Goal: Task Accomplishment & Management: Manage account settings

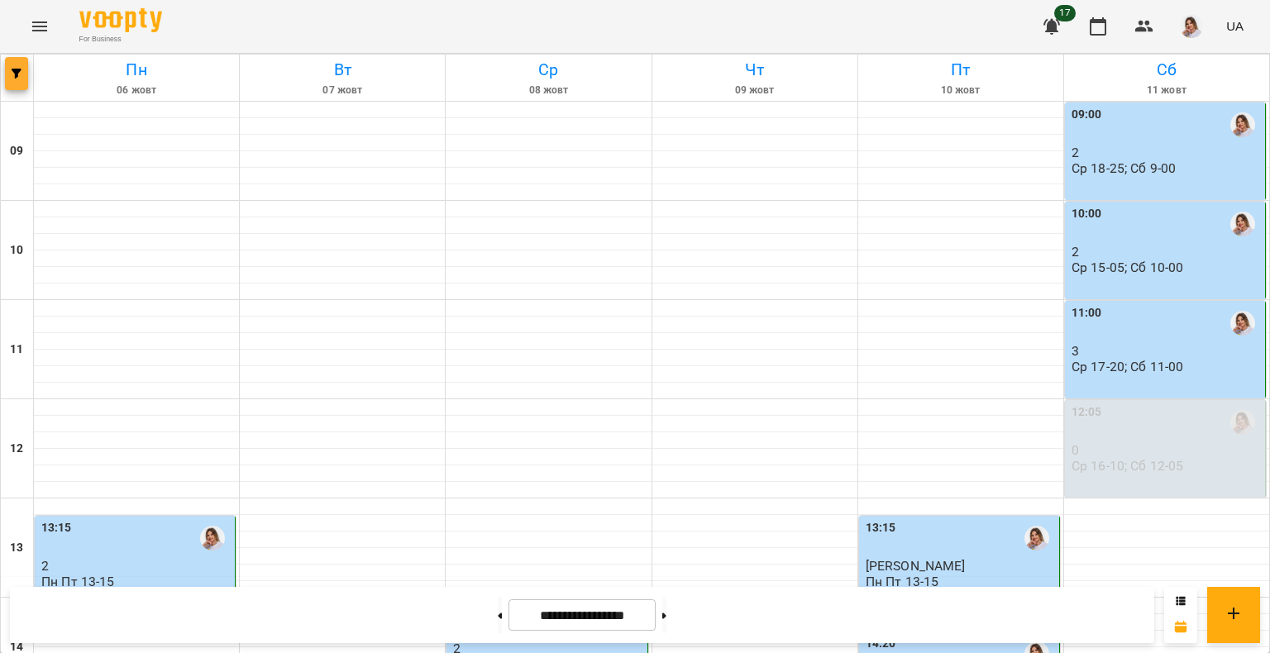
click at [10, 79] on button "button" at bounding box center [16, 73] width 23 height 33
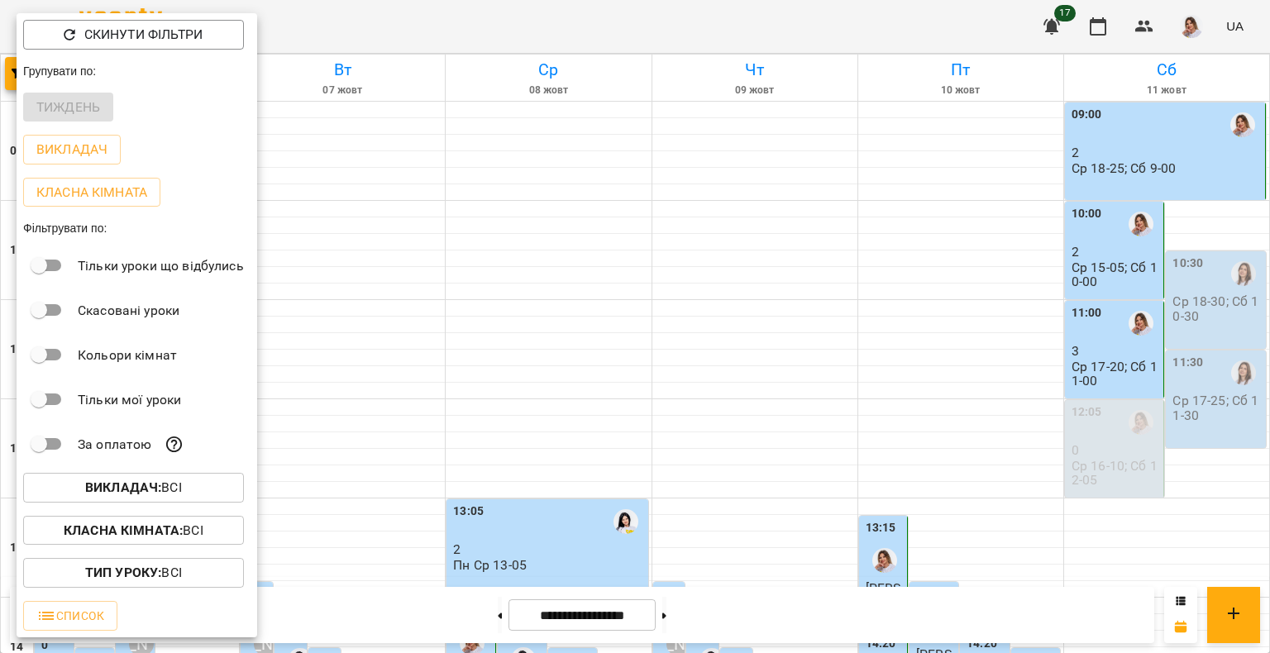
drag, startPoint x: 444, startPoint y: 197, endPoint x: 449, endPoint y: 215, distance: 18.9
click at [444, 198] on div at bounding box center [635, 326] width 1270 height 653
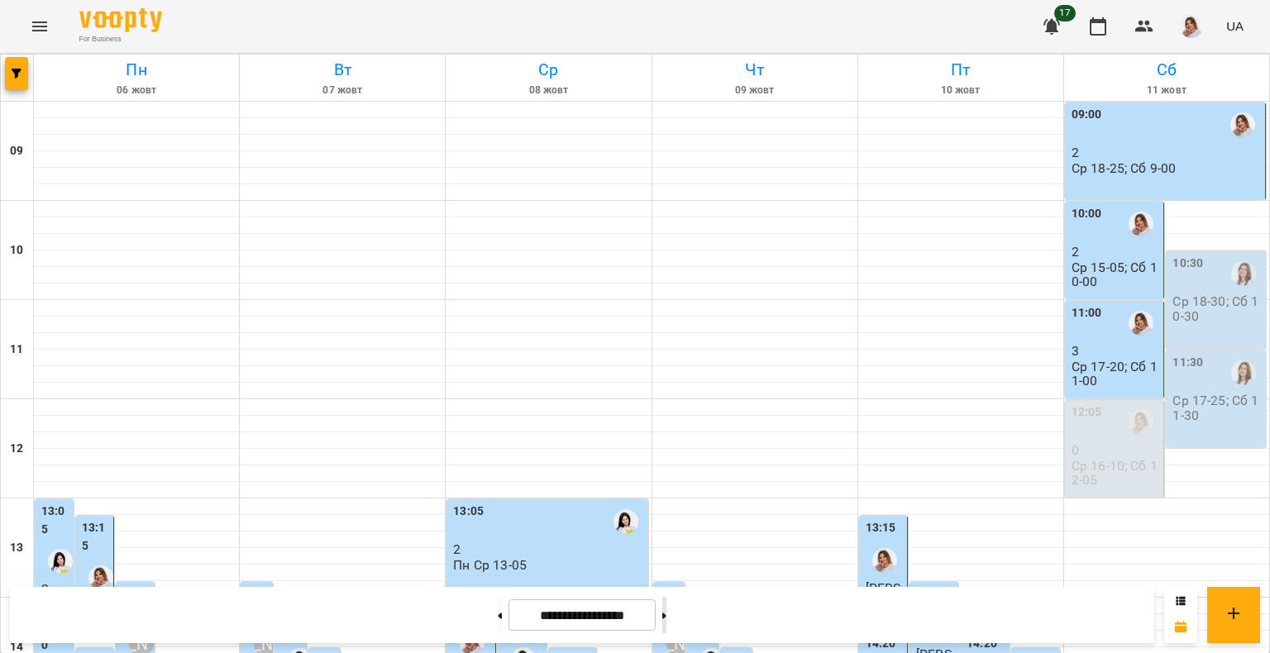
click at [667, 607] on button at bounding box center [664, 615] width 4 height 36
type input "**********"
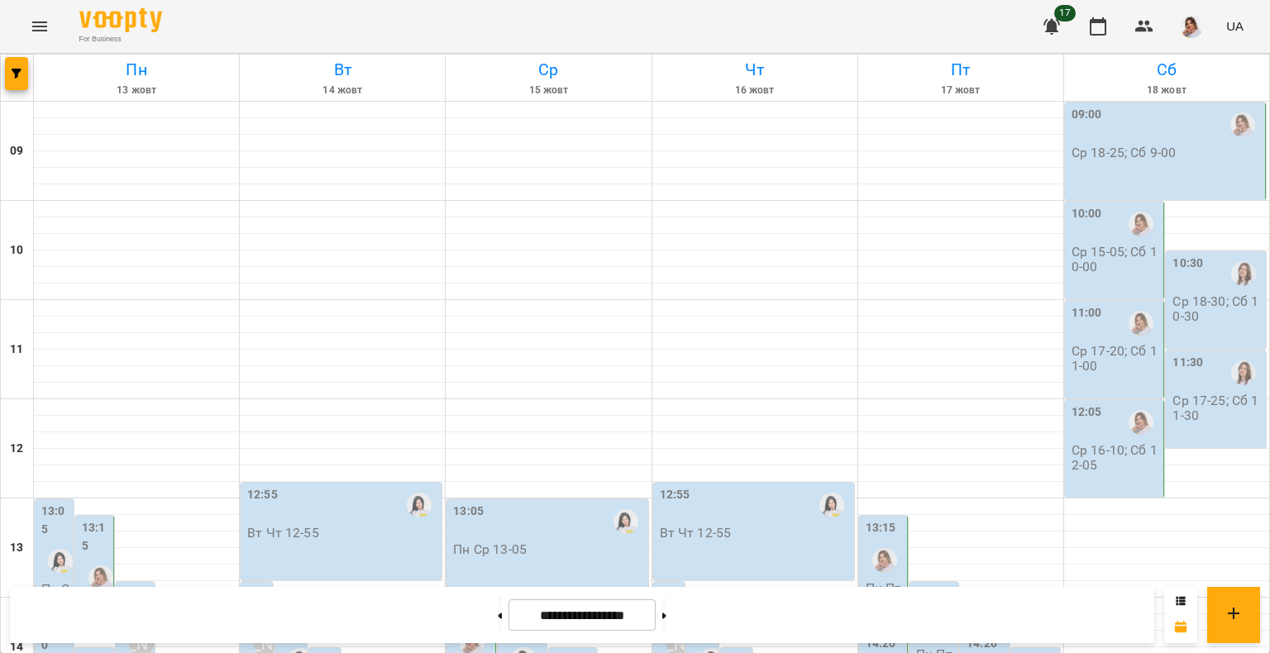
click at [36, 35] on icon "Menu" at bounding box center [40, 27] width 20 height 20
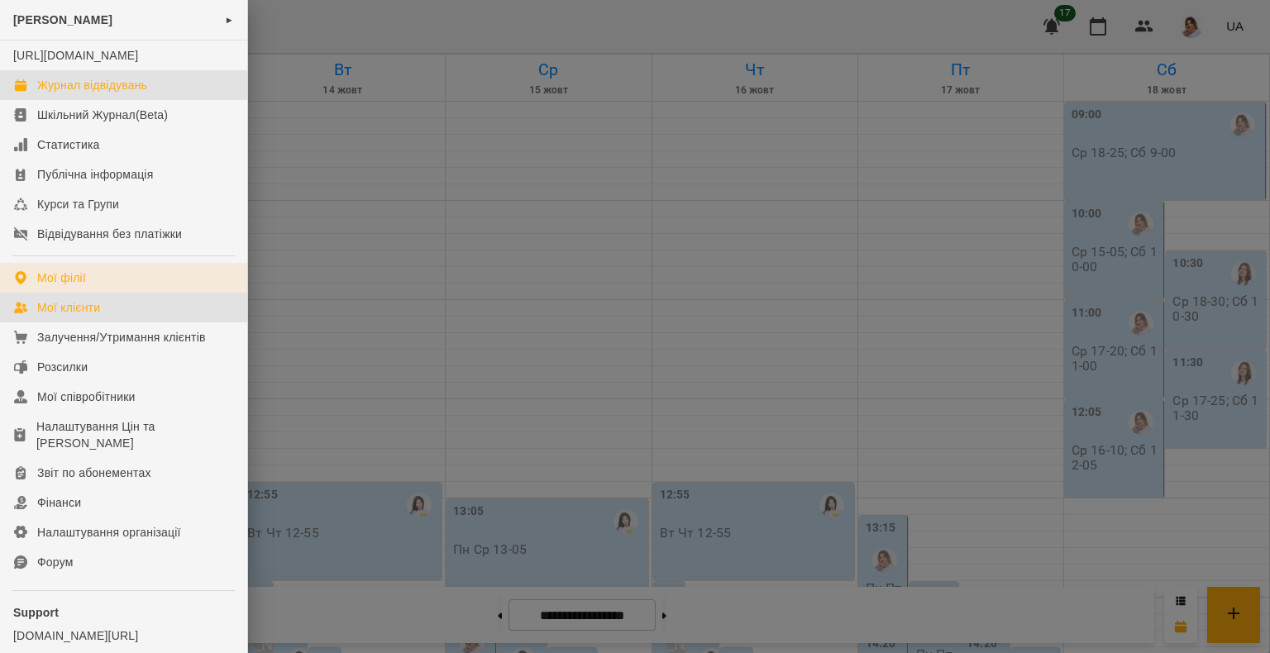
drag, startPoint x: 125, startPoint y: 318, endPoint x: 125, endPoint y: 295, distance: 22.3
click at [125, 318] on link "Мої клієнти" at bounding box center [123, 308] width 247 height 30
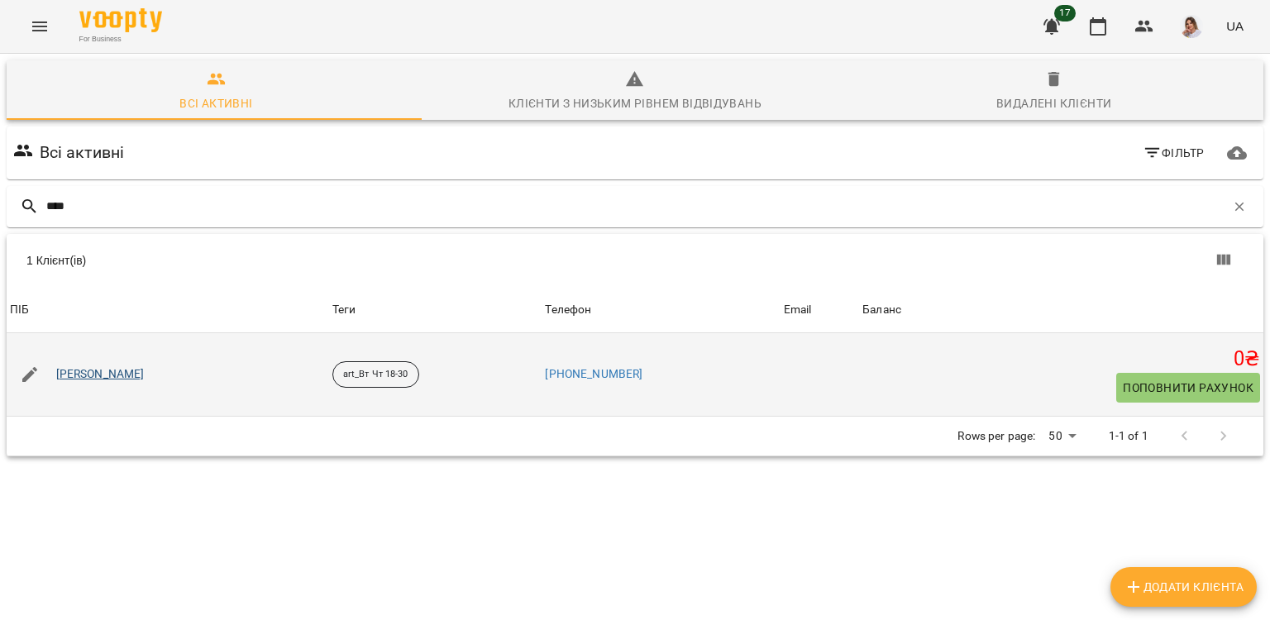
type input "****"
click at [111, 379] on link "Гайфуллін Назар" at bounding box center [100, 374] width 88 height 17
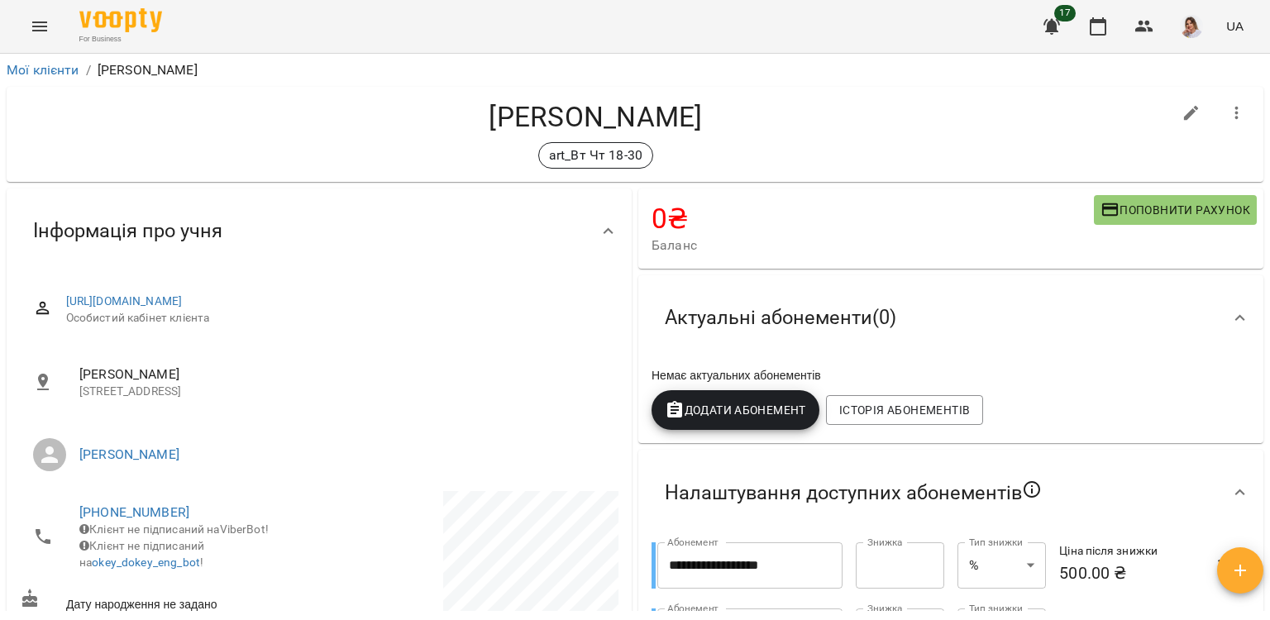
click at [1137, 210] on span "Поповнити рахунок" at bounding box center [1176, 210] width 150 height 20
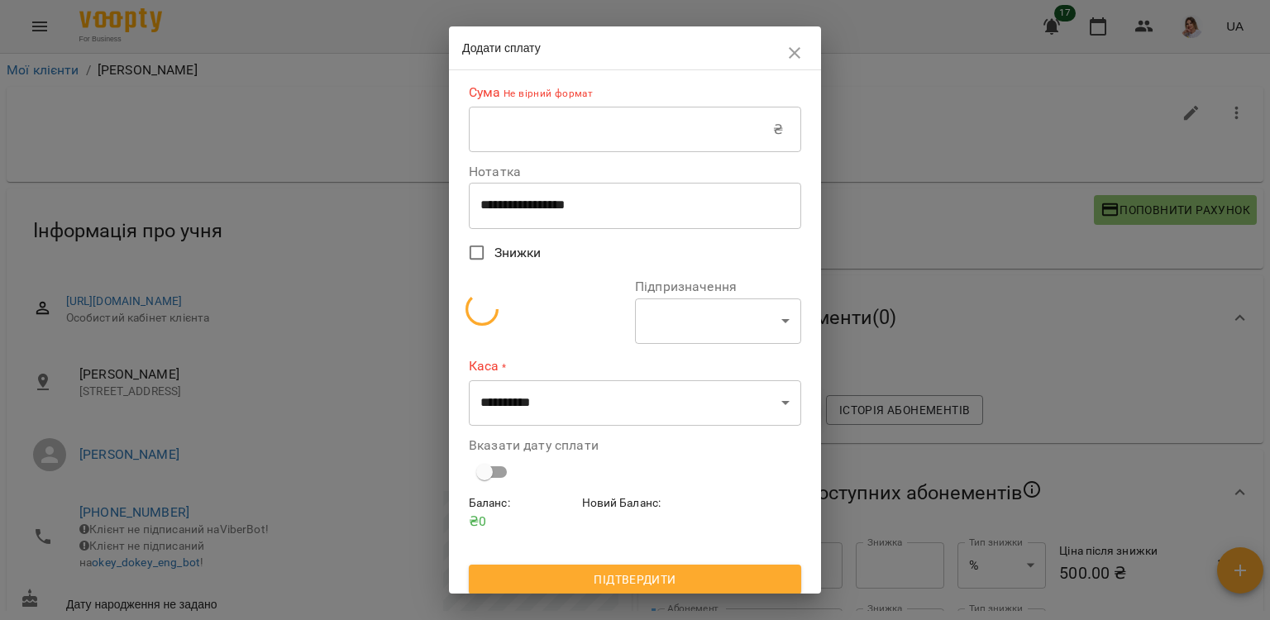
click at [645, 153] on input "text" at bounding box center [621, 130] width 304 height 46
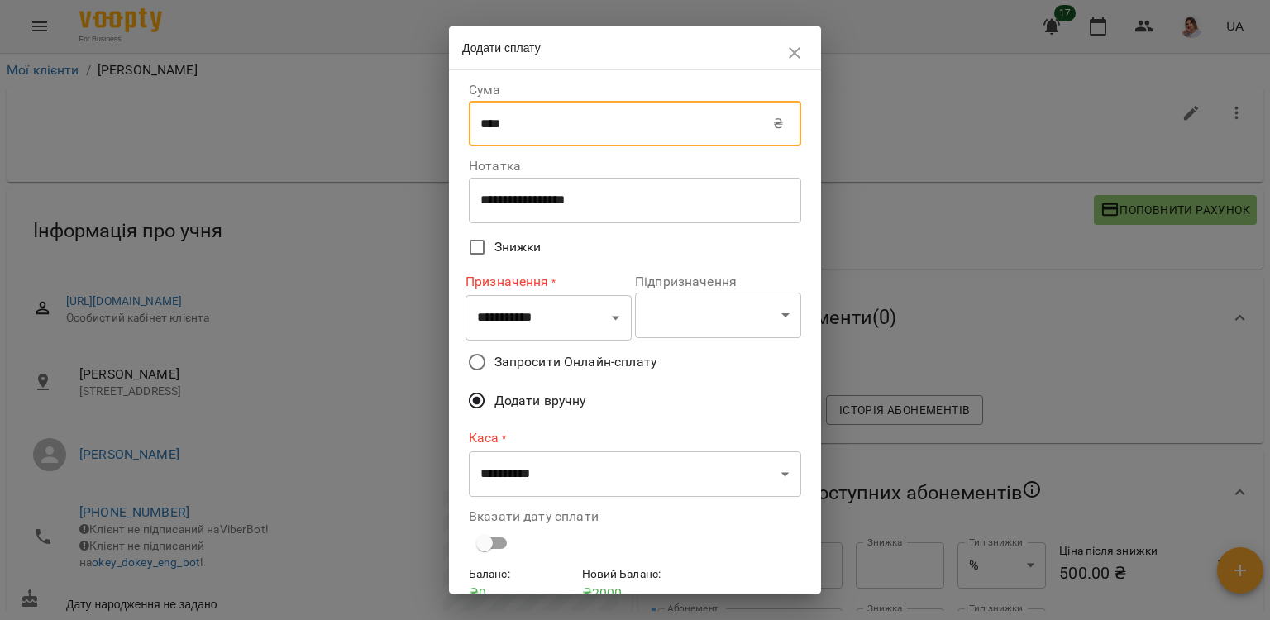
type input "****"
click at [504, 321] on select "**********" at bounding box center [549, 318] width 166 height 46
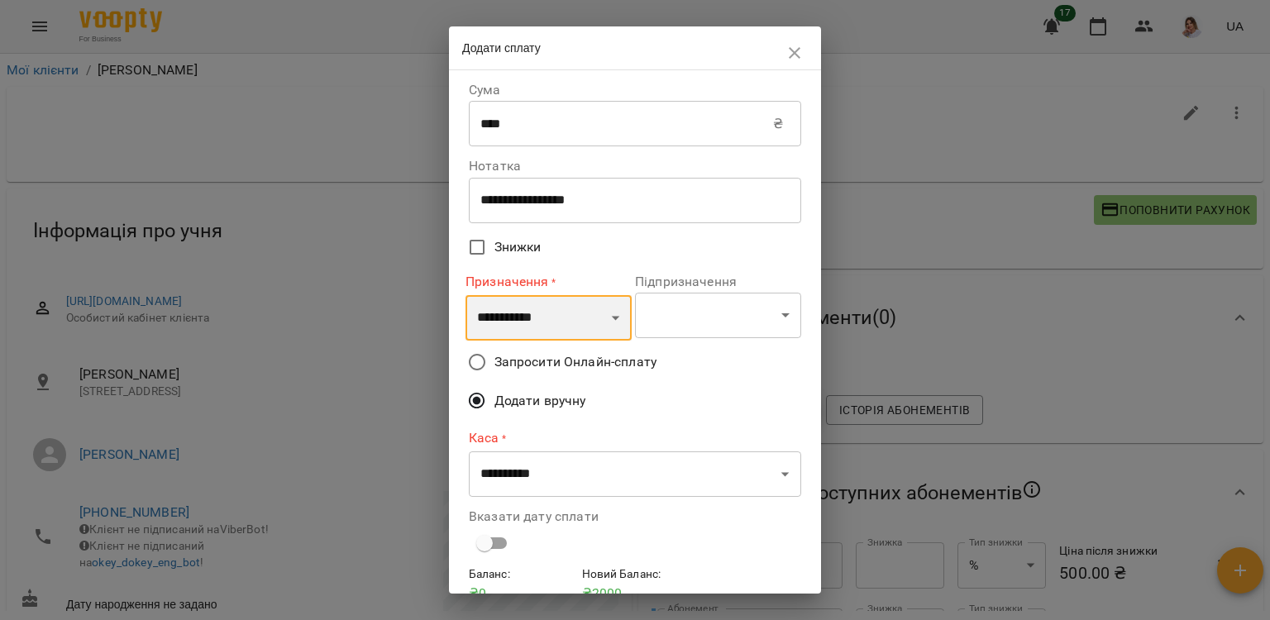
select select "*********"
click at [466, 295] on select "**********" at bounding box center [549, 318] width 166 height 46
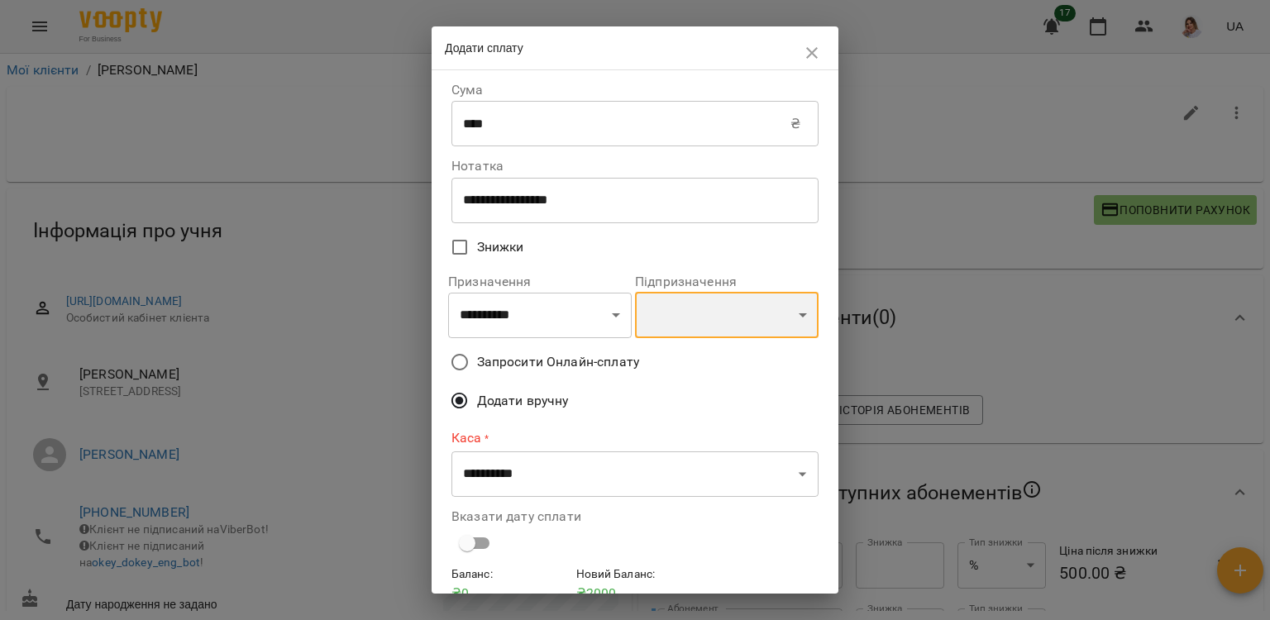
click at [703, 327] on select "**********" at bounding box center [727, 315] width 184 height 46
select select "**********"
click at [635, 294] on select "**********" at bounding box center [727, 315] width 184 height 46
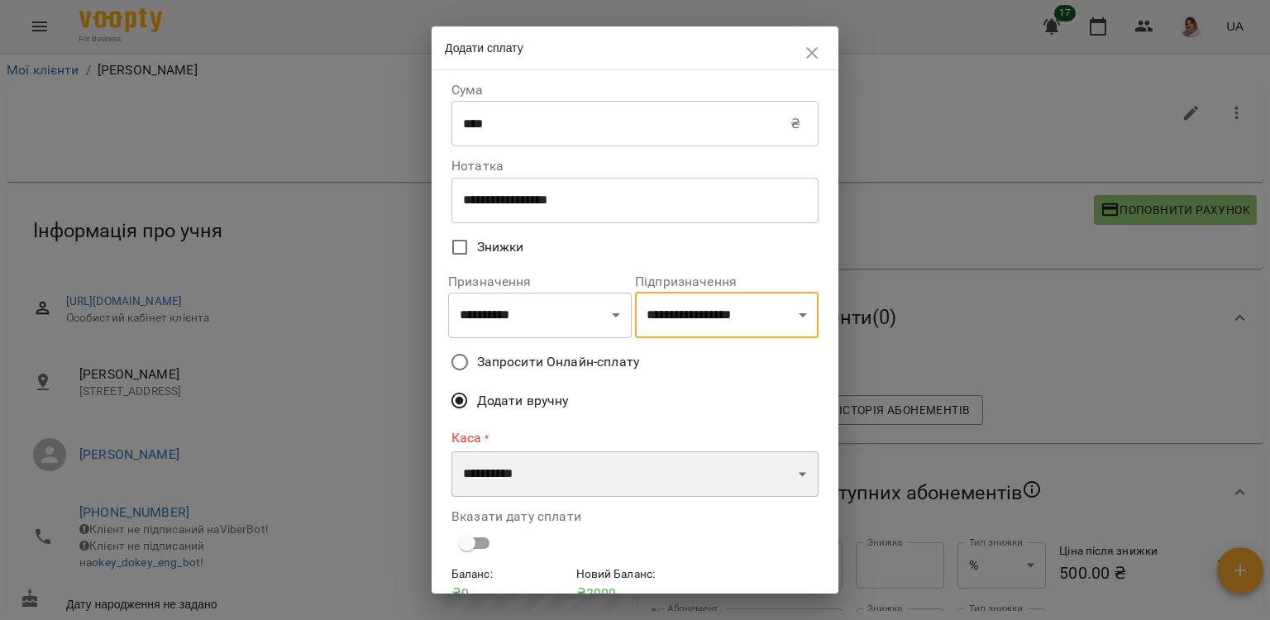
click at [542, 473] on select "**********" at bounding box center [635, 475] width 367 height 46
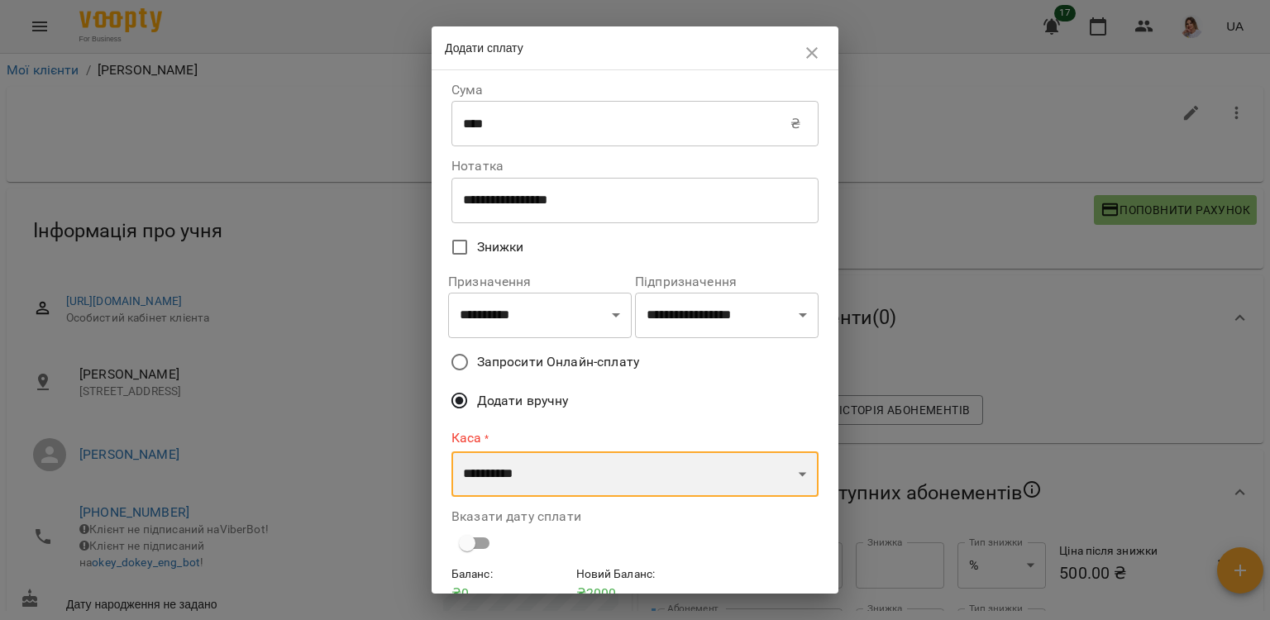
select select "****"
click at [452, 452] on select "**********" at bounding box center [635, 475] width 367 height 46
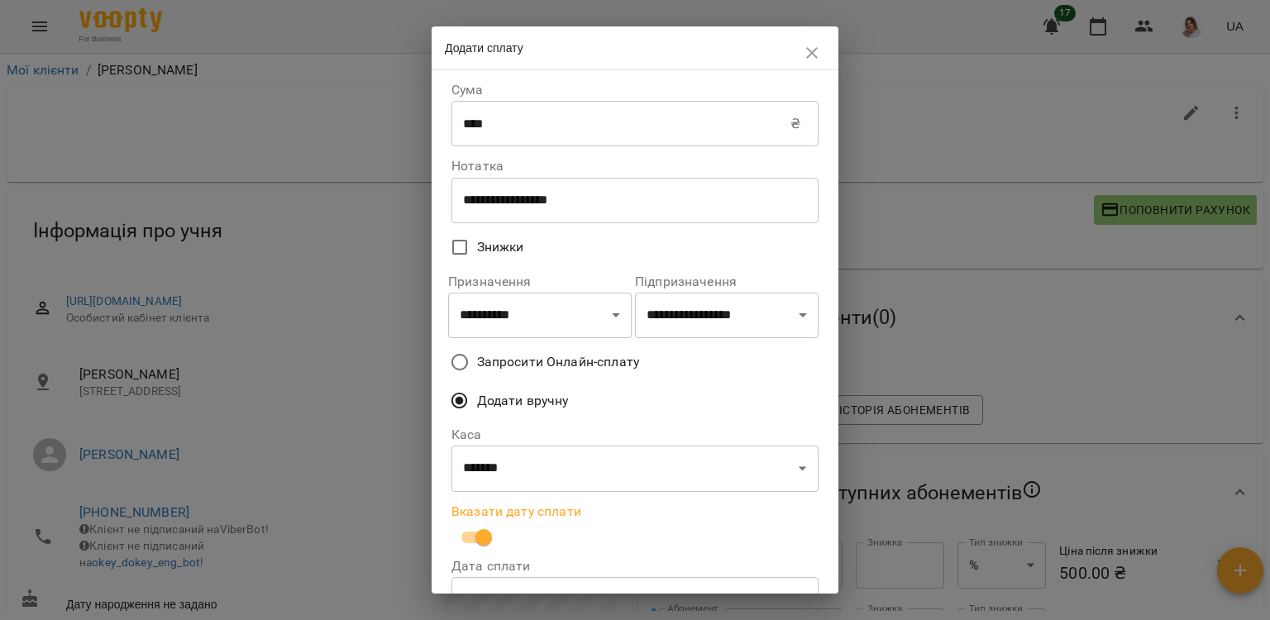
scroll to position [145, 0]
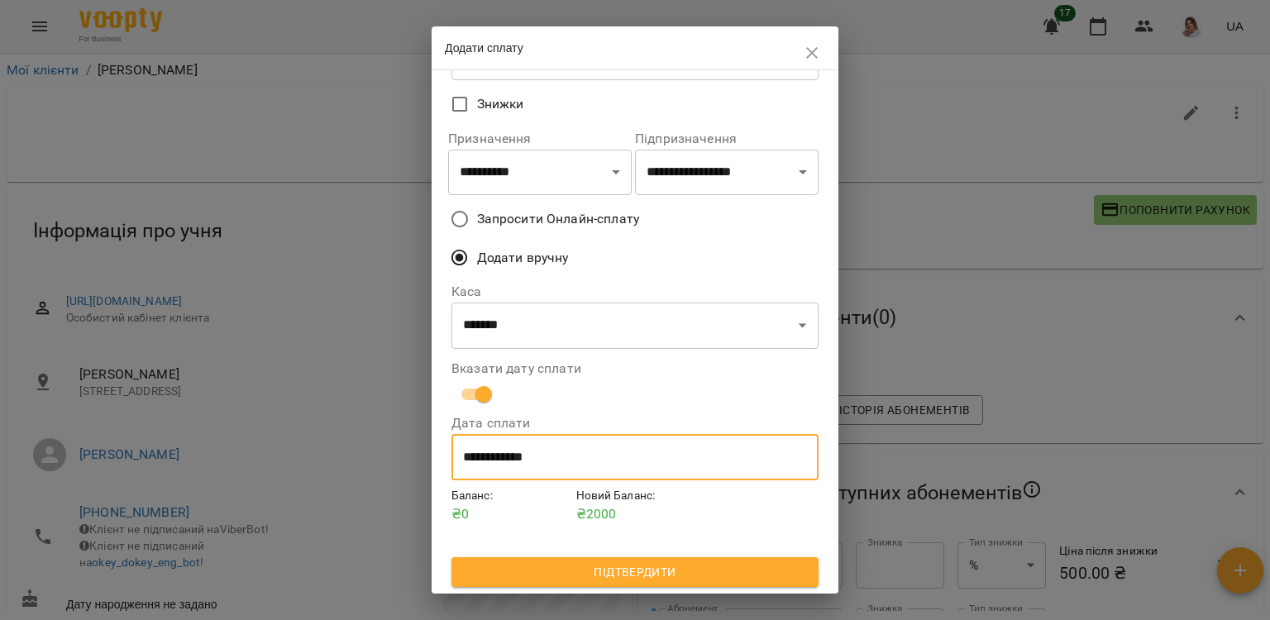
click at [576, 461] on input "**********" at bounding box center [635, 457] width 367 height 46
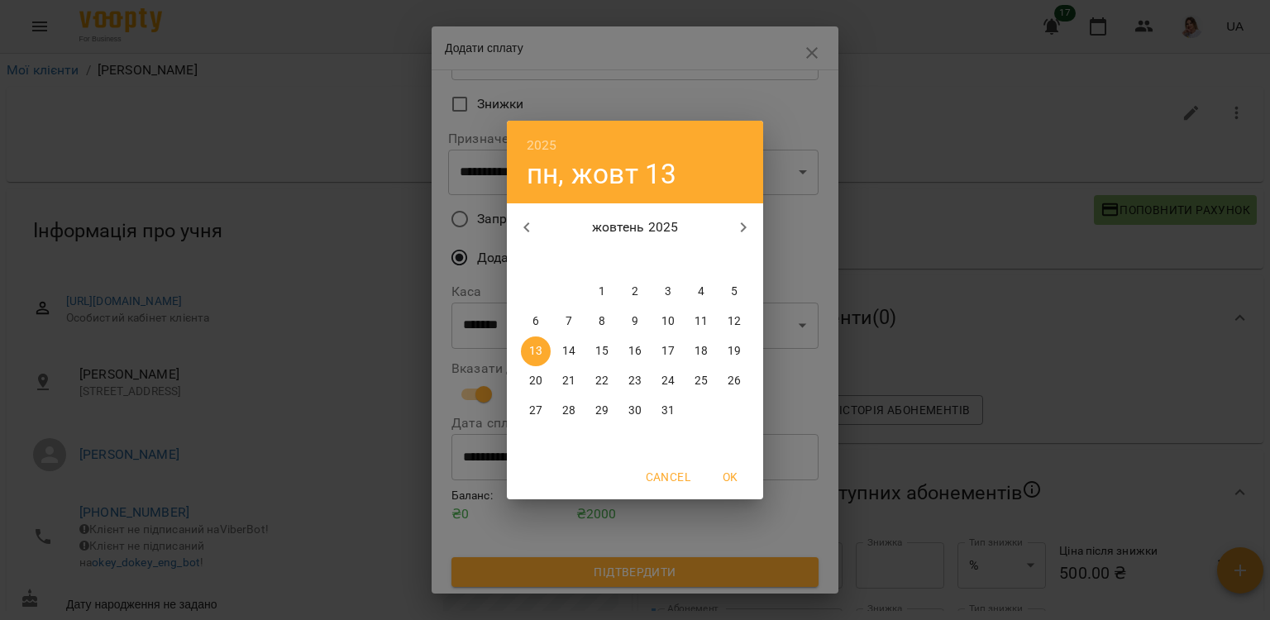
click at [727, 312] on button "12" at bounding box center [734, 322] width 30 height 30
type input "**********"
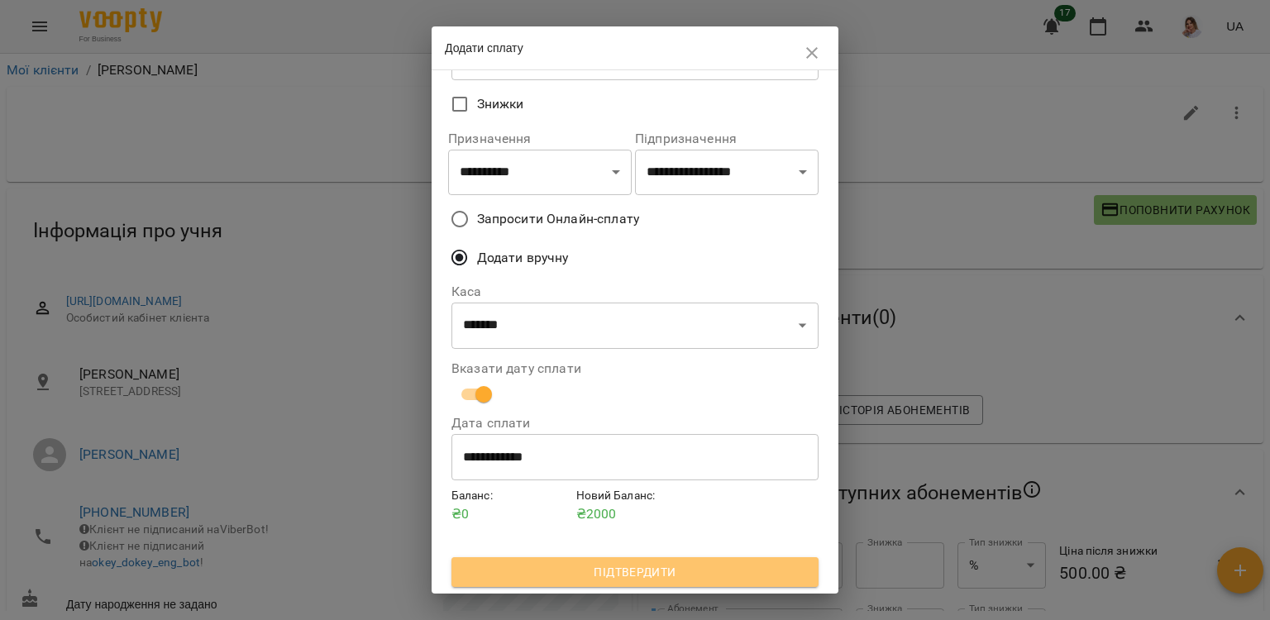
click at [538, 574] on span "Підтвердити" at bounding box center [635, 572] width 341 height 20
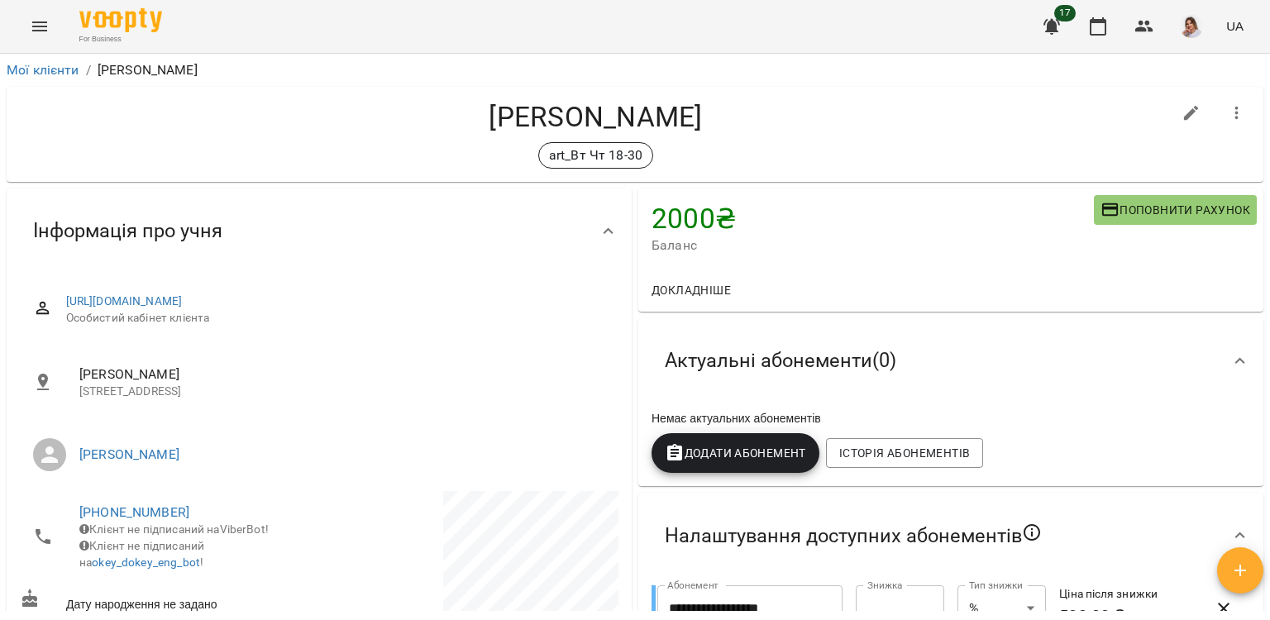
click at [764, 445] on button "Додати Абонемент" at bounding box center [736, 453] width 168 height 40
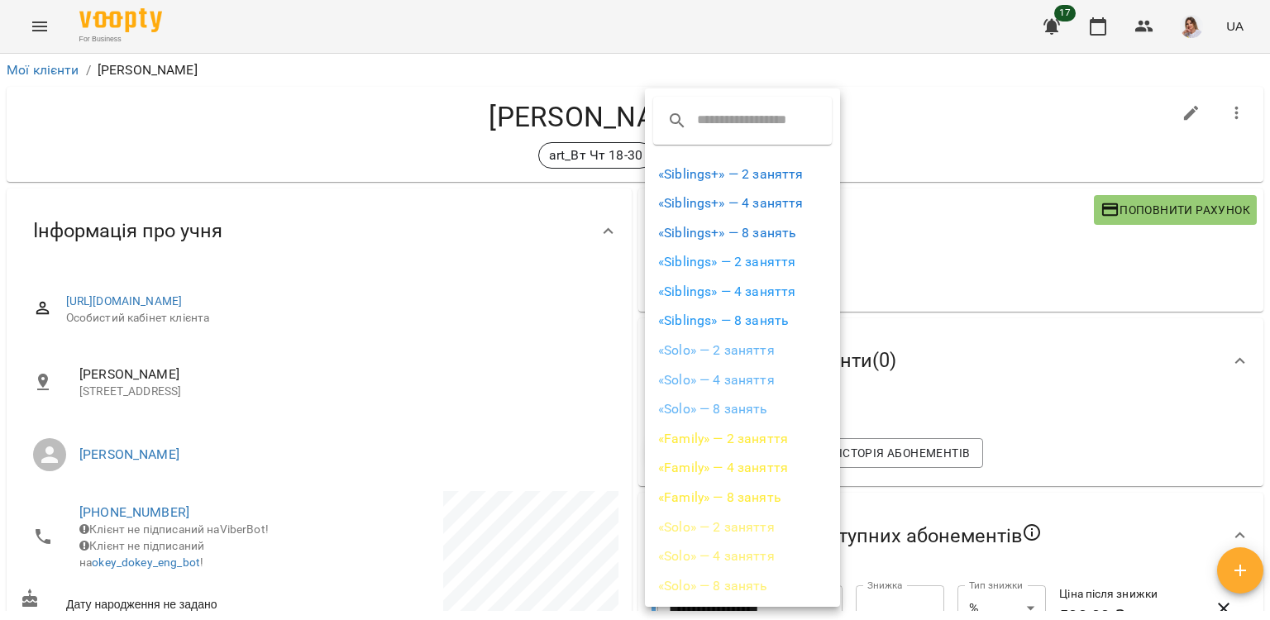
click at [761, 413] on li "«Solo» — 8 занять" at bounding box center [742, 409] width 195 height 30
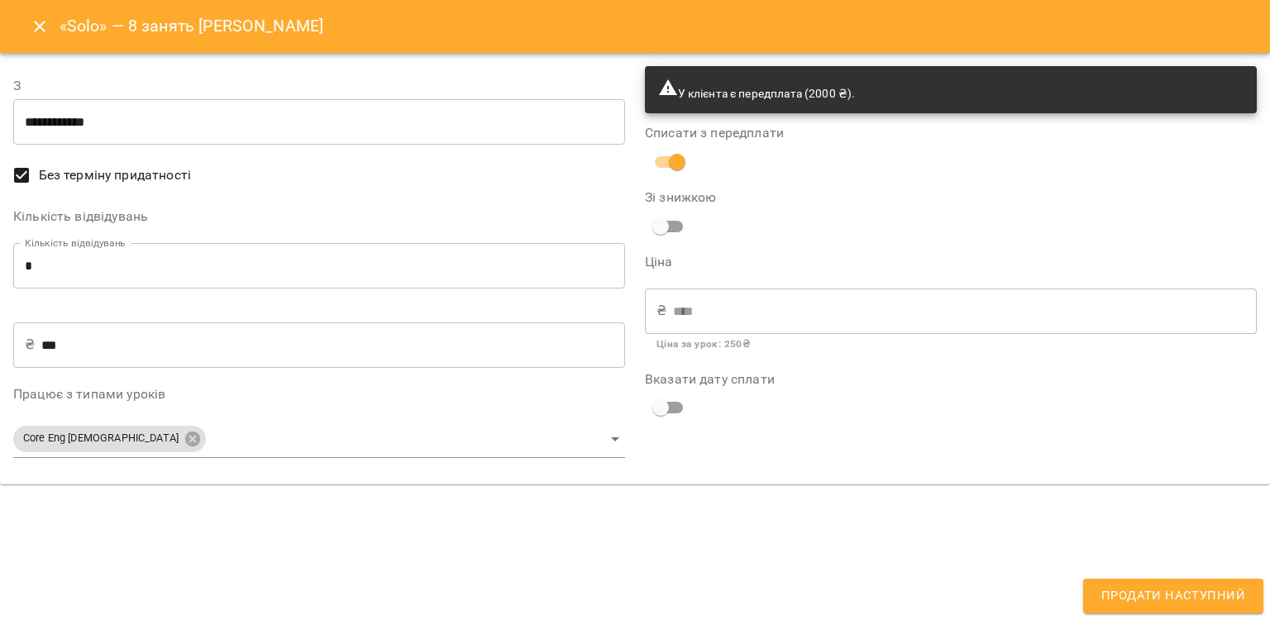
type input "**********"
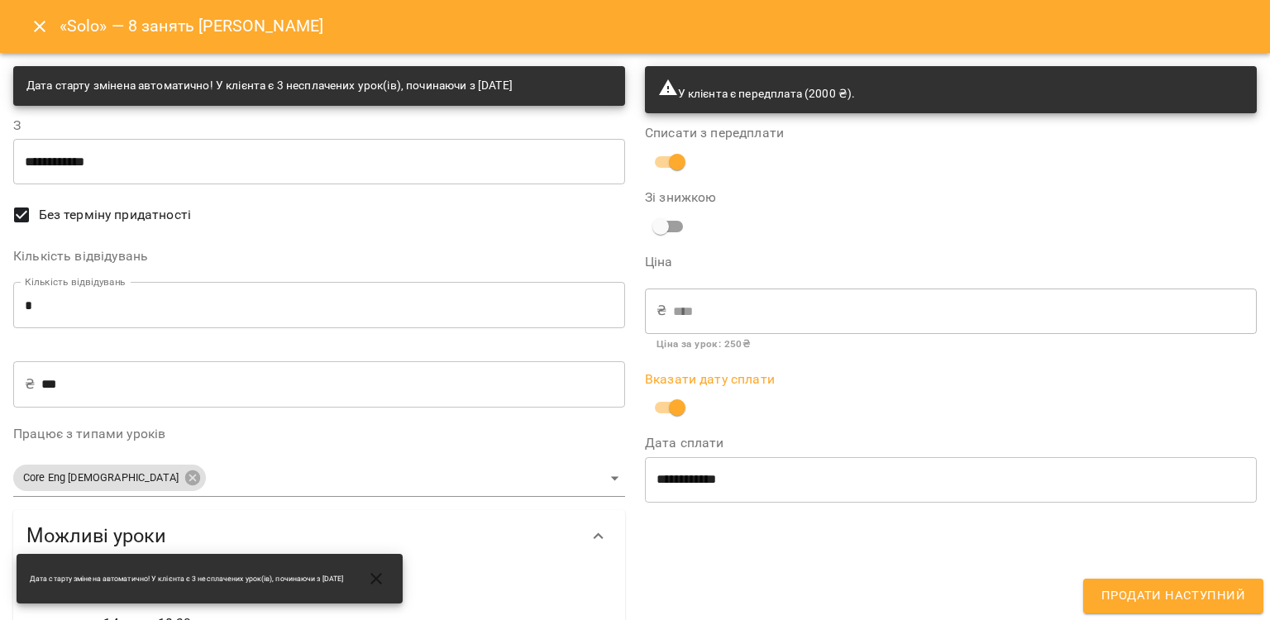
click at [684, 475] on input "**********" at bounding box center [951, 480] width 612 height 46
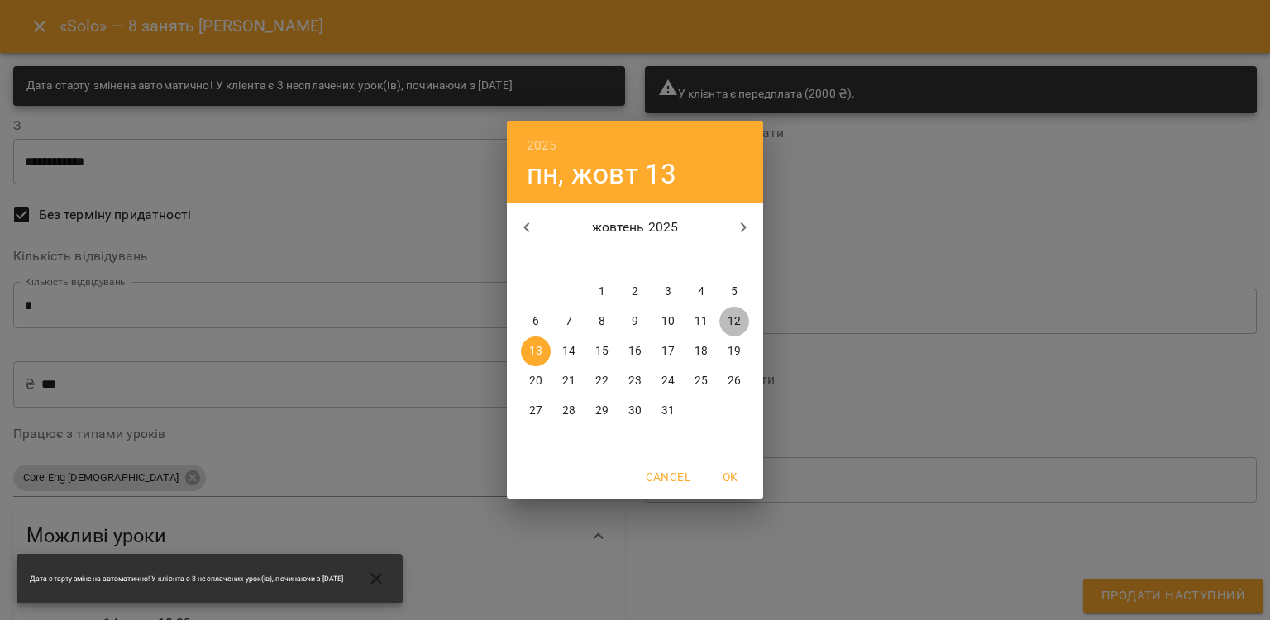
click at [732, 319] on p "12" at bounding box center [734, 321] width 13 height 17
type input "**********"
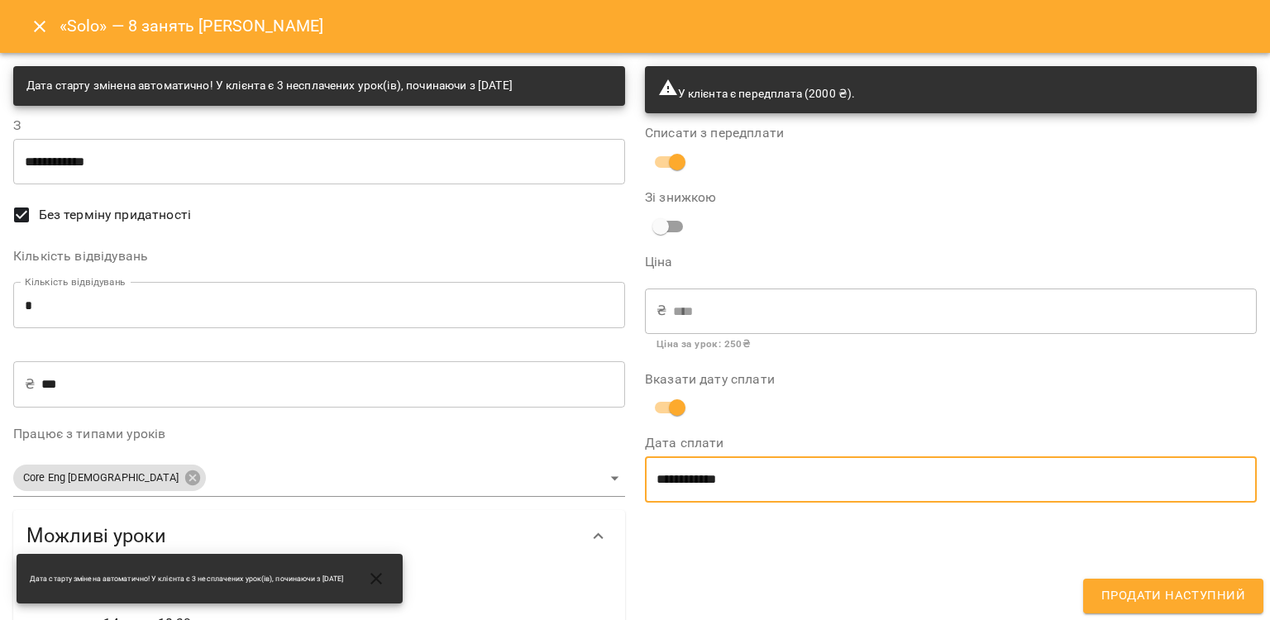
click at [1163, 595] on span "Продати наступний" at bounding box center [1174, 597] width 144 height 22
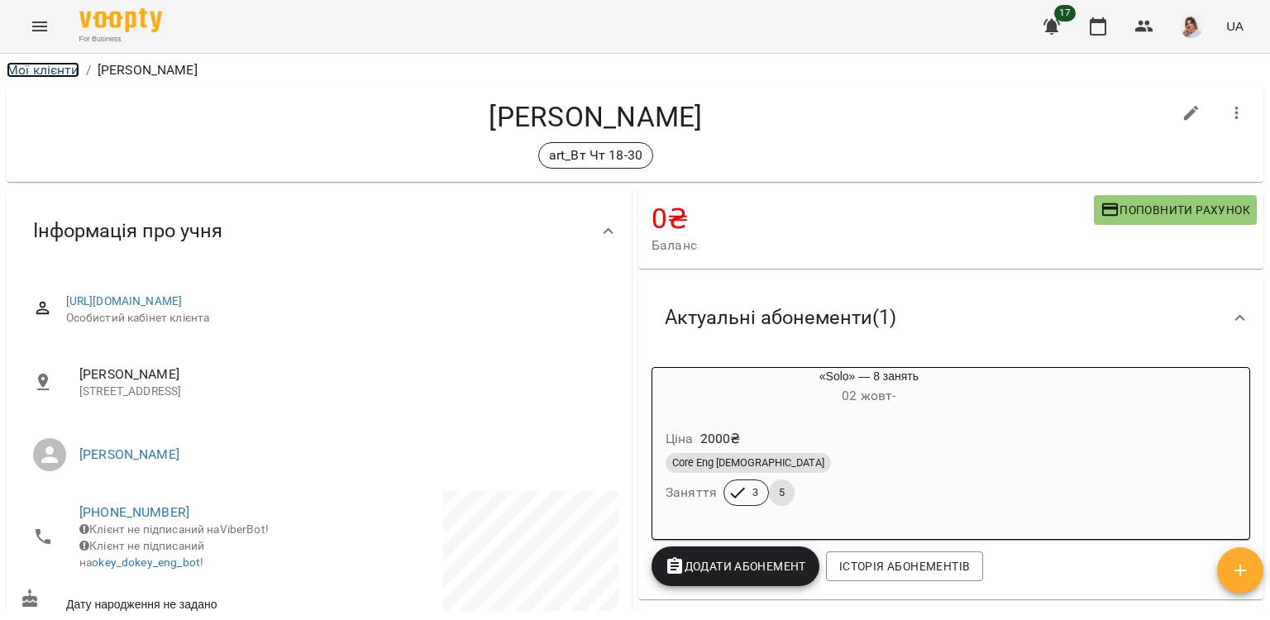
click at [73, 62] on link "Мої клієнти" at bounding box center [43, 70] width 73 height 16
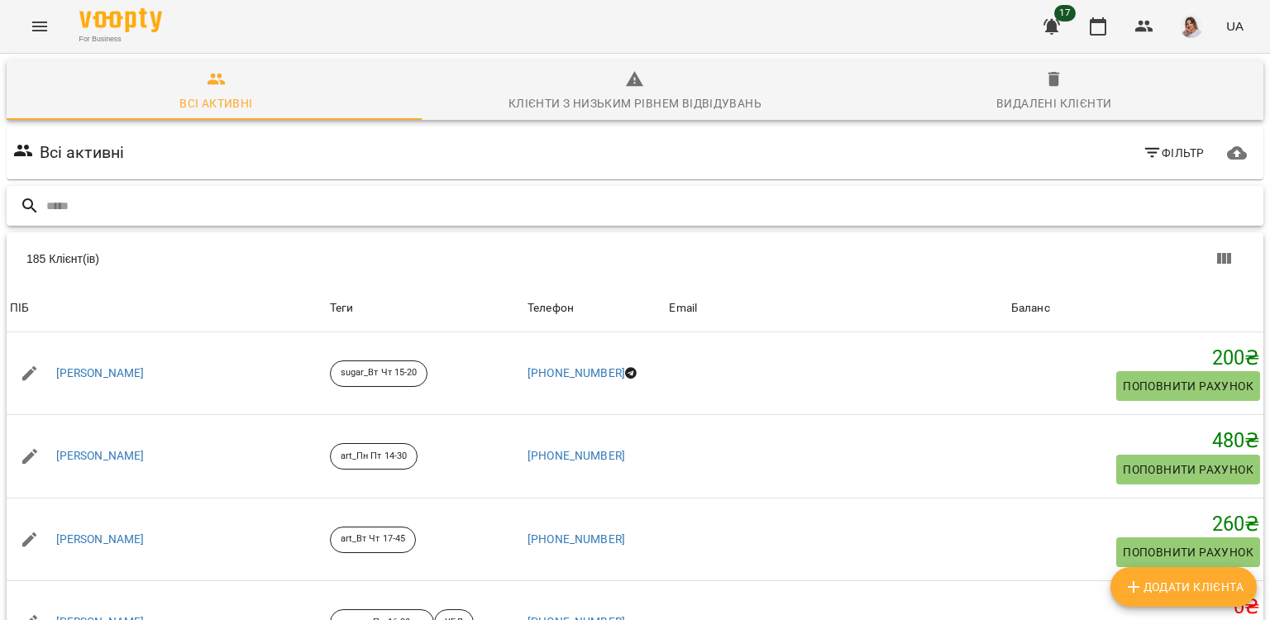
paste input "**********"
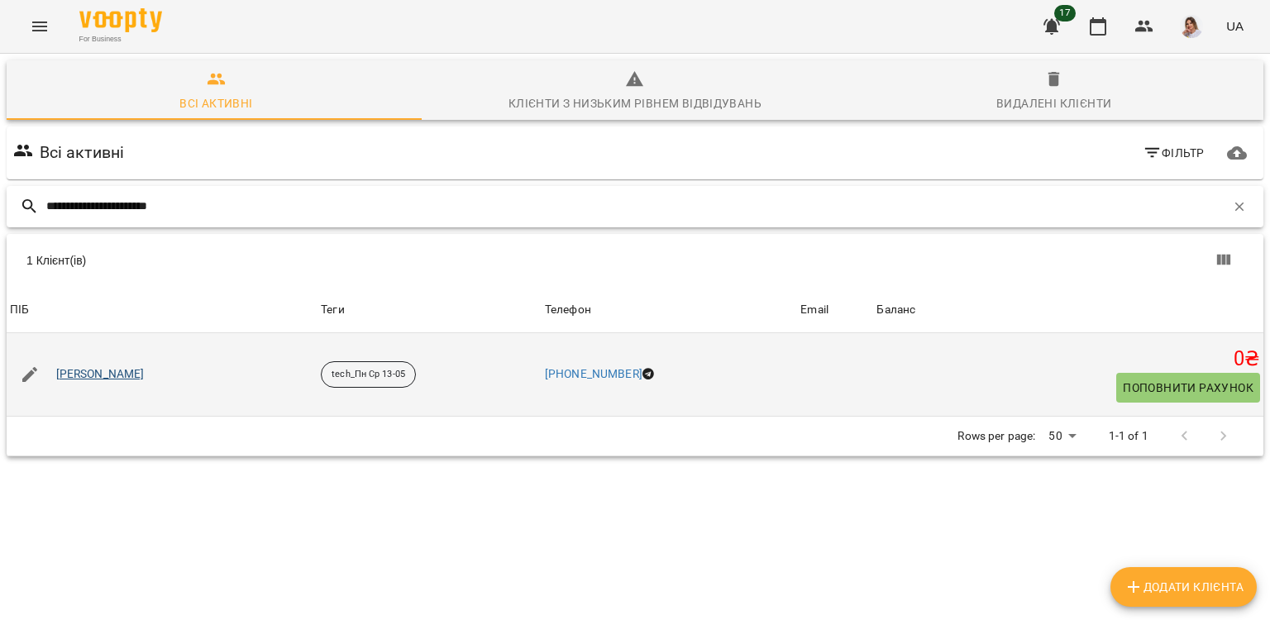
type input "**********"
click at [145, 374] on link "Смоленська Марія Юріївна" at bounding box center [100, 374] width 88 height 17
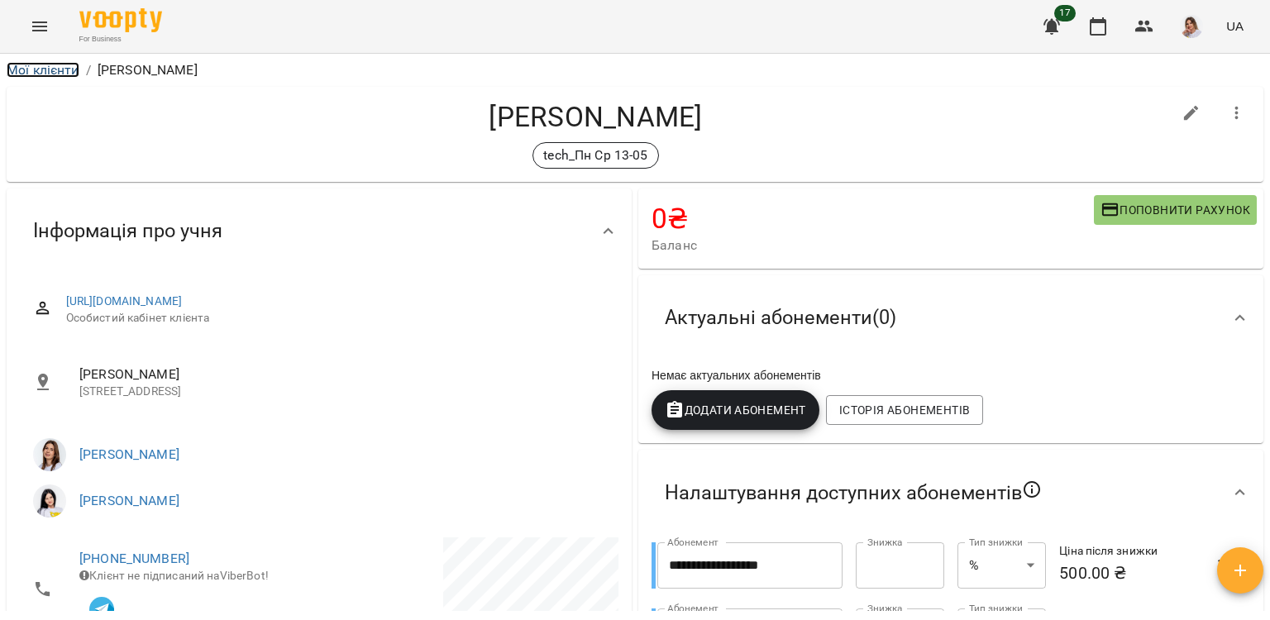
click at [54, 69] on link "Мої клієнти" at bounding box center [43, 70] width 73 height 16
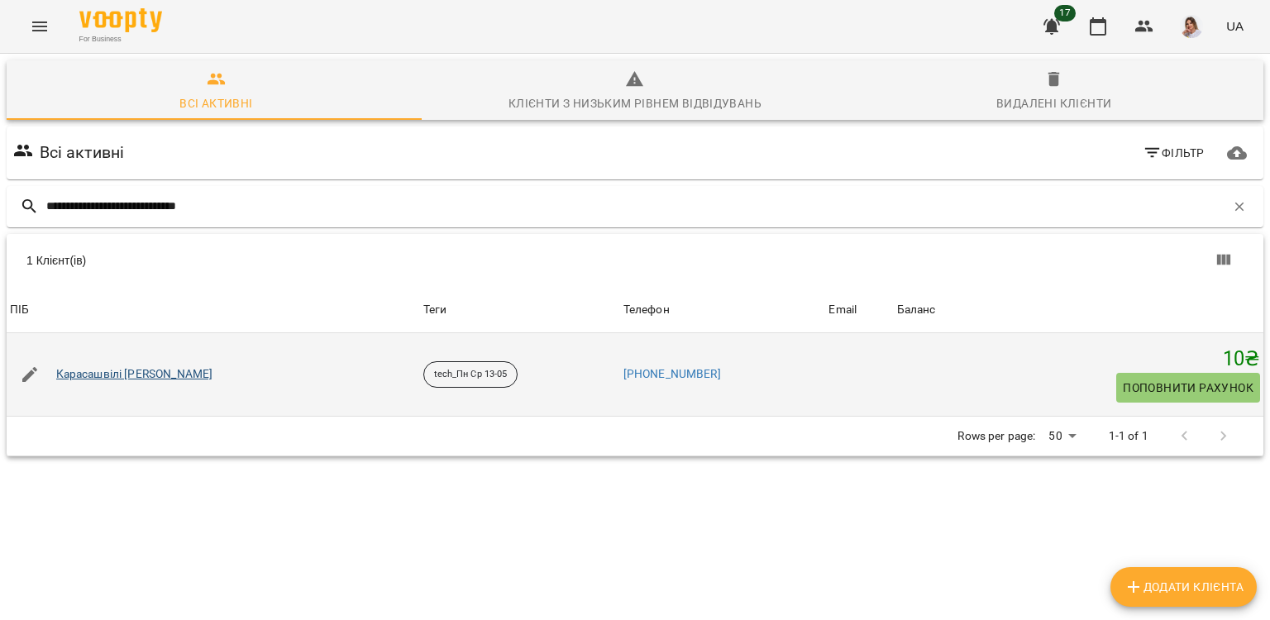
type input "**********"
click at [141, 380] on link "Карасашвілі Домініка Джемаловна" at bounding box center [134, 374] width 157 height 17
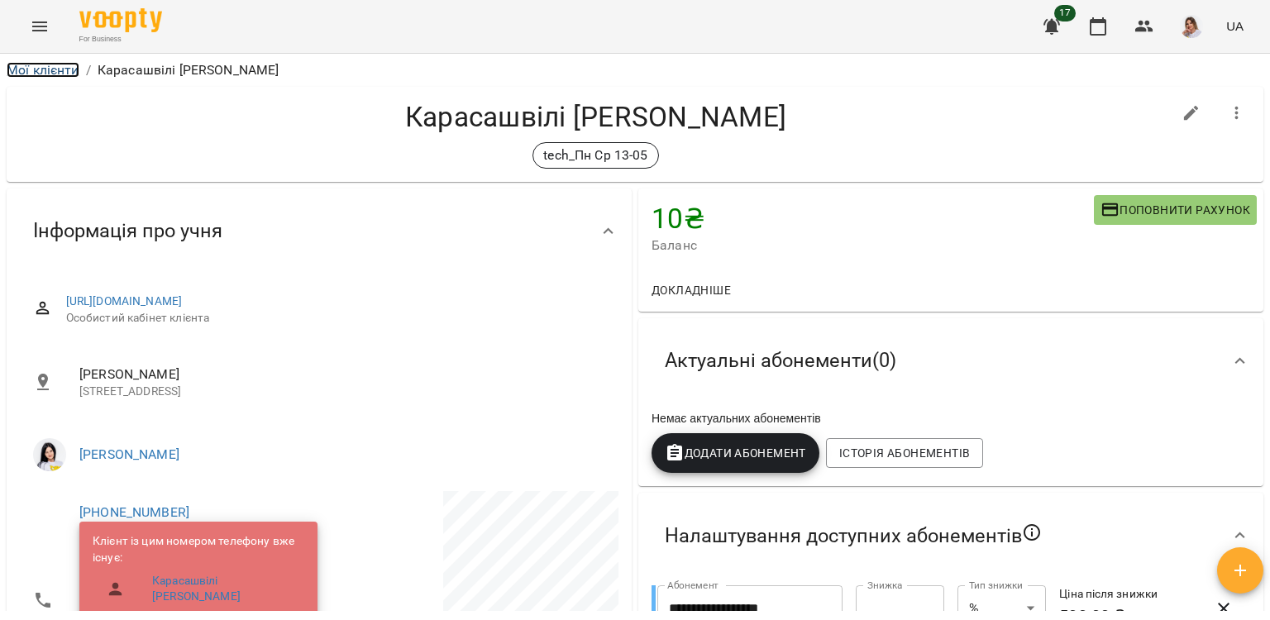
click at [65, 69] on link "Мої клієнти" at bounding box center [43, 70] width 73 height 16
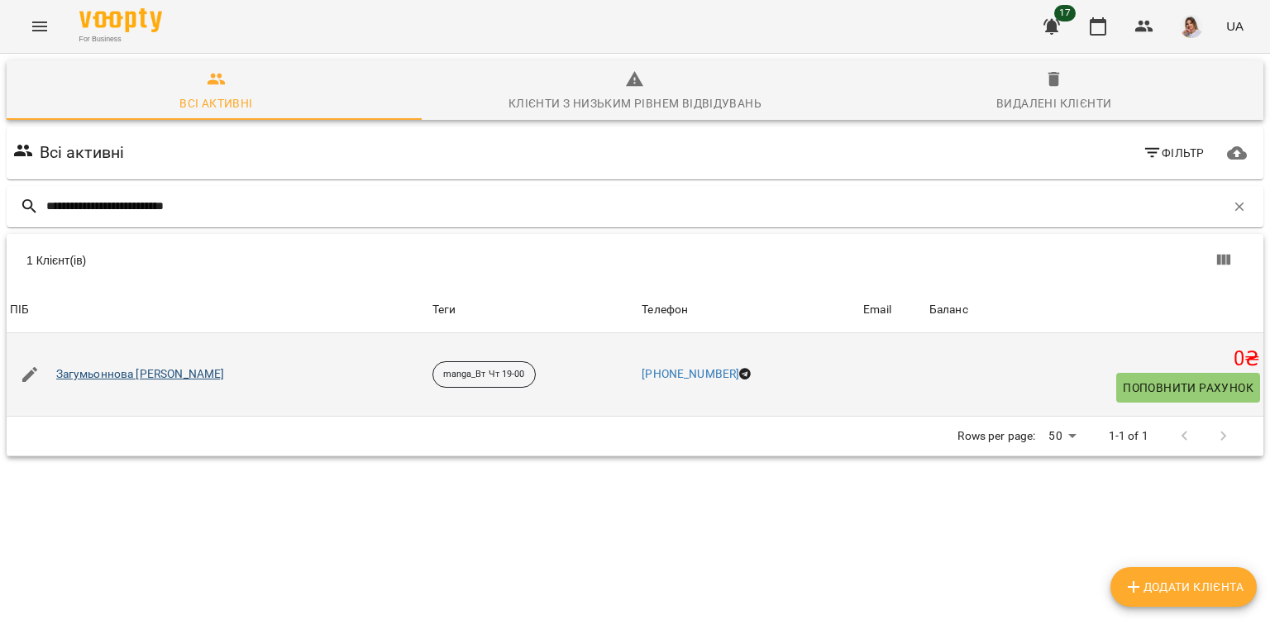
type input "**********"
click at [152, 369] on link "Загумьоннова Аріна Дмитрівна" at bounding box center [140, 374] width 169 height 17
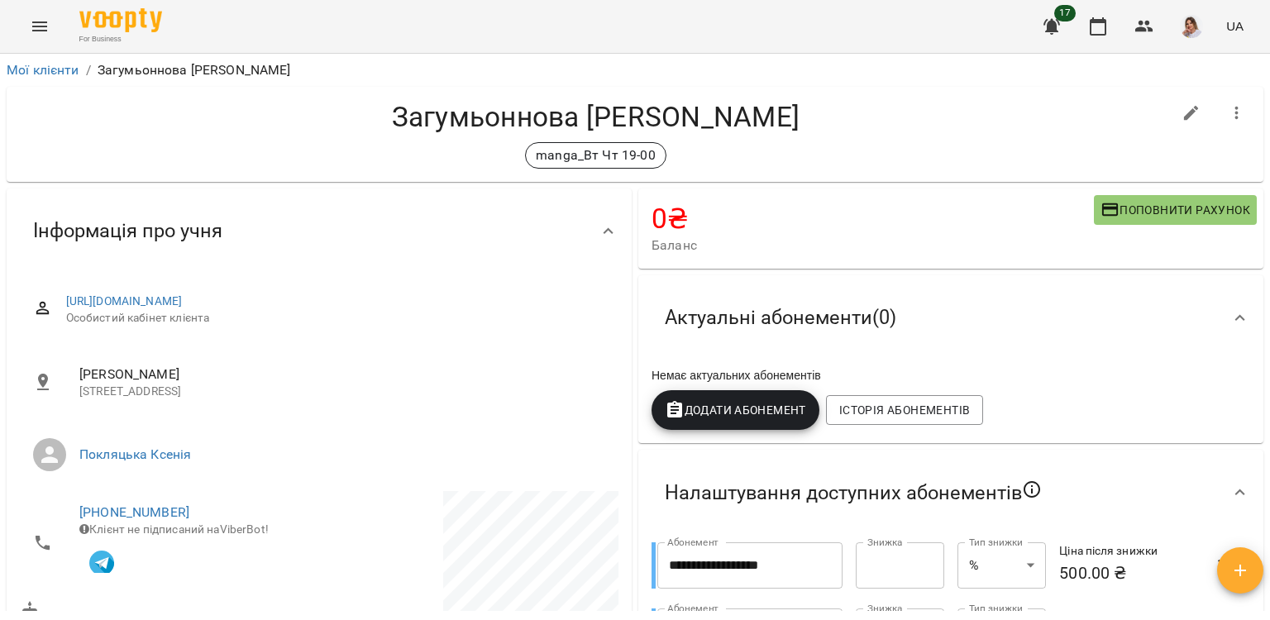
click at [54, 60] on li "Мої клієнти" at bounding box center [43, 70] width 73 height 20
click at [60, 68] on link "Мої клієнти" at bounding box center [43, 70] width 73 height 16
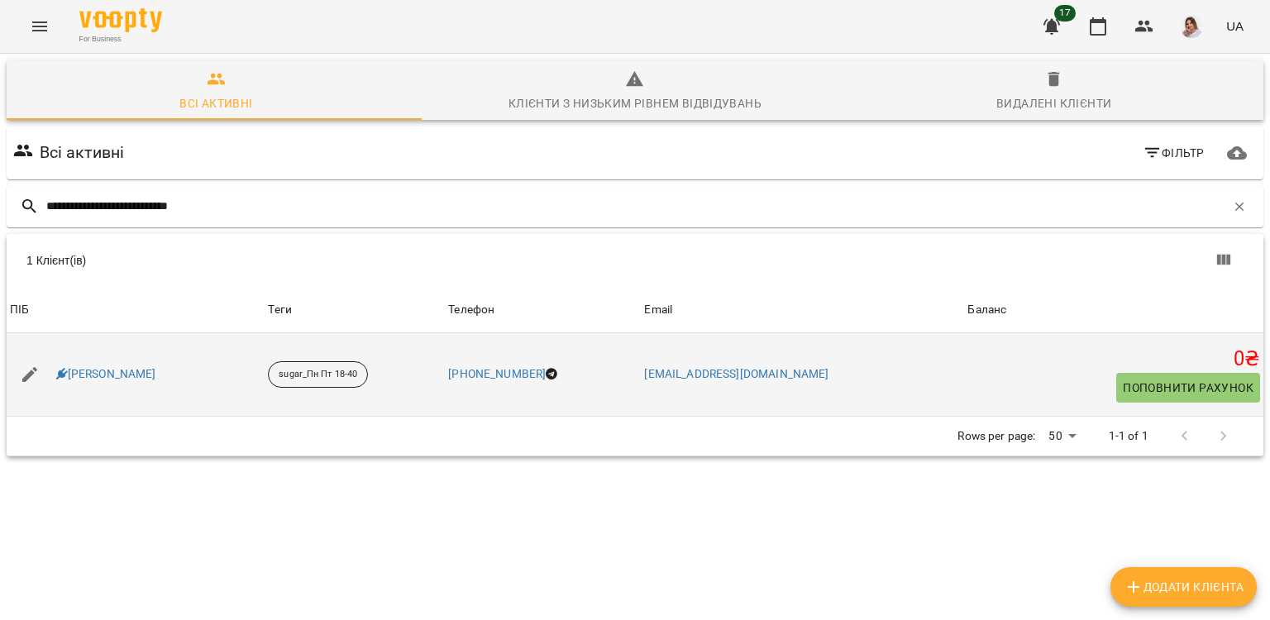
type input "**********"
click at [147, 365] on div "[PERSON_NAME]" at bounding box center [106, 374] width 107 height 23
click at [151, 375] on link "[PERSON_NAME]" at bounding box center [106, 374] width 100 height 17
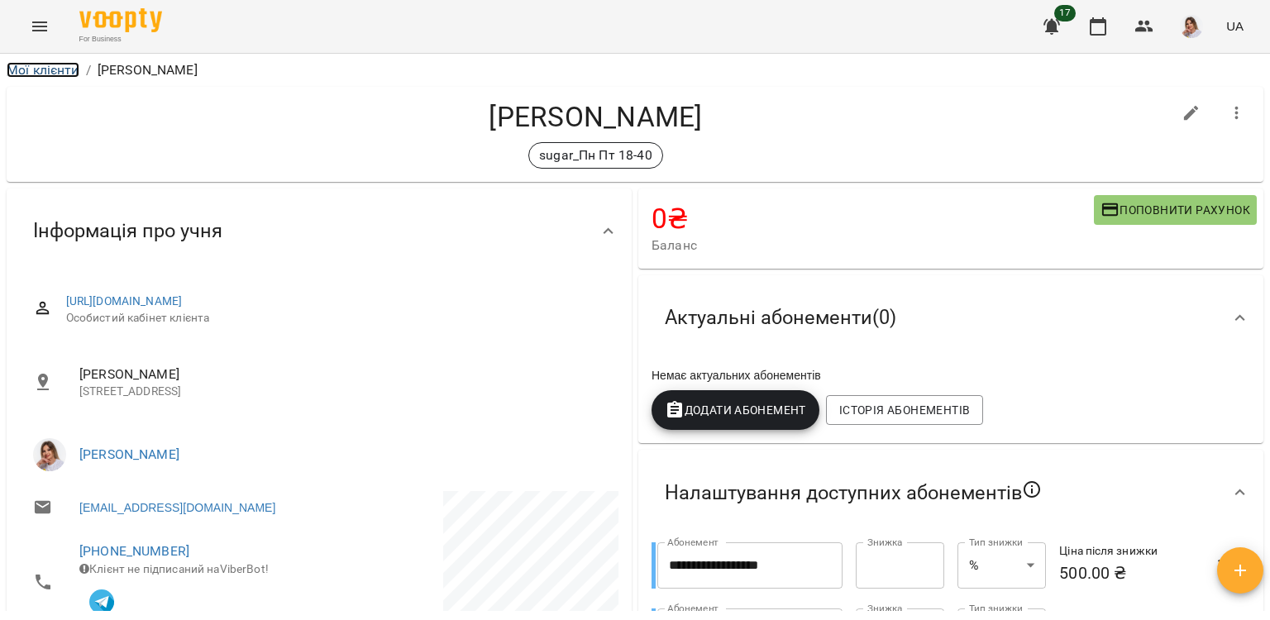
click at [60, 71] on link "Мої клієнти" at bounding box center [43, 70] width 73 height 16
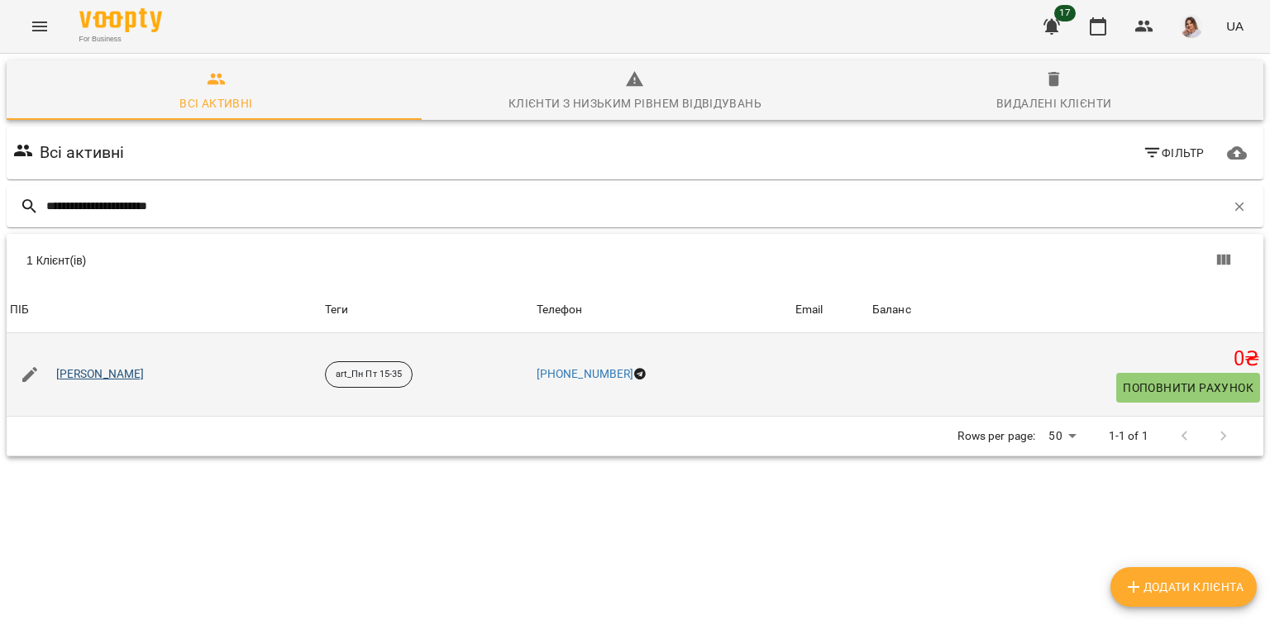
type input "**********"
click at [145, 373] on link "Редчиць Данило Дмитрович" at bounding box center [100, 374] width 88 height 17
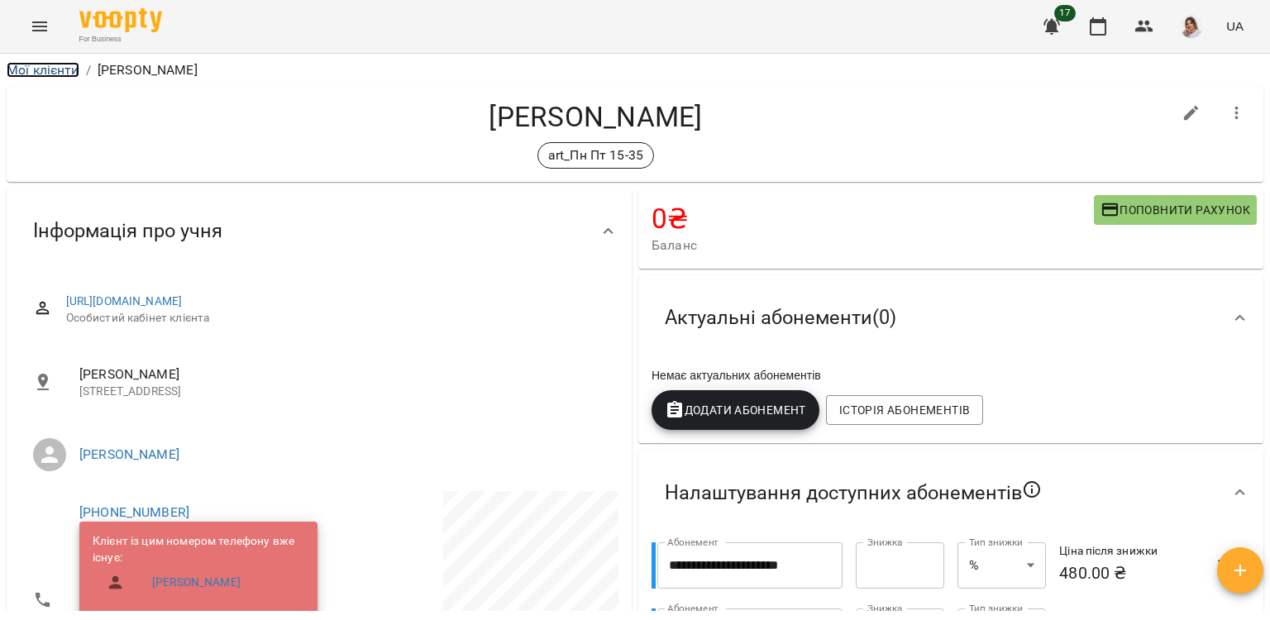
click at [68, 71] on link "Мої клієнти" at bounding box center [43, 70] width 73 height 16
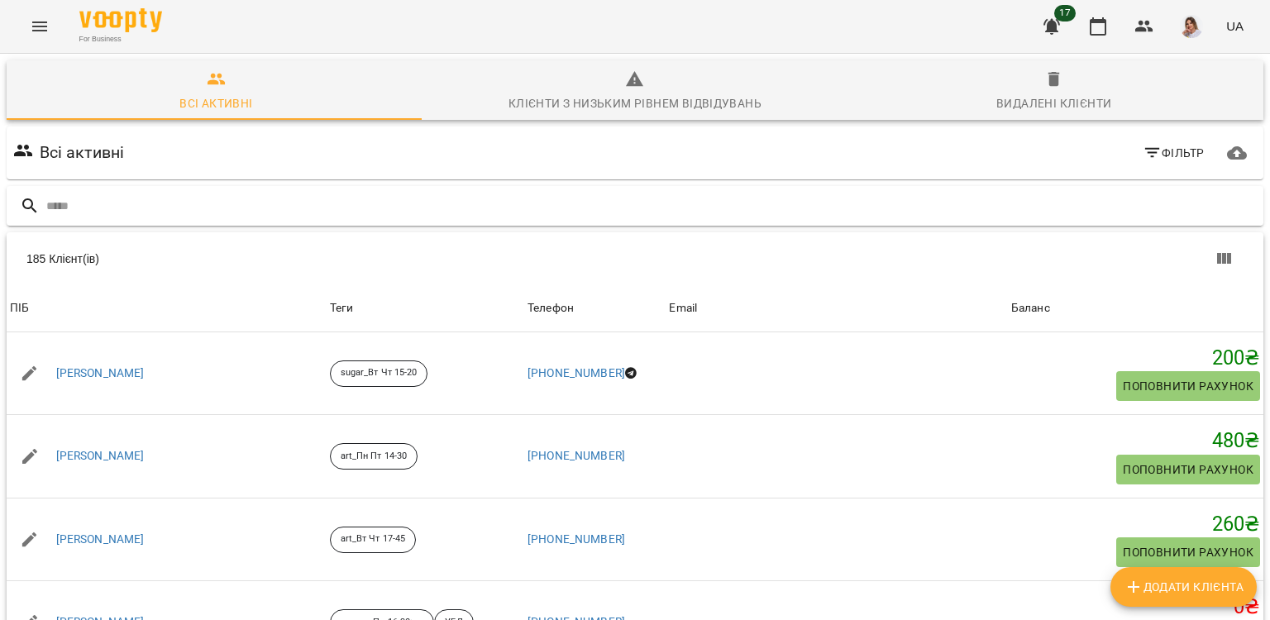
drag, startPoint x: 146, startPoint y: 187, endPoint x: 122, endPoint y: 189, distance: 24.9
drag, startPoint x: 122, startPoint y: 189, endPoint x: 98, endPoint y: 200, distance: 26.3
click at [98, 203] on input "text" at bounding box center [651, 206] width 1211 height 27
paste input "**********"
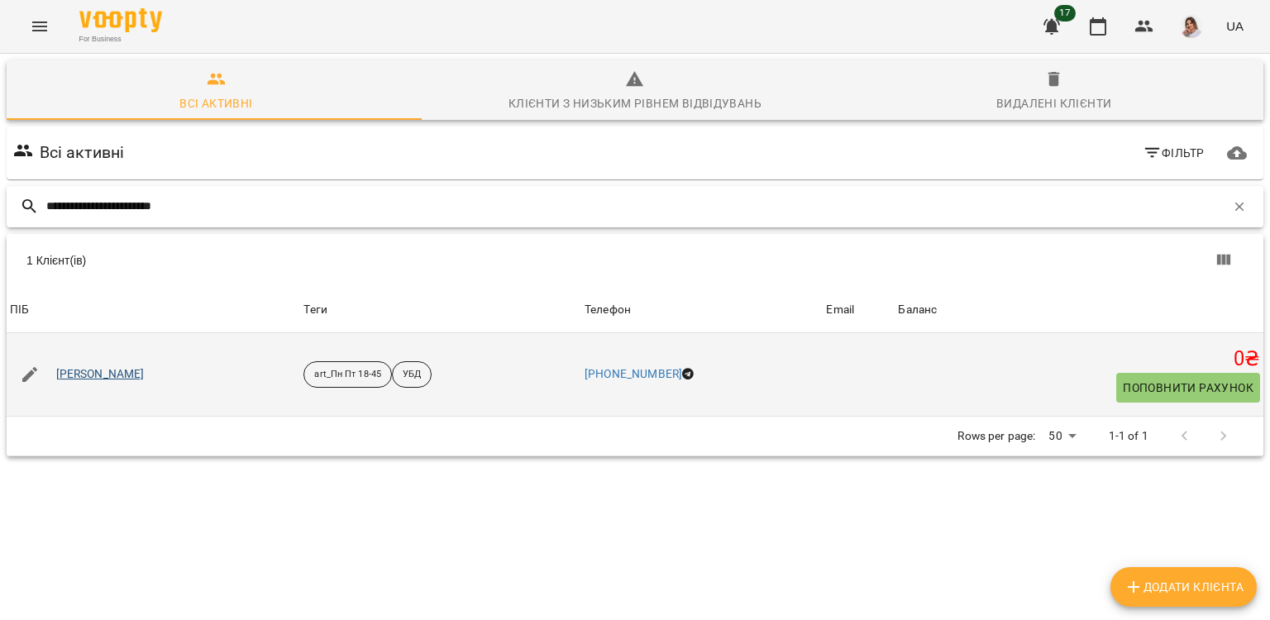
type input "**********"
click at [145, 379] on link "Сосненко Марія Валеріївна" at bounding box center [100, 374] width 88 height 17
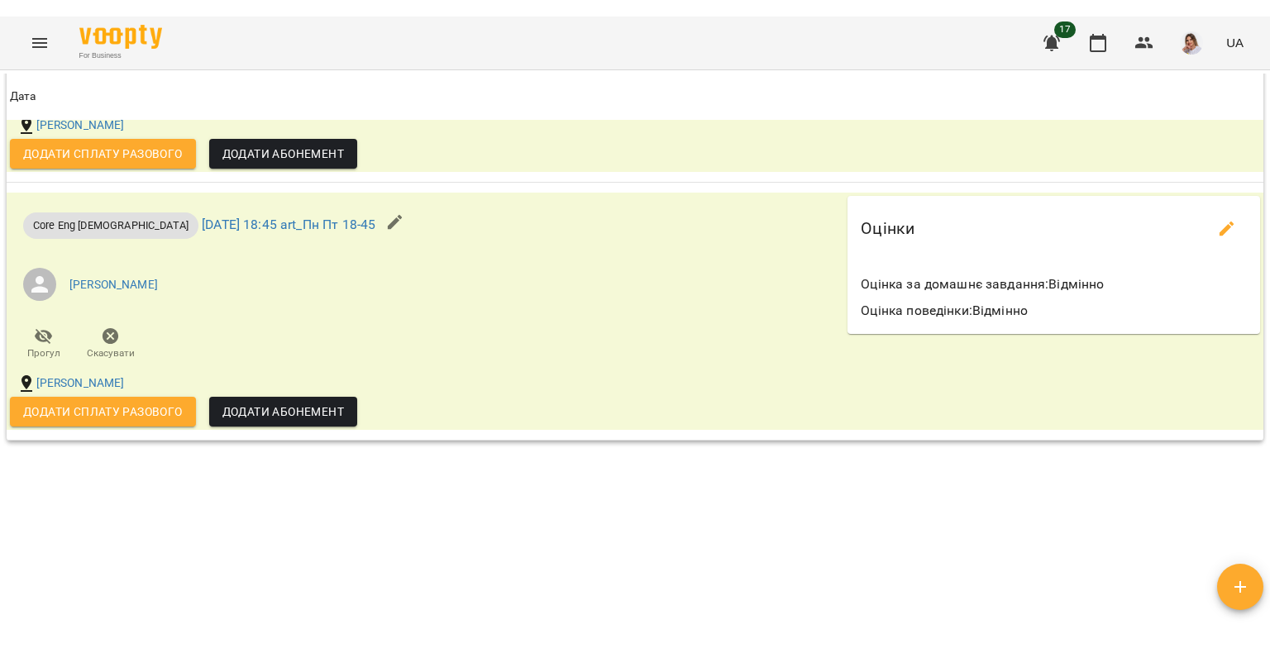
scroll to position [1621, 0]
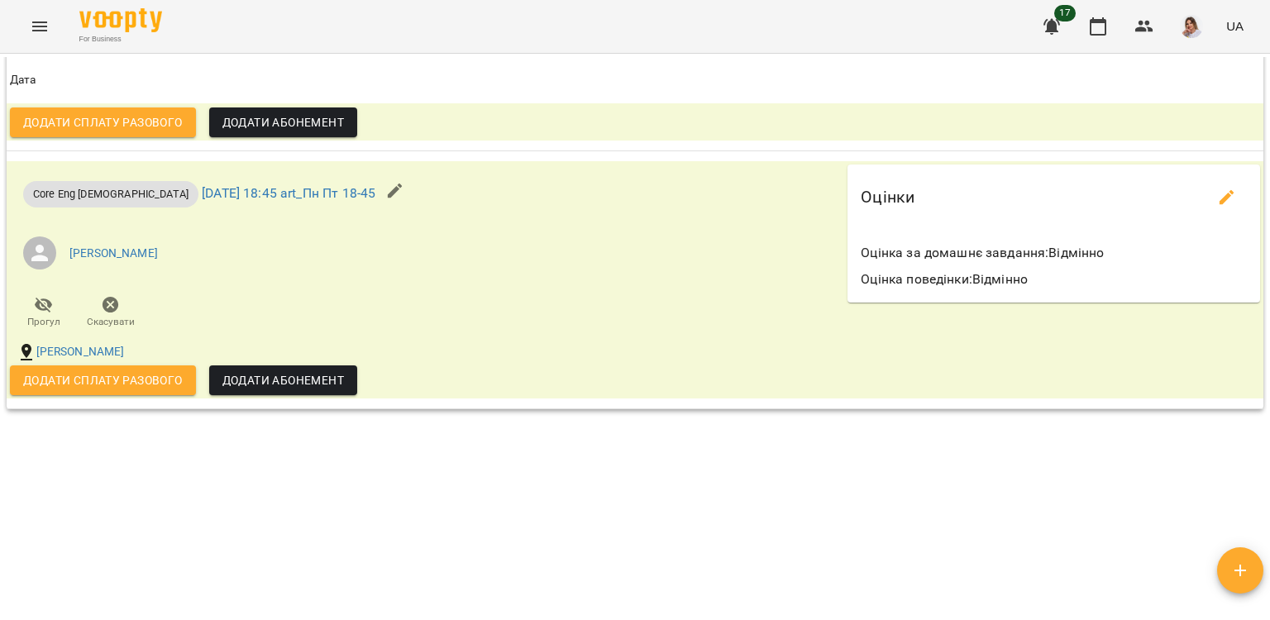
click at [40, 24] on icon "Menu" at bounding box center [40, 27] width 20 height 20
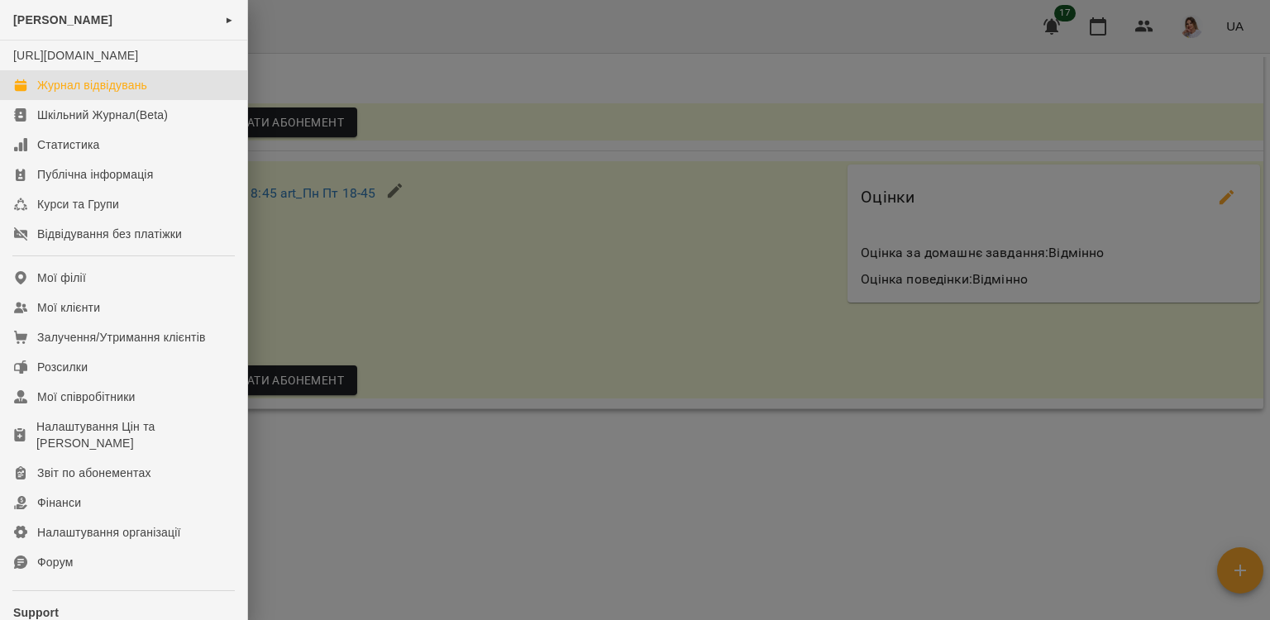
click at [63, 93] on div "Журнал відвідувань" at bounding box center [92, 85] width 110 height 17
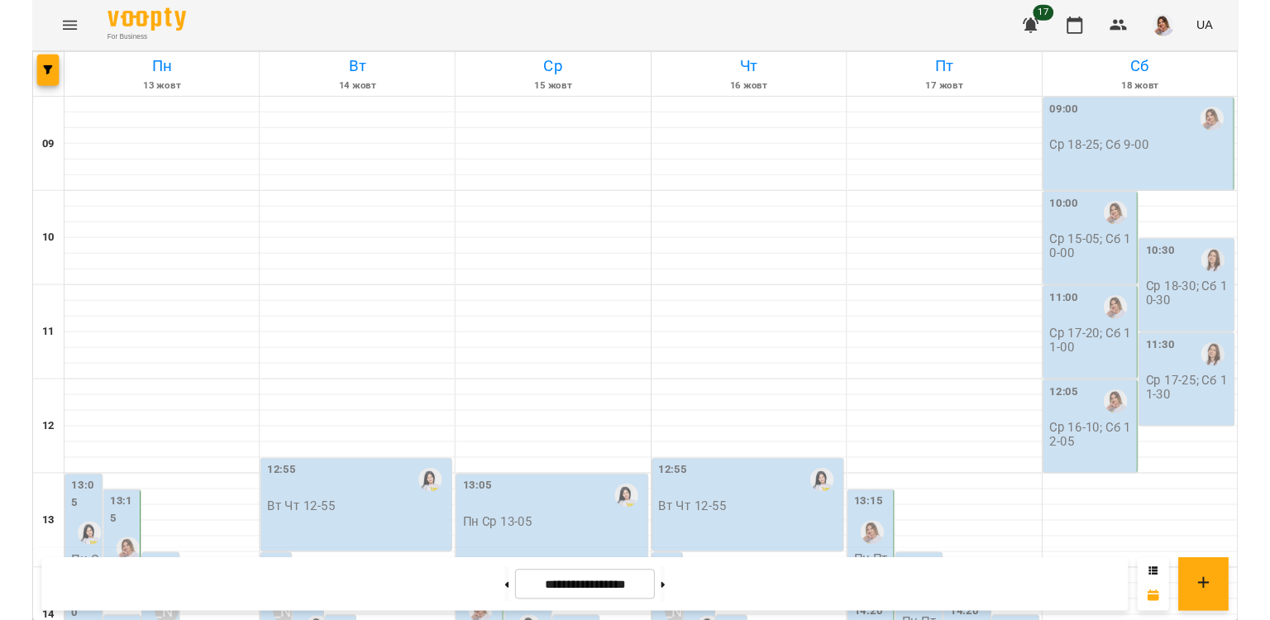
scroll to position [321, 0]
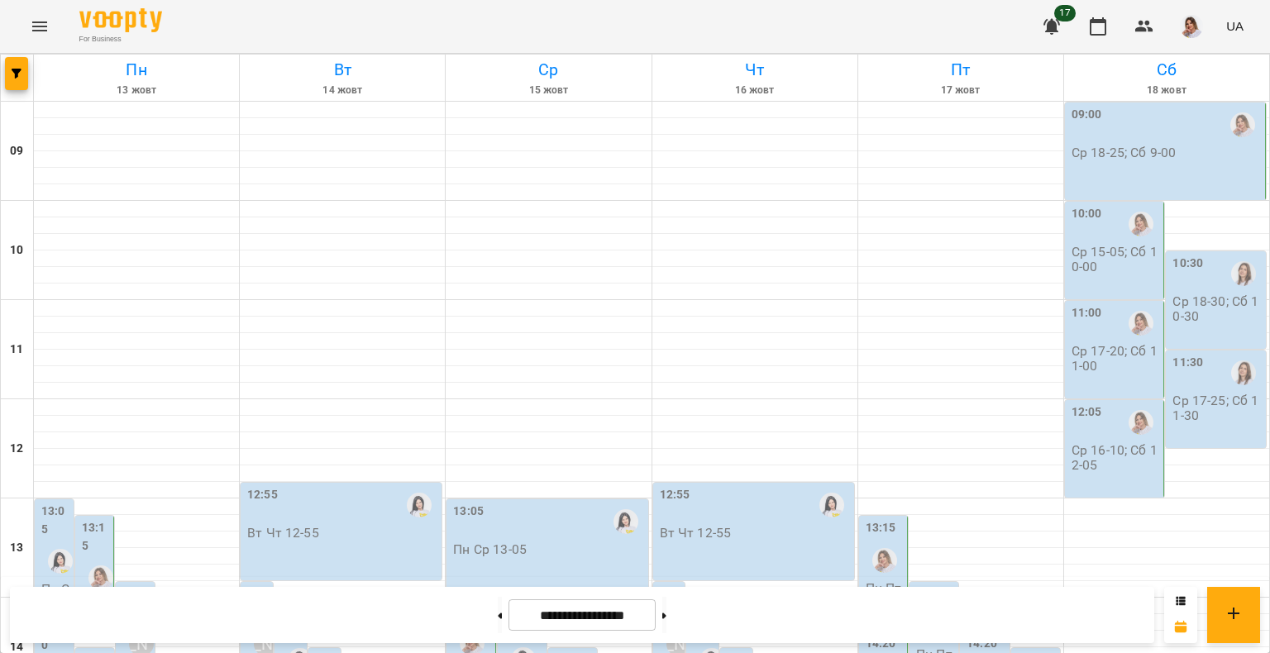
click at [56, 503] on label "13:05" at bounding box center [55, 521] width 29 height 36
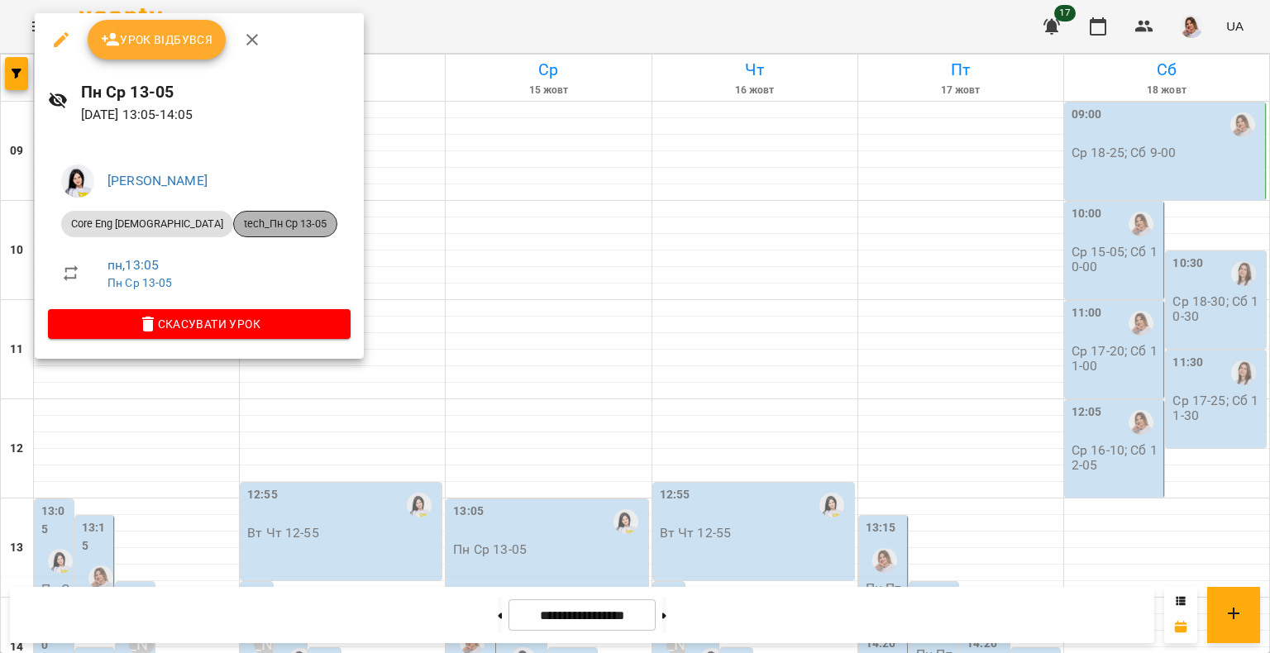
click at [238, 220] on span "tech_Пн Ср 13-05" at bounding box center [285, 224] width 103 height 15
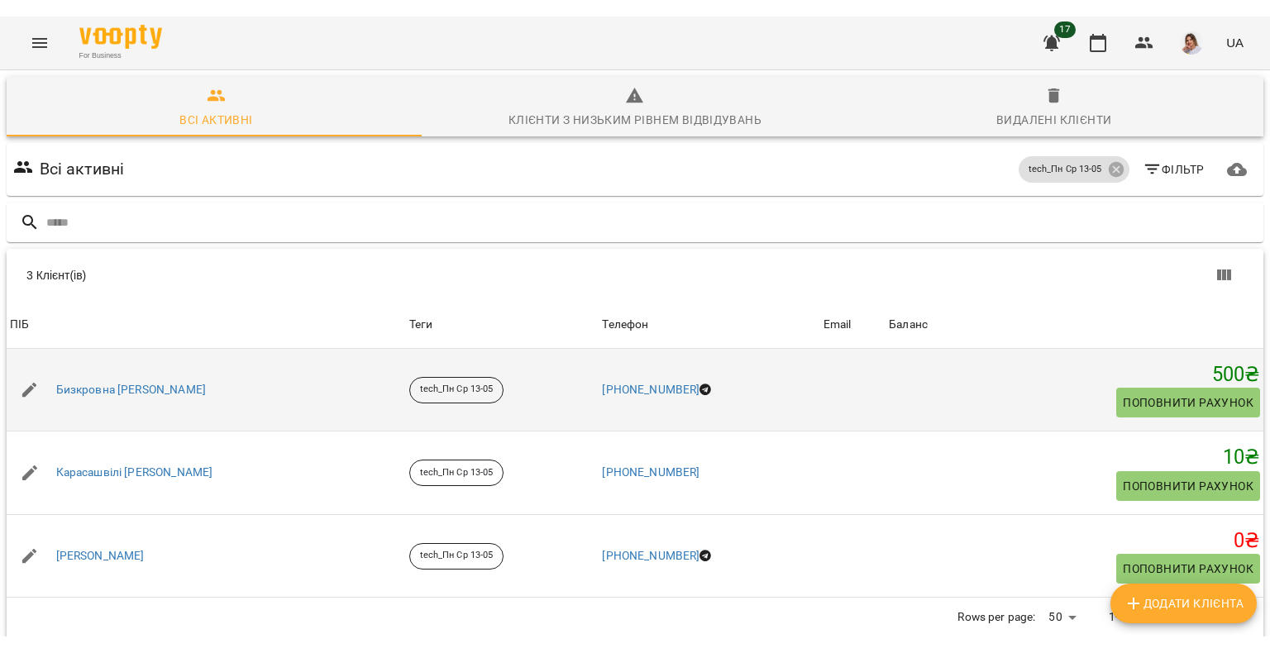
scroll to position [73, 0]
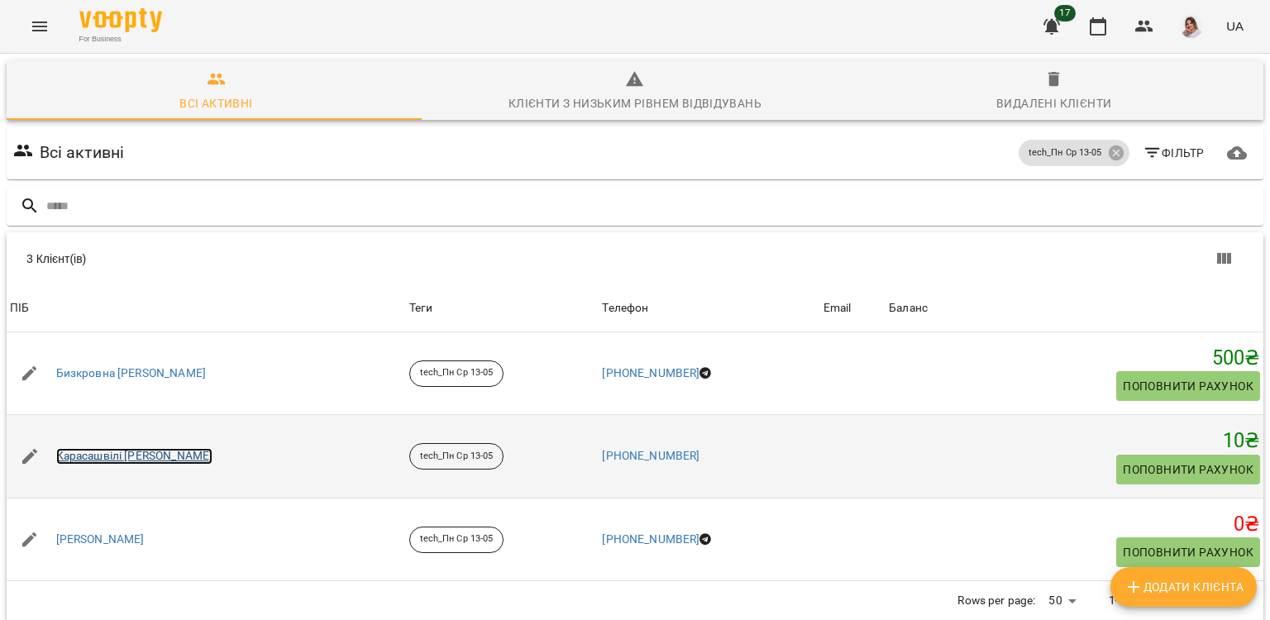
drag, startPoint x: 159, startPoint y: 374, endPoint x: 155, endPoint y: 385, distance: 12.0
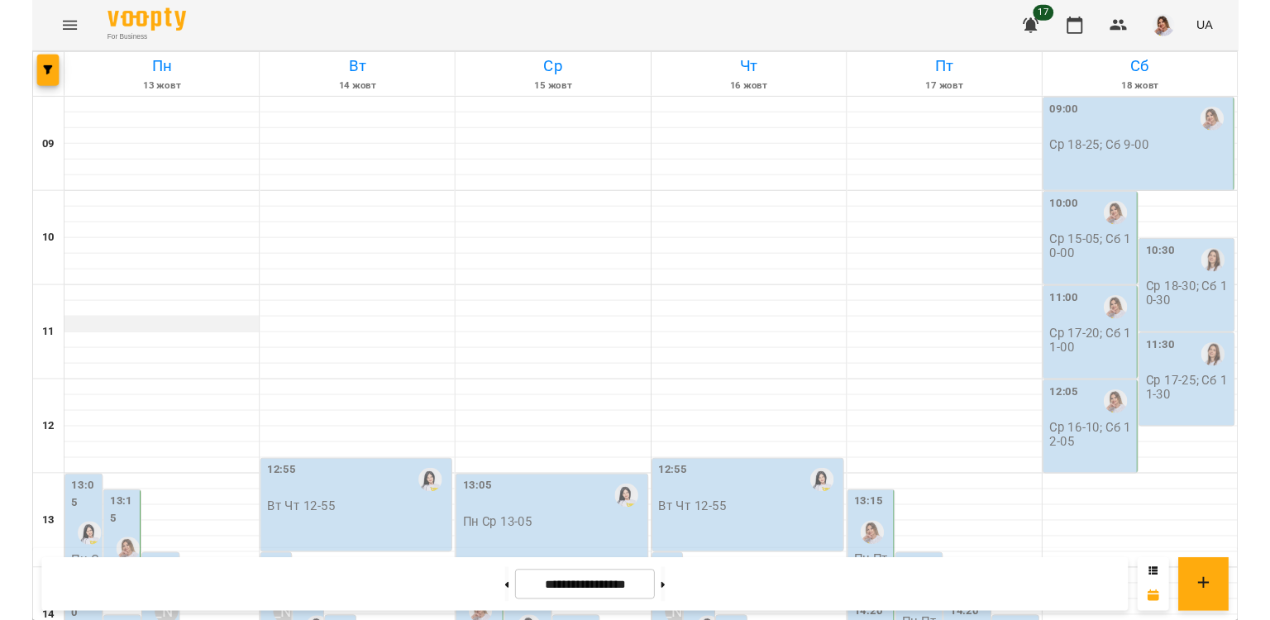
scroll to position [380, 0]
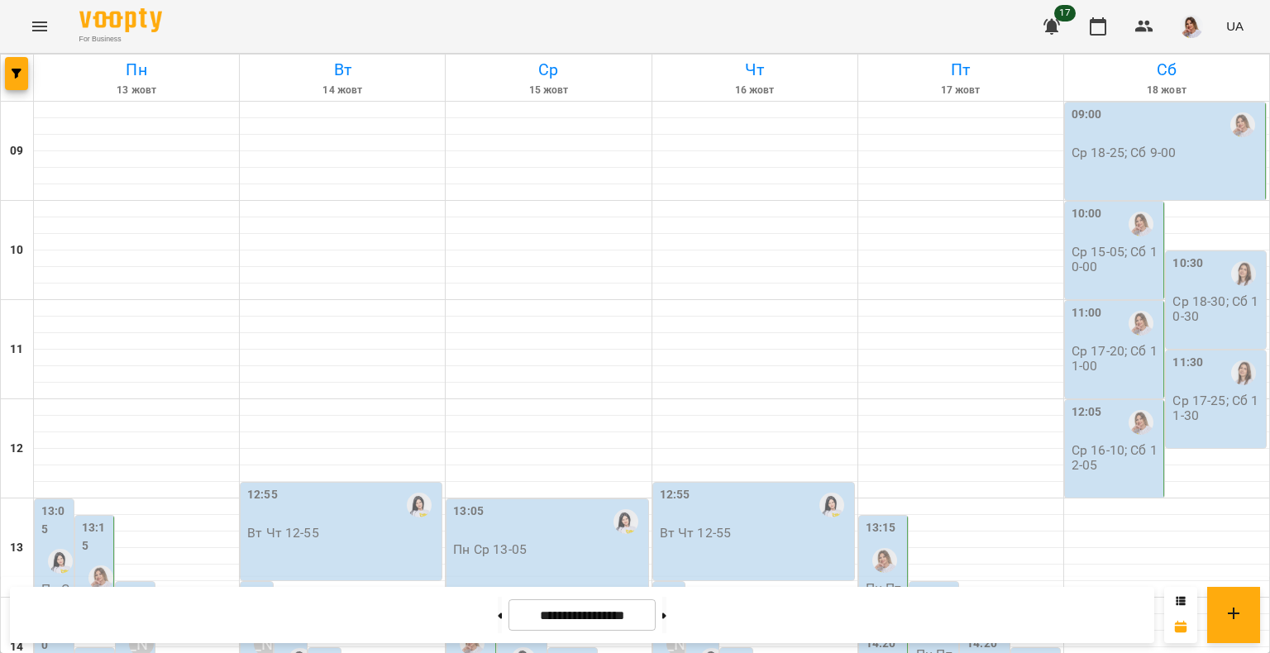
click at [58, 619] on label "14:10" at bounding box center [55, 637] width 29 height 36
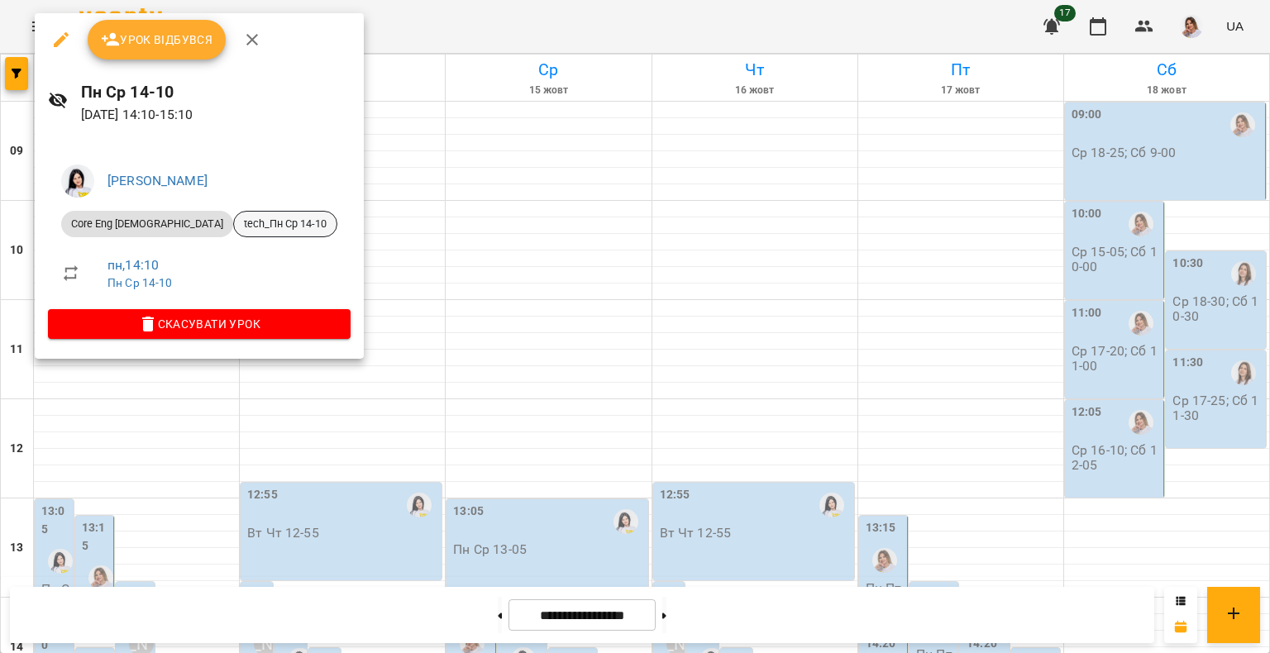
click at [234, 231] on span "tech_Пн Ср 14-10" at bounding box center [285, 224] width 103 height 15
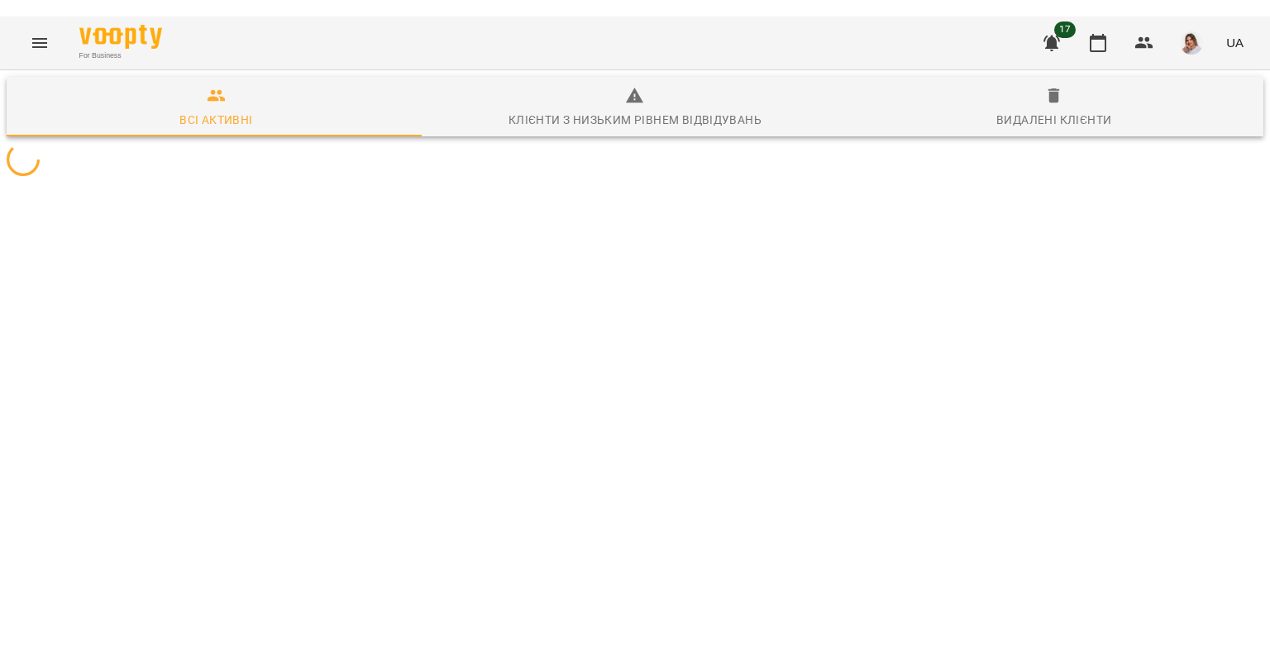
scroll to position [73, 0]
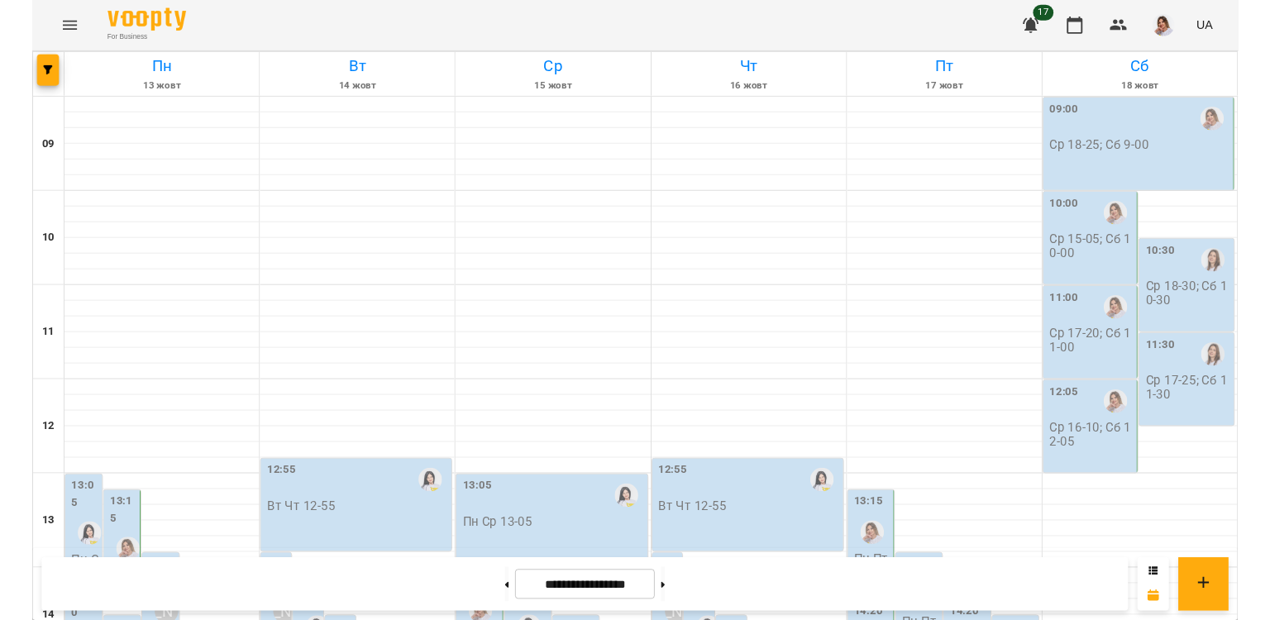
scroll to position [466, 0]
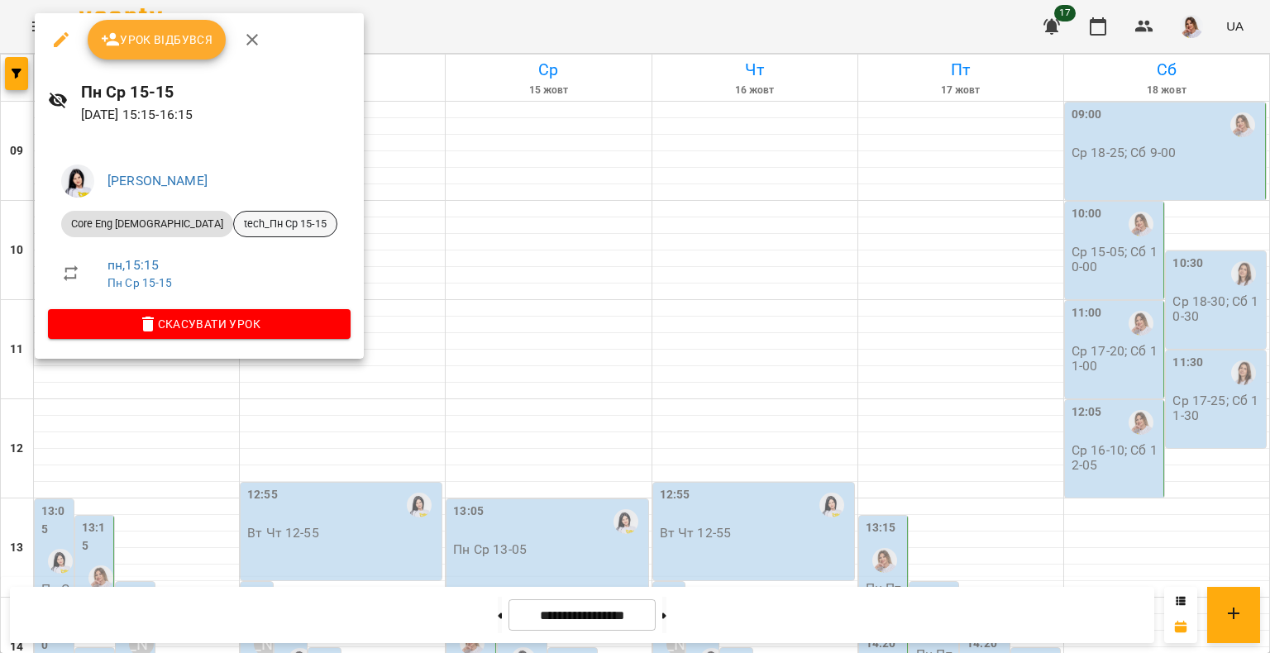
click at [239, 213] on div "tech_Пн Ср 15-15" at bounding box center [285, 224] width 104 height 26
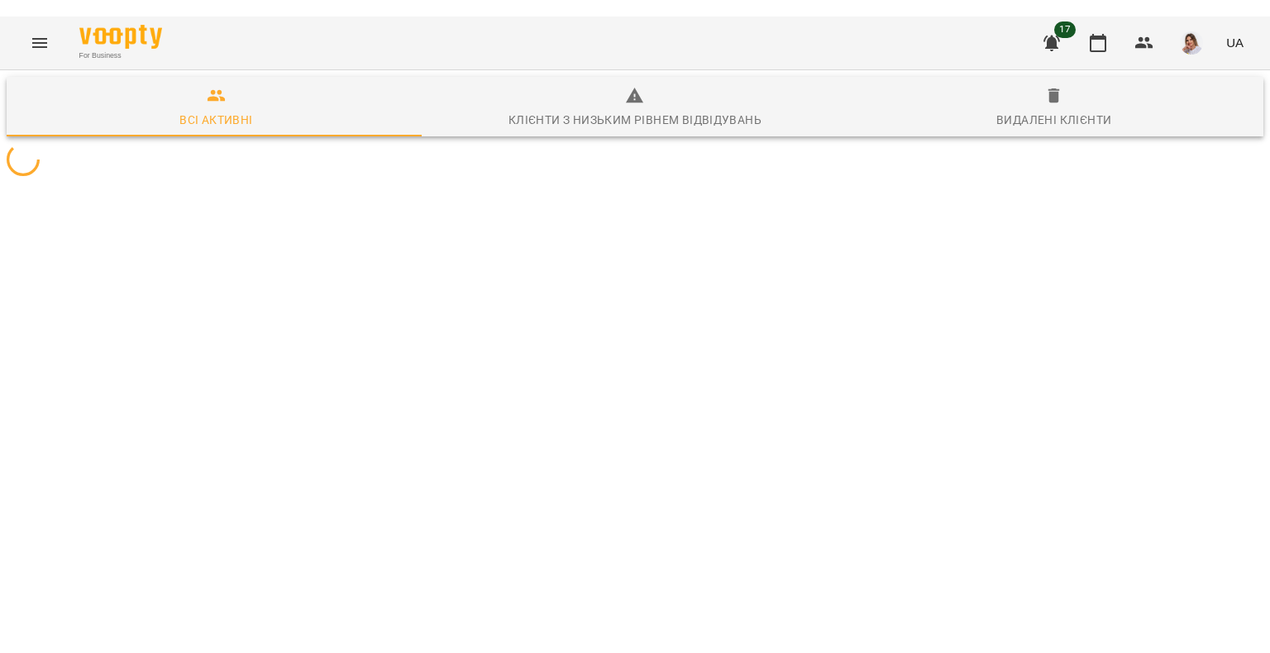
scroll to position [73, 0]
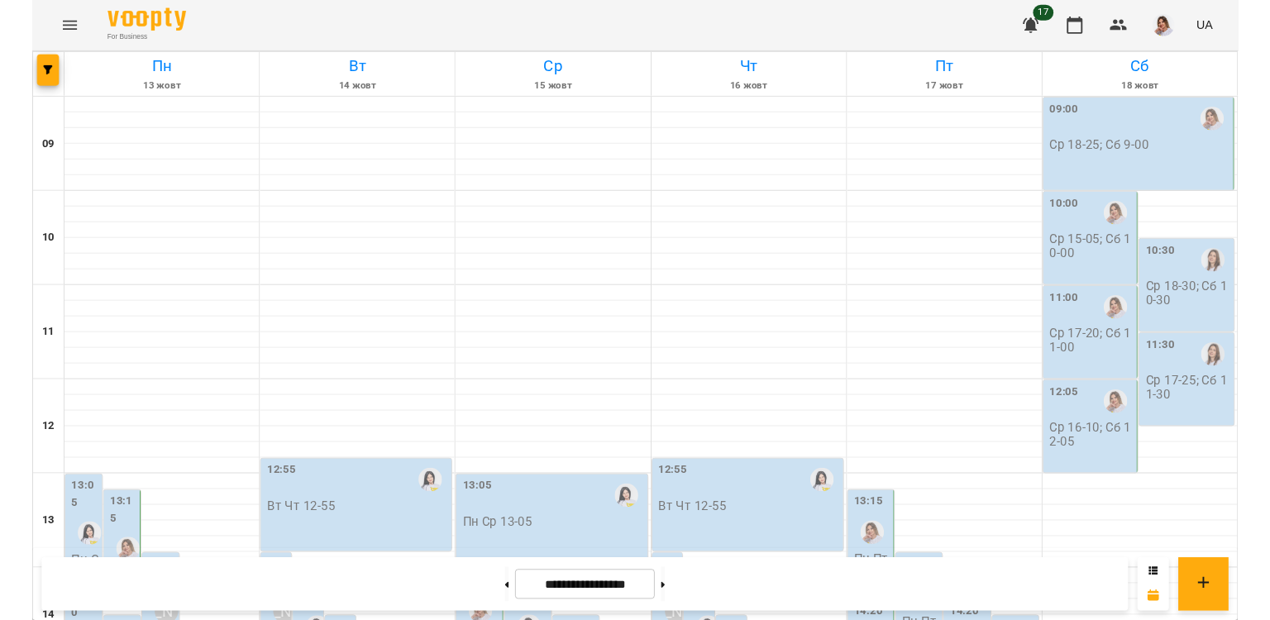
scroll to position [569, 0]
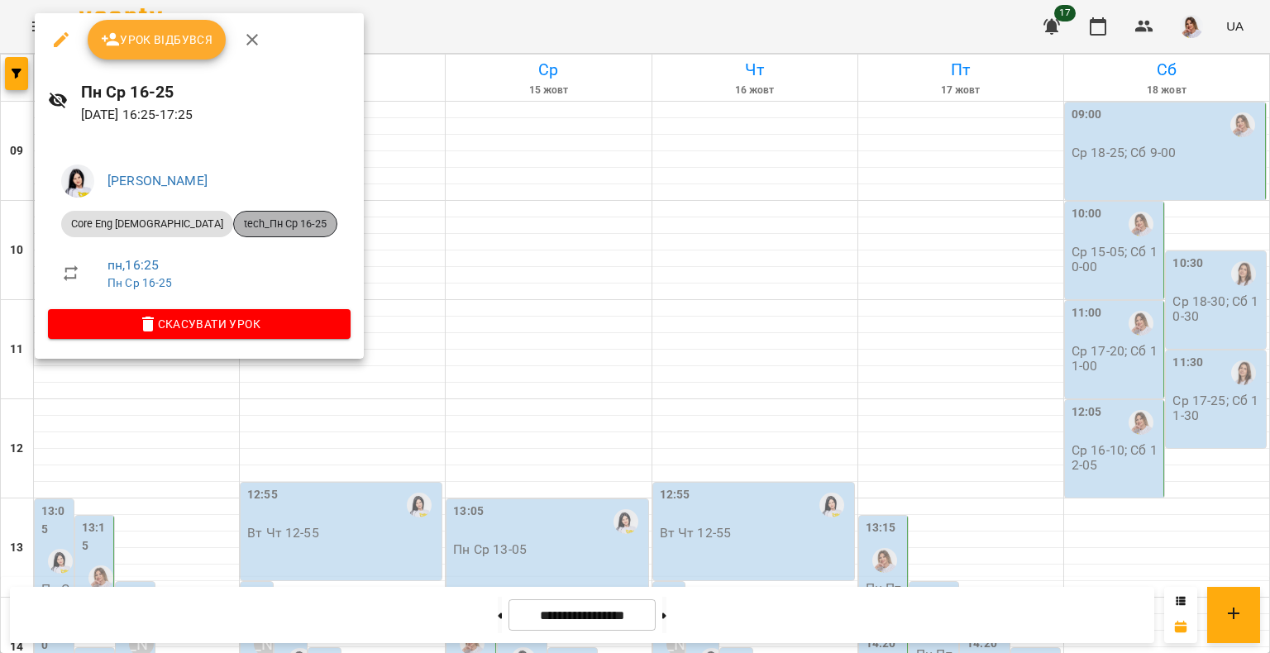
click at [241, 220] on span "tech_Пн Ср 16-25" at bounding box center [285, 224] width 103 height 15
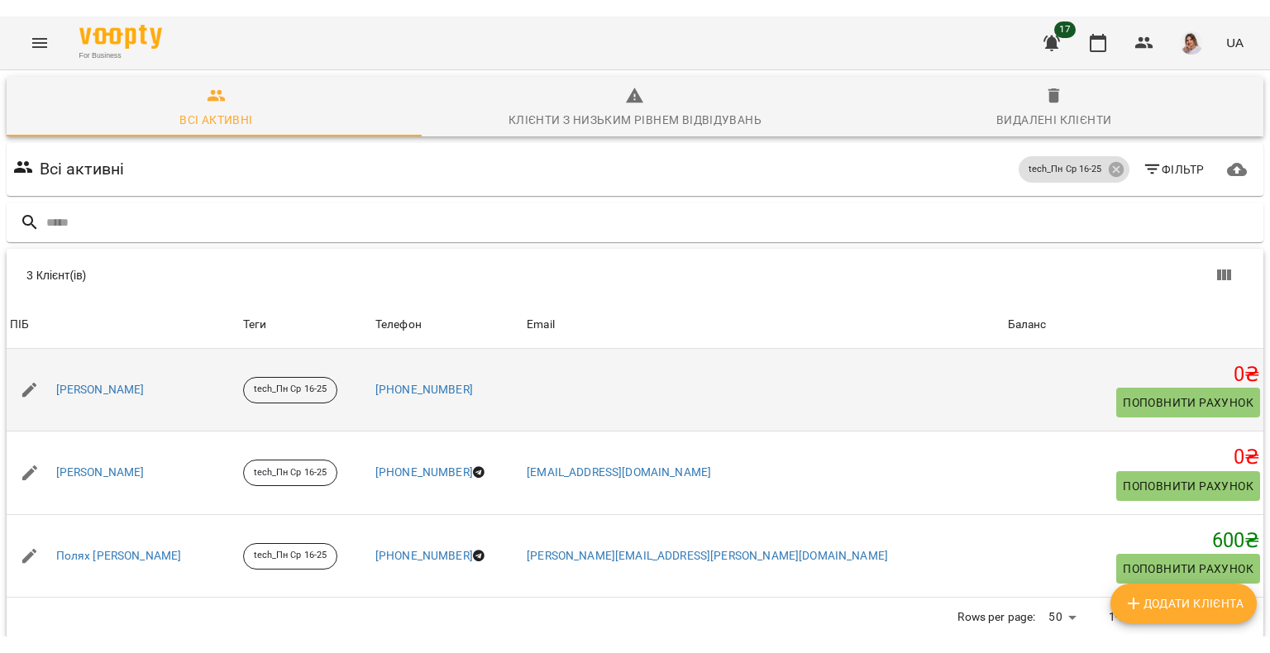
scroll to position [73, 0]
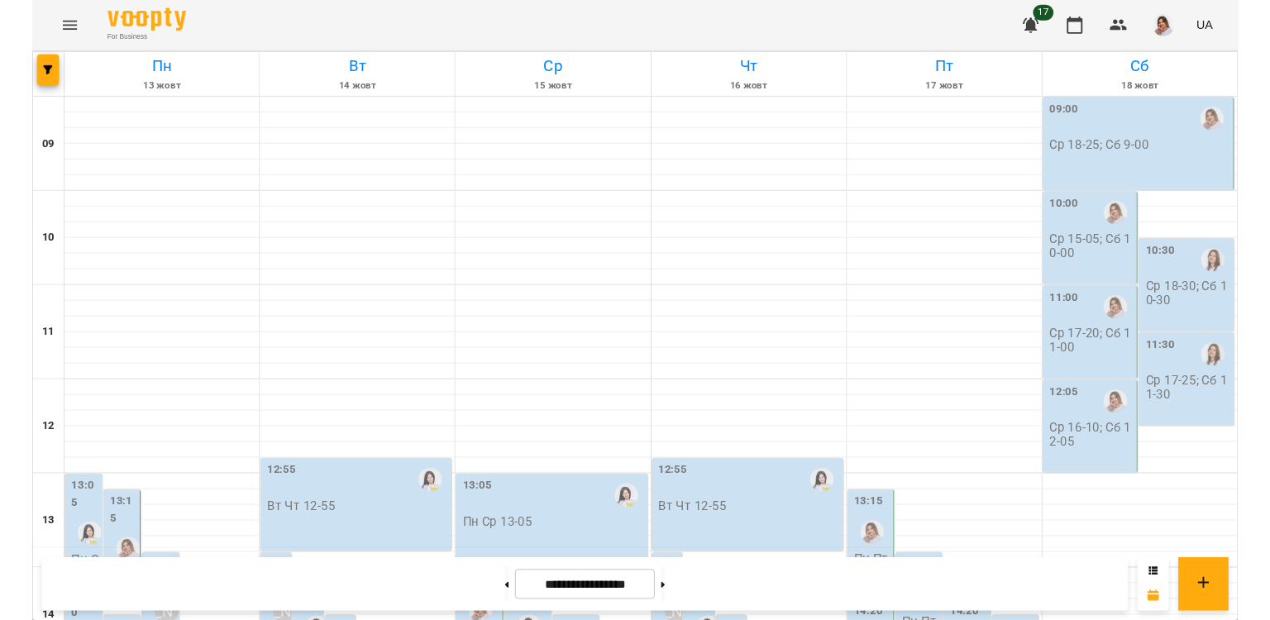
scroll to position [691, 0]
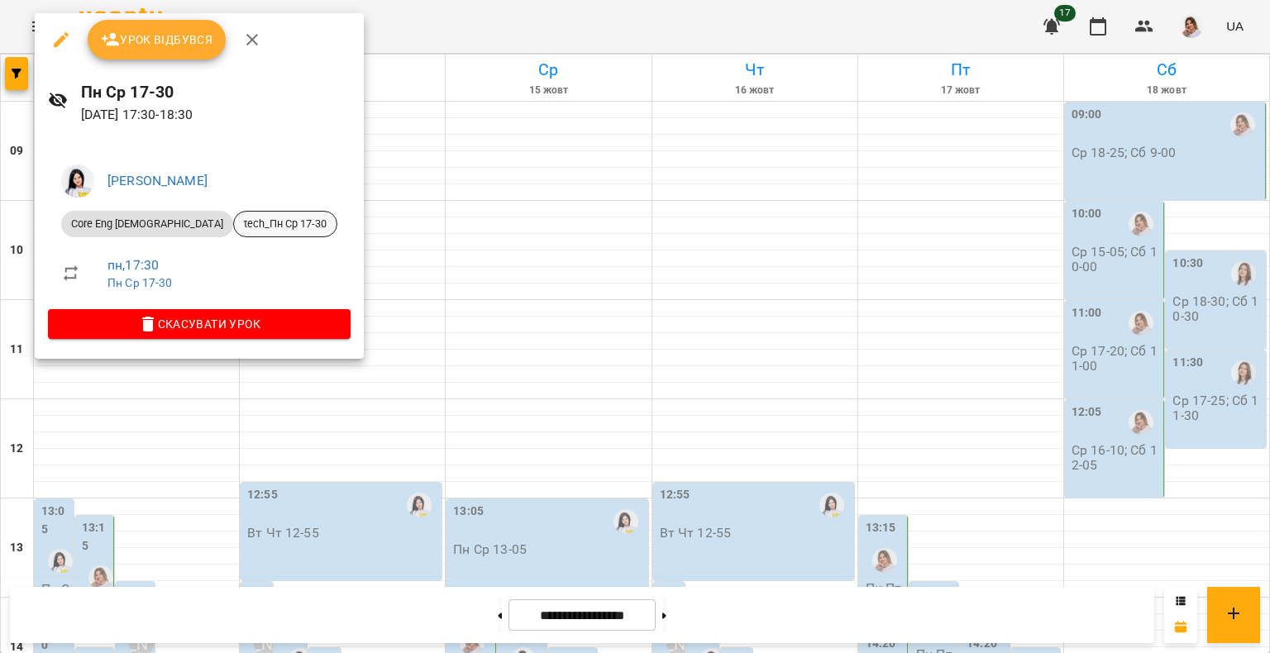
click at [241, 228] on span "tech_Пн Ср 17-30" at bounding box center [285, 224] width 103 height 15
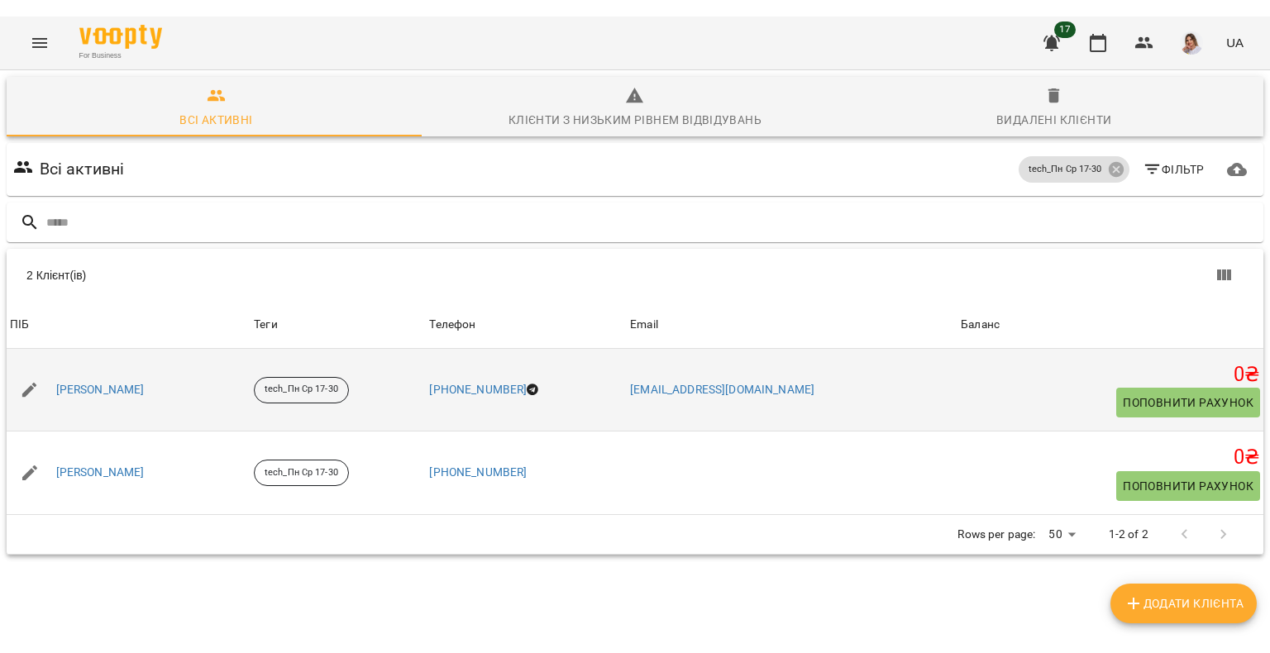
scroll to position [73, 0]
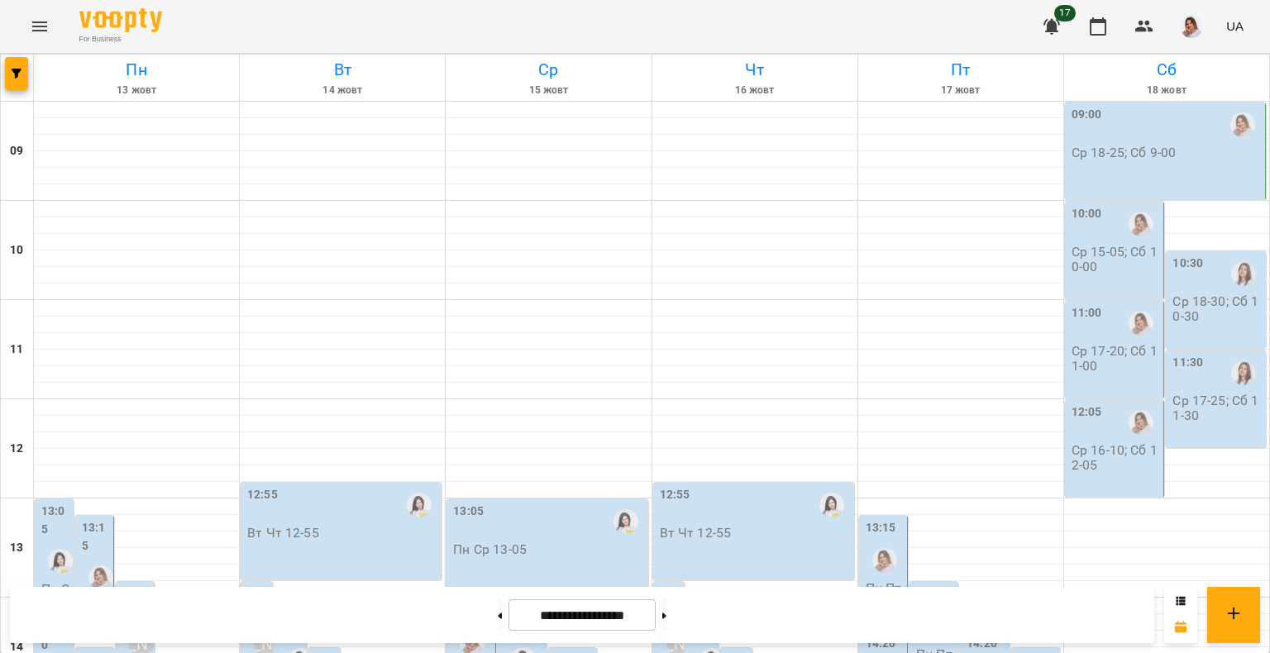
scroll to position [675, 0]
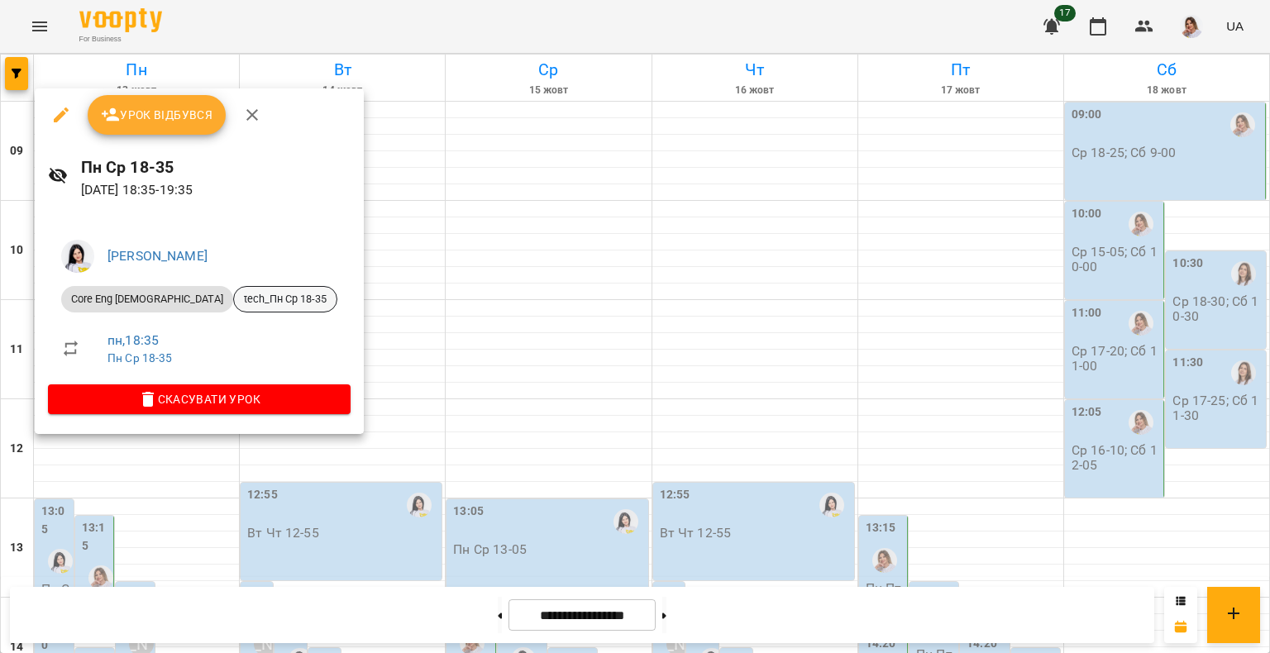
click at [234, 294] on span "tech_Пн Ср 18-35" at bounding box center [285, 299] width 103 height 15
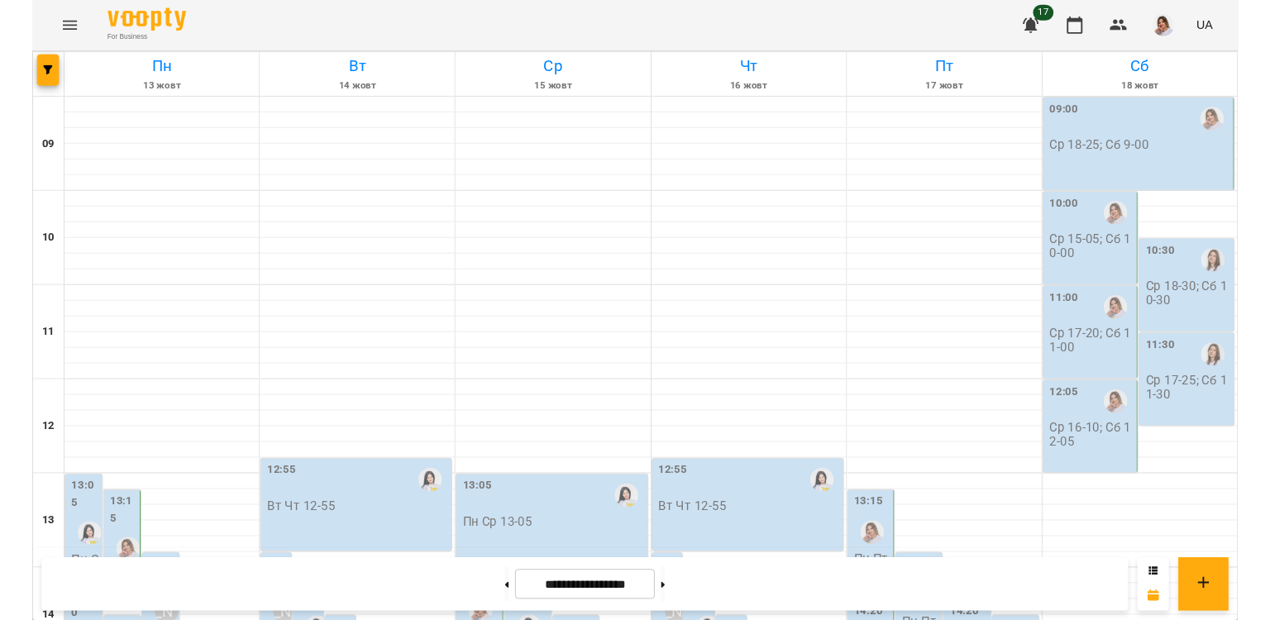
scroll to position [284, 0]
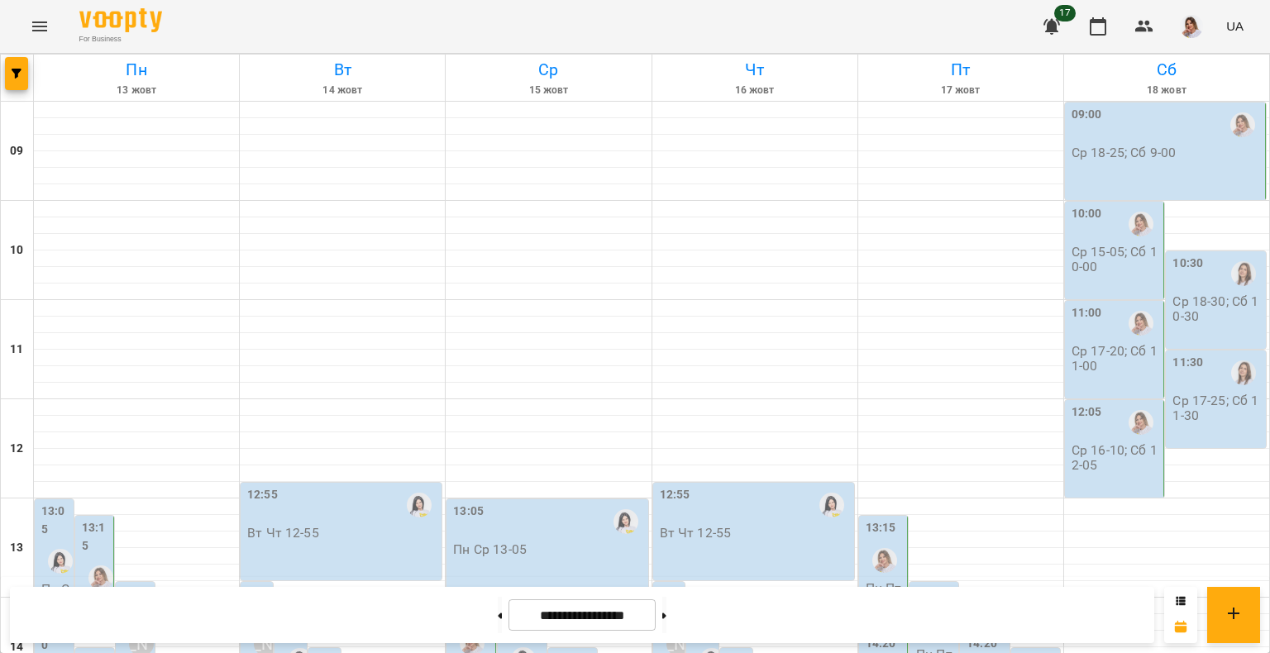
click at [96, 519] on label "13:15" at bounding box center [96, 537] width 28 height 36
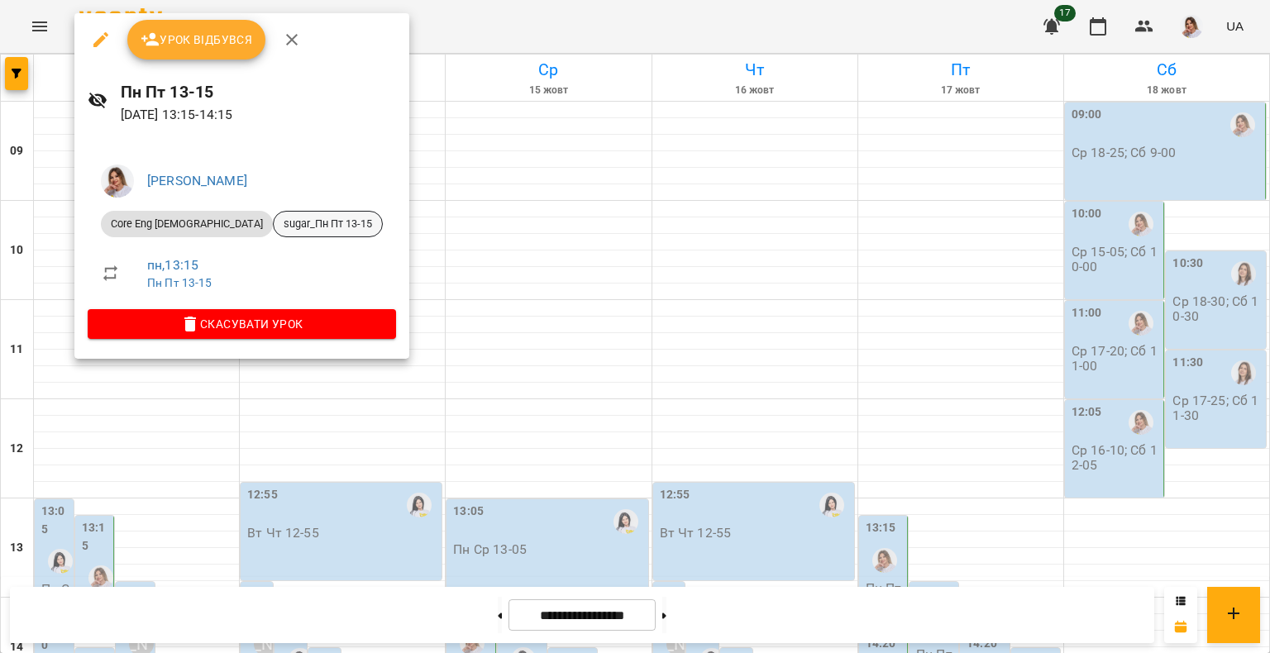
click at [274, 224] on span "sugar_Пн Пт 13-15" at bounding box center [328, 224] width 108 height 15
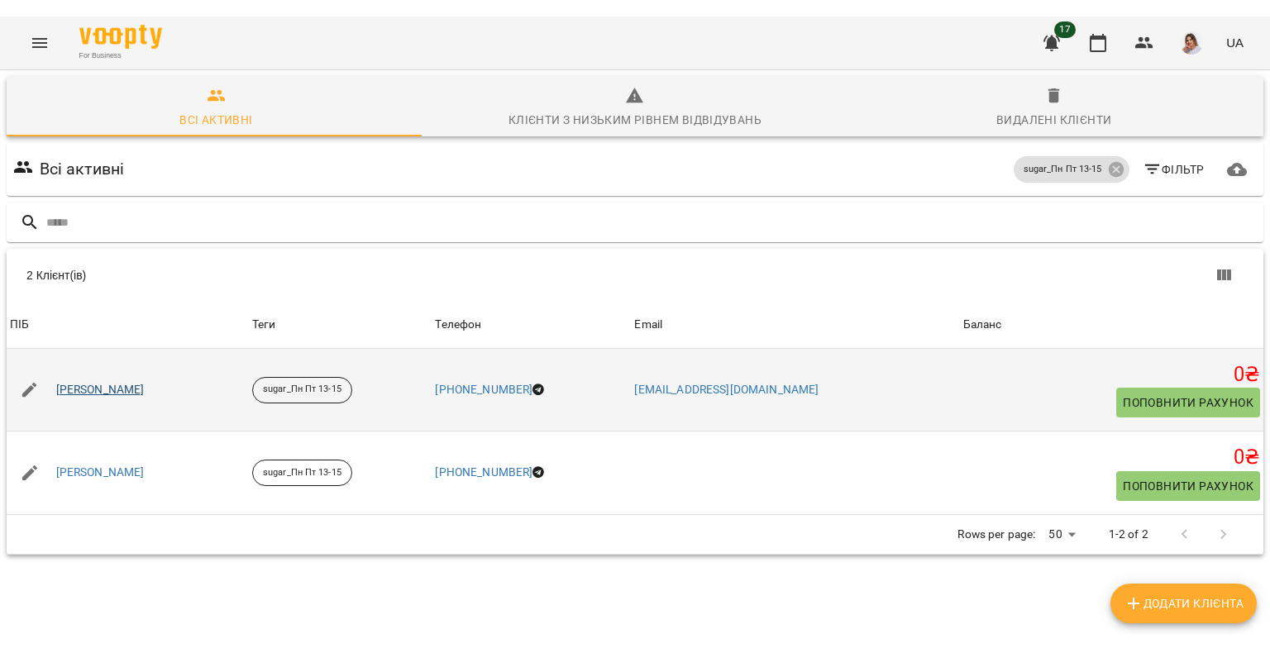
scroll to position [73, 0]
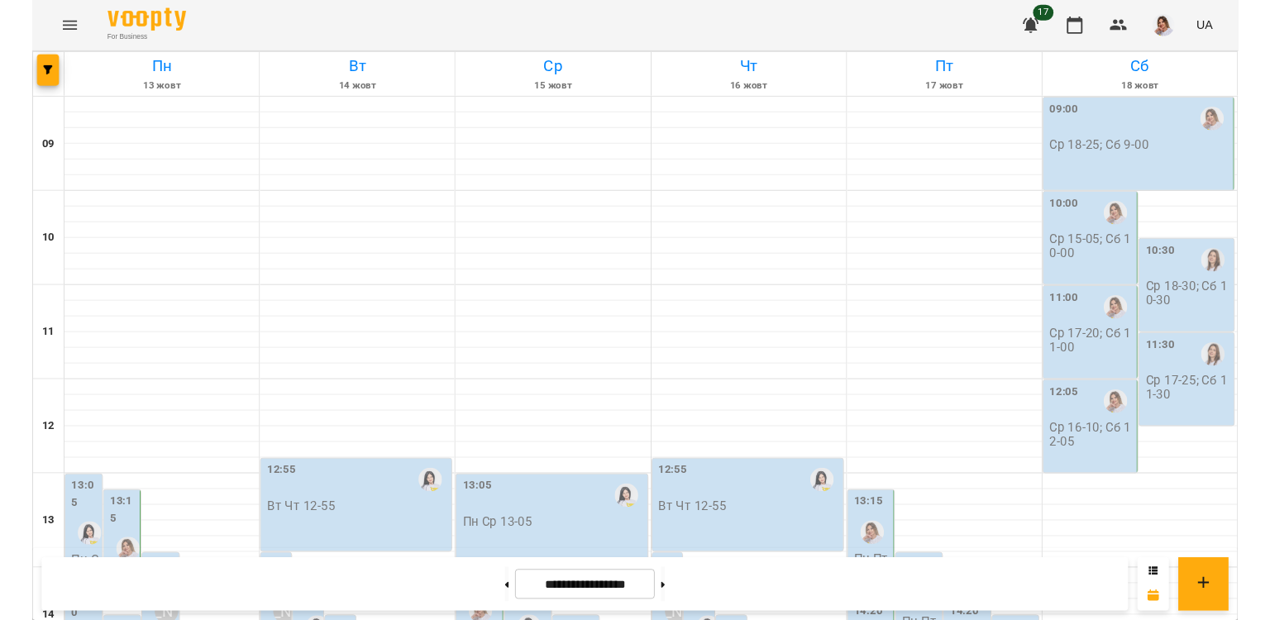
scroll to position [435, 0]
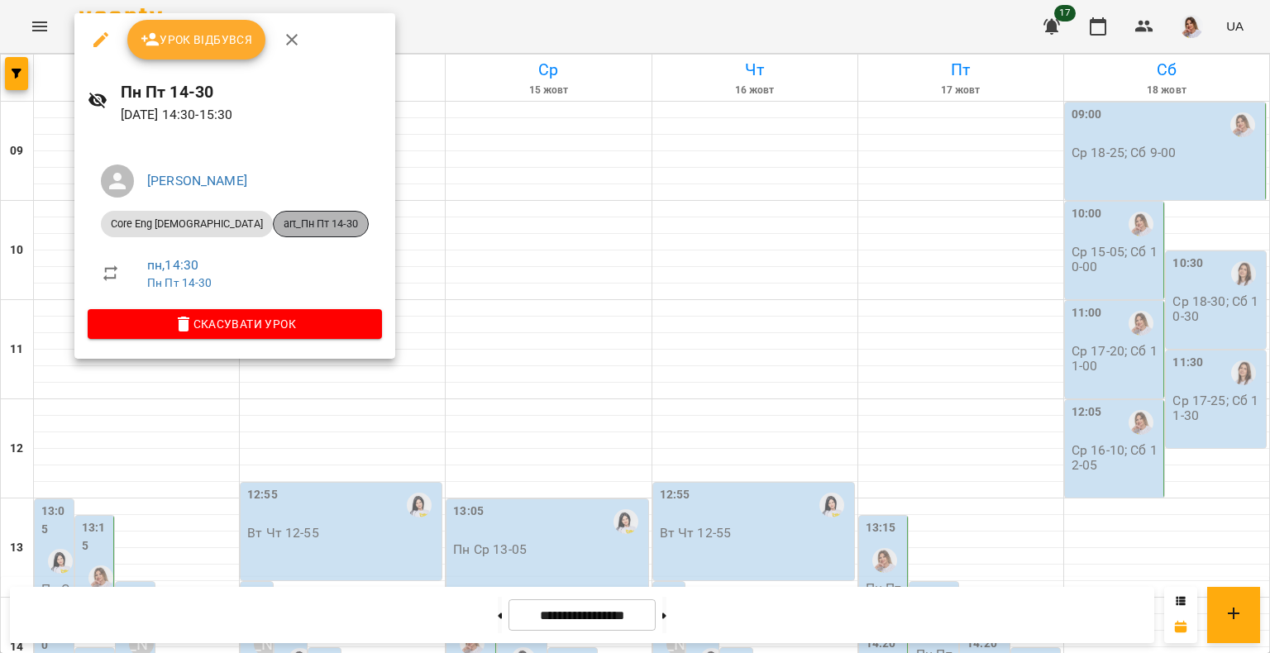
click at [274, 227] on span "art_Пн Пт 14-30" at bounding box center [321, 224] width 94 height 15
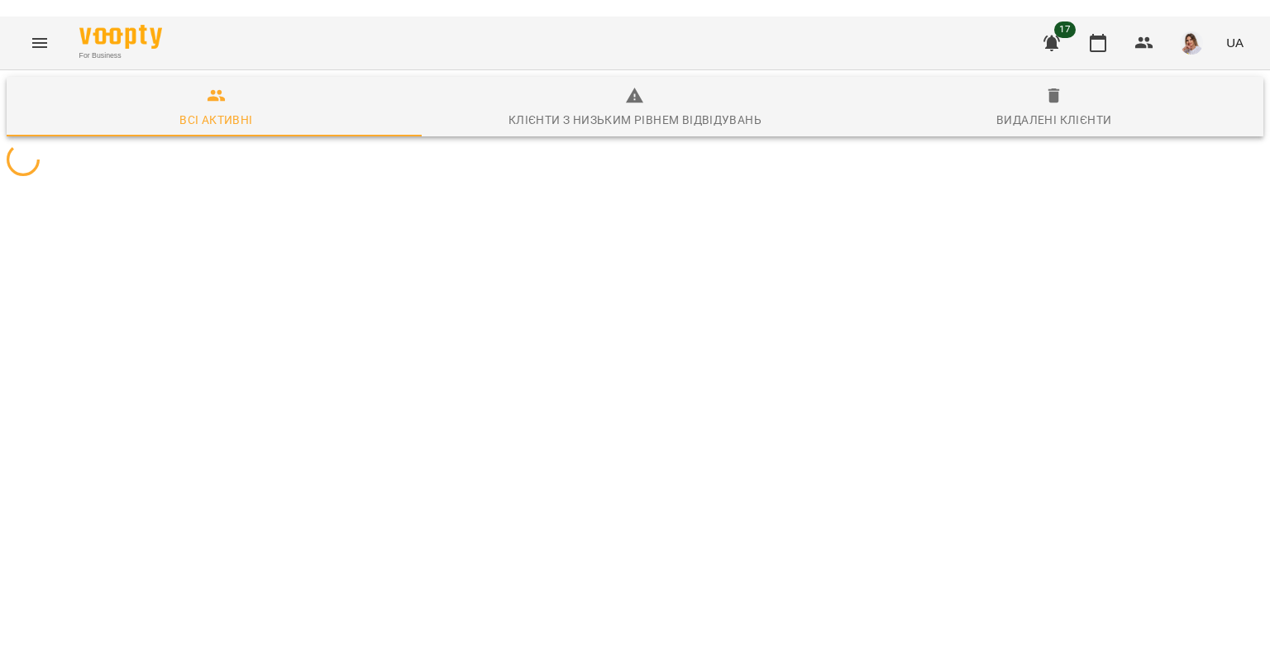
scroll to position [73, 0]
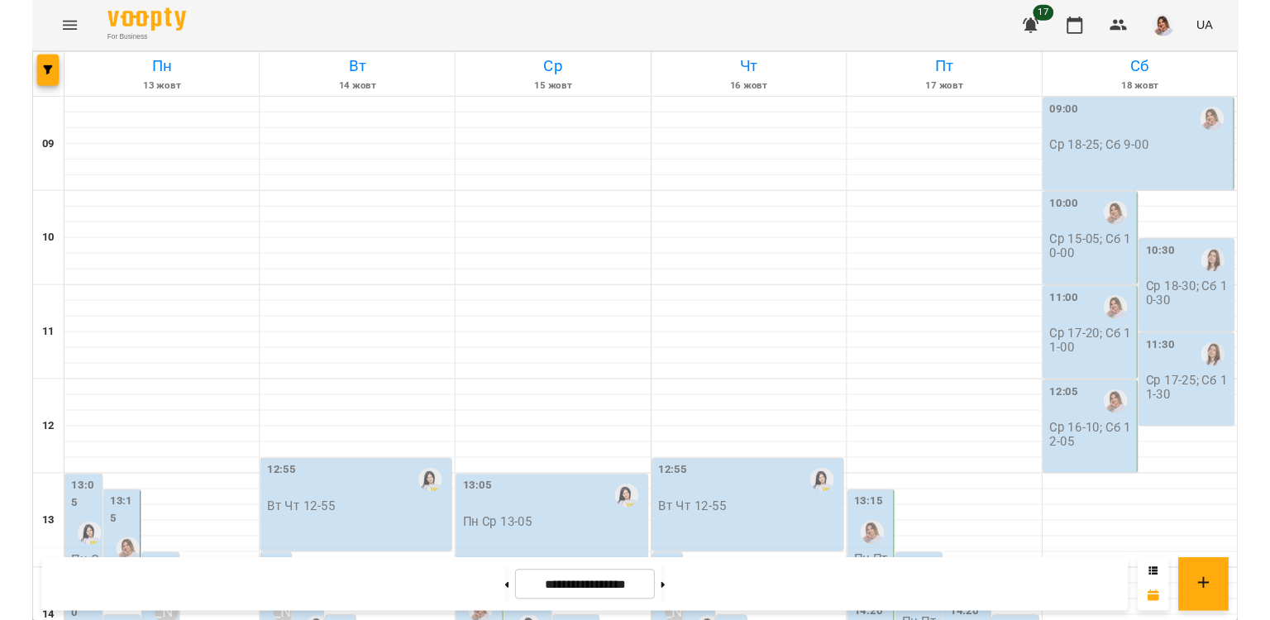
scroll to position [539, 0]
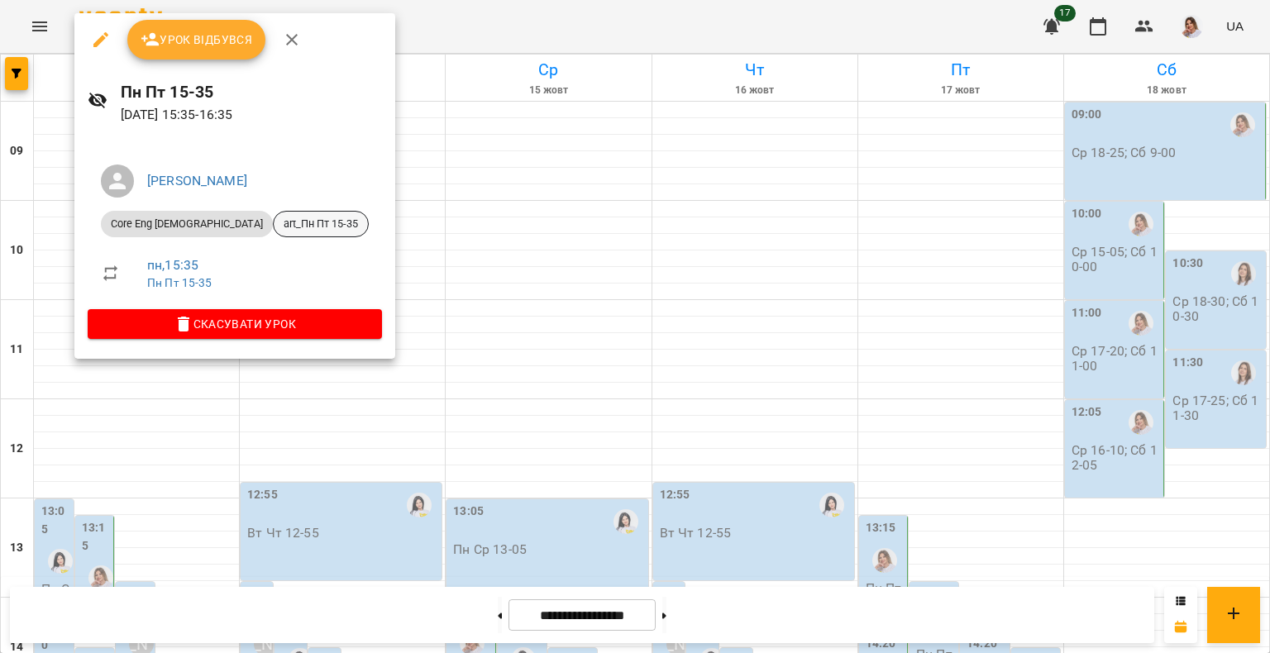
click at [274, 223] on span "art_Пн Пт 15-35" at bounding box center [321, 224] width 94 height 15
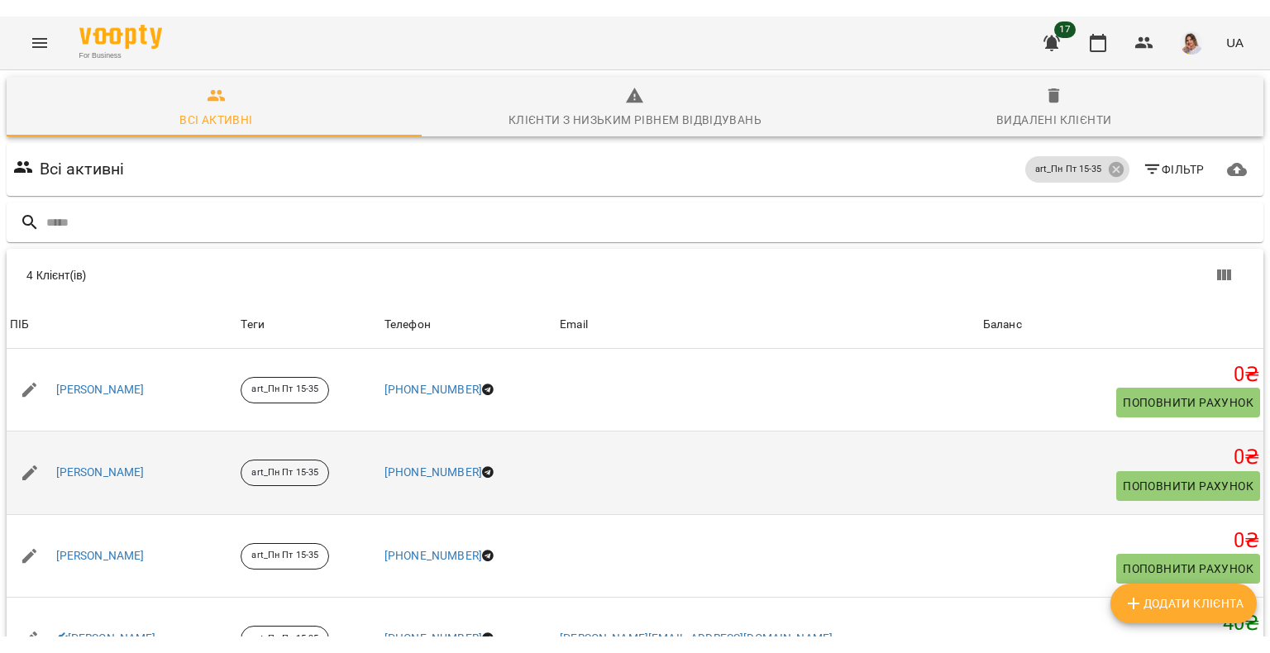
scroll to position [79, 0]
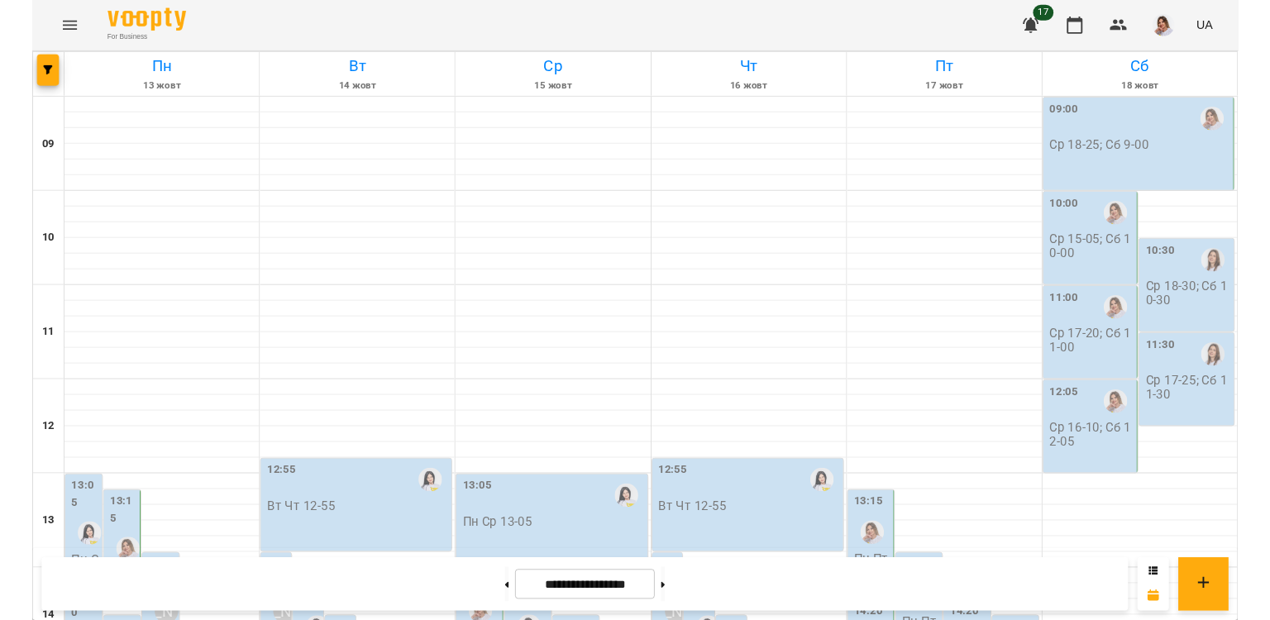
scroll to position [523, 0]
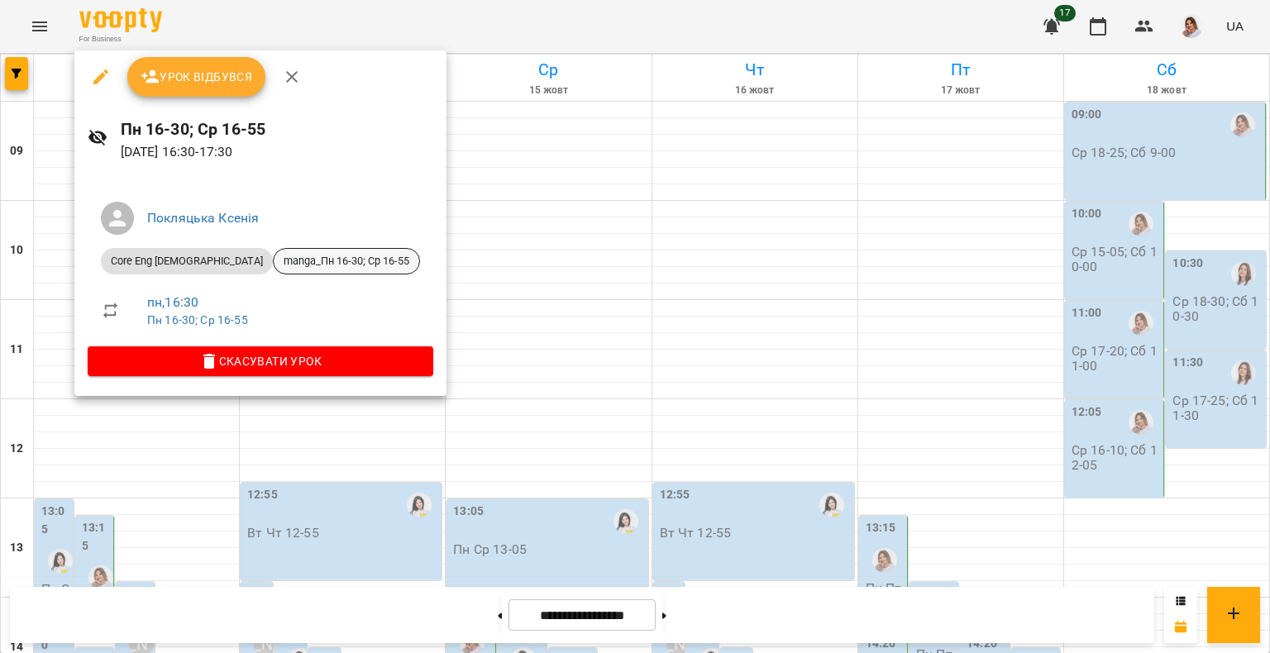
click at [274, 263] on span "manga_Пн 16-30; Ср 16-55" at bounding box center [347, 261] width 146 height 15
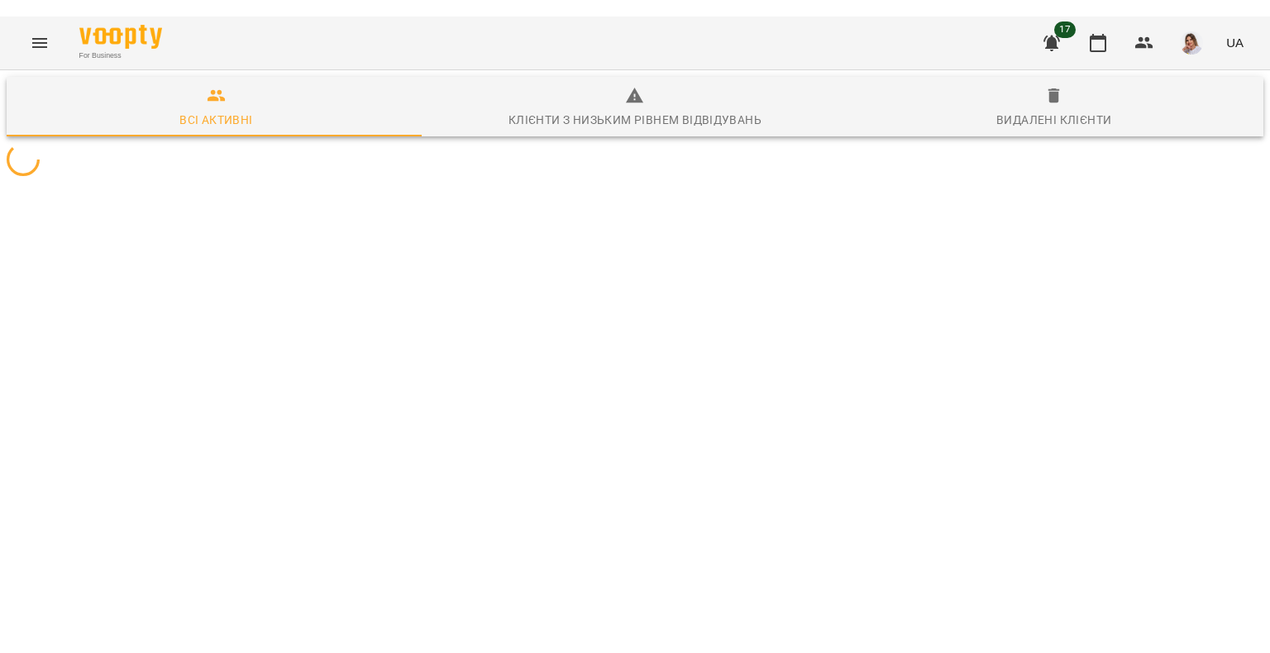
scroll to position [73, 0]
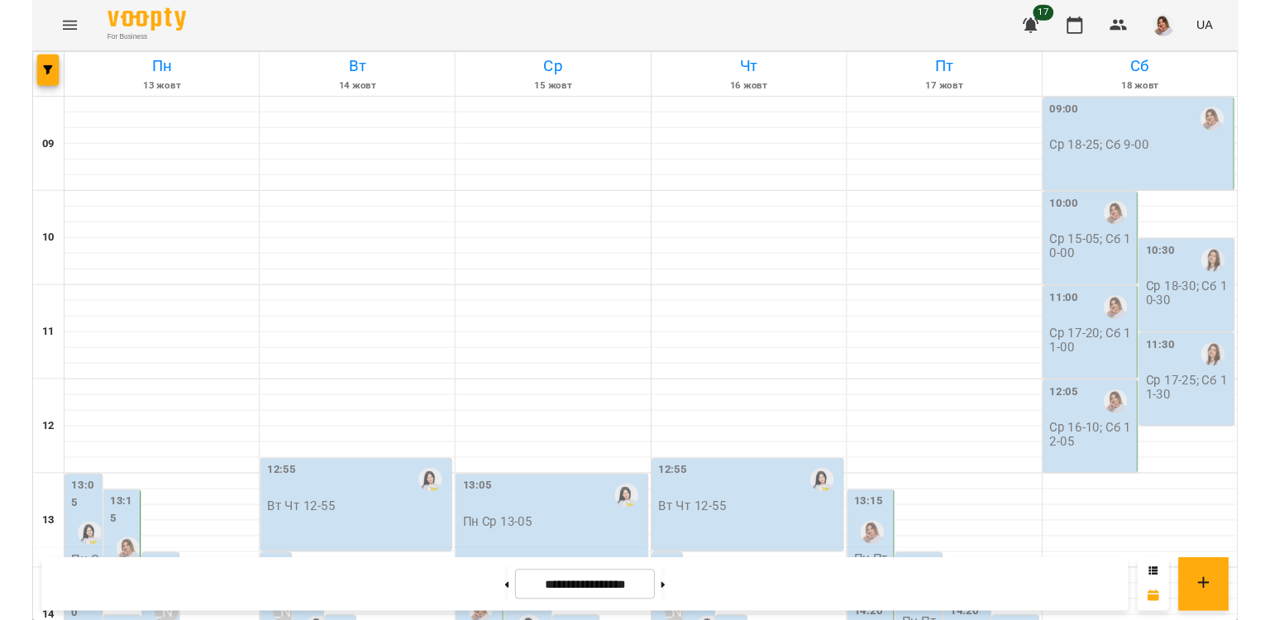
scroll to position [632, 0]
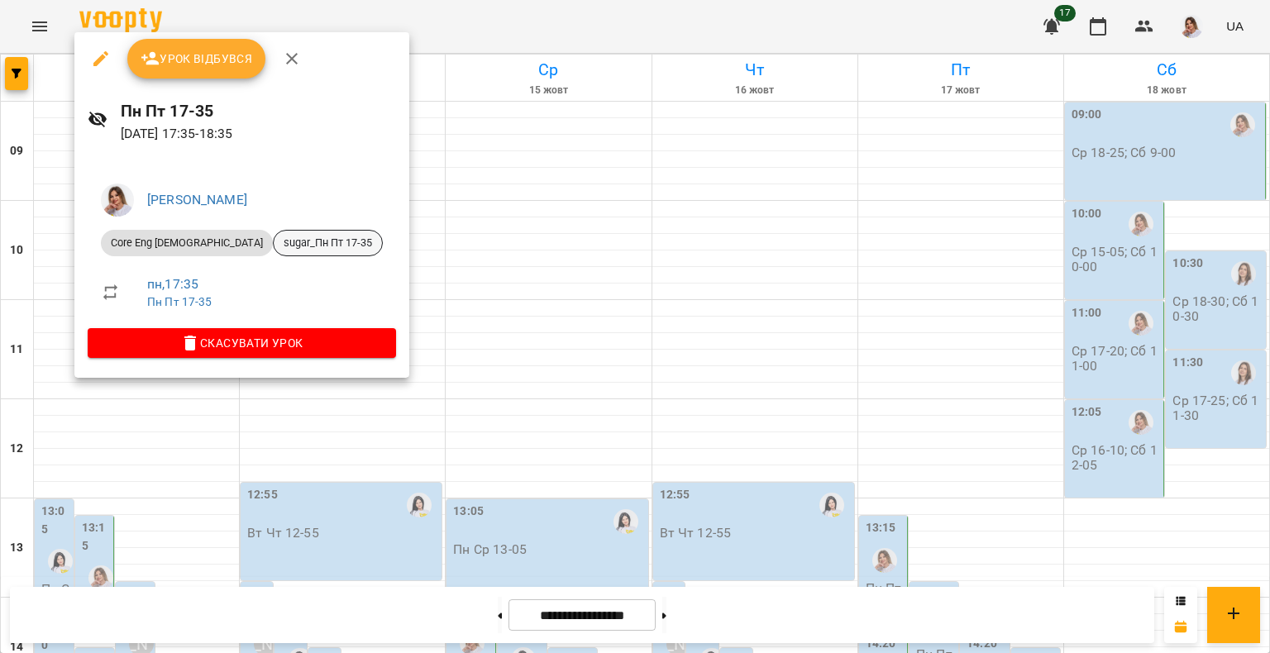
click at [263, 256] on li "Core Eng 7-15 y.o sugar_Пн Пт 17-35" at bounding box center [242, 243] width 308 height 40
click at [274, 246] on span "sugar_Пн Пт 17-35" at bounding box center [328, 243] width 108 height 15
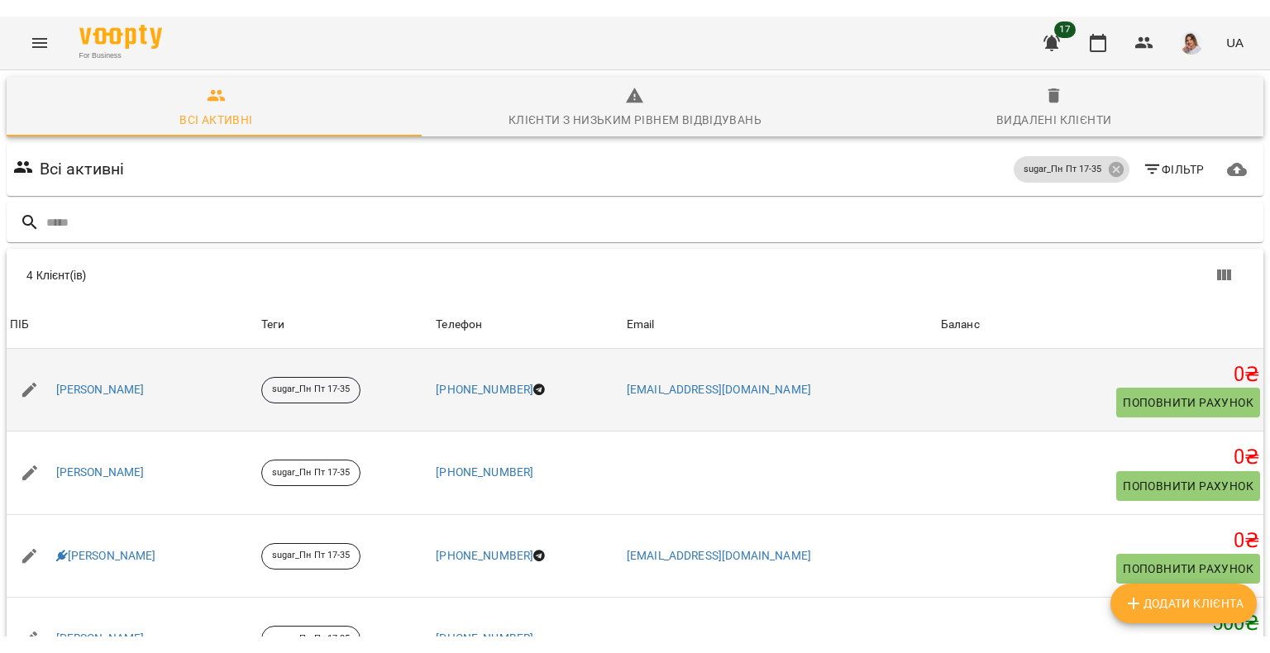
scroll to position [79, 0]
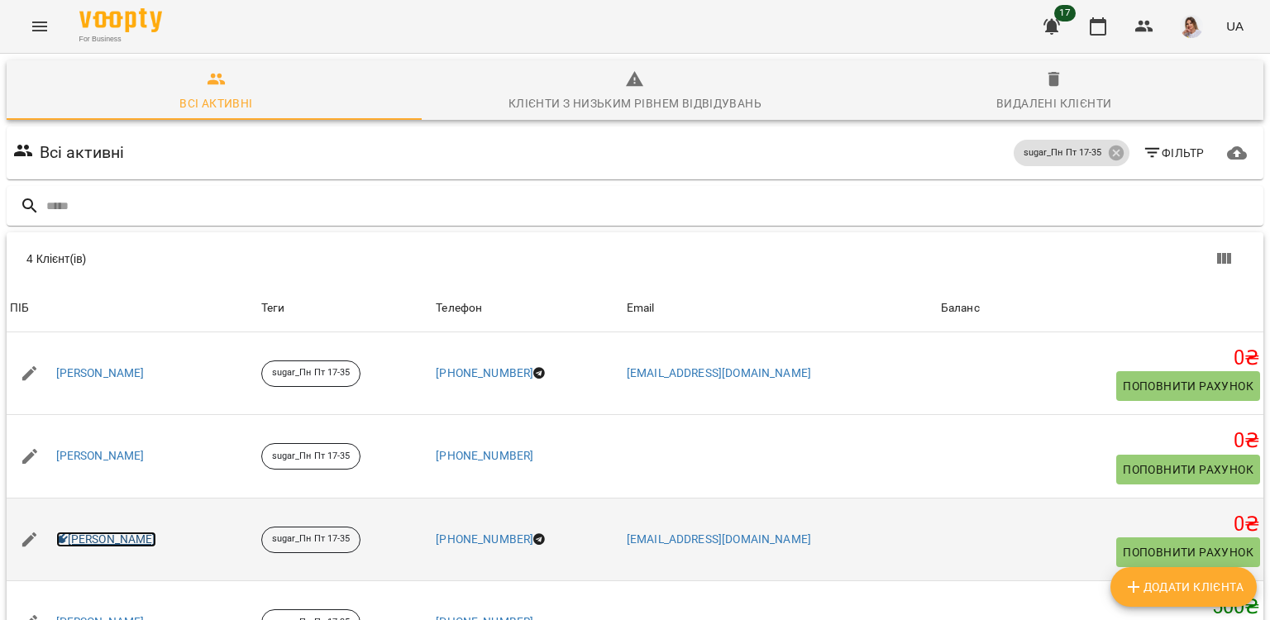
drag, startPoint x: 115, startPoint y: 468, endPoint x: 99, endPoint y: 458, distance: 18.6
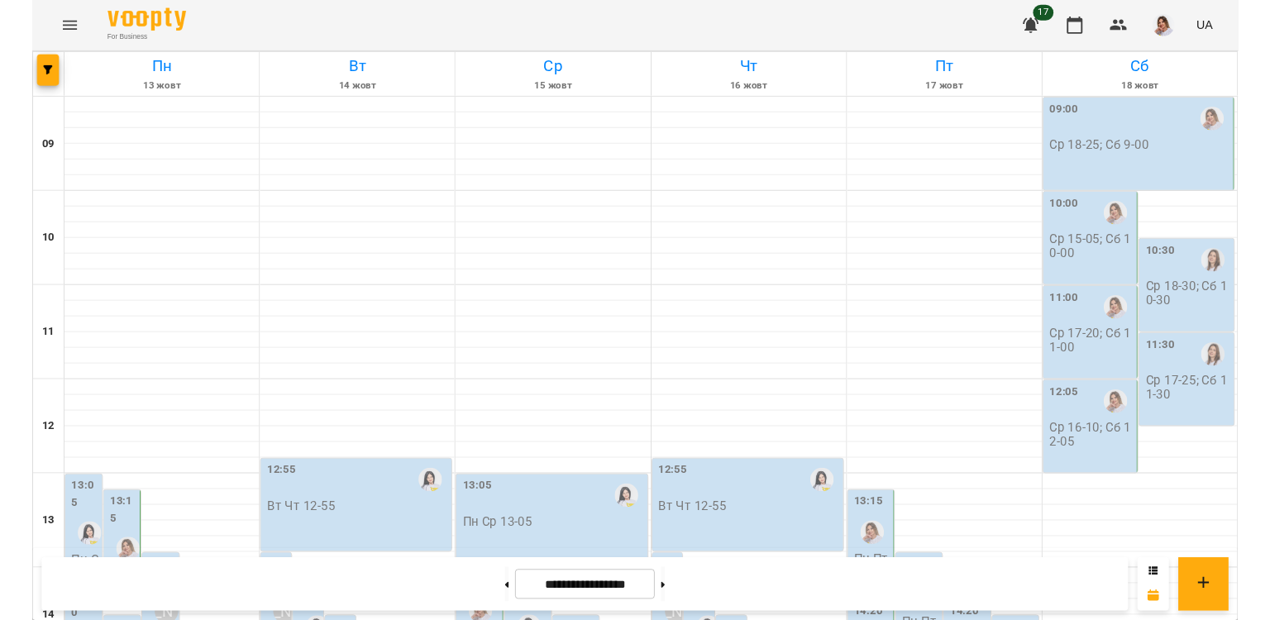
scroll to position [713, 0]
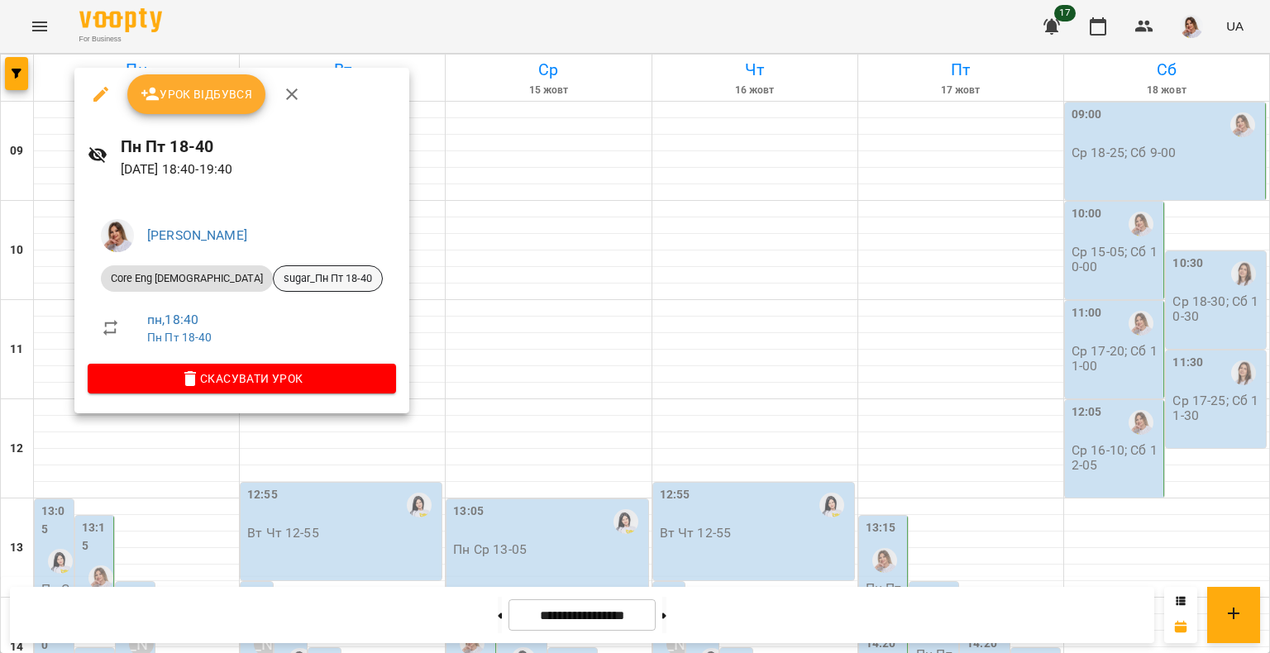
click at [273, 266] on div "sugar_Пн Пт 18-40" at bounding box center [328, 278] width 110 height 26
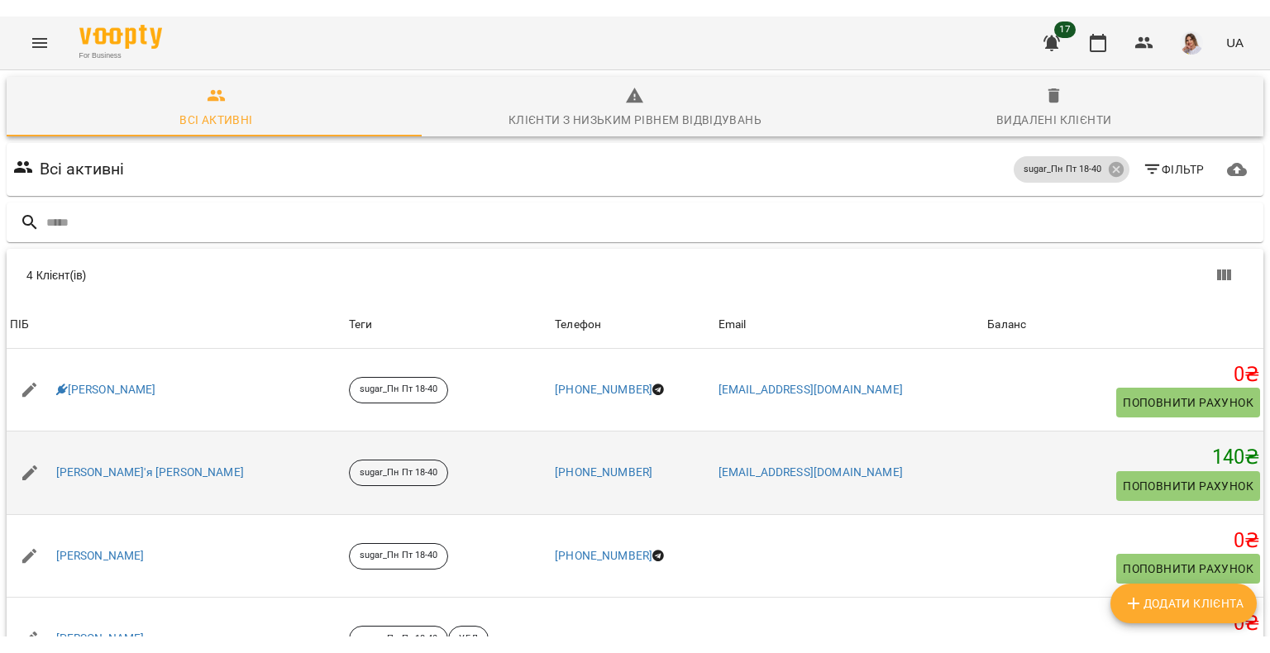
scroll to position [79, 0]
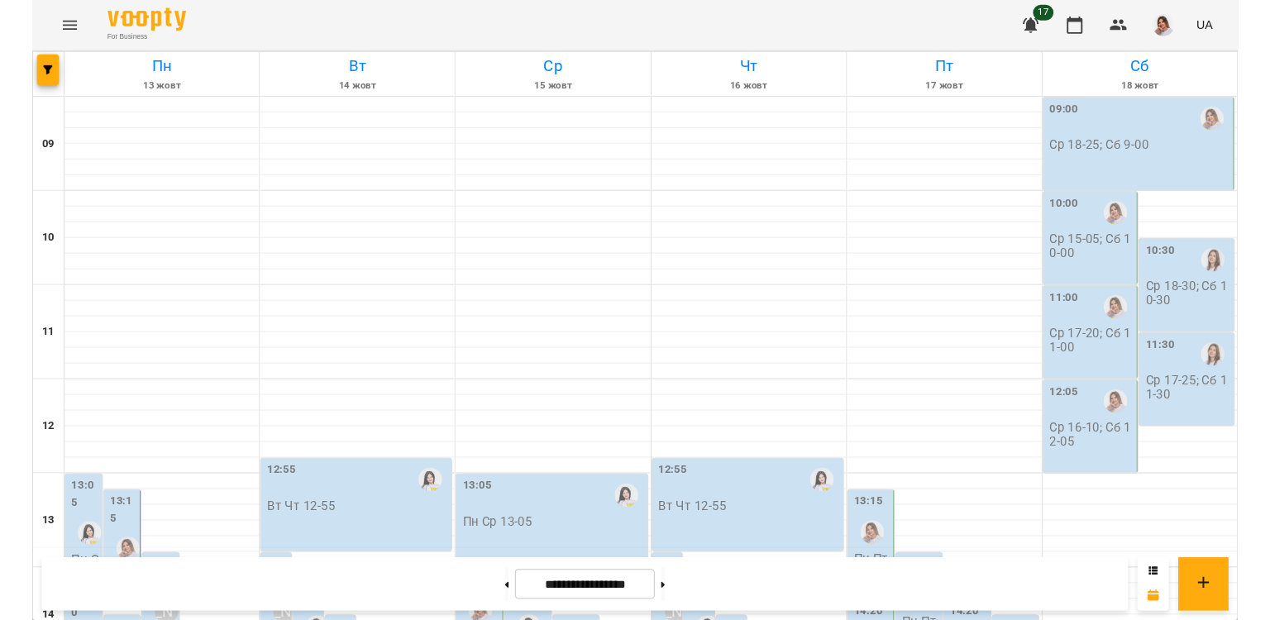
scroll to position [354, 0]
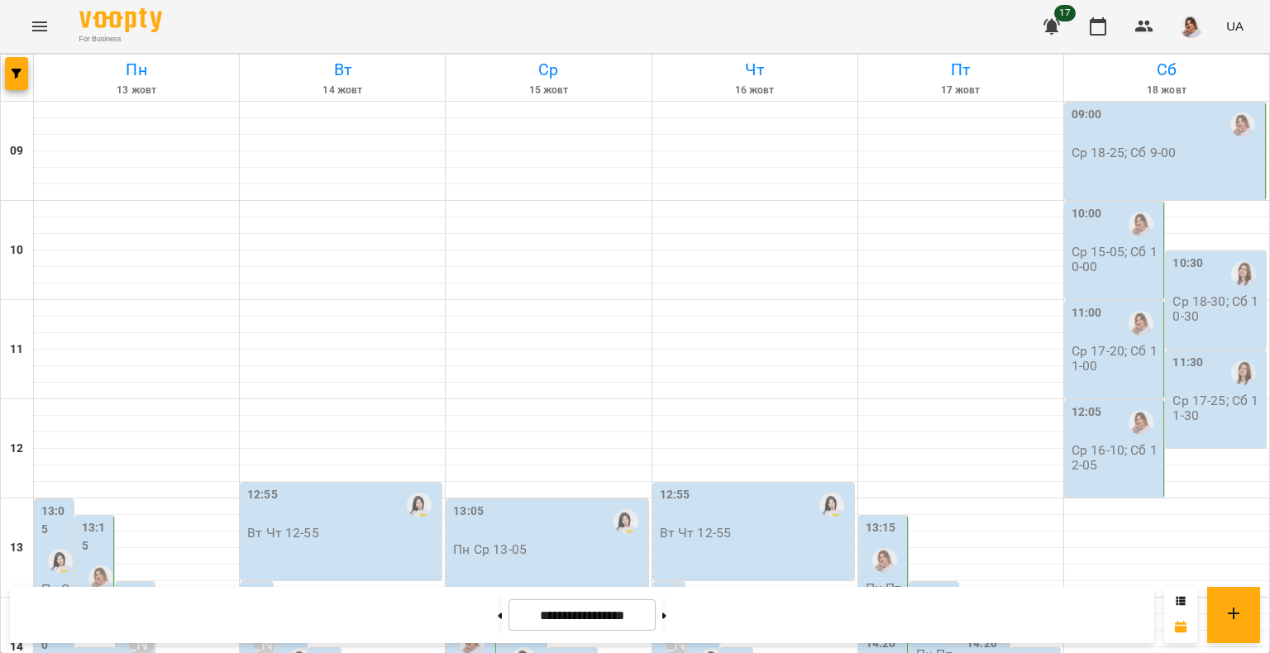
click at [131, 586] on label "13:50" at bounding box center [136, 604] width 29 height 36
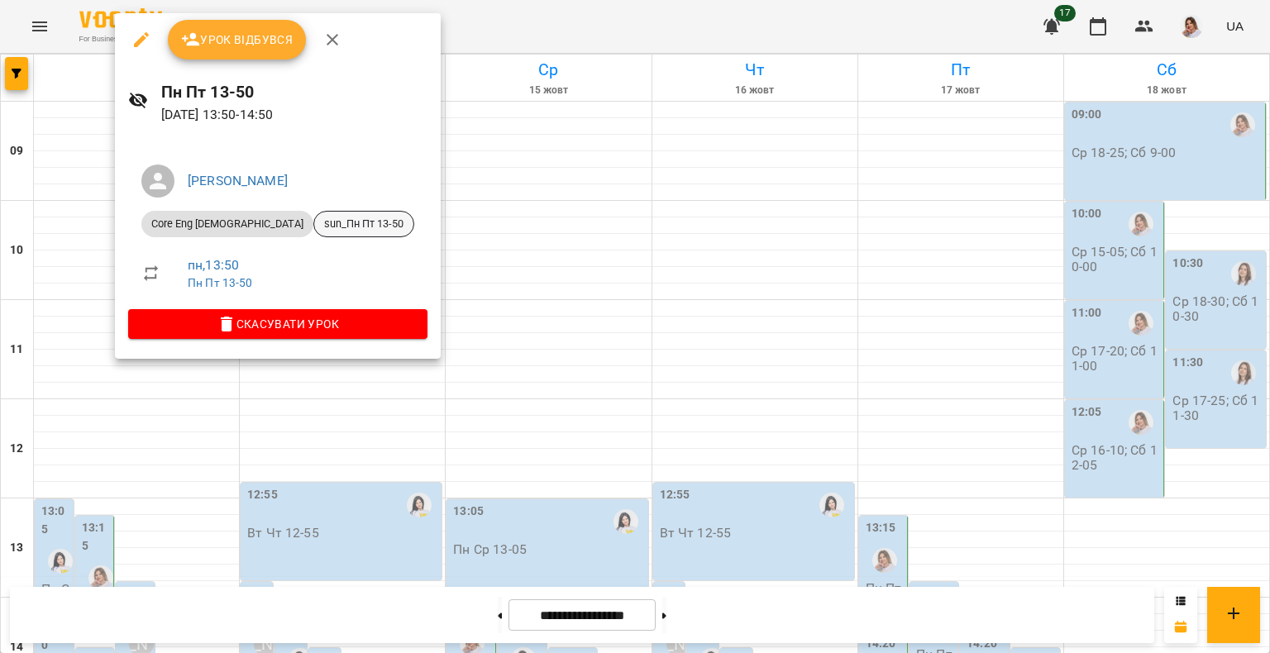
click at [313, 233] on div "sun_Пн Пт 13-50" at bounding box center [363, 224] width 101 height 26
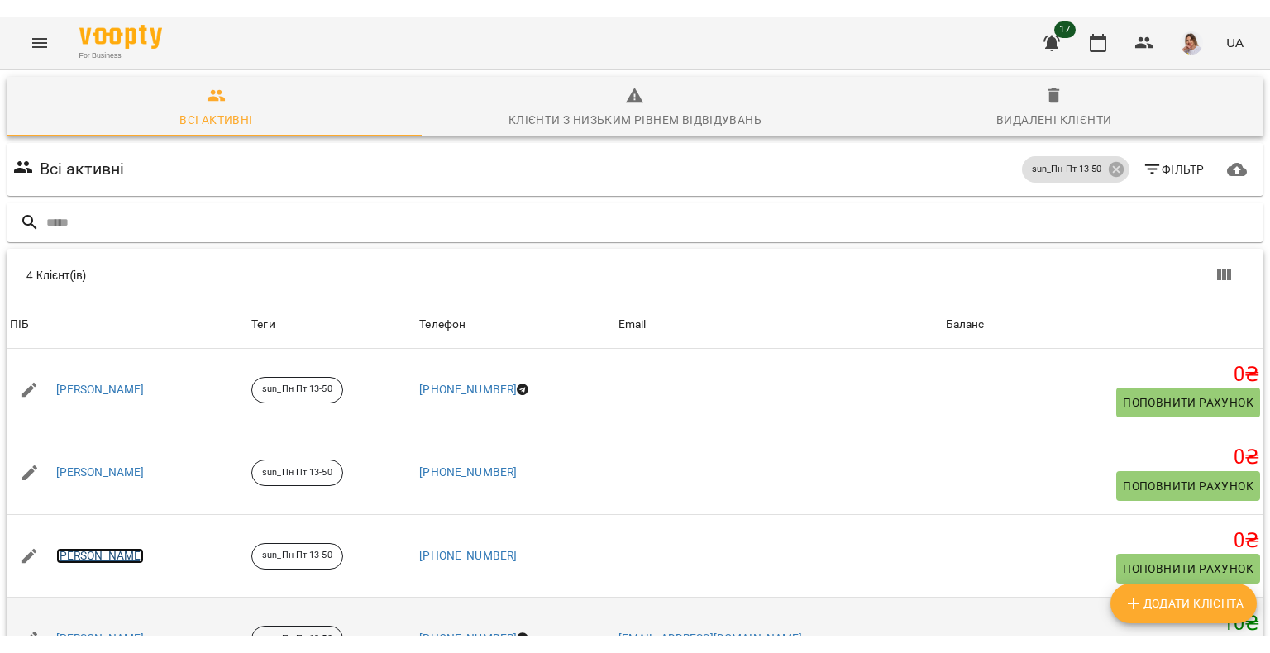
scroll to position [79, 0]
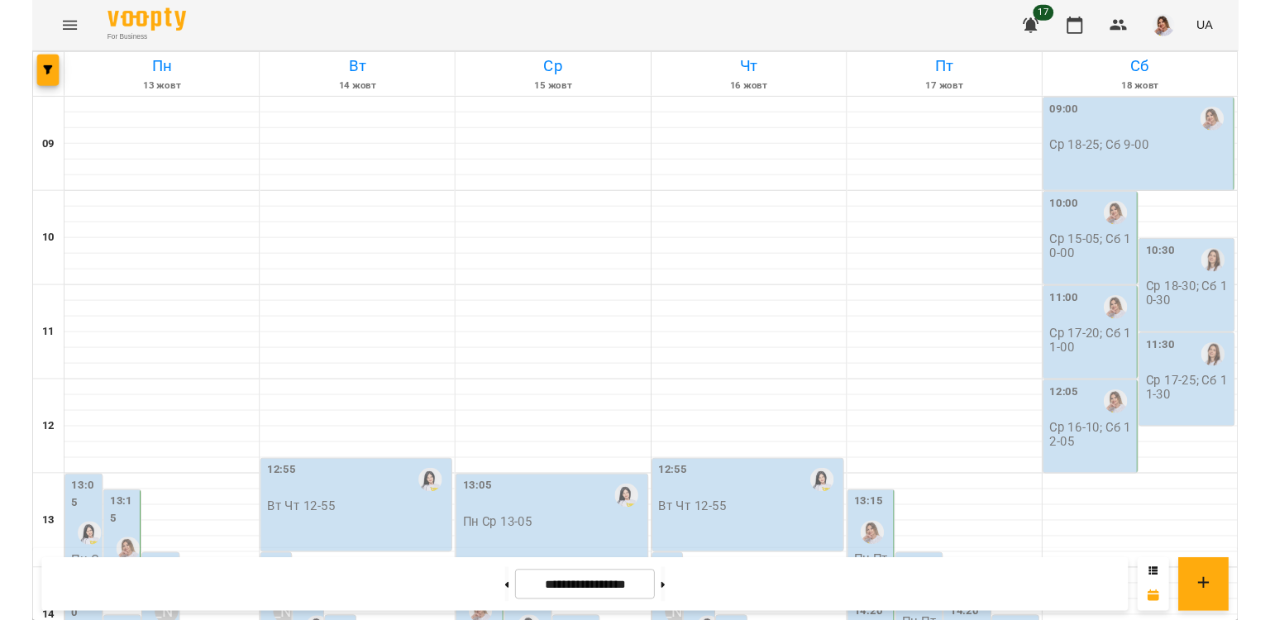
scroll to position [420, 0]
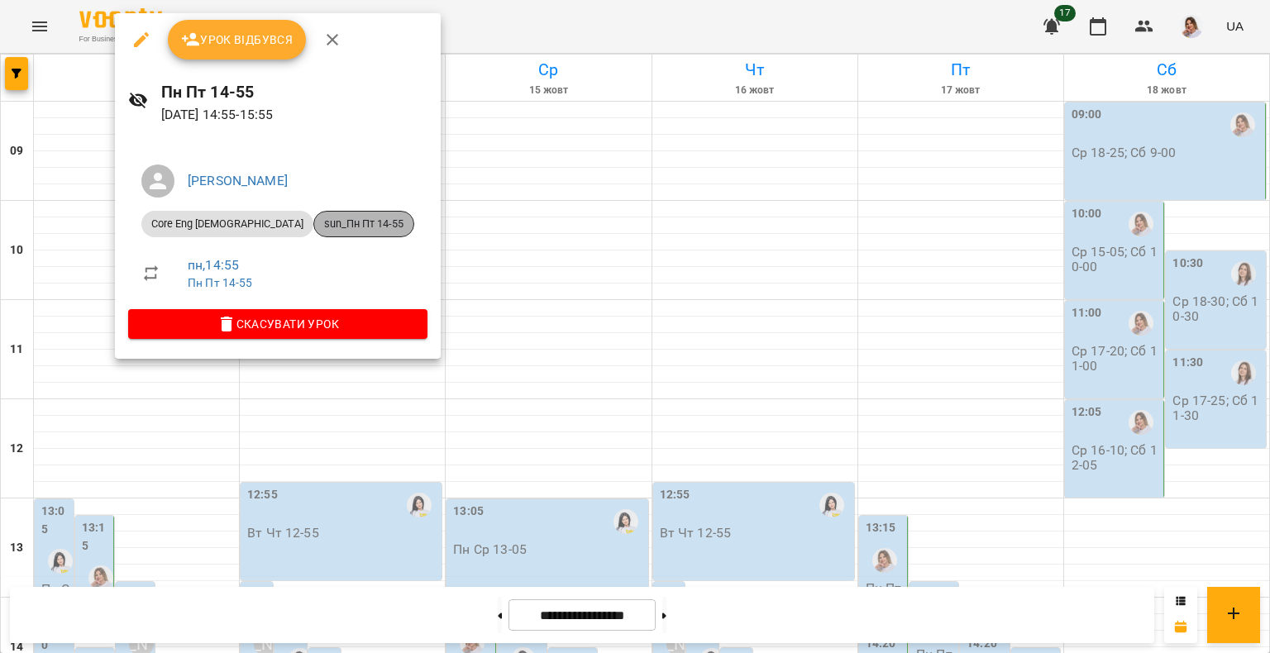
click at [314, 218] on span "sun_Пн Пт 14-55" at bounding box center [363, 224] width 99 height 15
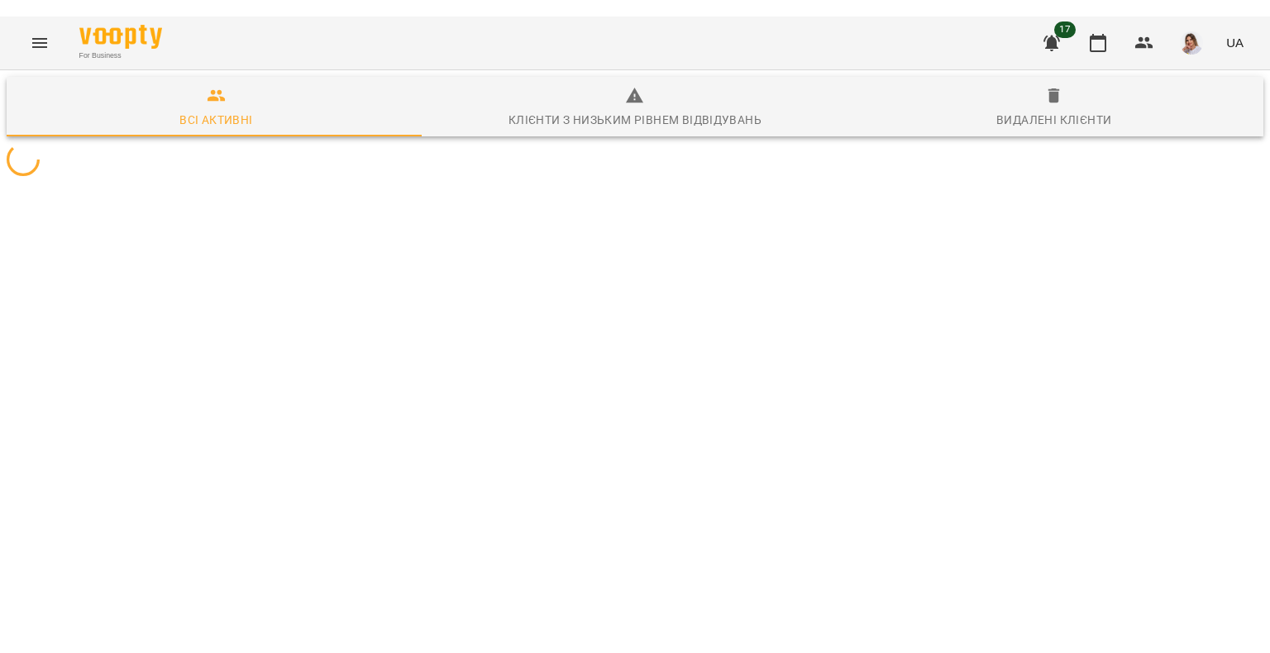
scroll to position [73, 0]
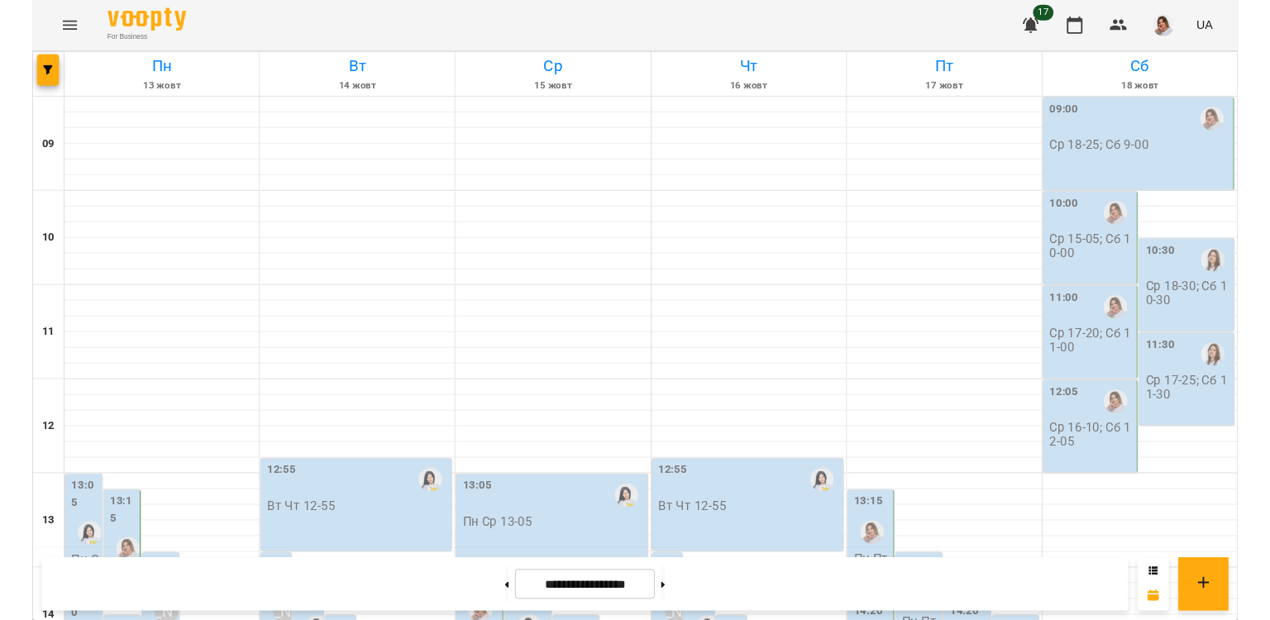
scroll to position [528, 0]
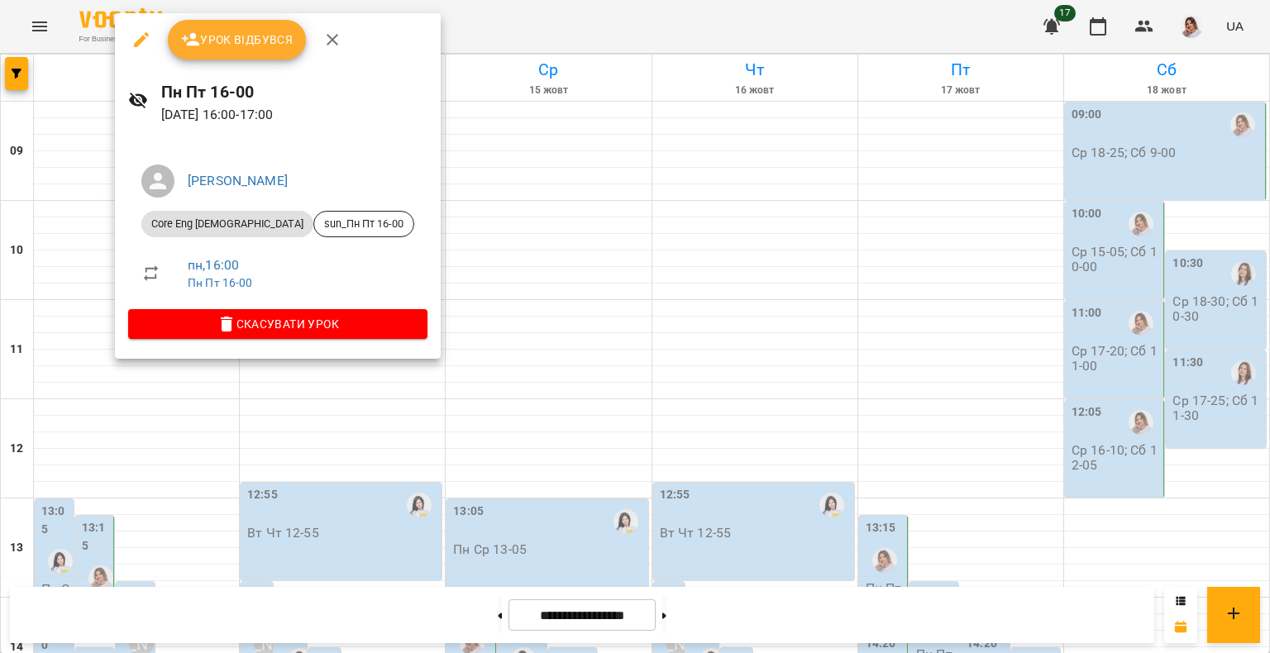
click at [314, 240] on li "Core Eng 7-15 y.o sun_Пн Пт 16-00" at bounding box center [277, 224] width 299 height 40
click at [313, 234] on div "sun_Пн Пт 16-00" at bounding box center [363, 224] width 101 height 26
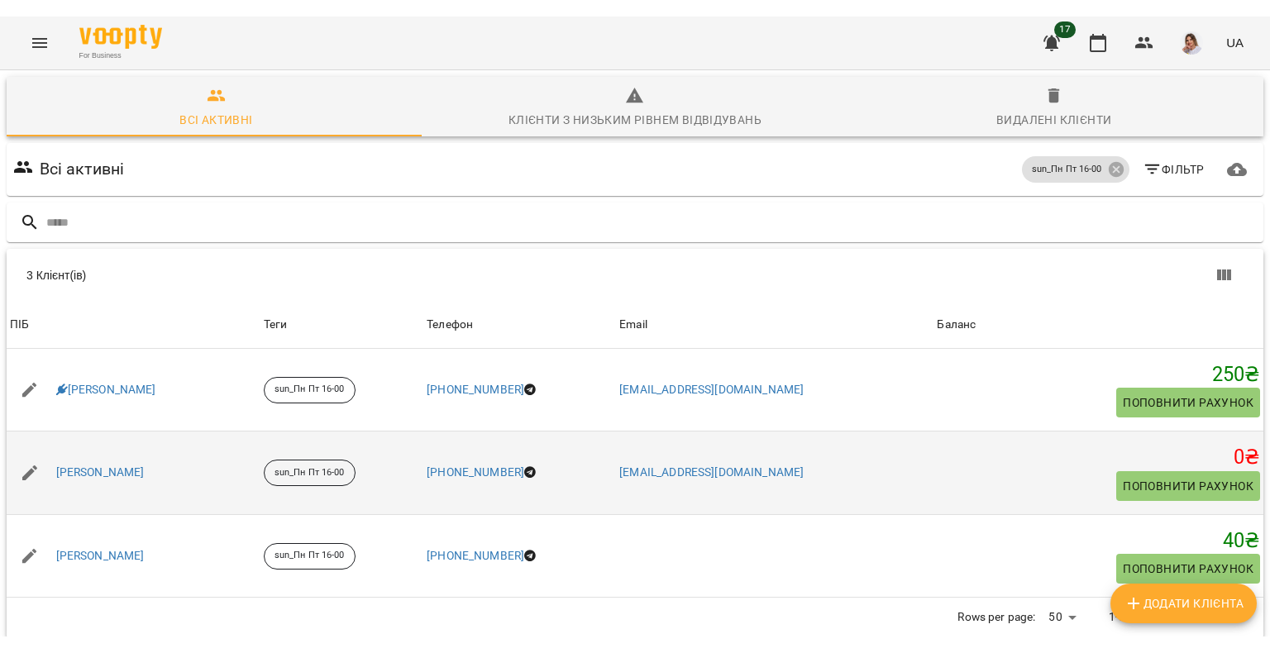
scroll to position [73, 0]
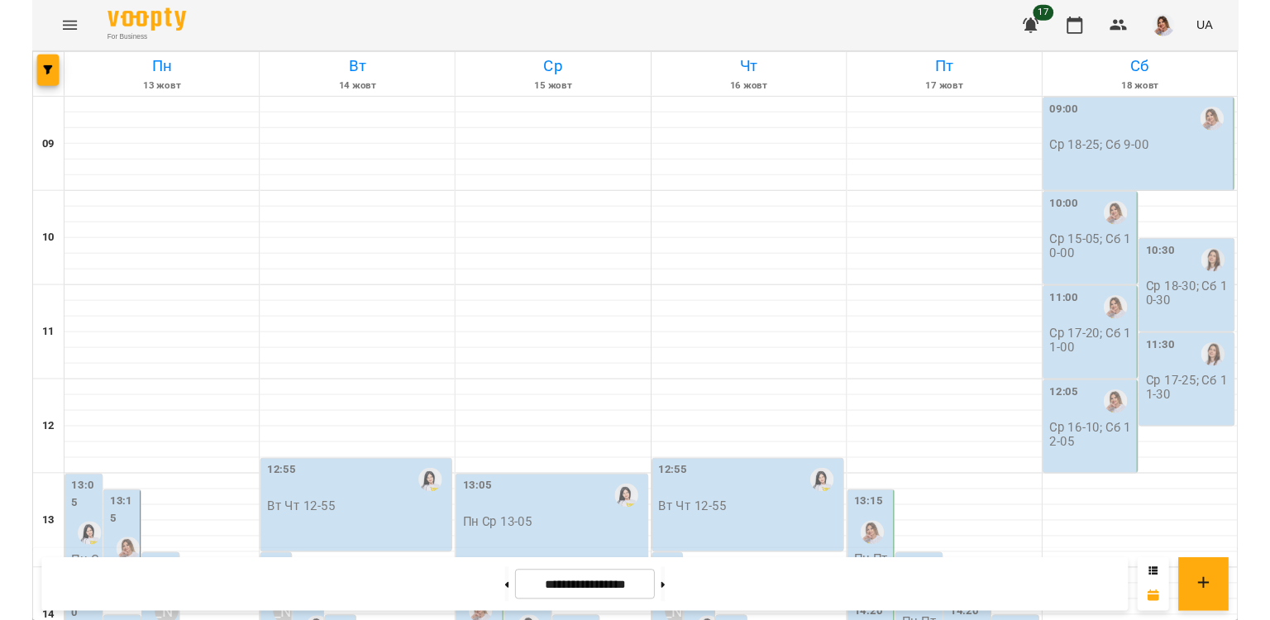
scroll to position [605, 0]
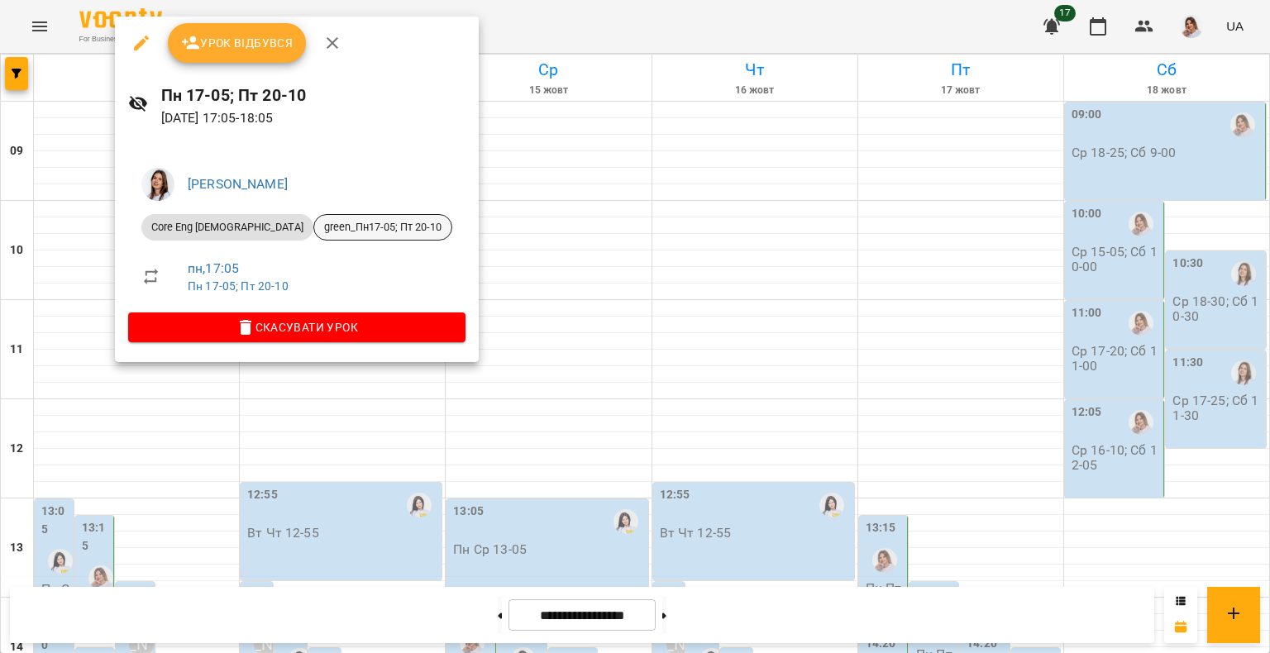
click at [314, 227] on span "green_Пн17-05; Пт 20-10" at bounding box center [382, 227] width 137 height 15
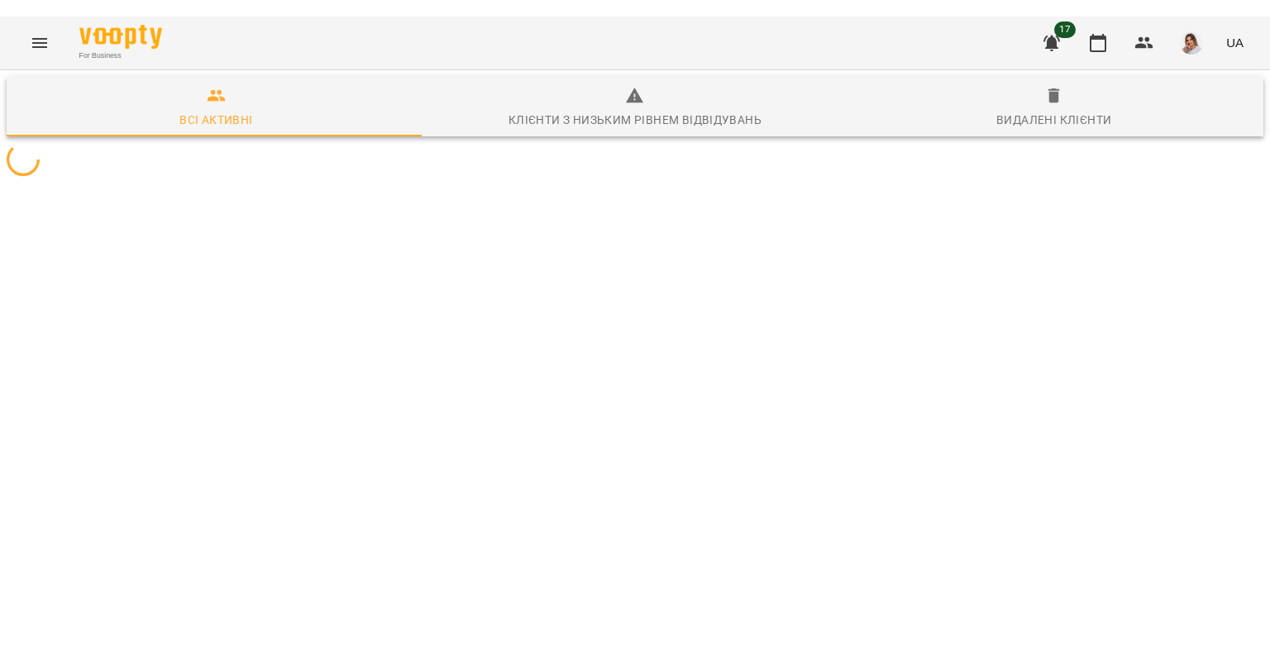
scroll to position [73, 0]
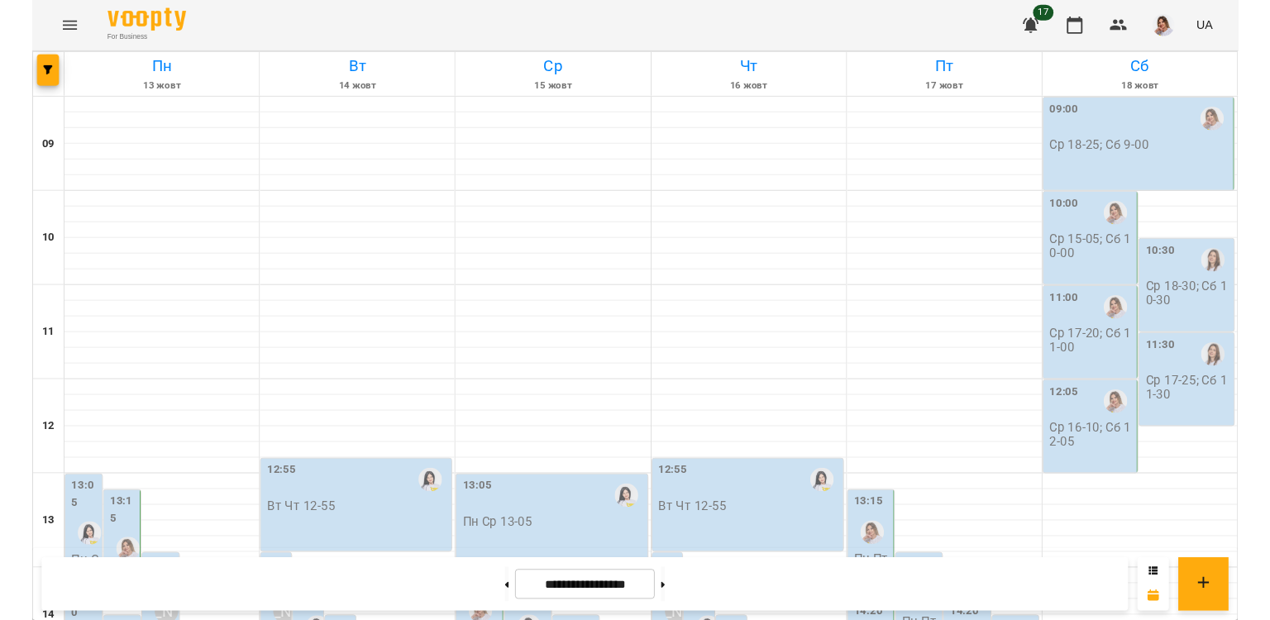
scroll to position [667, 0]
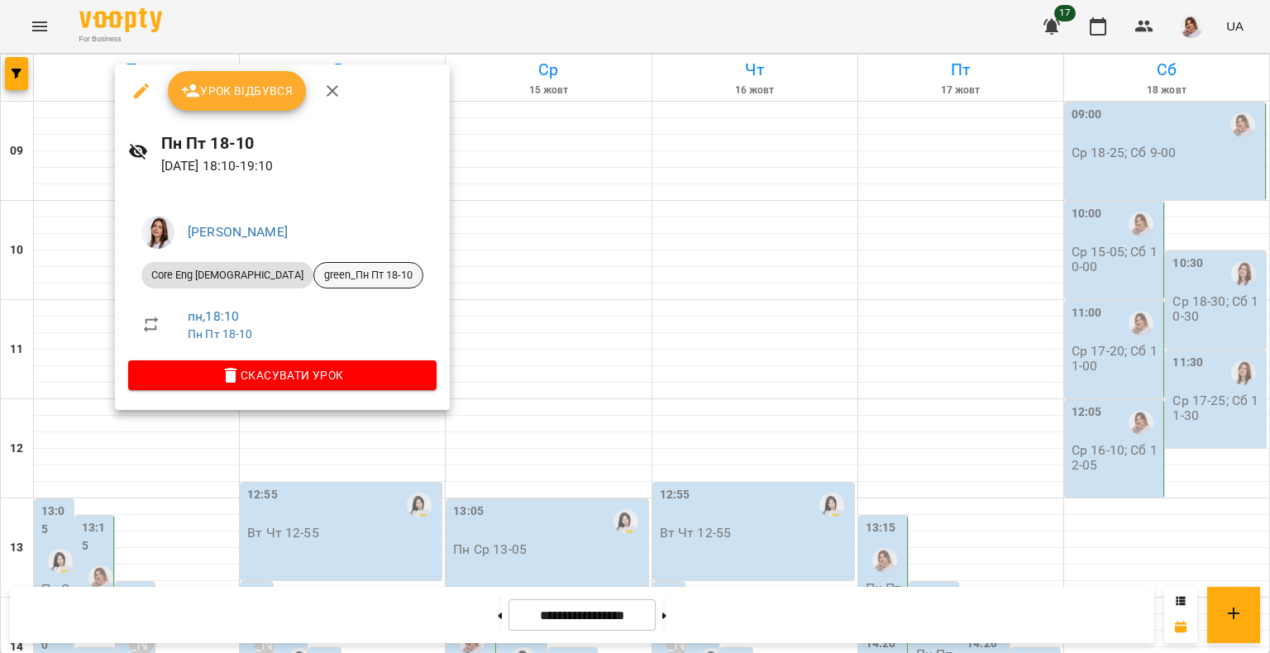
click at [314, 282] on span "green_Пн Пт 18-10" at bounding box center [368, 275] width 108 height 15
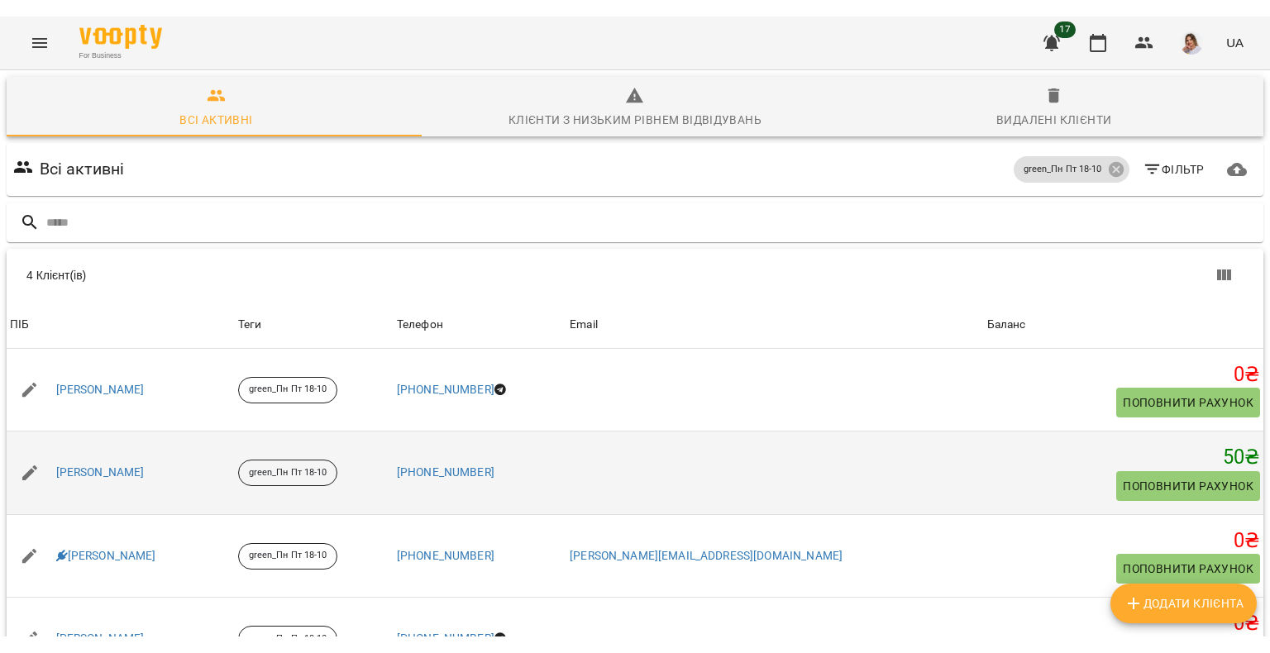
scroll to position [79, 0]
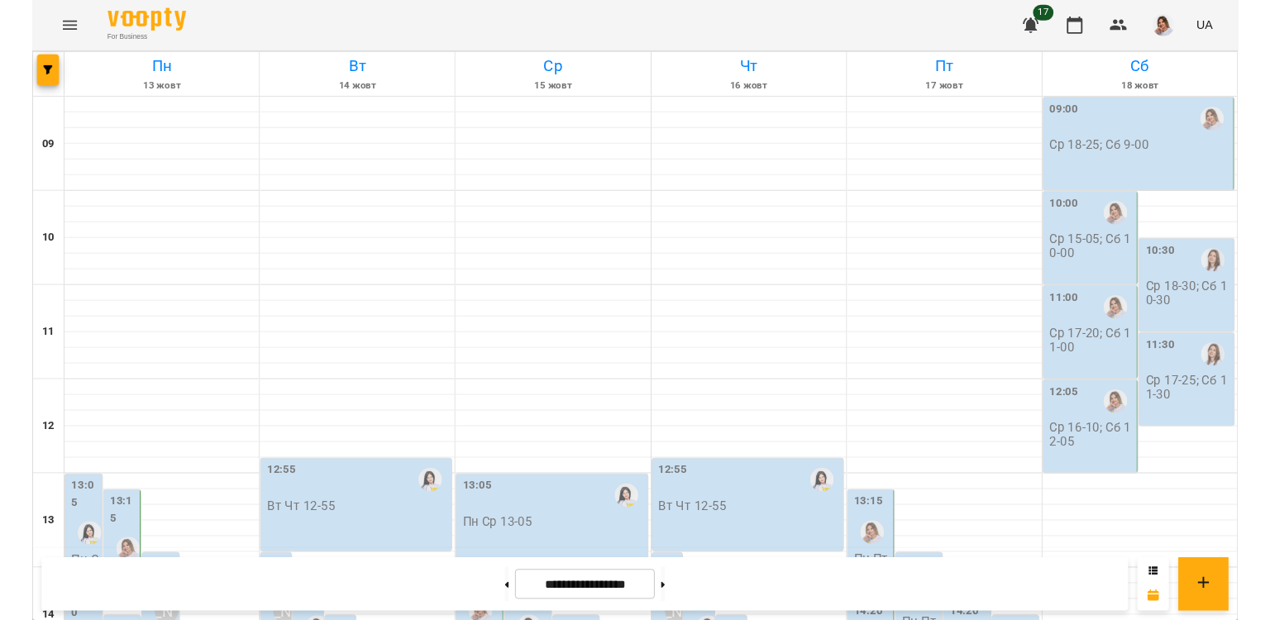
scroll to position [606, 0]
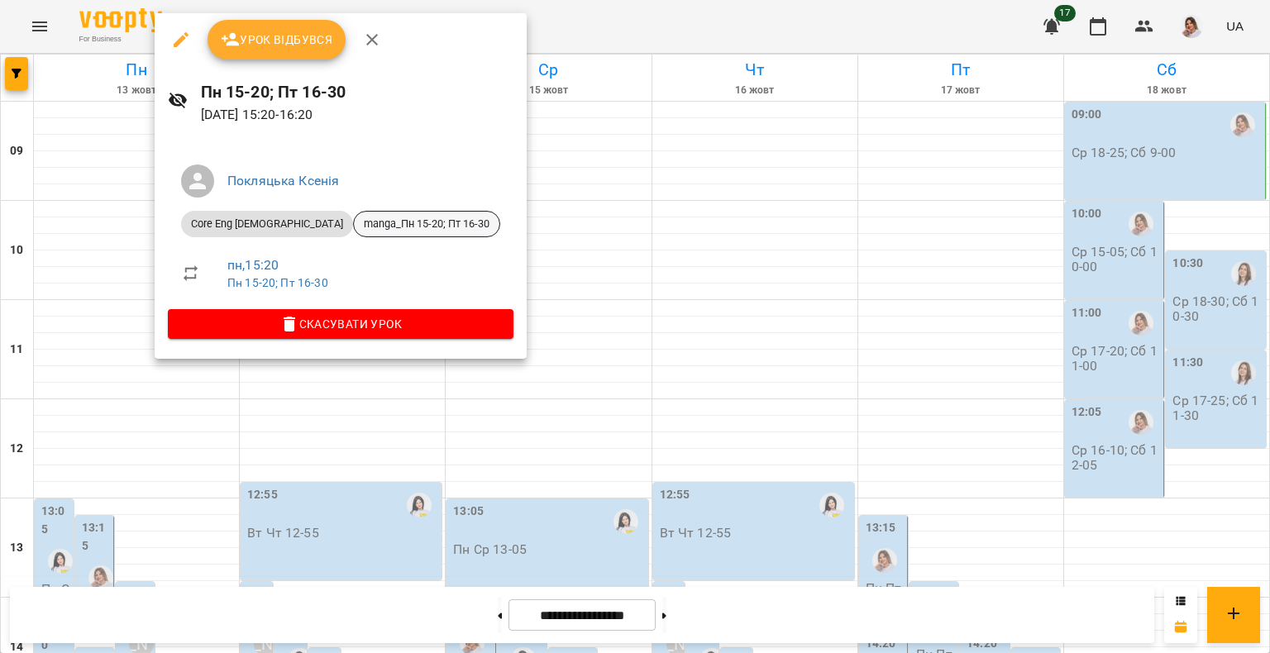
click at [354, 219] on span "manga_Пн 15-20; Пт 16-30" at bounding box center [427, 224] width 146 height 15
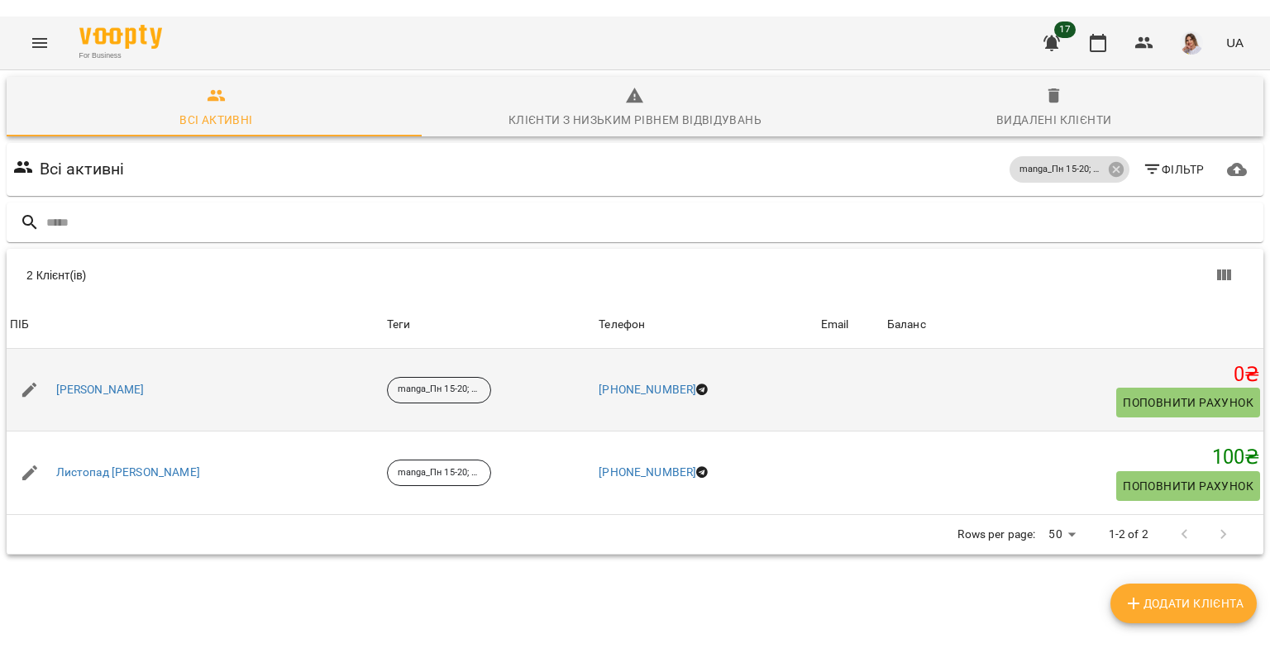
scroll to position [73, 0]
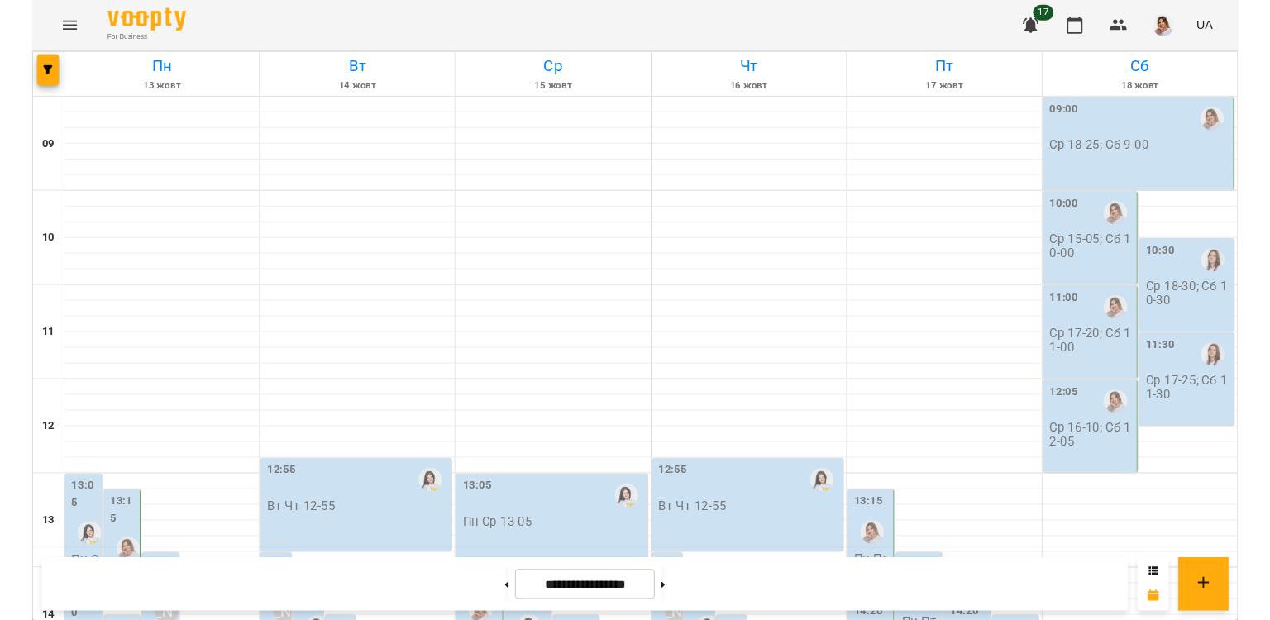
scroll to position [622, 0]
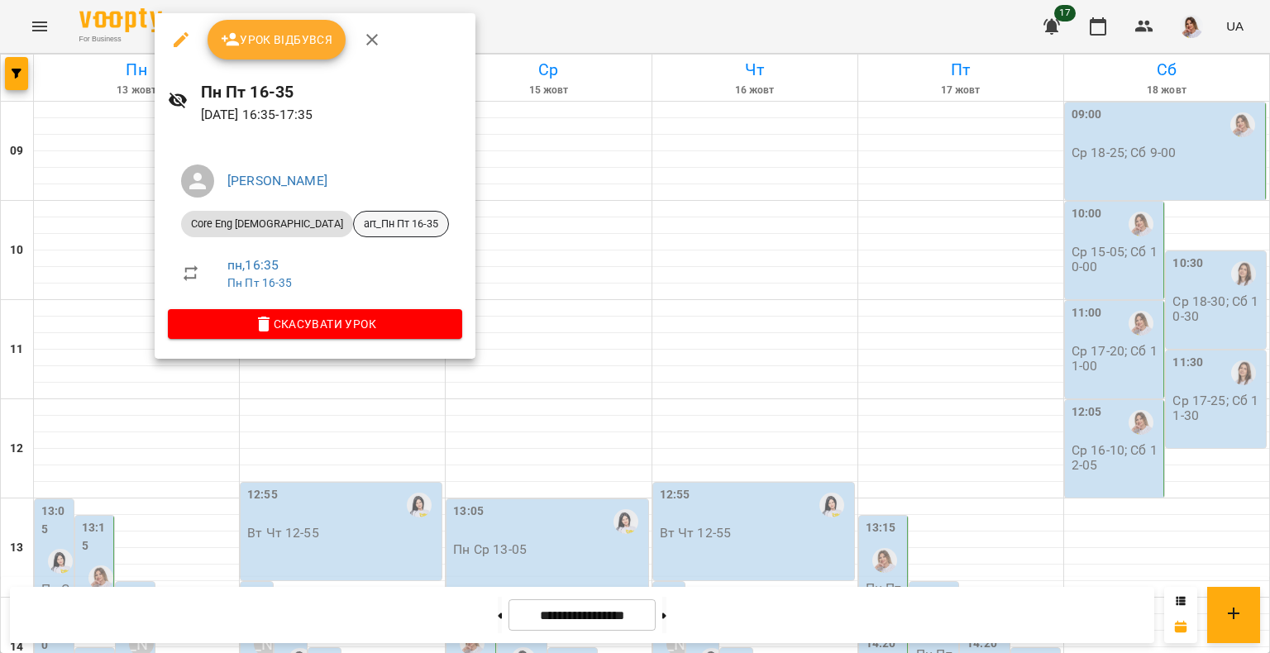
click at [354, 218] on span "art_Пн Пт 16-35" at bounding box center [401, 224] width 94 height 15
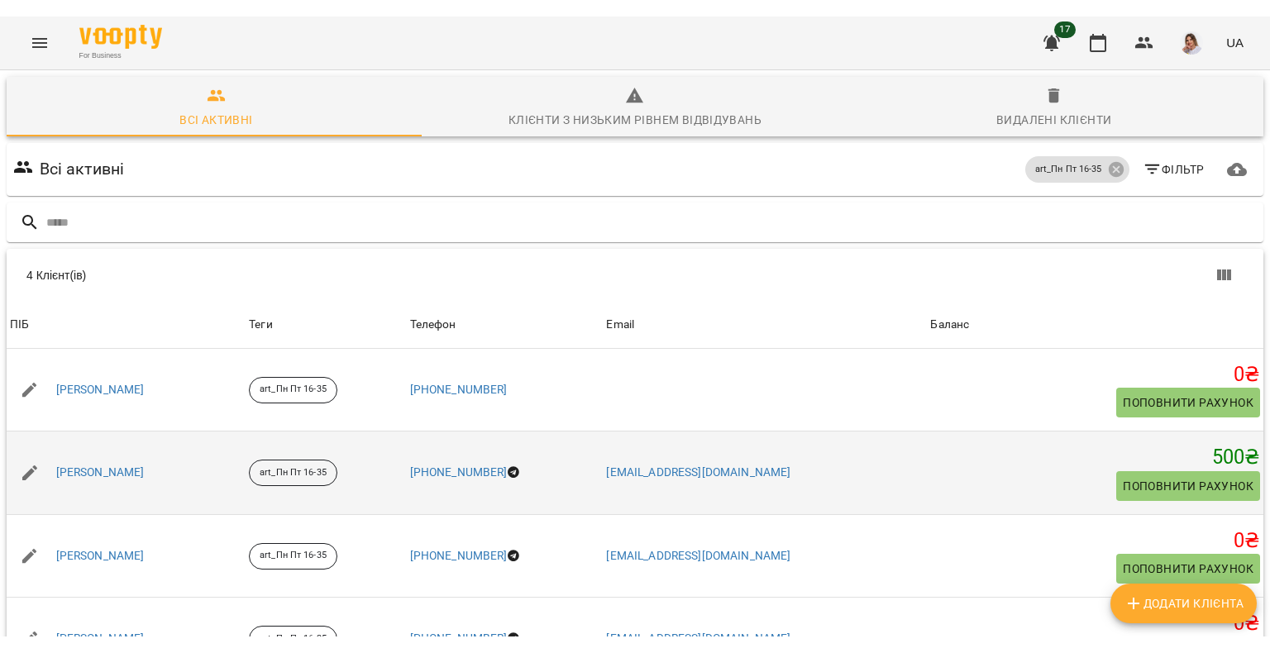
scroll to position [79, 0]
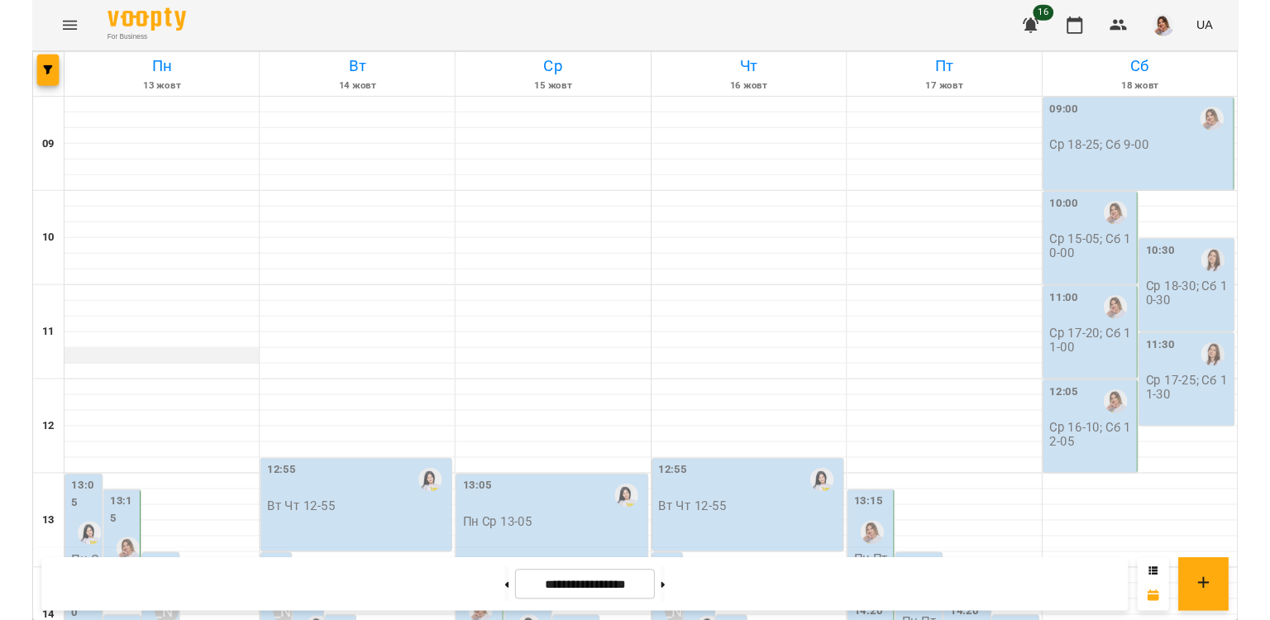
scroll to position [713, 0]
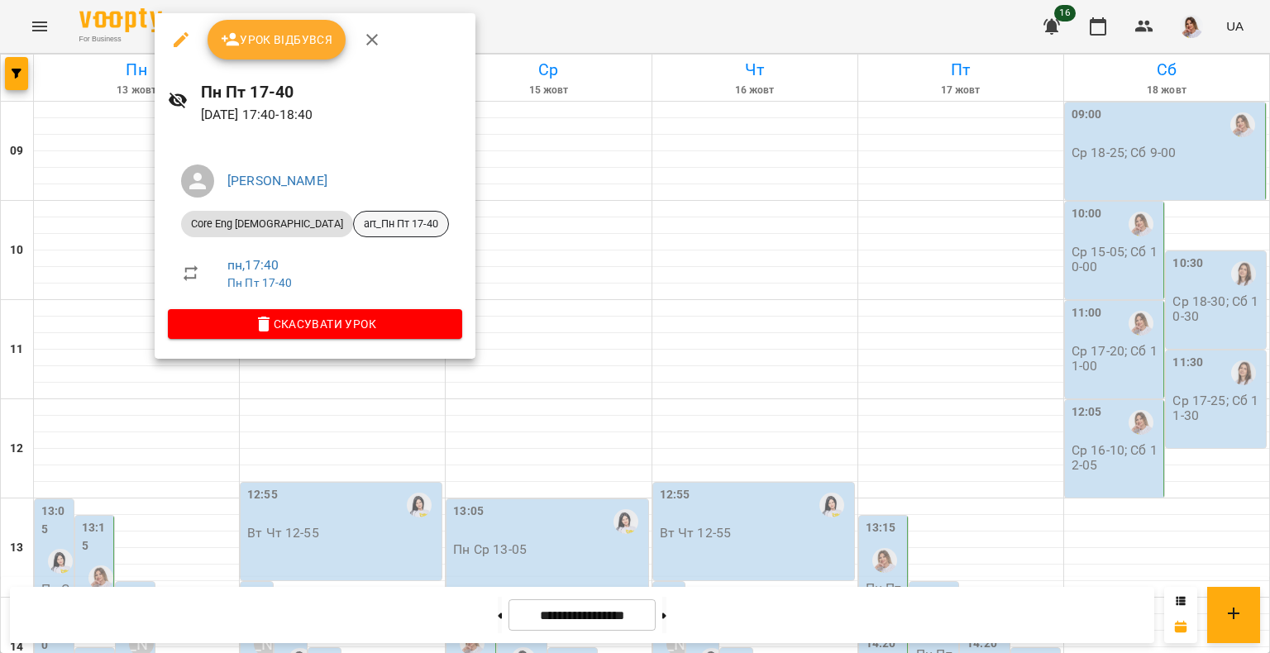
click at [353, 214] on div "art_Пн Пт 17-40" at bounding box center [401, 224] width 96 height 26
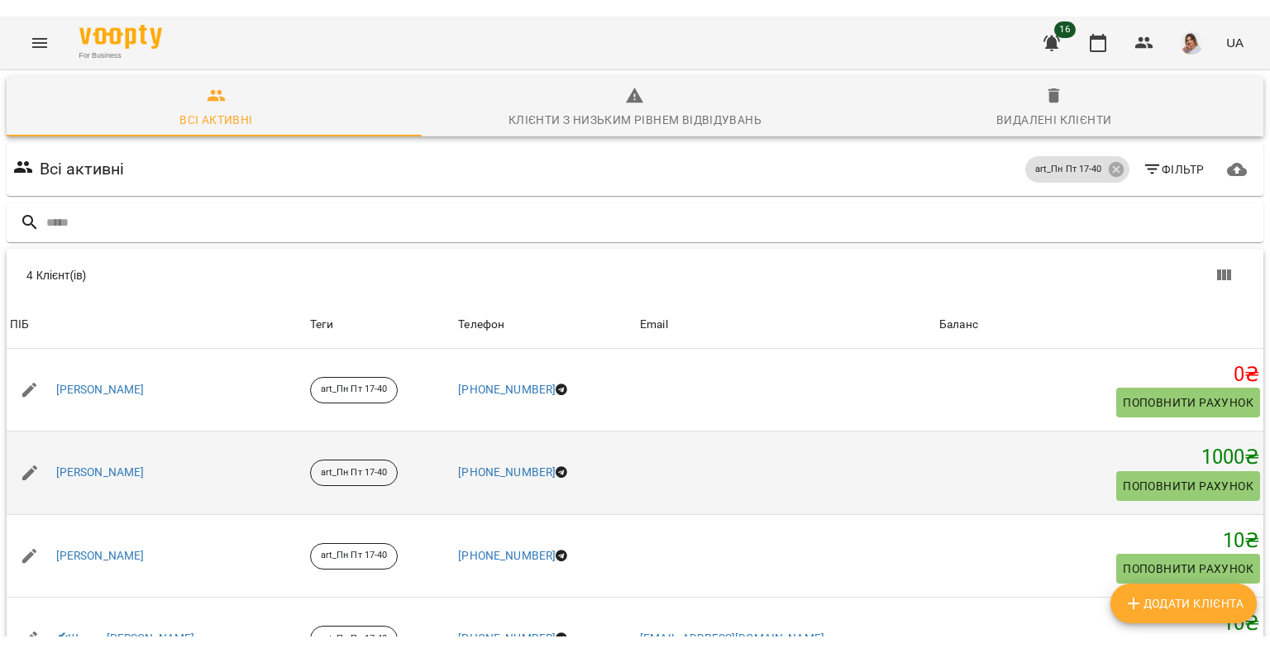
scroll to position [79, 0]
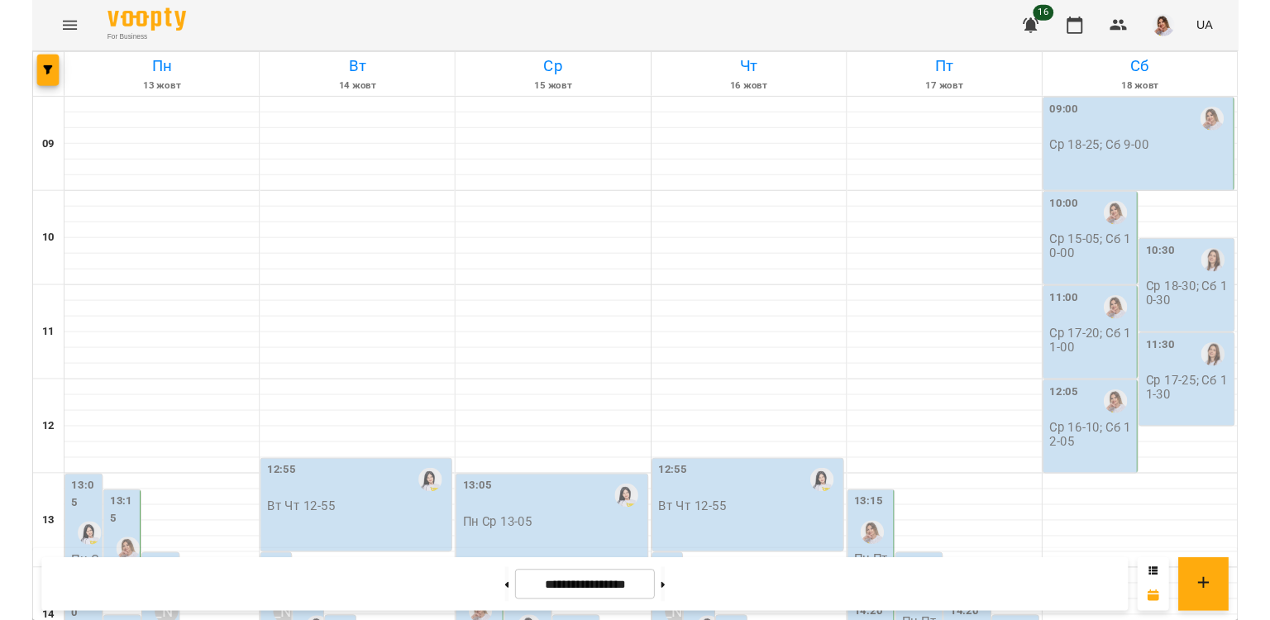
scroll to position [629, 0]
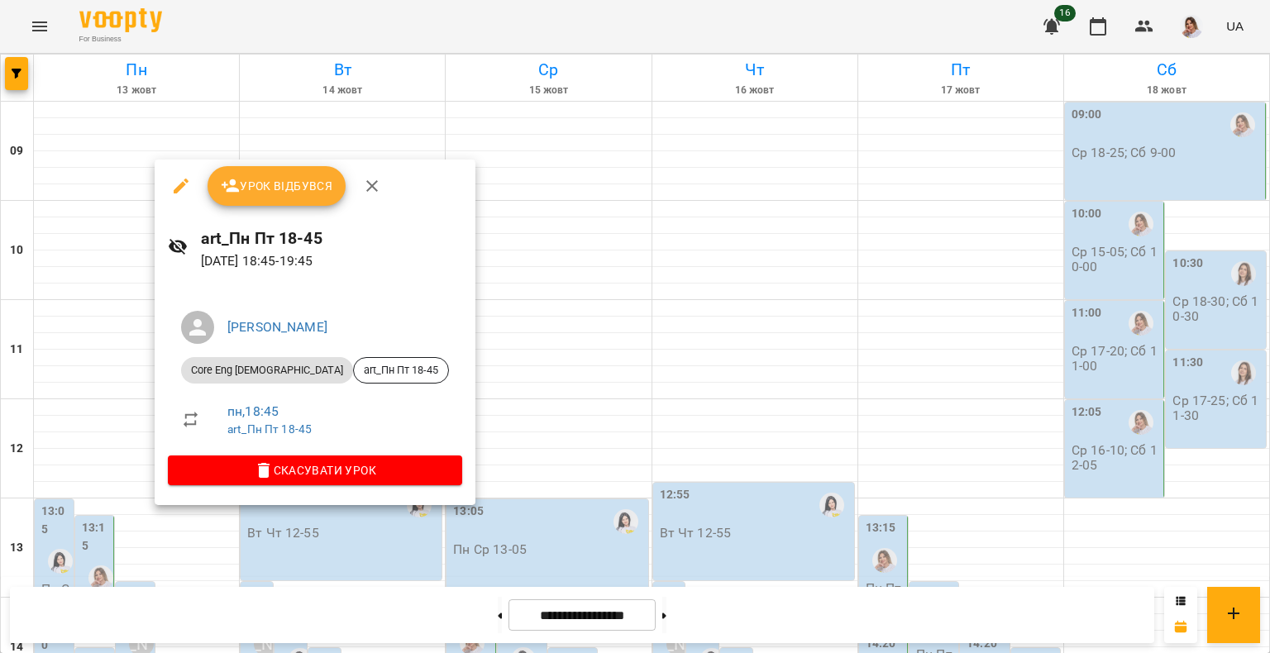
click at [313, 386] on li "Core Eng 7-15 y.o art_Пн Пт 18-45" at bounding box center [315, 371] width 294 height 40
click at [354, 370] on span "art_Пн Пт 18-45" at bounding box center [401, 370] width 94 height 15
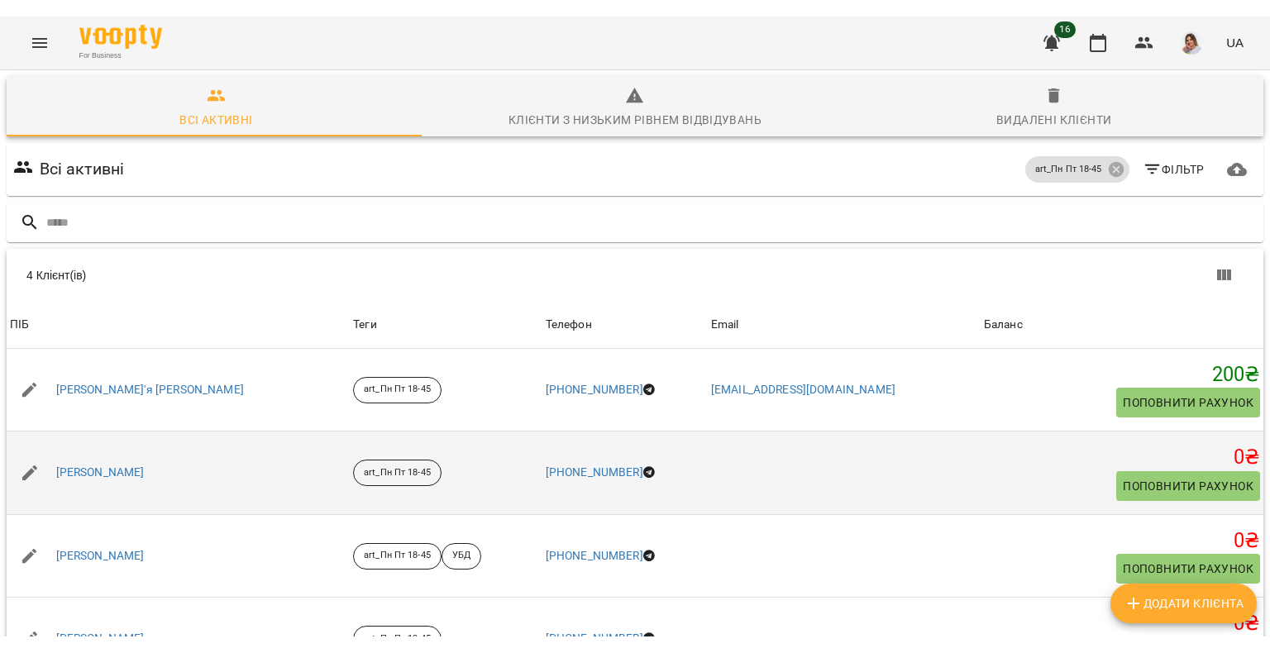
scroll to position [79, 0]
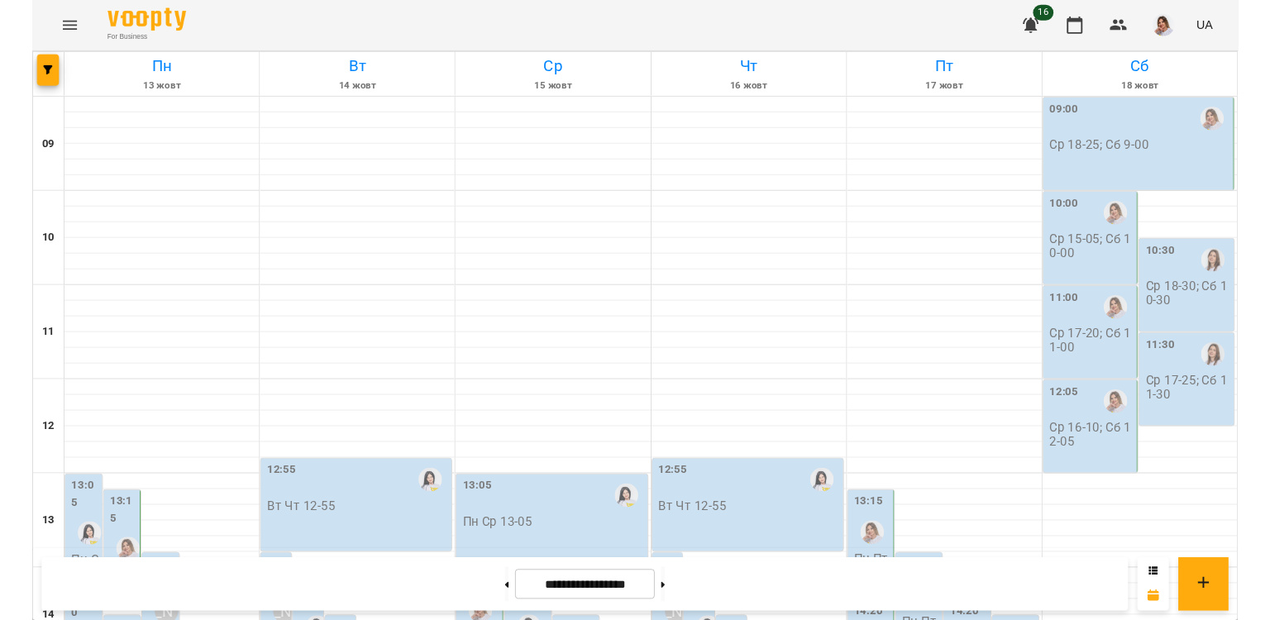
scroll to position [492, 0]
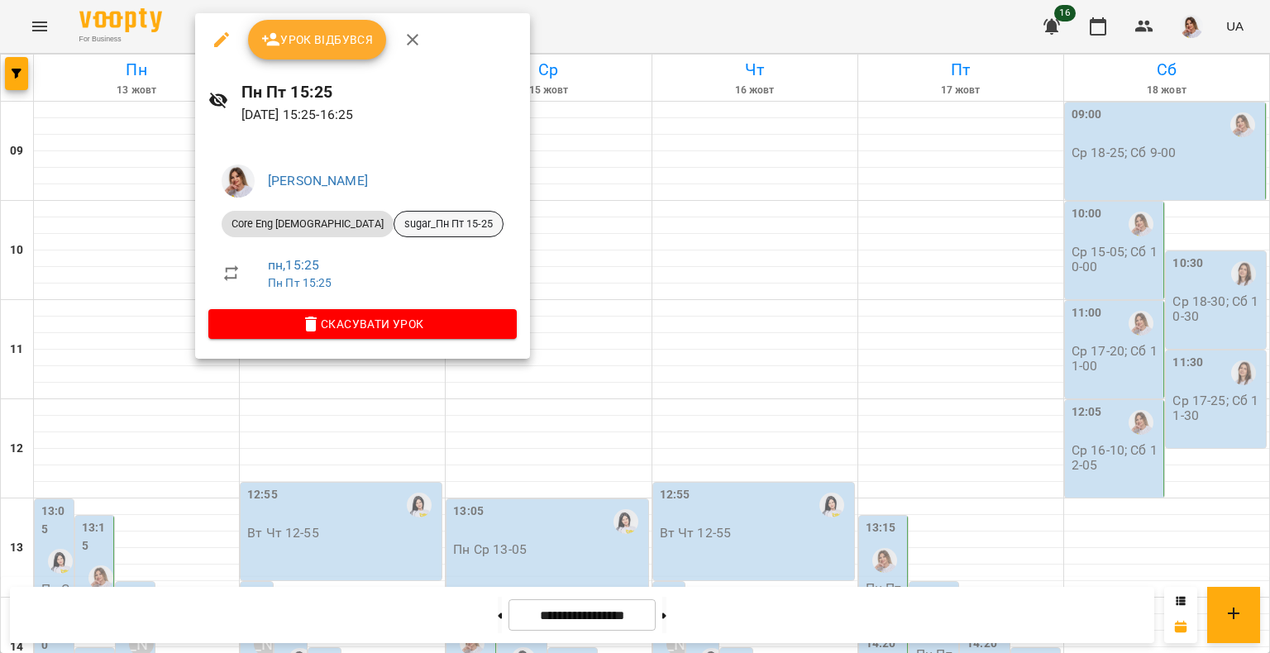
click at [394, 223] on span "sugar_Пн Пт 15-25" at bounding box center [448, 224] width 108 height 15
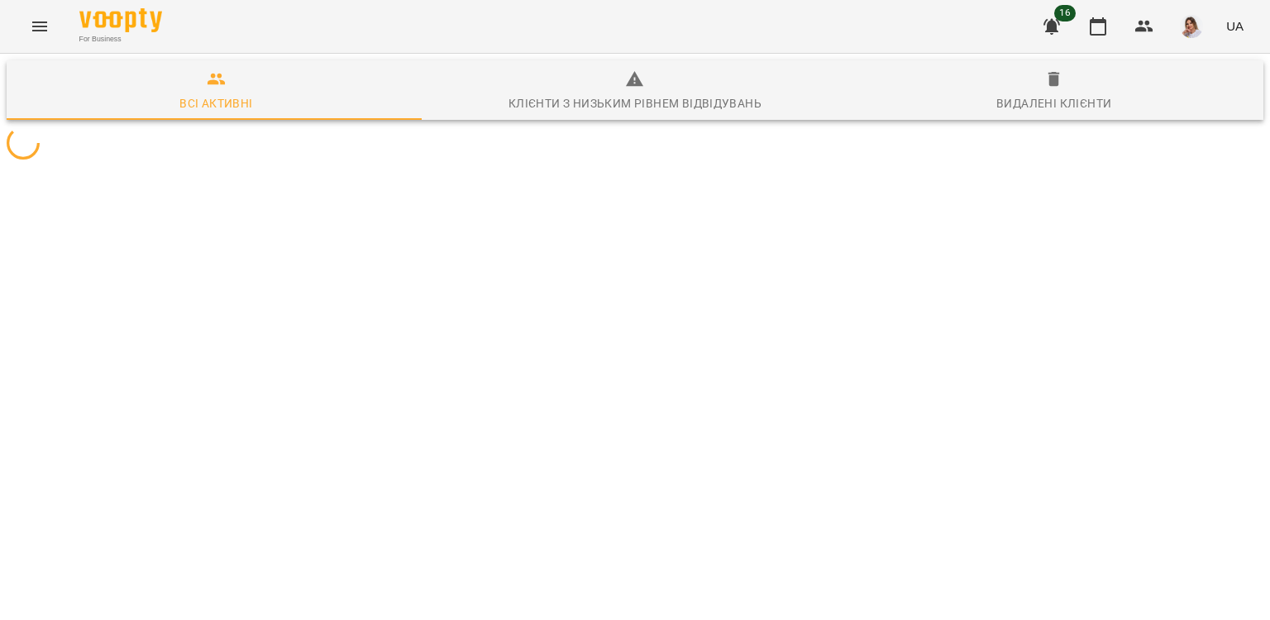
scroll to position [69, 0]
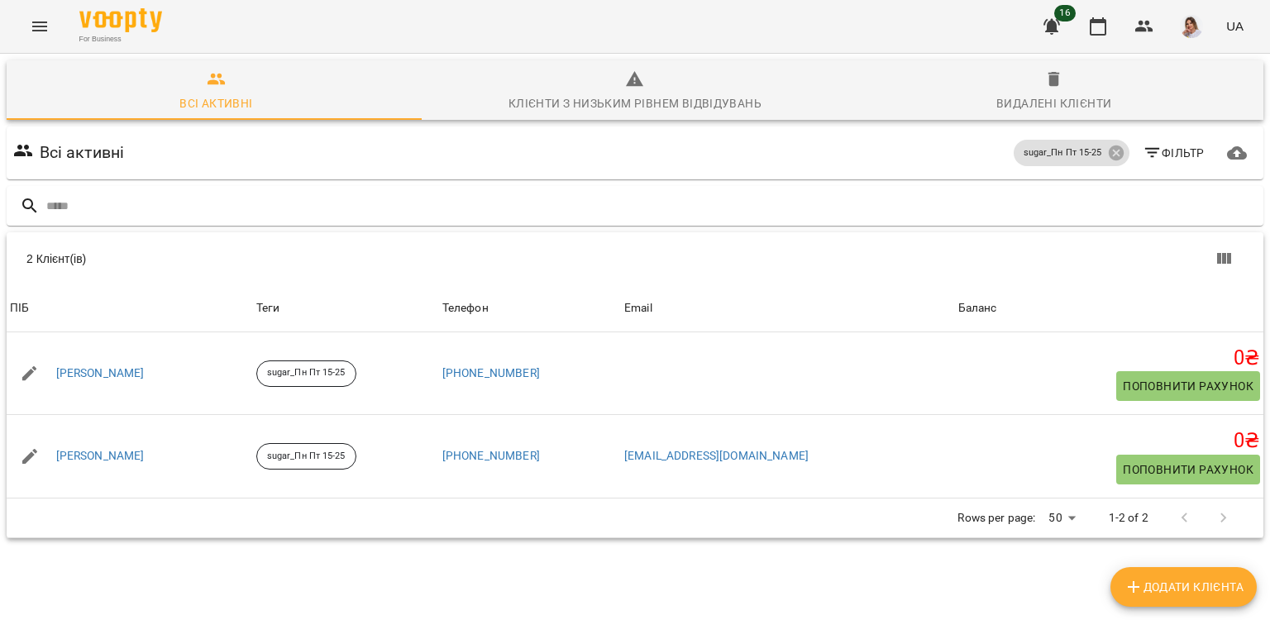
click at [36, 28] on icon "Menu" at bounding box center [40, 27] width 20 height 20
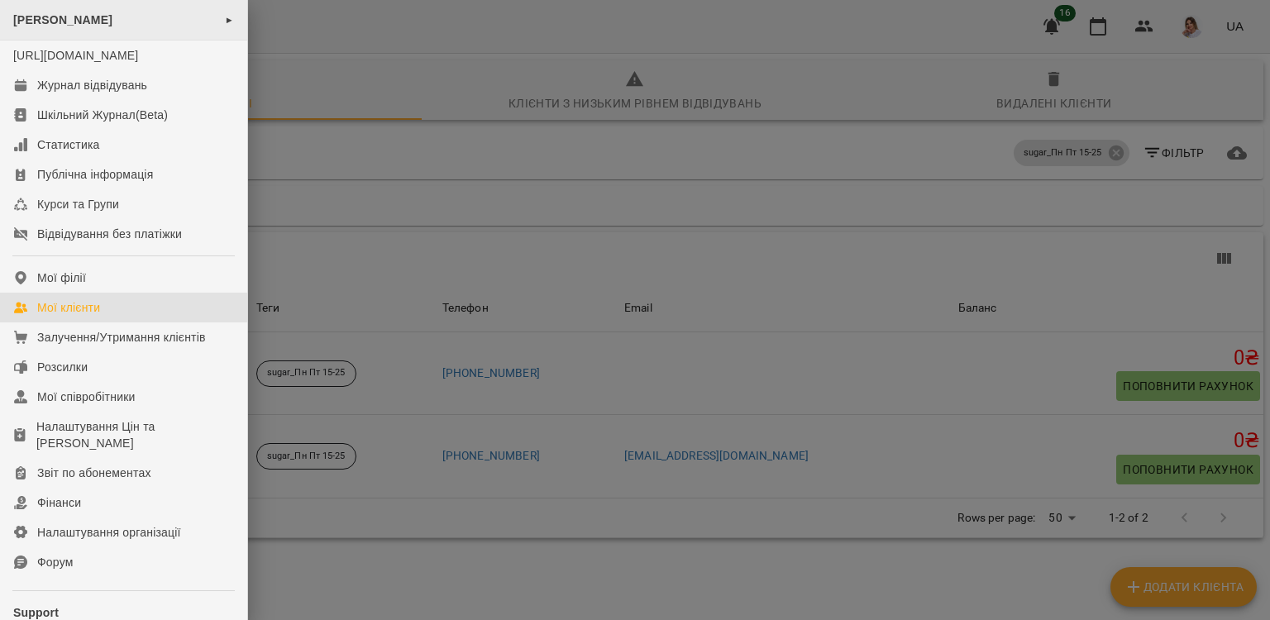
click at [94, 25] on div "Okey Dokey ►" at bounding box center [123, 20] width 247 height 41
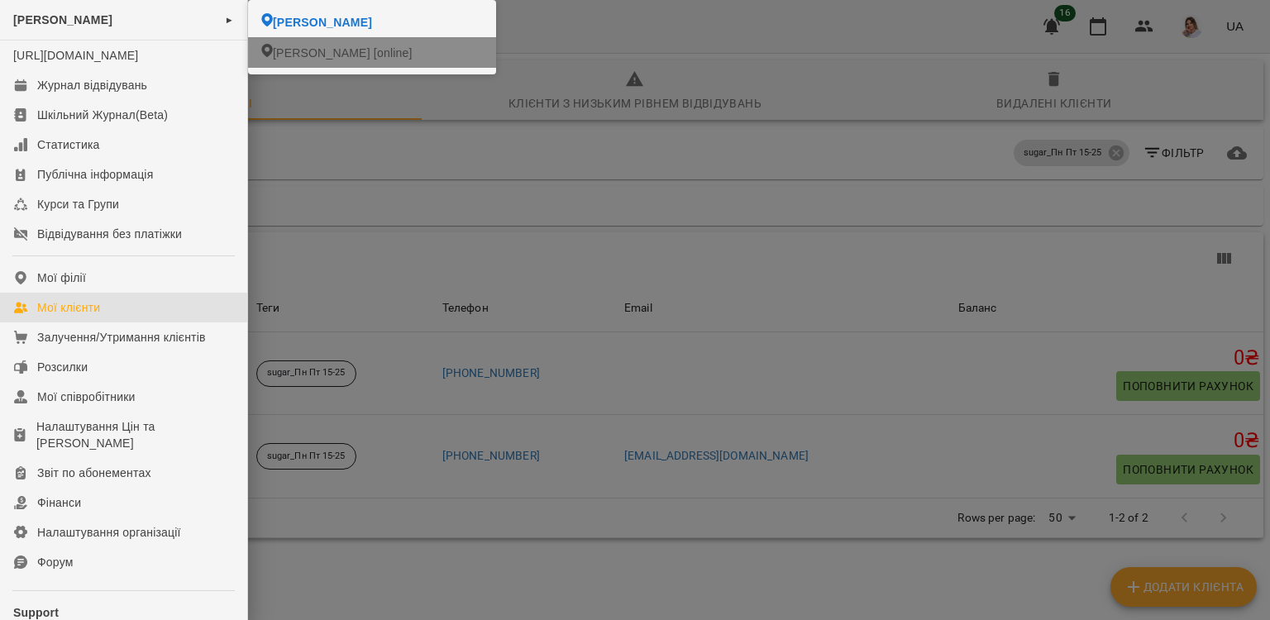
click at [282, 55] on span "[PERSON_NAME] [online]" at bounding box center [343, 53] width 140 height 17
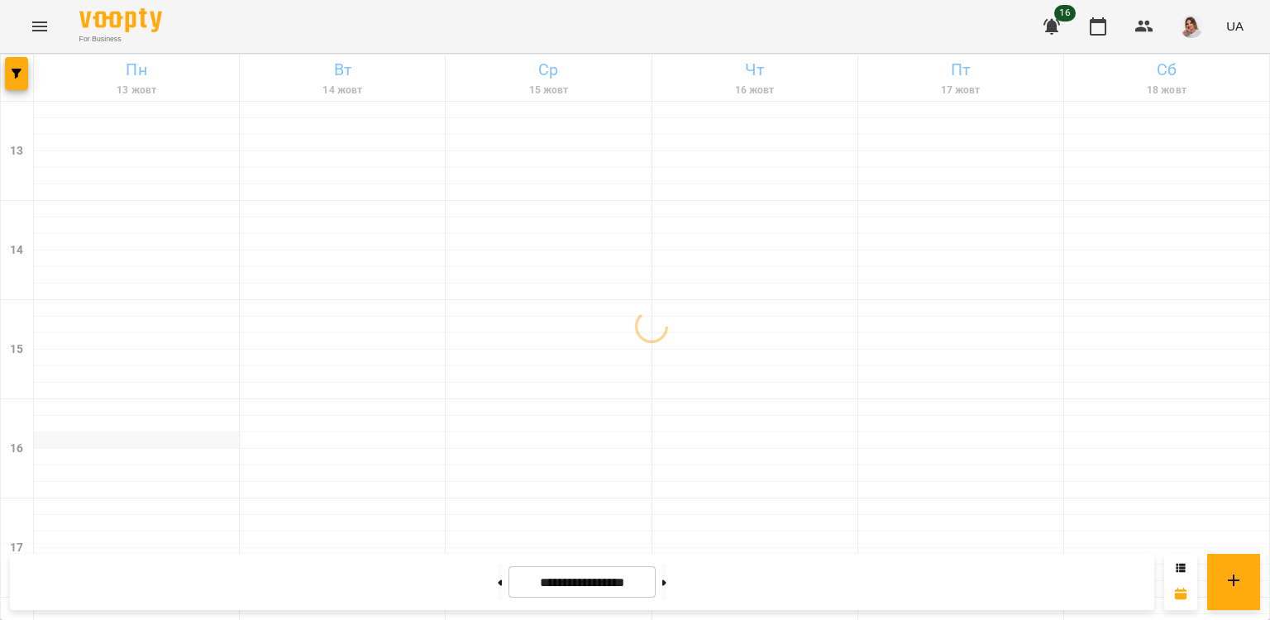
scroll to position [349, 0]
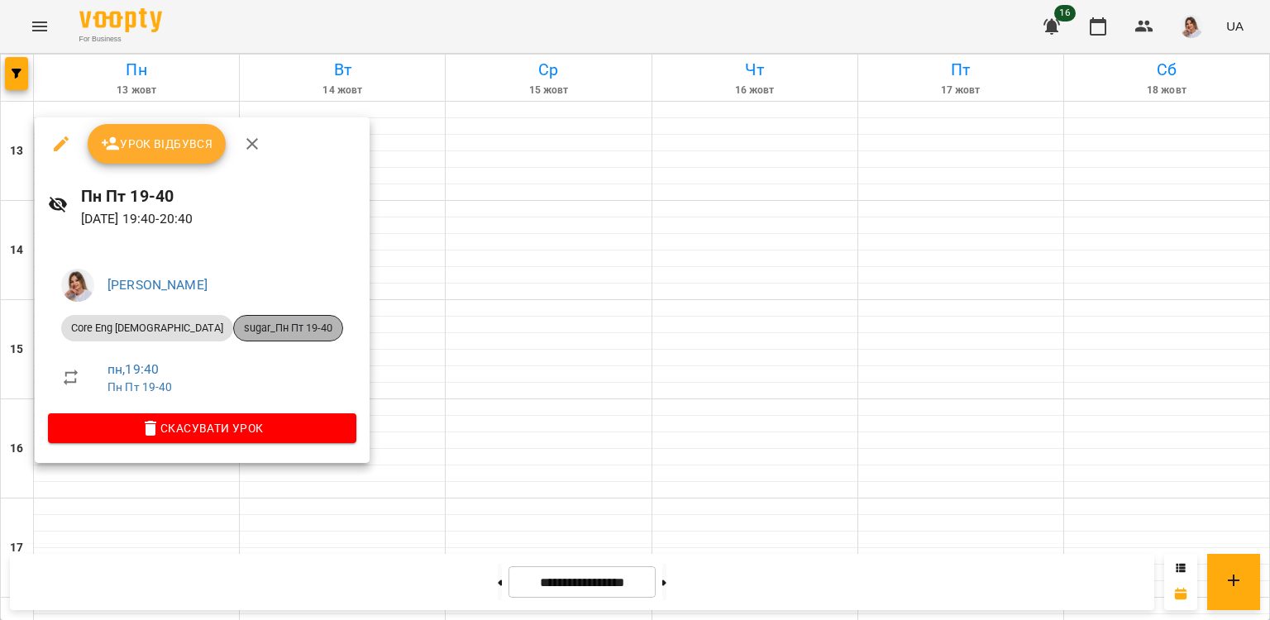
click at [234, 324] on span "sugar_Пн Пт 19-40" at bounding box center [288, 328] width 108 height 15
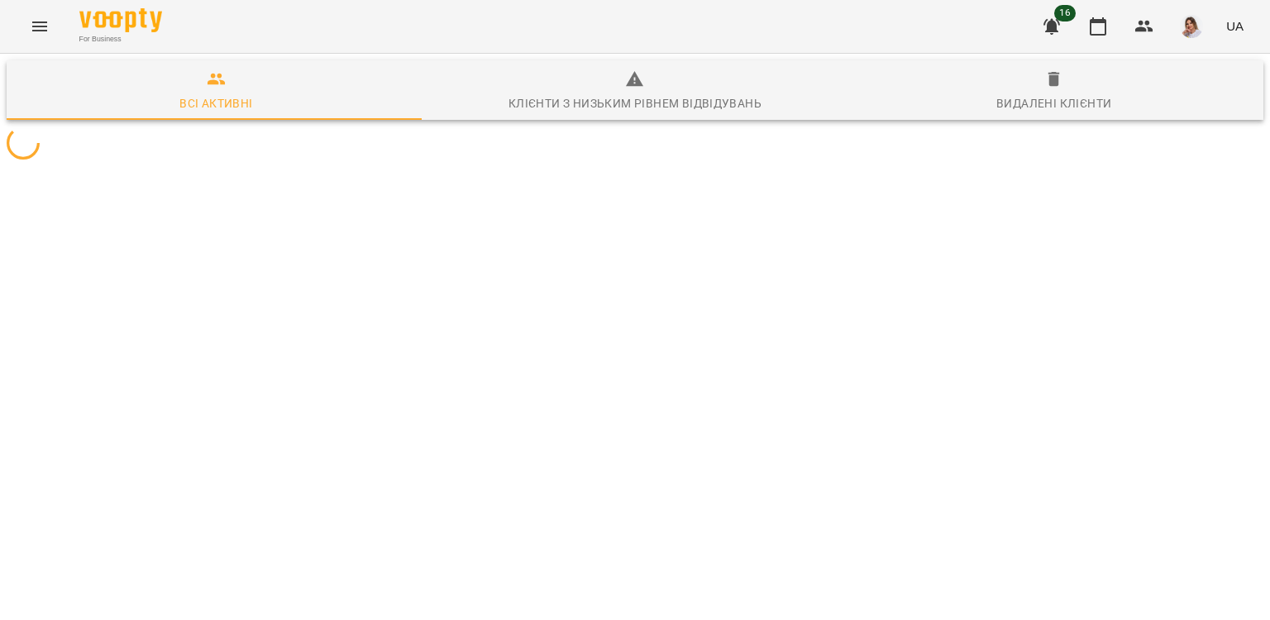
scroll to position [73, 0]
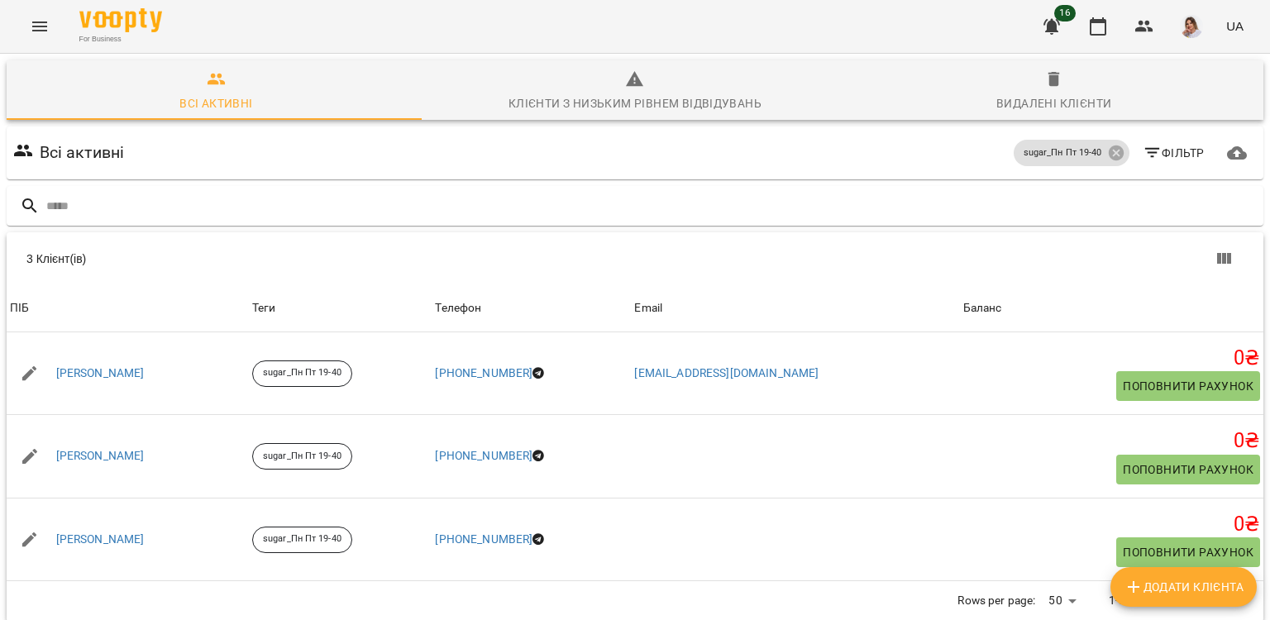
click at [43, 21] on icon "Menu" at bounding box center [40, 27] width 20 height 20
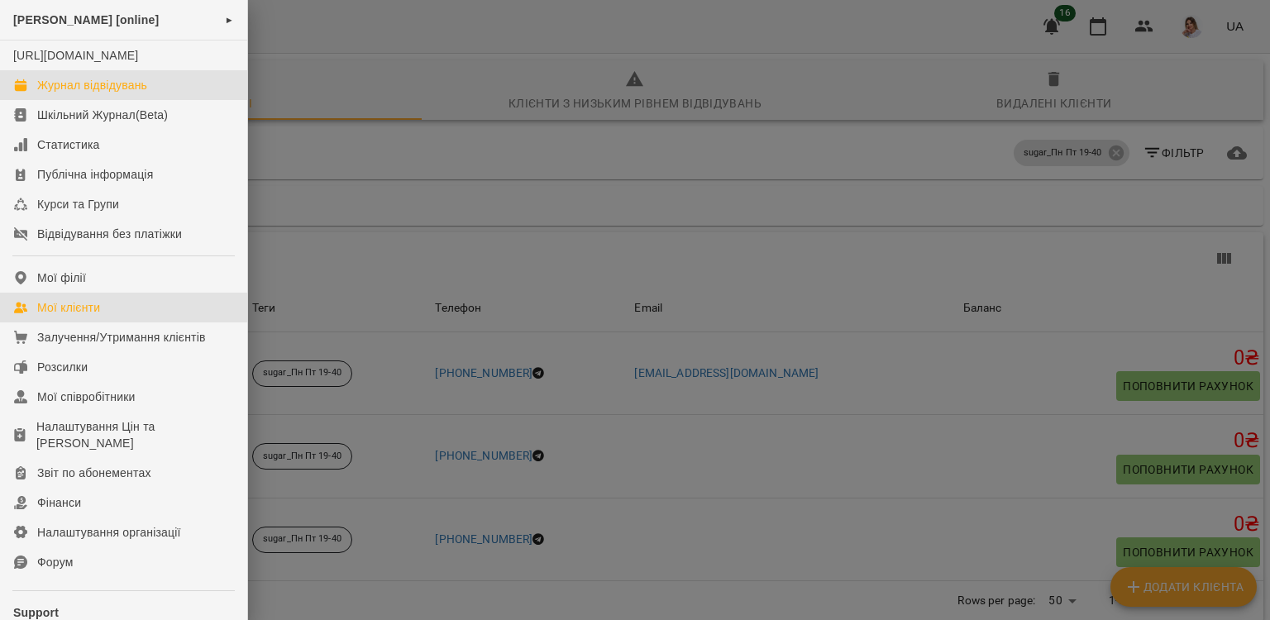
click at [95, 93] on div "Журнал відвідувань" at bounding box center [92, 85] width 110 height 17
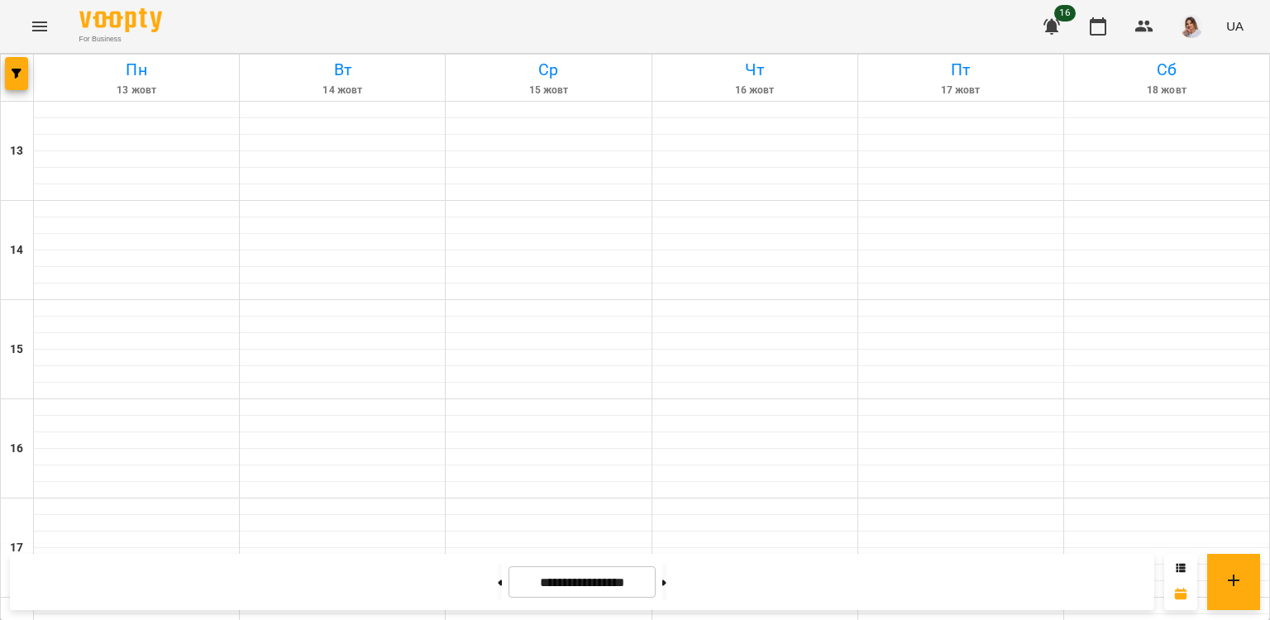
click at [19, 15] on div "For Business 16 UA" at bounding box center [635, 26] width 1270 height 53
click at [27, 25] on button "Menu" at bounding box center [40, 27] width 40 height 40
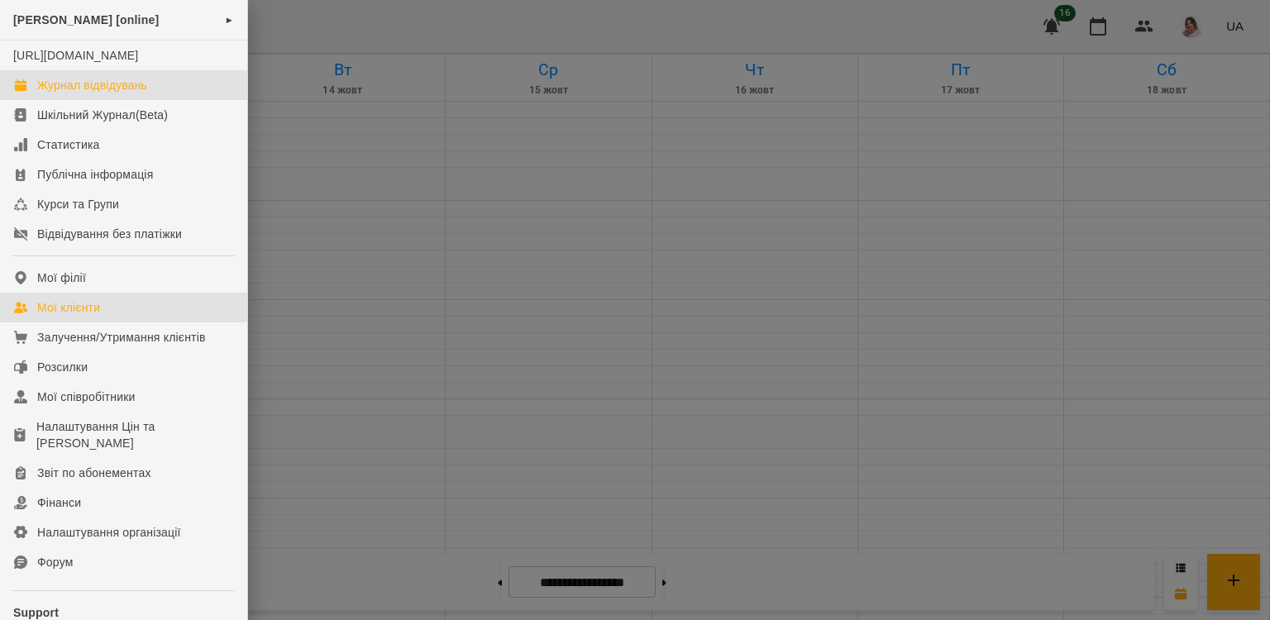
click at [115, 323] on link "Мої клієнти" at bounding box center [123, 308] width 247 height 30
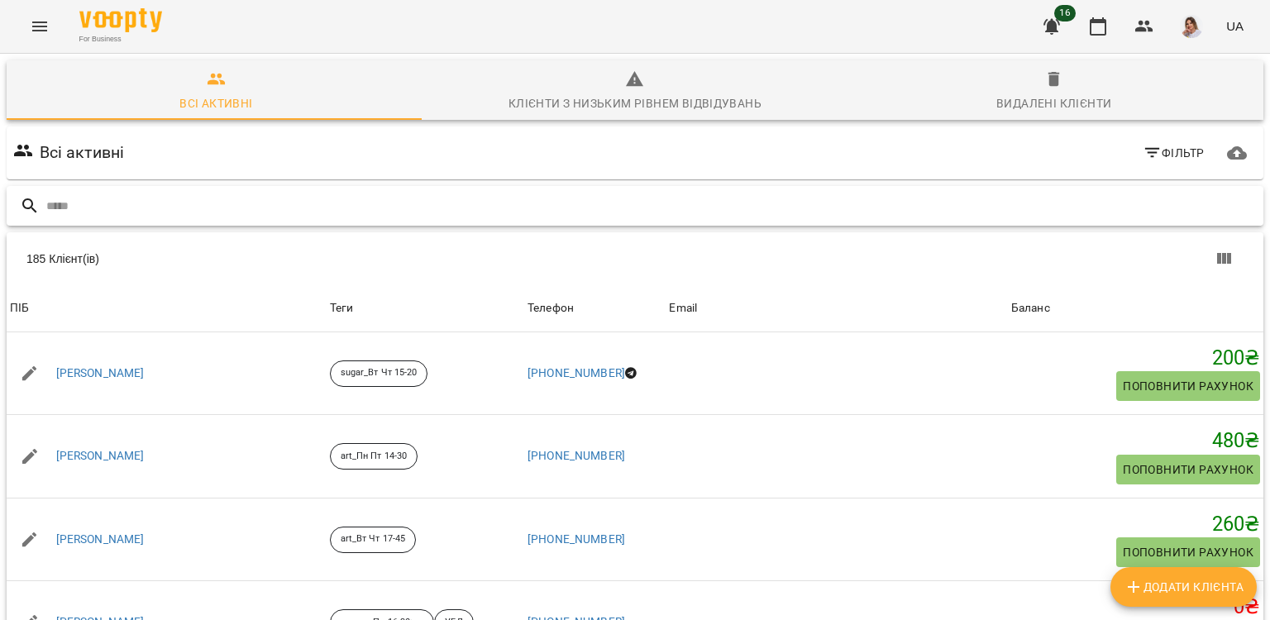
paste input "**********"
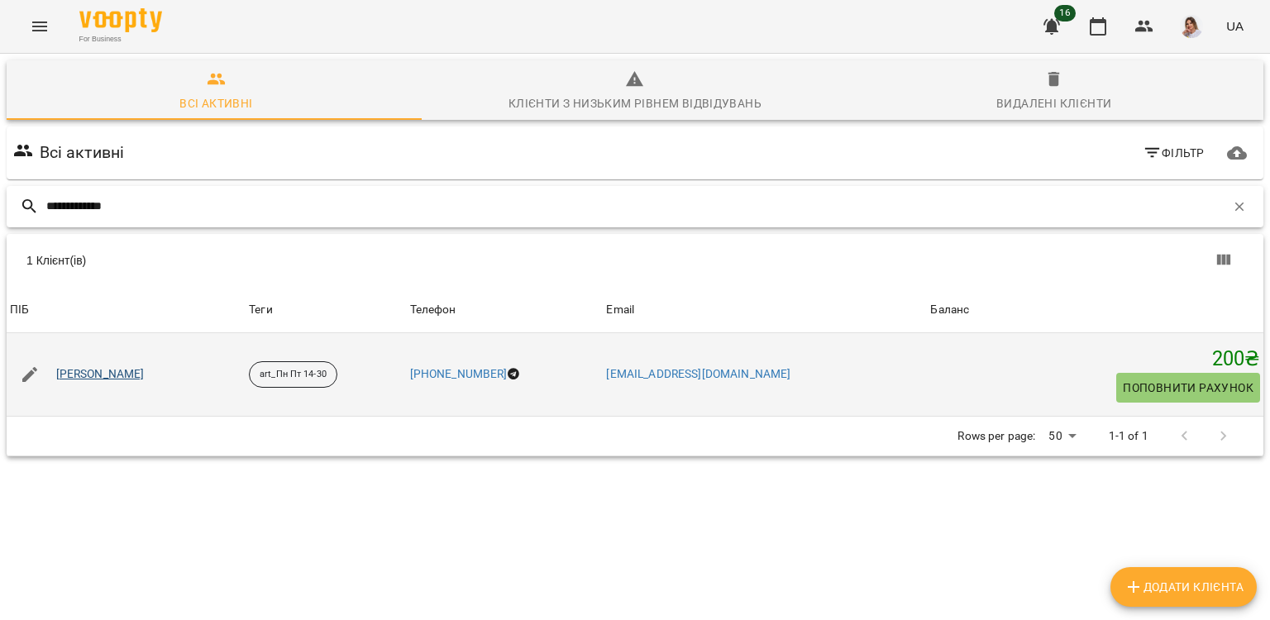
type input "**********"
click at [131, 375] on link "Масляник Артем Дмитрович" at bounding box center [100, 374] width 88 height 17
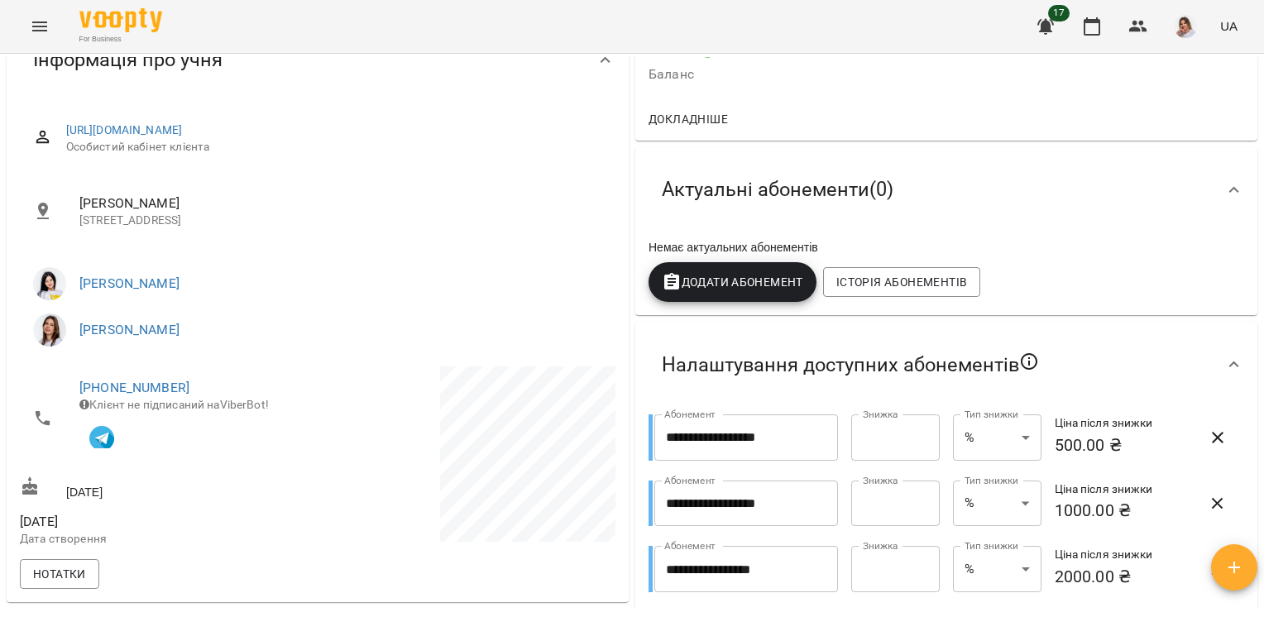
scroll to position [175, 0]
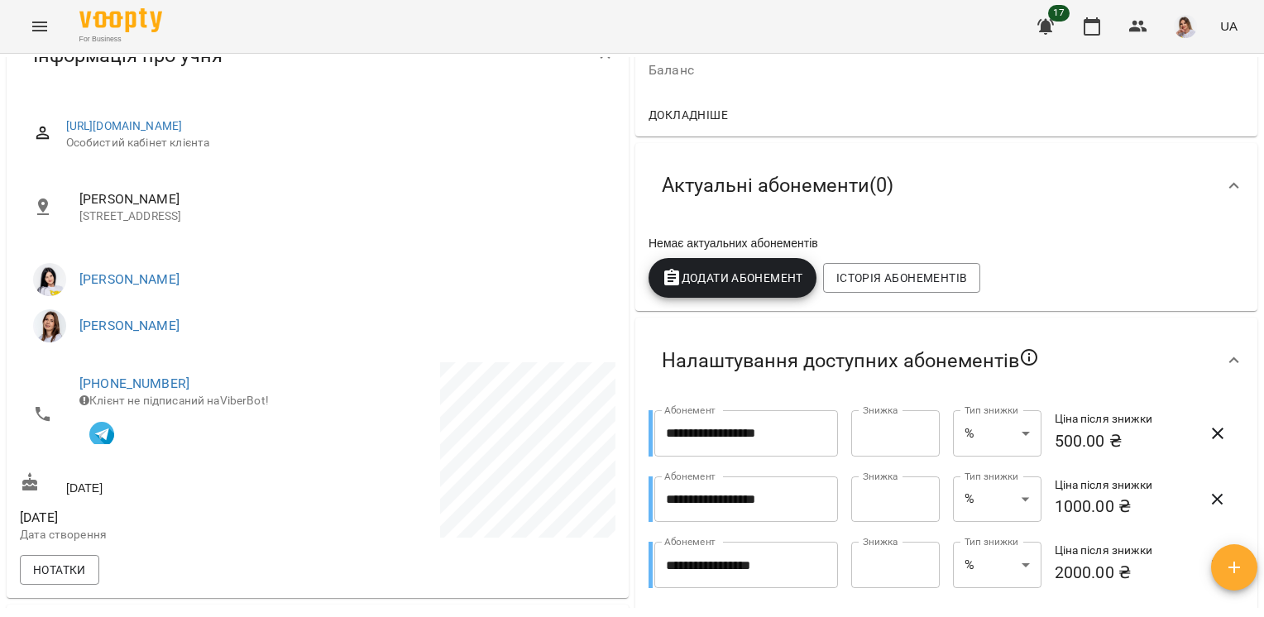
click at [711, 298] on button "Додати Абонемент" at bounding box center [732, 278] width 168 height 40
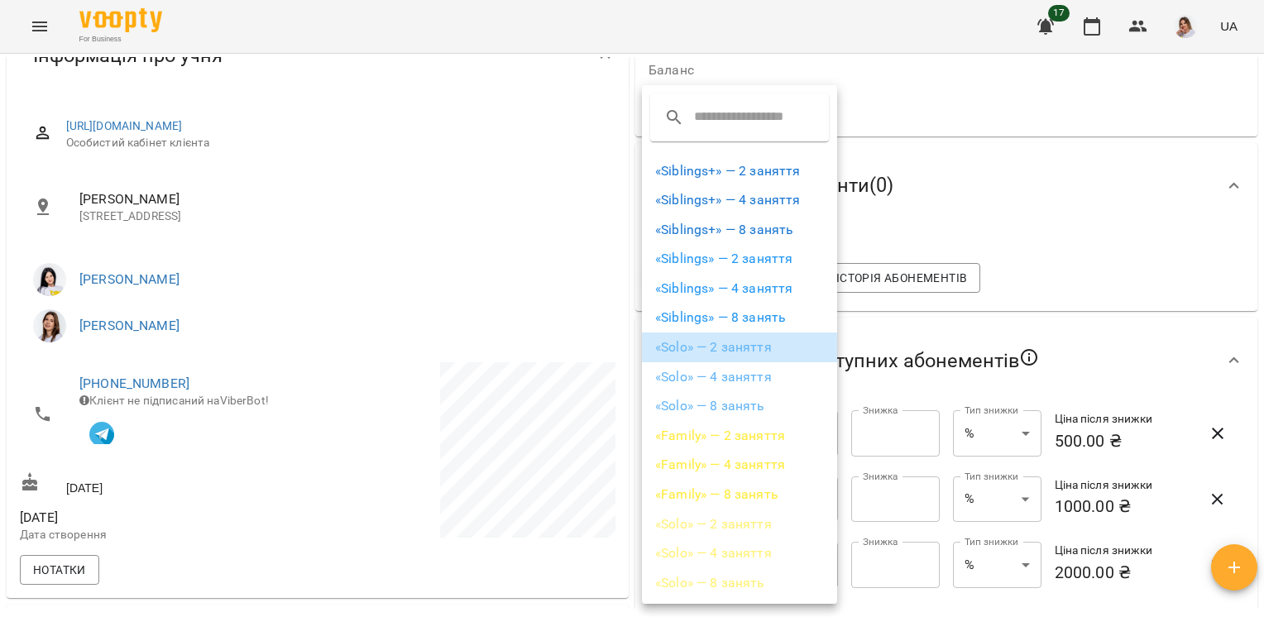
click at [739, 351] on li "«Solo» — 2 заняття" at bounding box center [739, 347] width 195 height 30
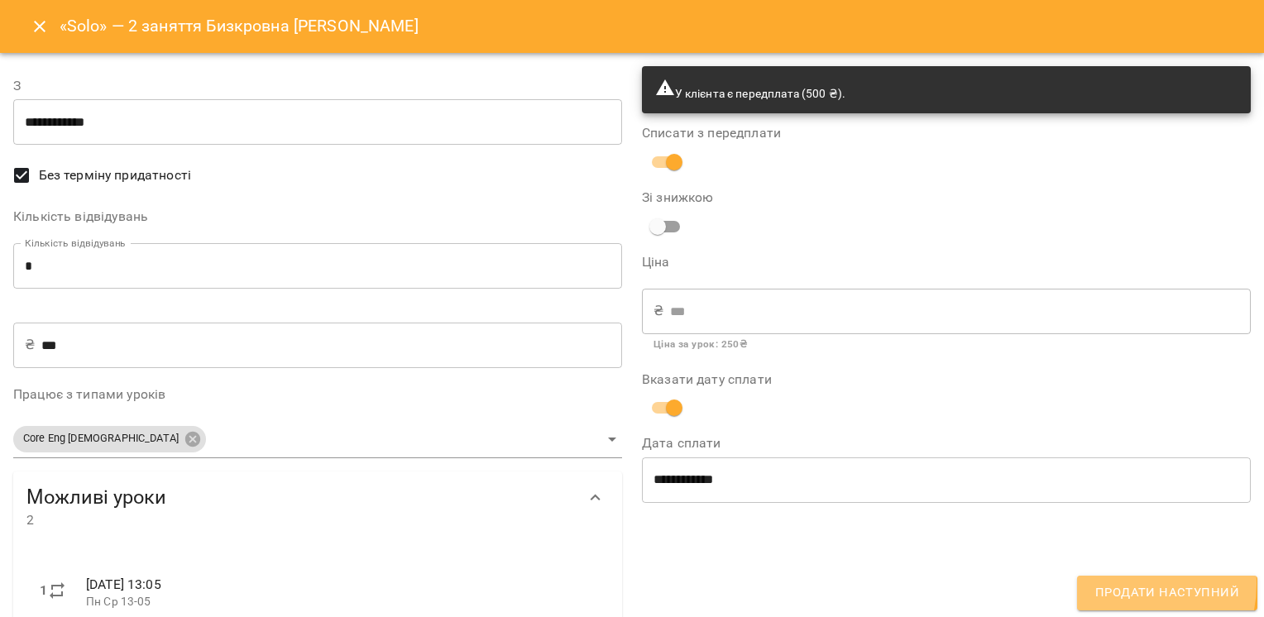
click at [1119, 586] on span "Продати наступний" at bounding box center [1167, 593] width 144 height 22
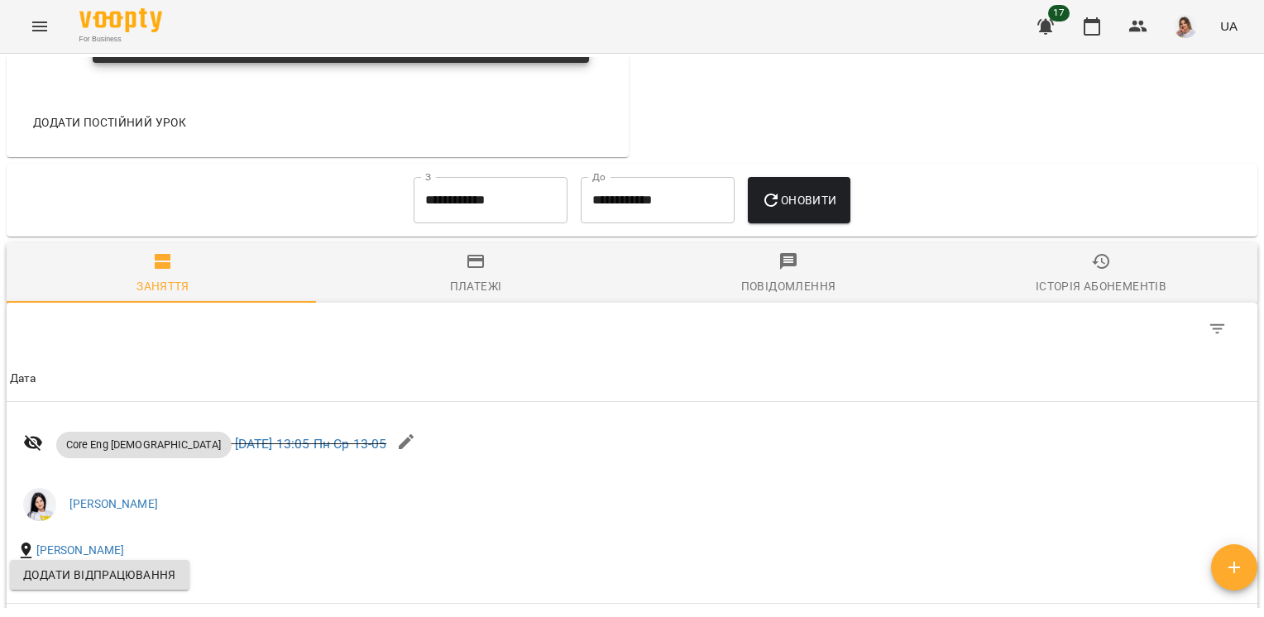
scroll to position [1164, 0]
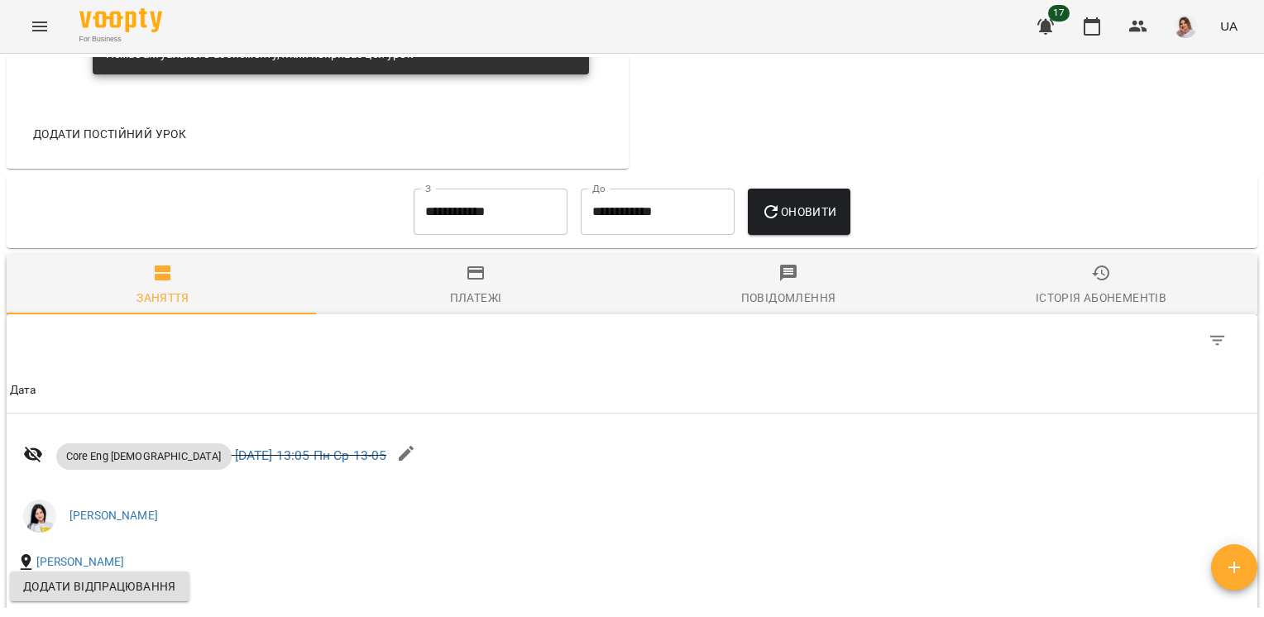
click at [503, 226] on input "**********" at bounding box center [491, 212] width 154 height 46
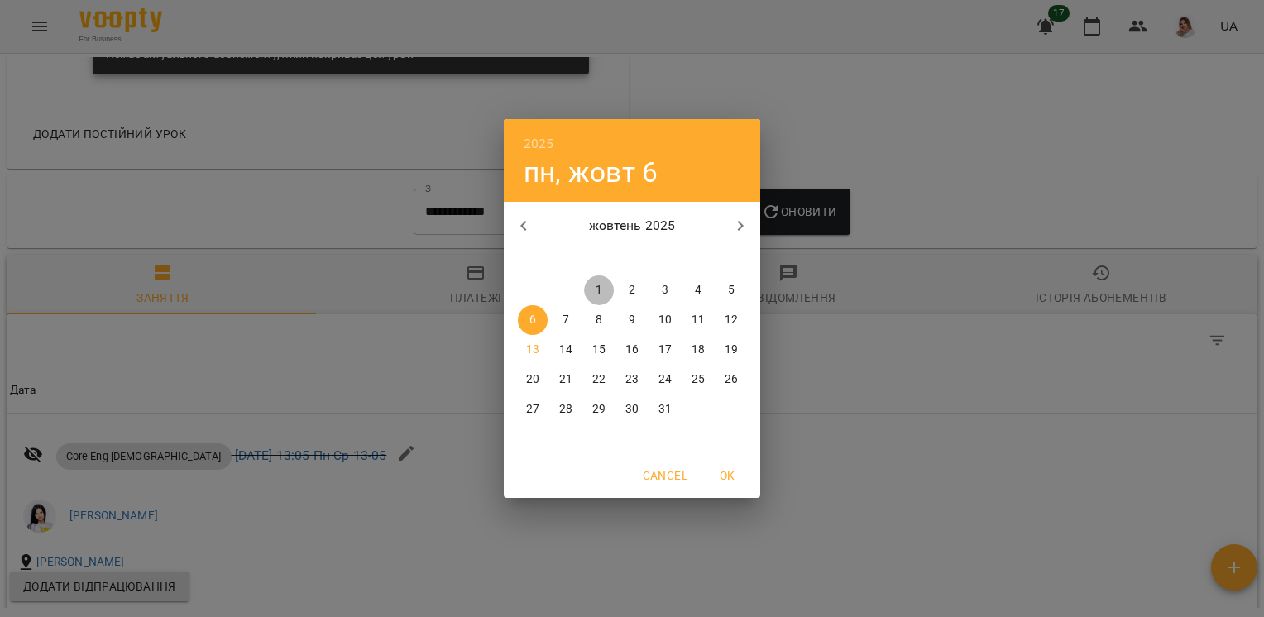
click at [607, 283] on span "1" at bounding box center [599, 290] width 30 height 17
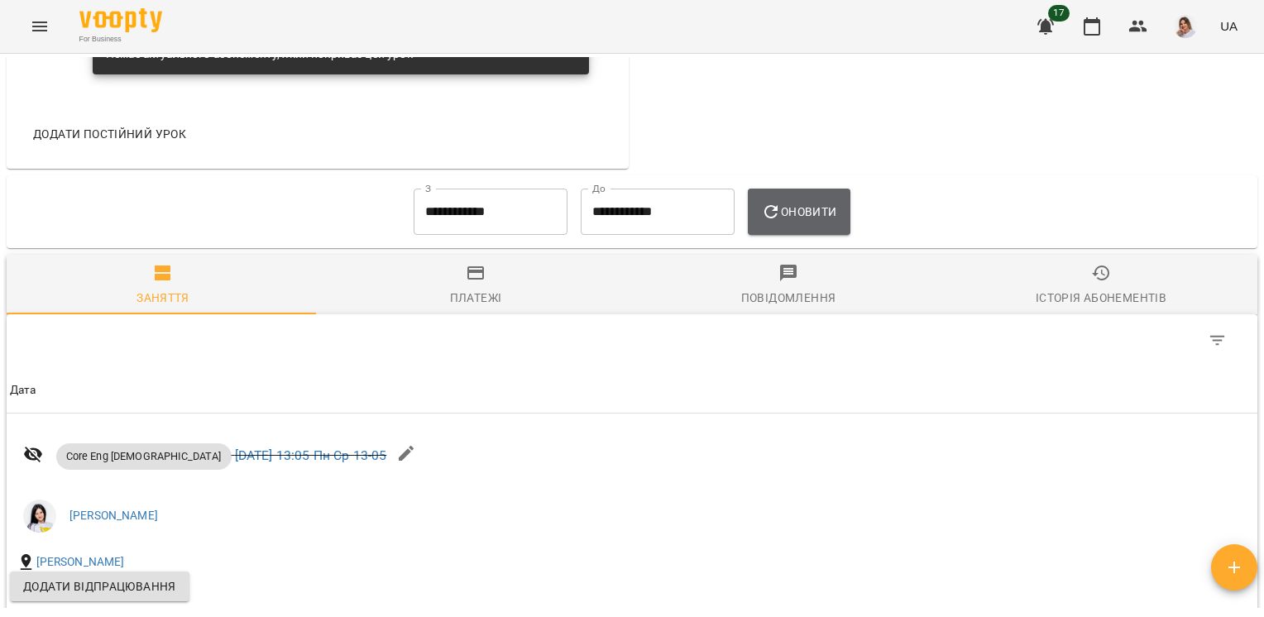
click at [781, 222] on icon "button" at bounding box center [771, 212] width 20 height 20
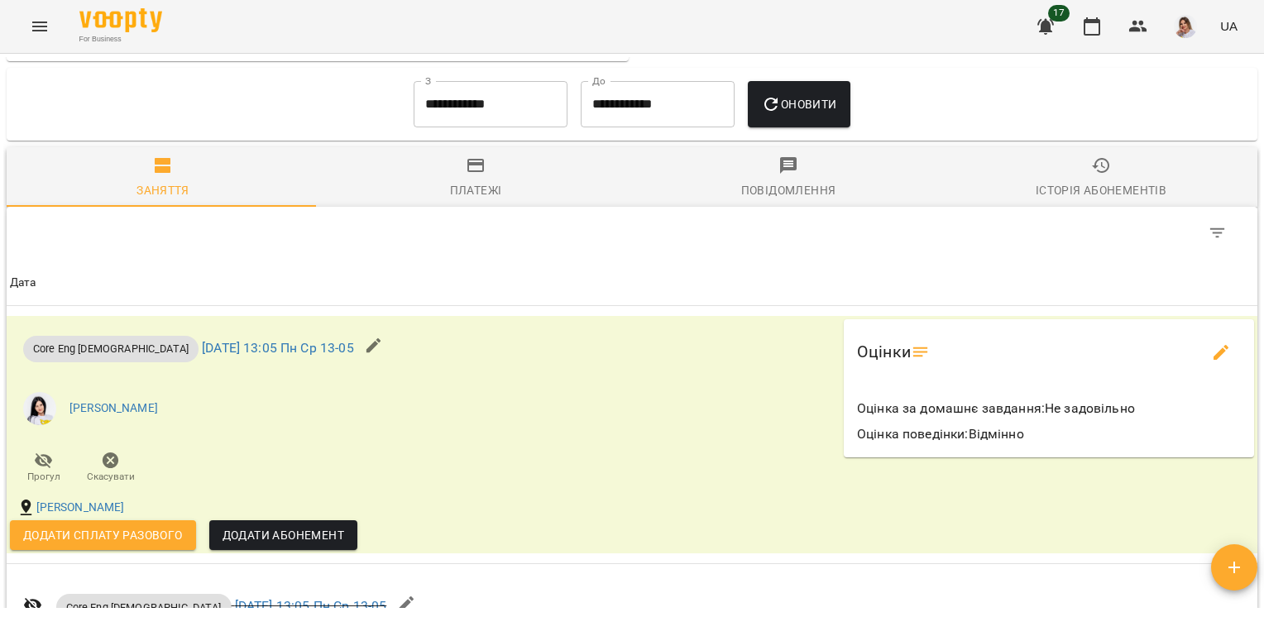
scroll to position [1268, 0]
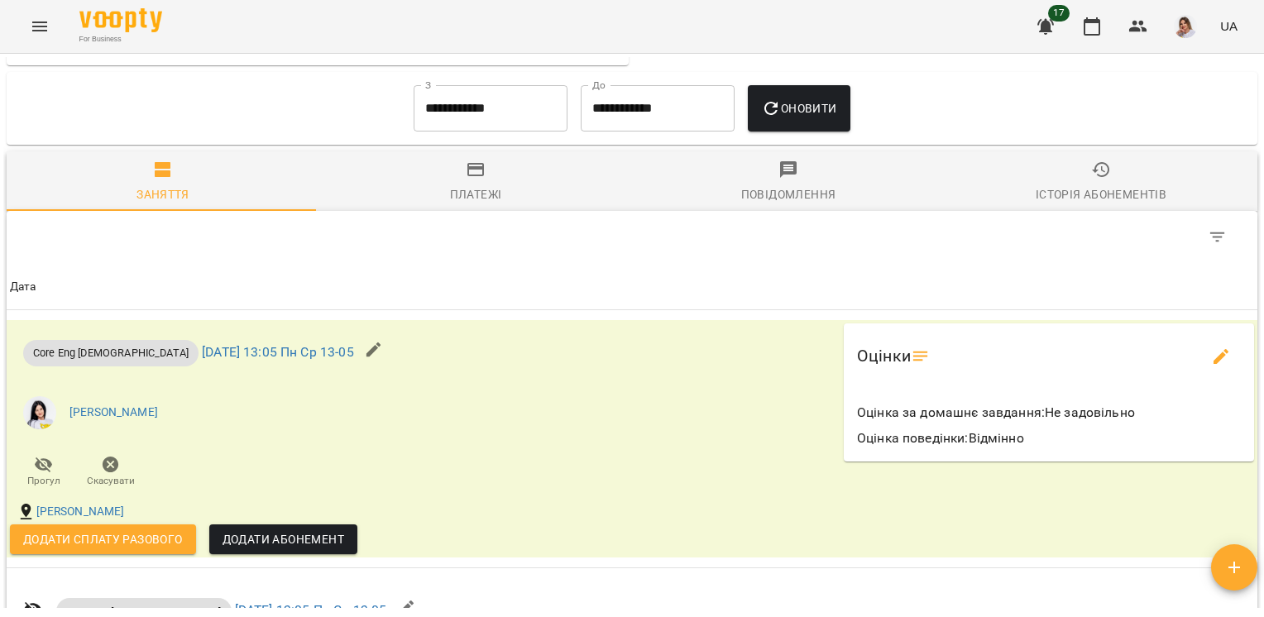
click at [540, 126] on input "**********" at bounding box center [491, 108] width 154 height 46
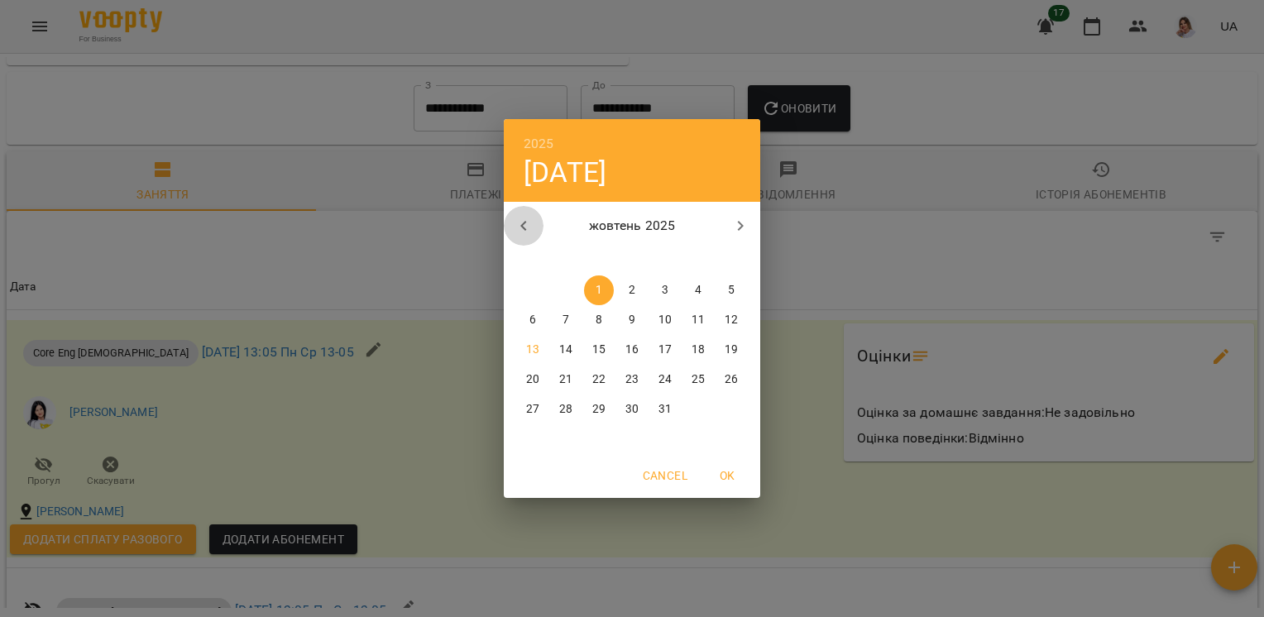
click at [533, 210] on button "button" at bounding box center [524, 226] width 40 height 40
click at [526, 291] on span "1" at bounding box center [533, 290] width 30 height 17
type input "**********"
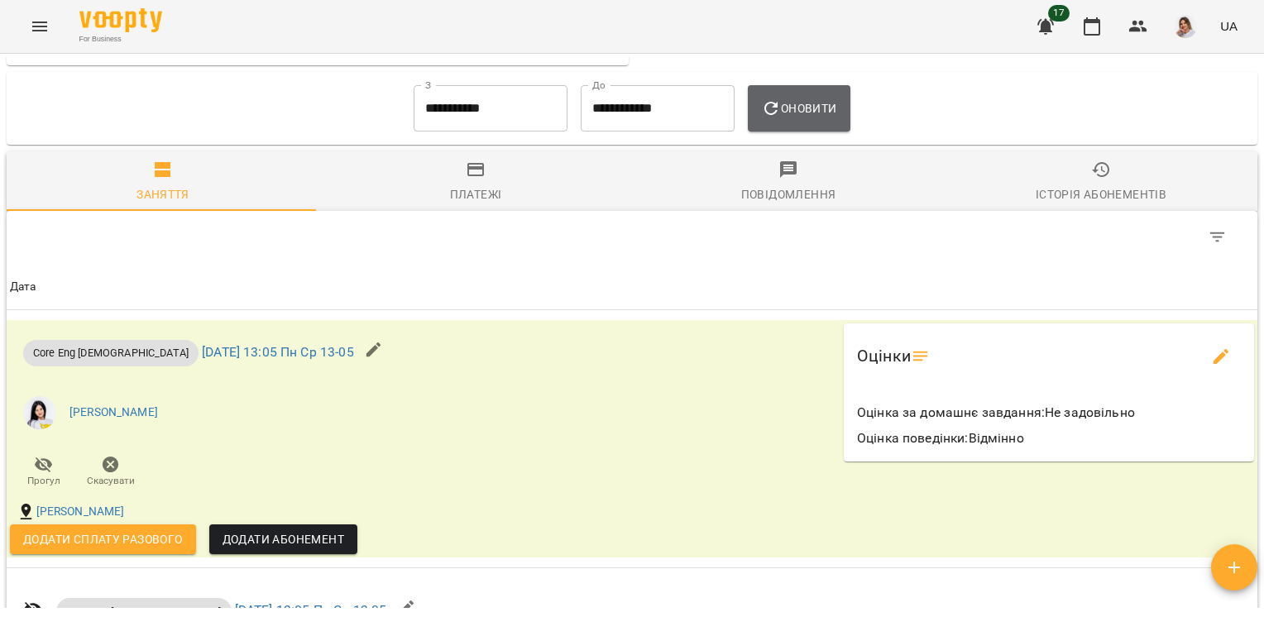
click at [794, 118] on span "Оновити" at bounding box center [798, 108] width 75 height 20
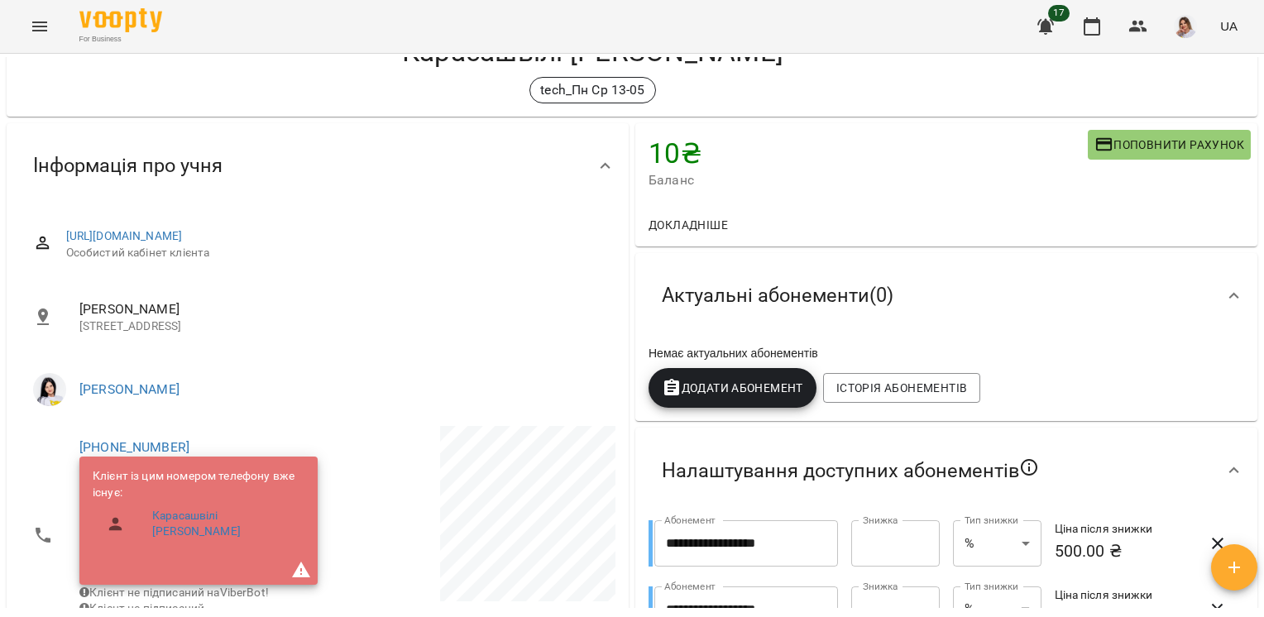
scroll to position [0, 0]
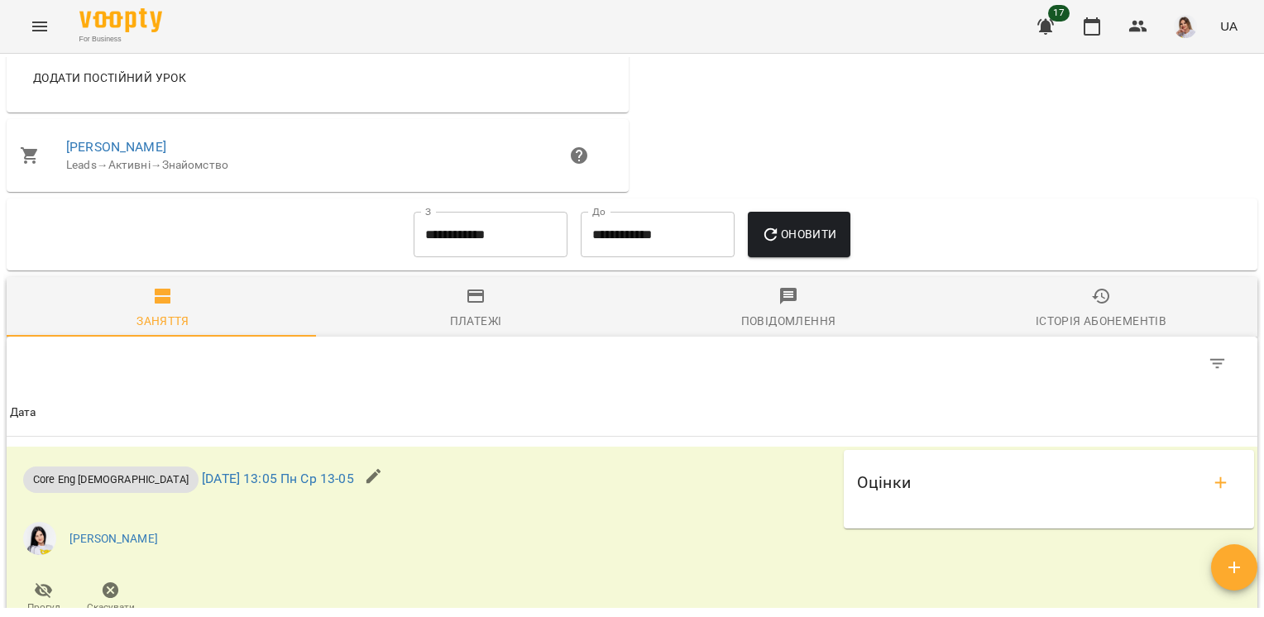
scroll to position [1150, 0]
click at [480, 251] on input "**********" at bounding box center [491, 236] width 154 height 46
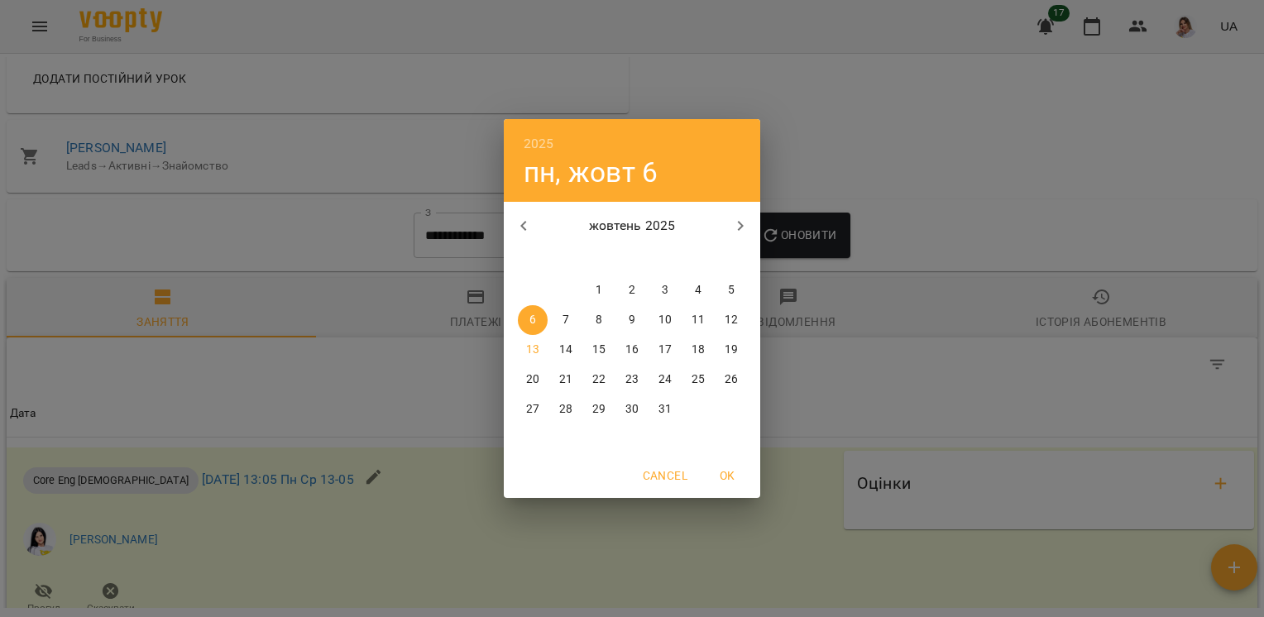
click at [590, 289] on span "1" at bounding box center [599, 290] width 30 height 17
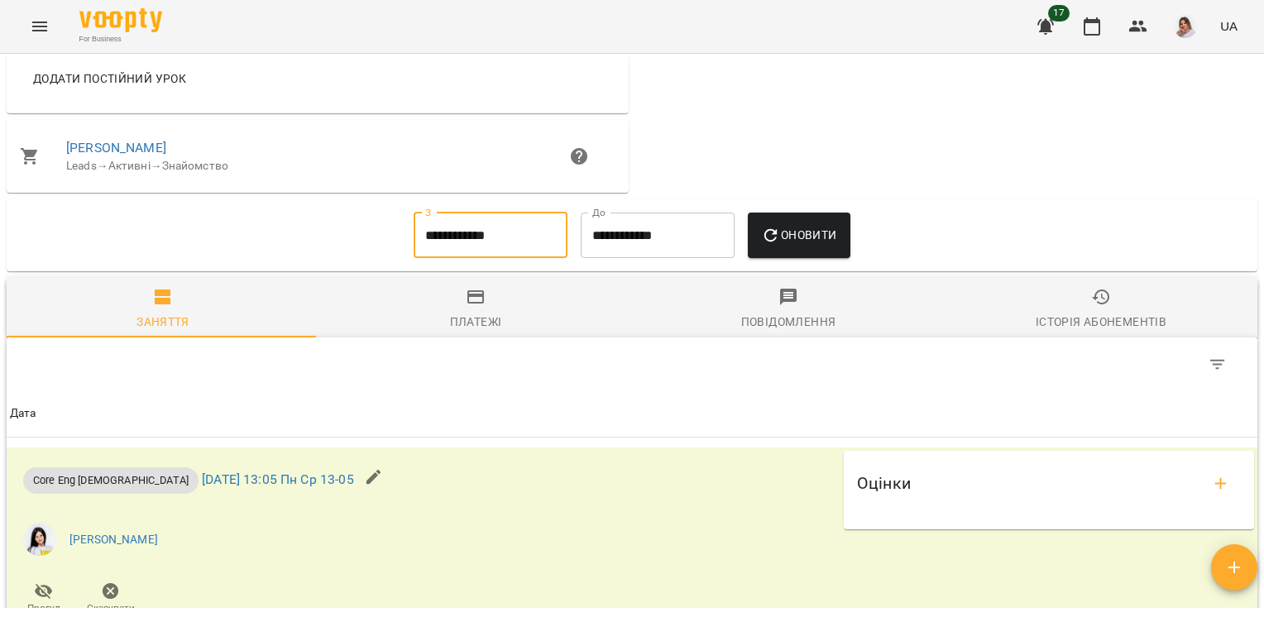
click at [825, 239] on span "Оновити" at bounding box center [798, 235] width 75 height 20
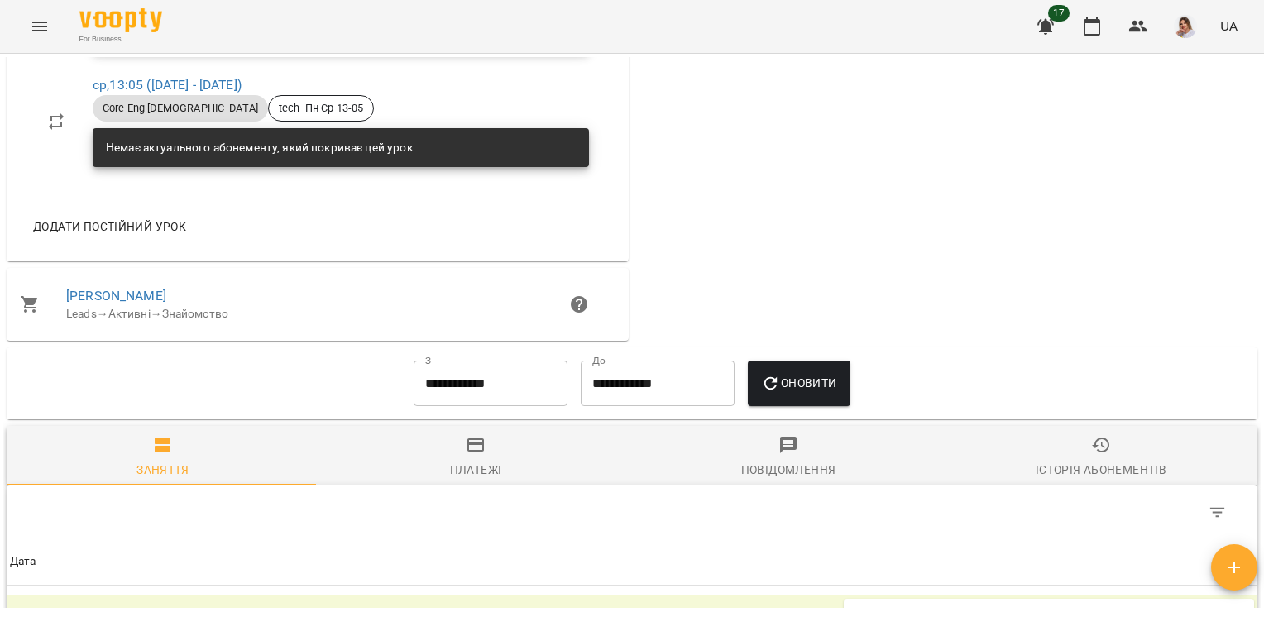
scroll to position [1002, 0]
click at [518, 390] on input "**********" at bounding box center [491, 384] width 154 height 46
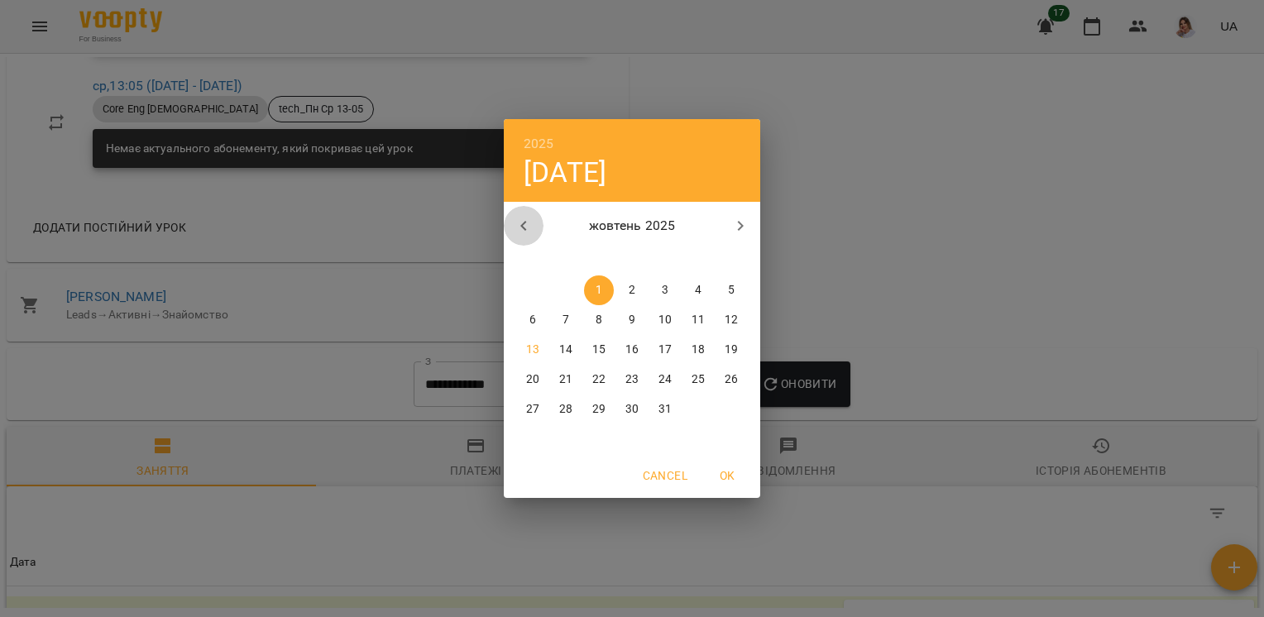
click at [519, 227] on icon "button" at bounding box center [524, 226] width 20 height 20
click at [523, 372] on span "22" at bounding box center [533, 379] width 30 height 17
type input "**********"
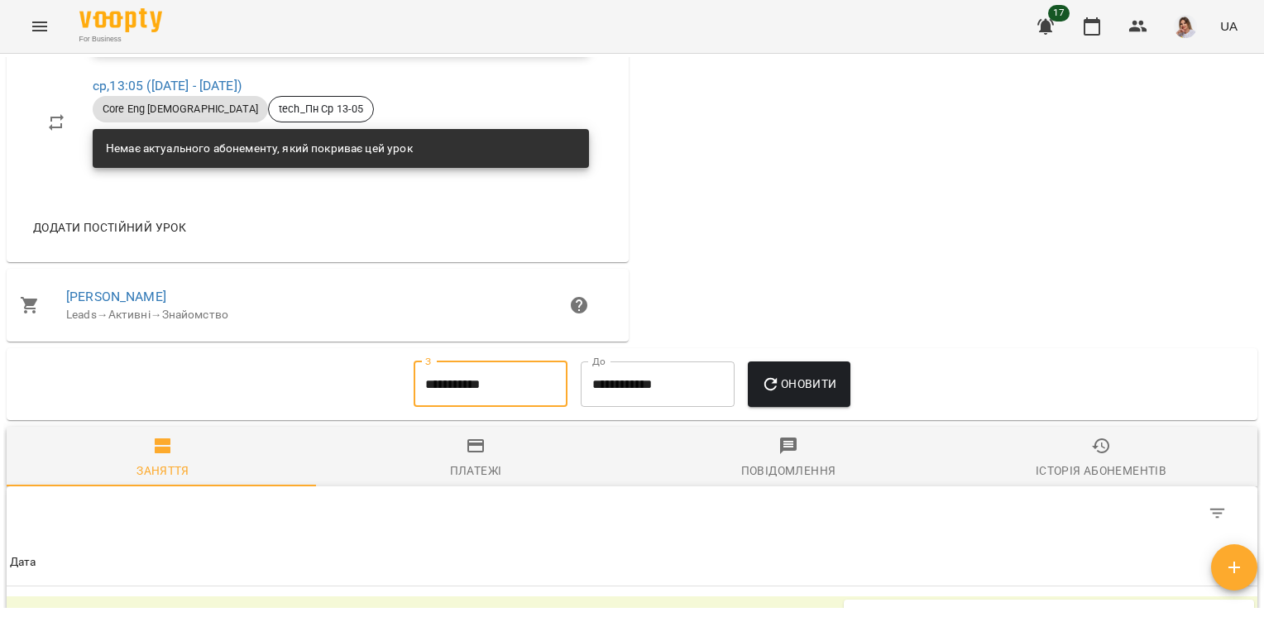
click at [829, 394] on span "Оновити" at bounding box center [798, 384] width 75 height 20
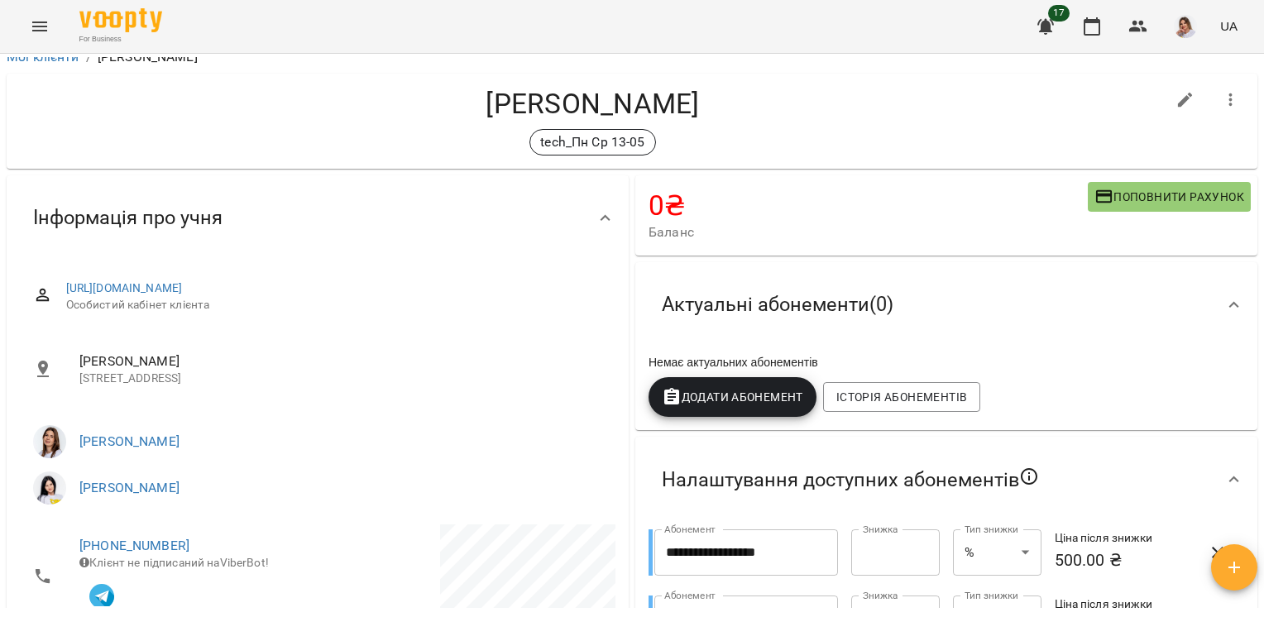
scroll to position [0, 0]
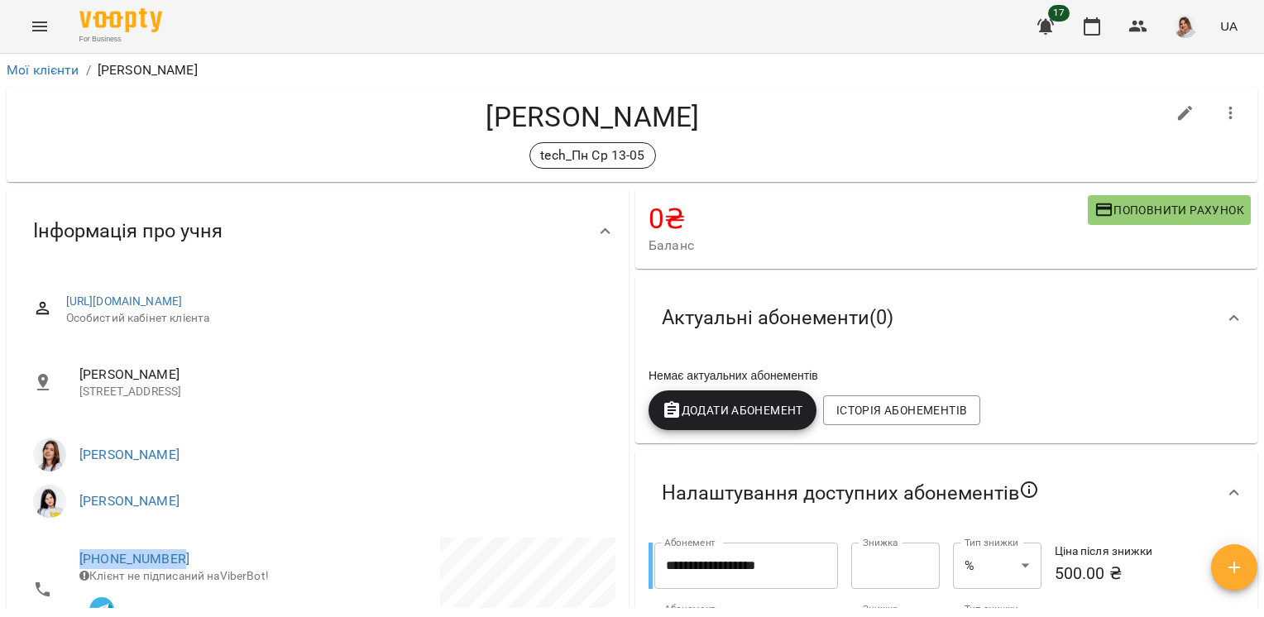
drag, startPoint x: 199, startPoint y: 562, endPoint x: 71, endPoint y: 557, distance: 128.3
click at [71, 557] on li "+380667412072 Клієнт не підписаний на ViberBot!" at bounding box center [167, 589] width 294 height 103
drag, startPoint x: 71, startPoint y: 557, endPoint x: 90, endPoint y: 560, distance: 19.2
copy link "[PHONE_NUMBER]"
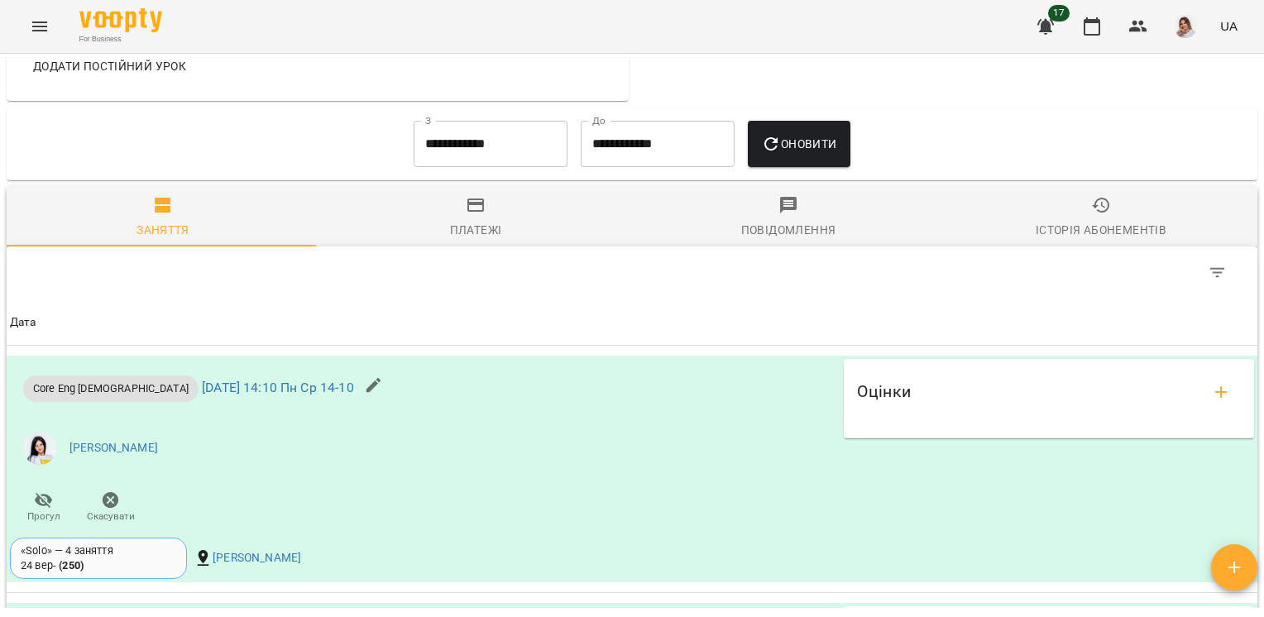
scroll to position [1093, 0]
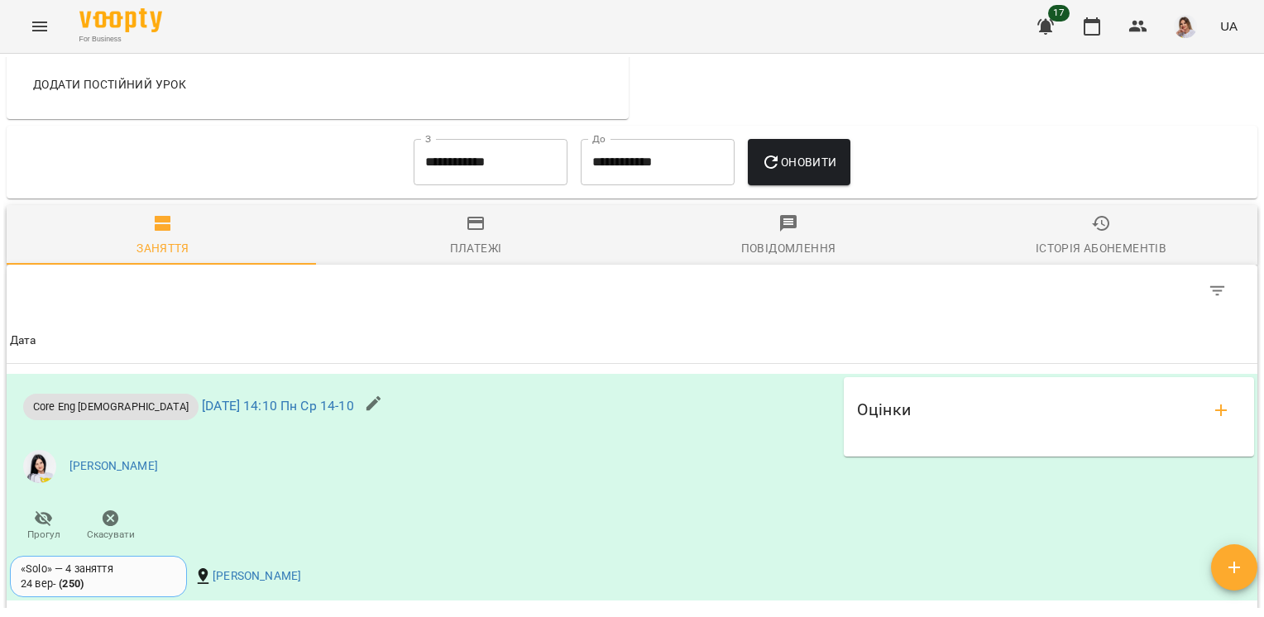
click at [506, 172] on input "**********" at bounding box center [491, 162] width 154 height 46
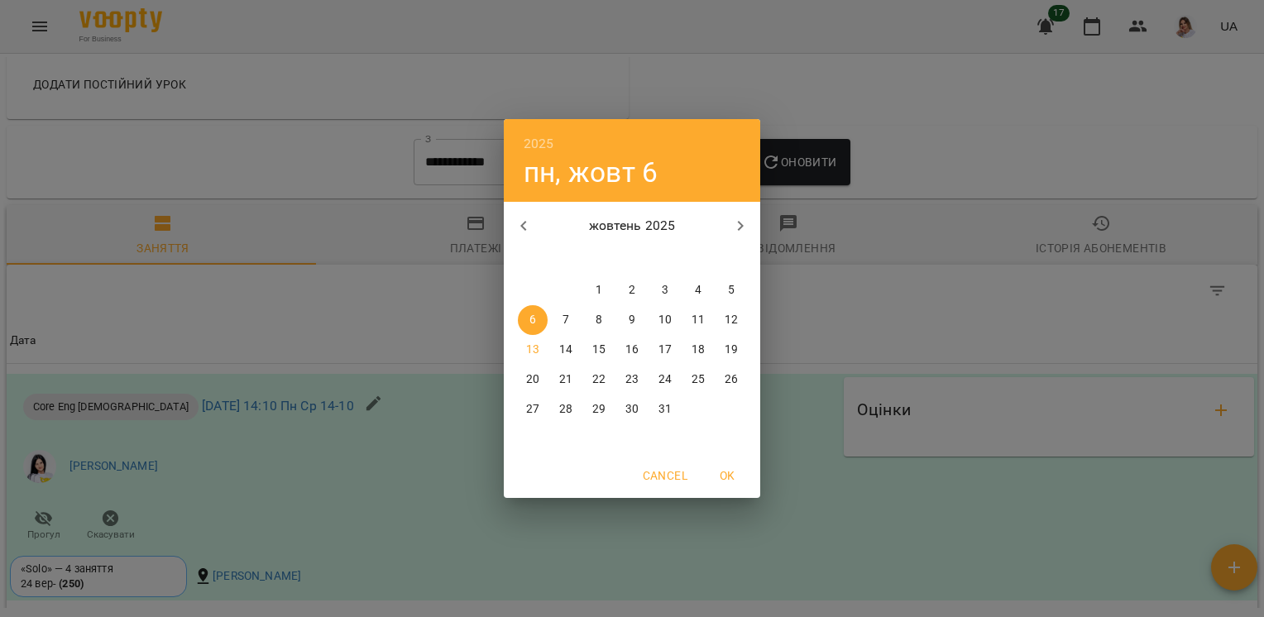
click at [609, 291] on span "1" at bounding box center [599, 290] width 30 height 17
type input "**********"
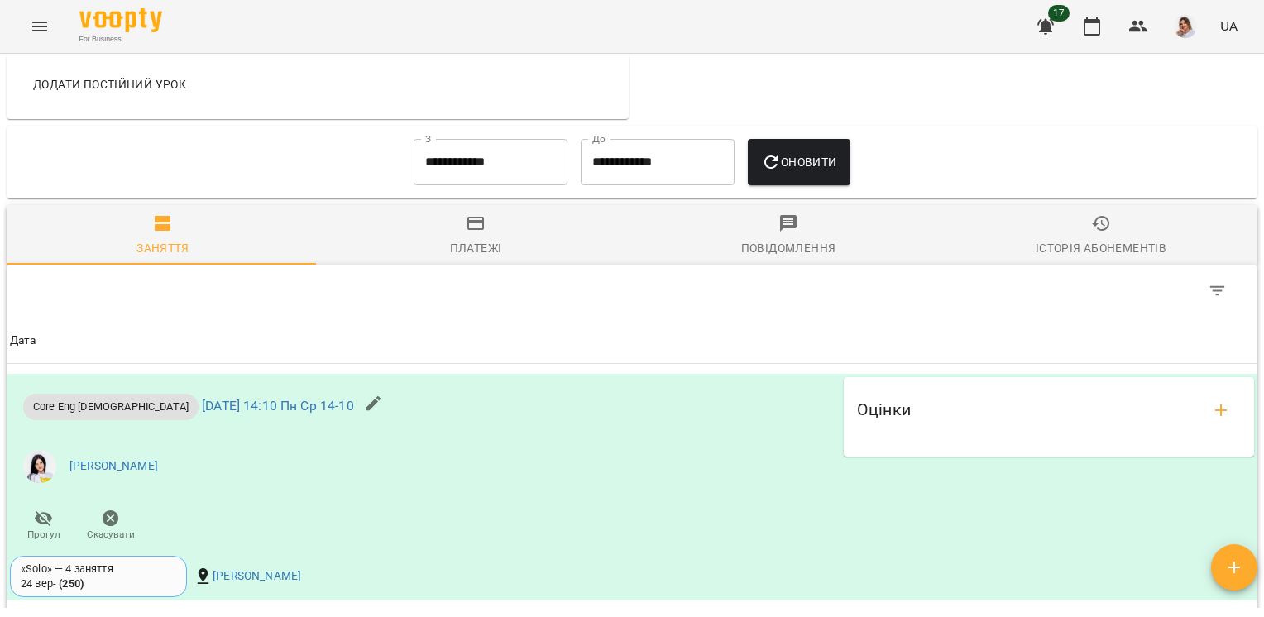
click at [803, 192] on div "Оновити" at bounding box center [798, 162] width 115 height 60
click at [801, 170] on span "Оновити" at bounding box center [798, 162] width 75 height 20
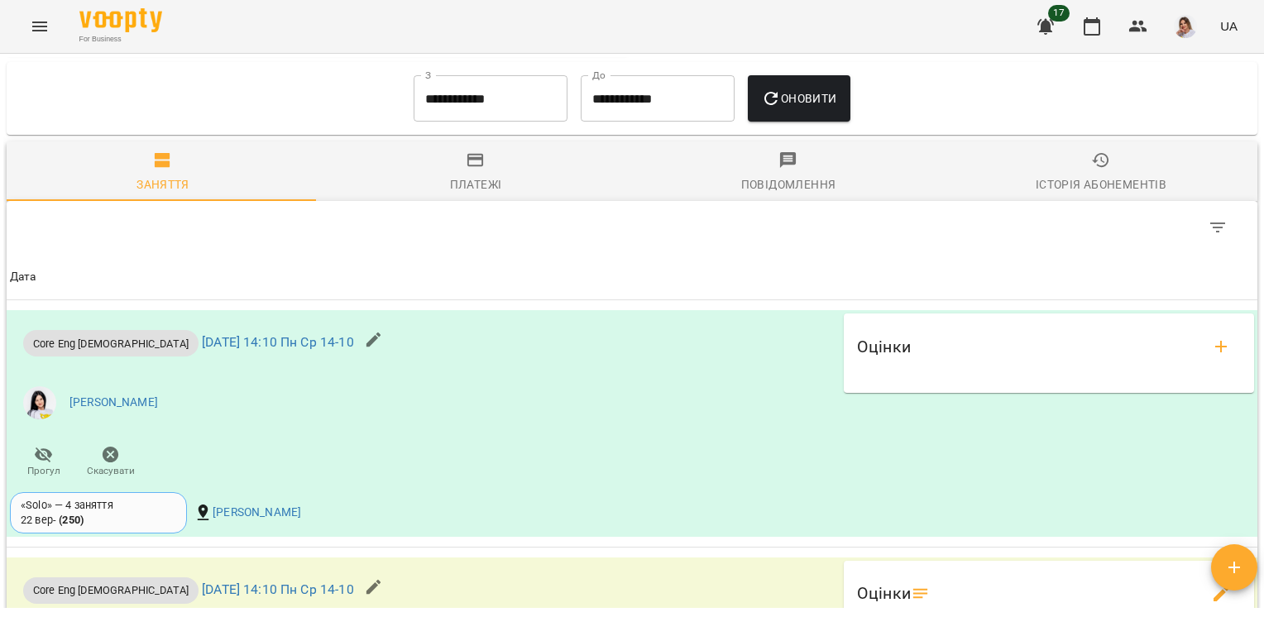
scroll to position [1301, 0]
click at [484, 109] on input "**********" at bounding box center [491, 97] width 154 height 46
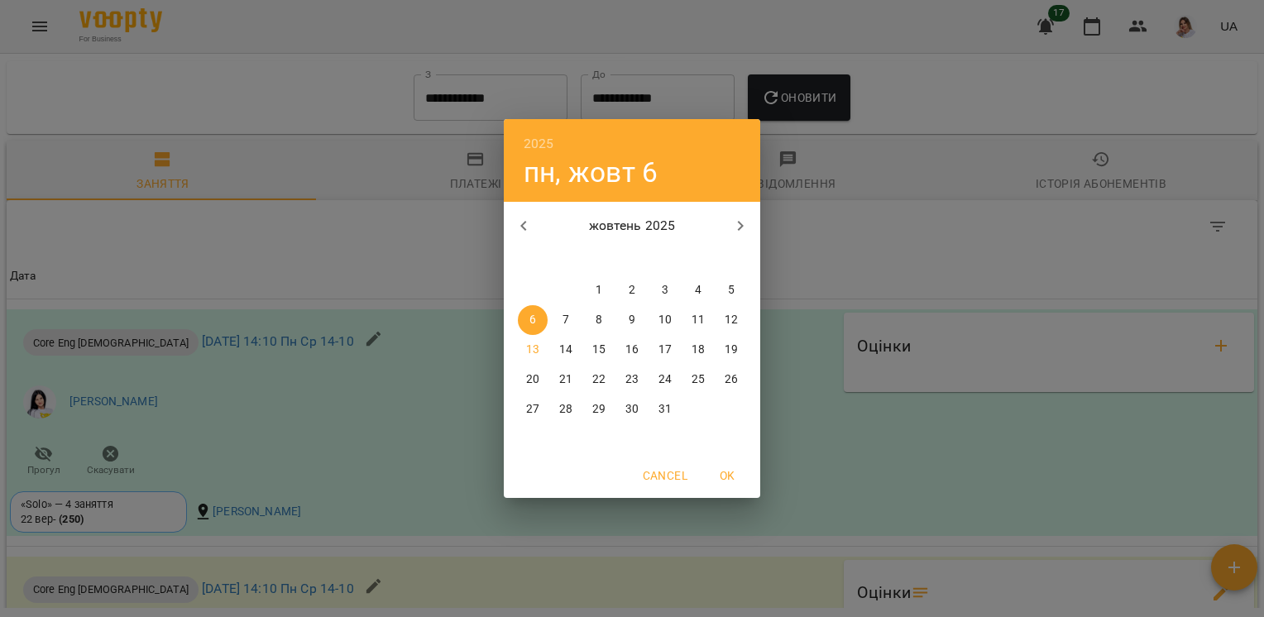
click at [591, 291] on span "1" at bounding box center [599, 290] width 30 height 17
type input "**********"
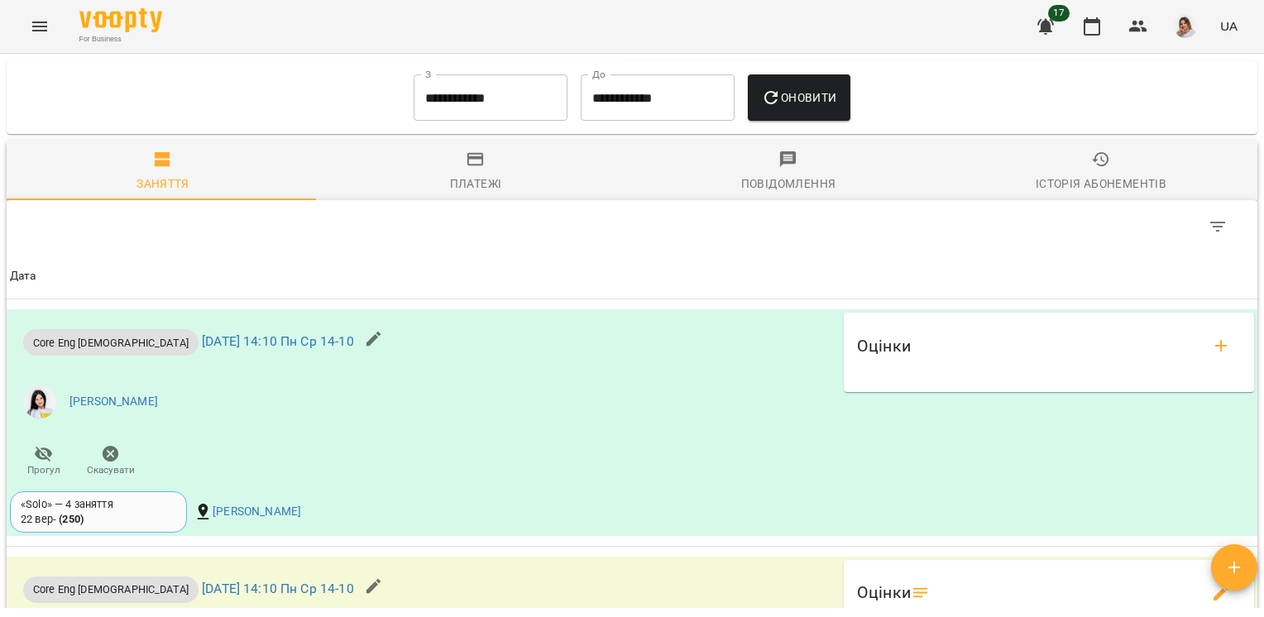
click at [815, 127] on div "Оновити" at bounding box center [798, 98] width 115 height 60
click at [807, 108] on span "Оновити" at bounding box center [798, 98] width 75 height 20
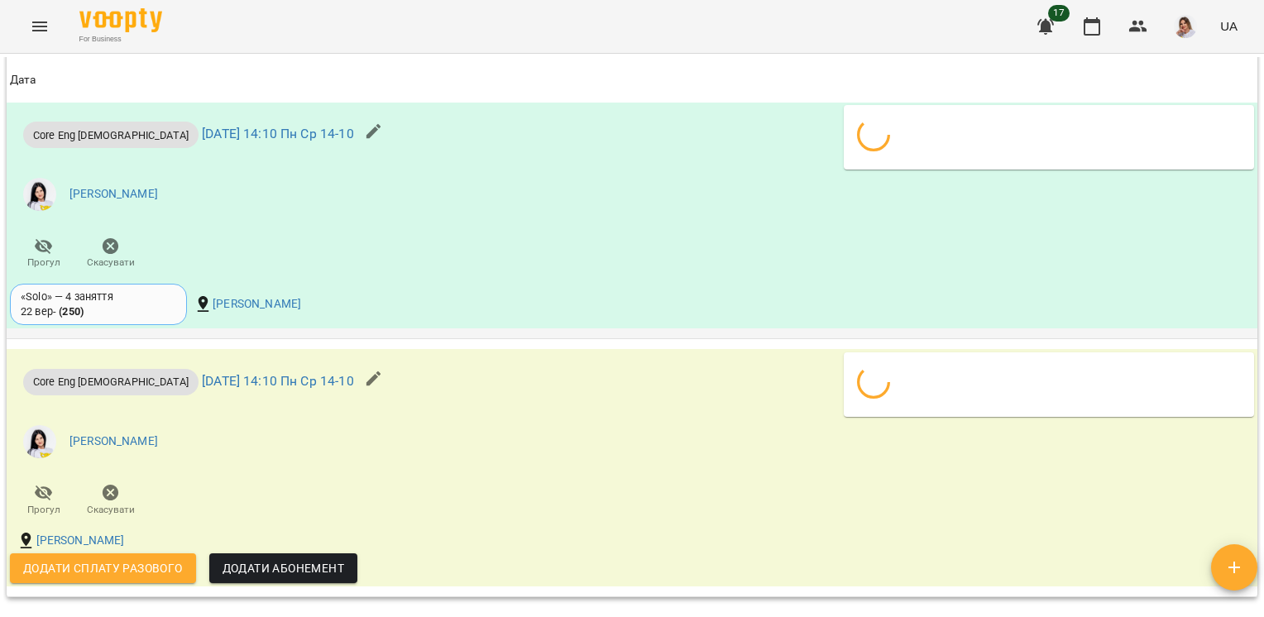
scroll to position [1704, 0]
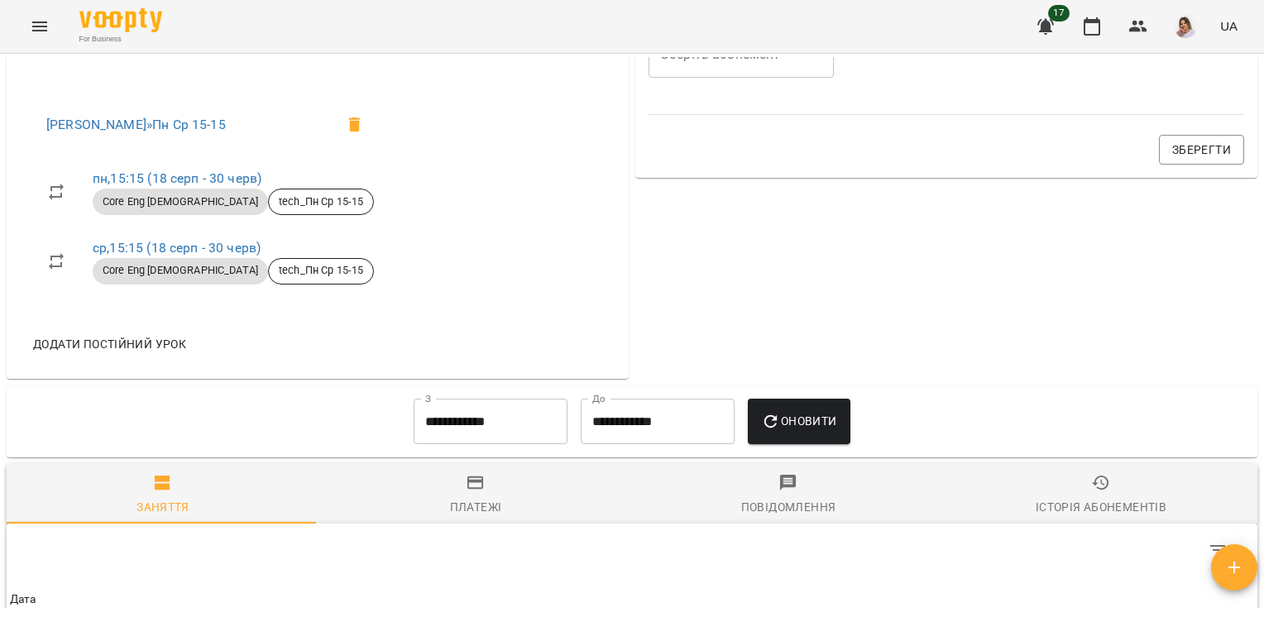
scroll to position [933, 0]
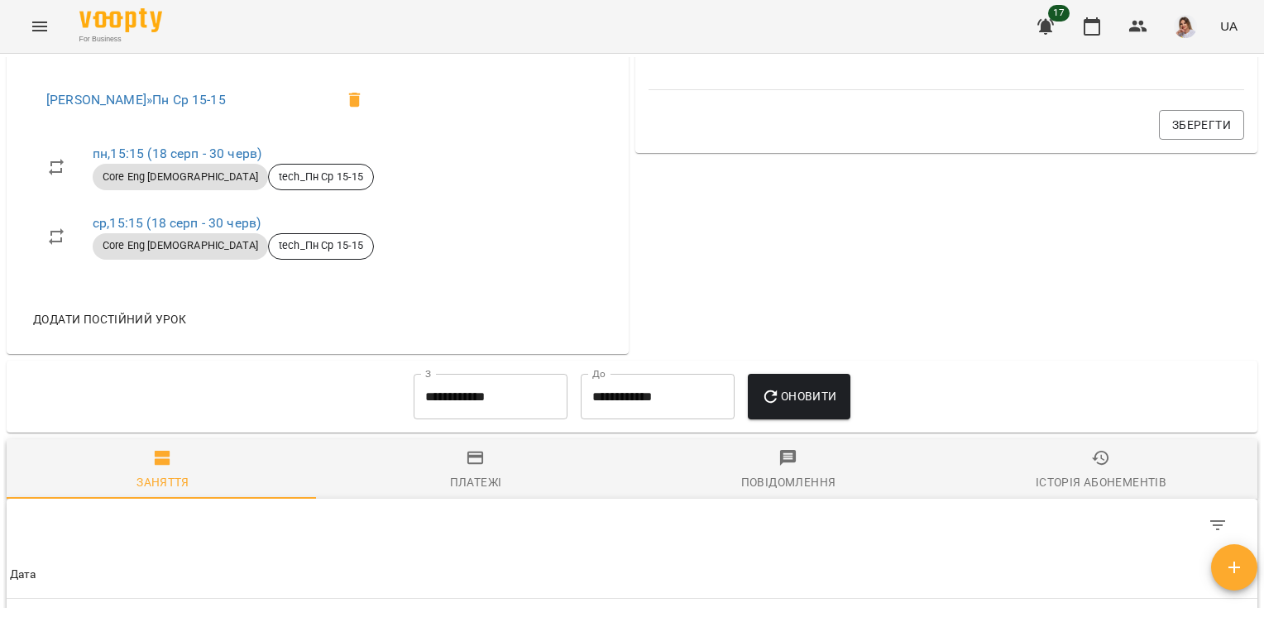
click at [504, 415] on input "**********" at bounding box center [491, 397] width 154 height 46
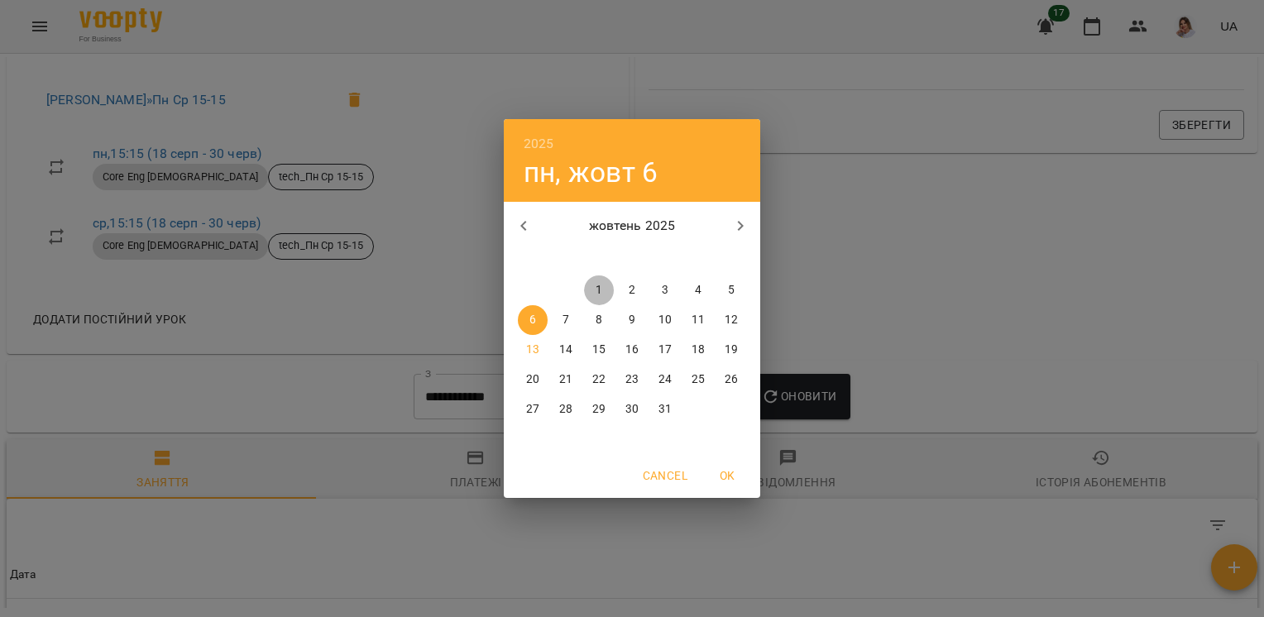
drag, startPoint x: 595, startPoint y: 280, endPoint x: 648, endPoint y: 300, distance: 57.6
click at [595, 280] on button "1" at bounding box center [599, 290] width 30 height 30
type input "**********"
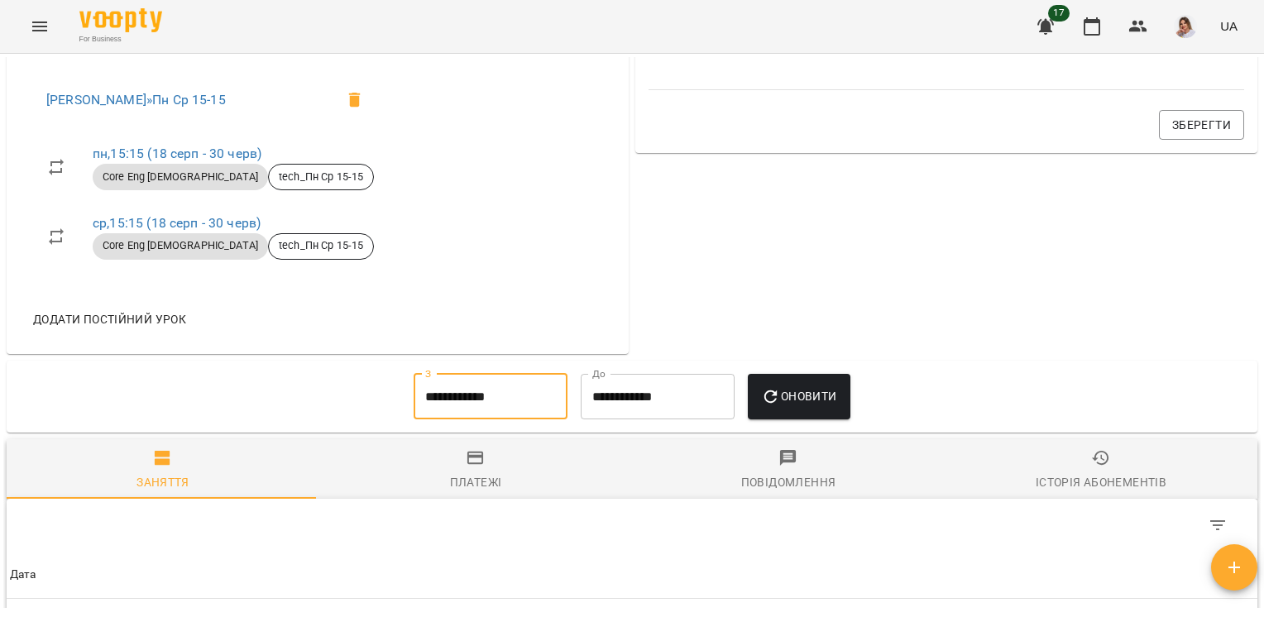
click at [791, 406] on span "Оновити" at bounding box center [798, 396] width 75 height 20
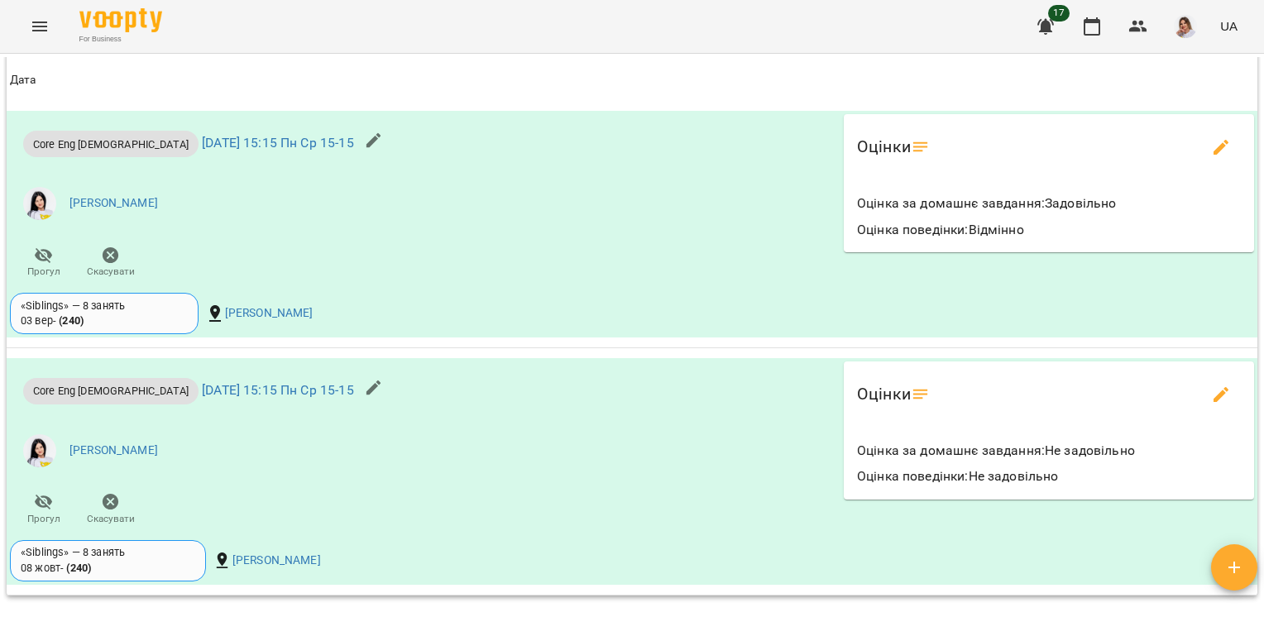
scroll to position [1884, 0]
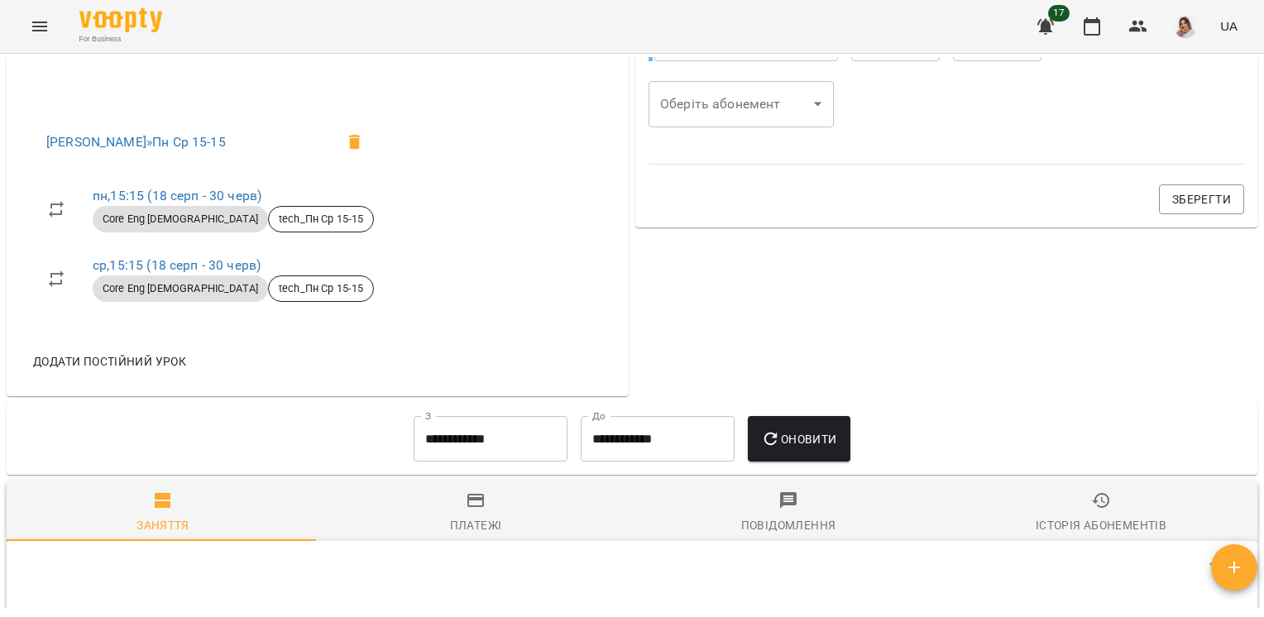
scroll to position [866, 0]
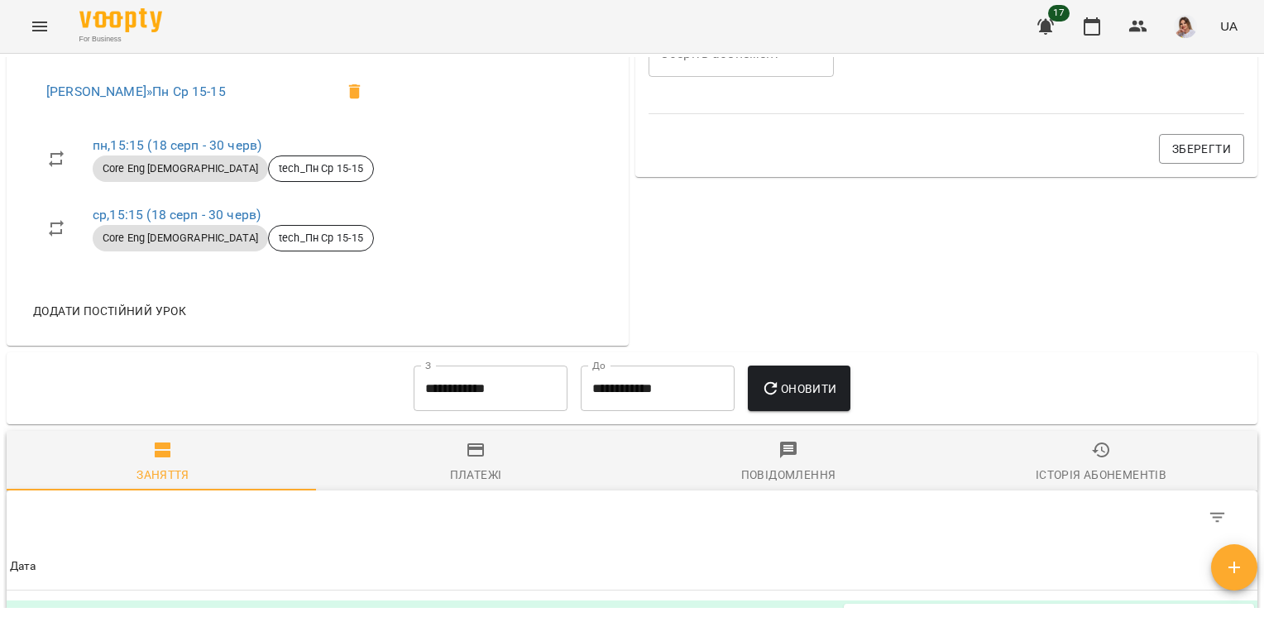
click at [509, 387] on input "**********" at bounding box center [491, 389] width 154 height 46
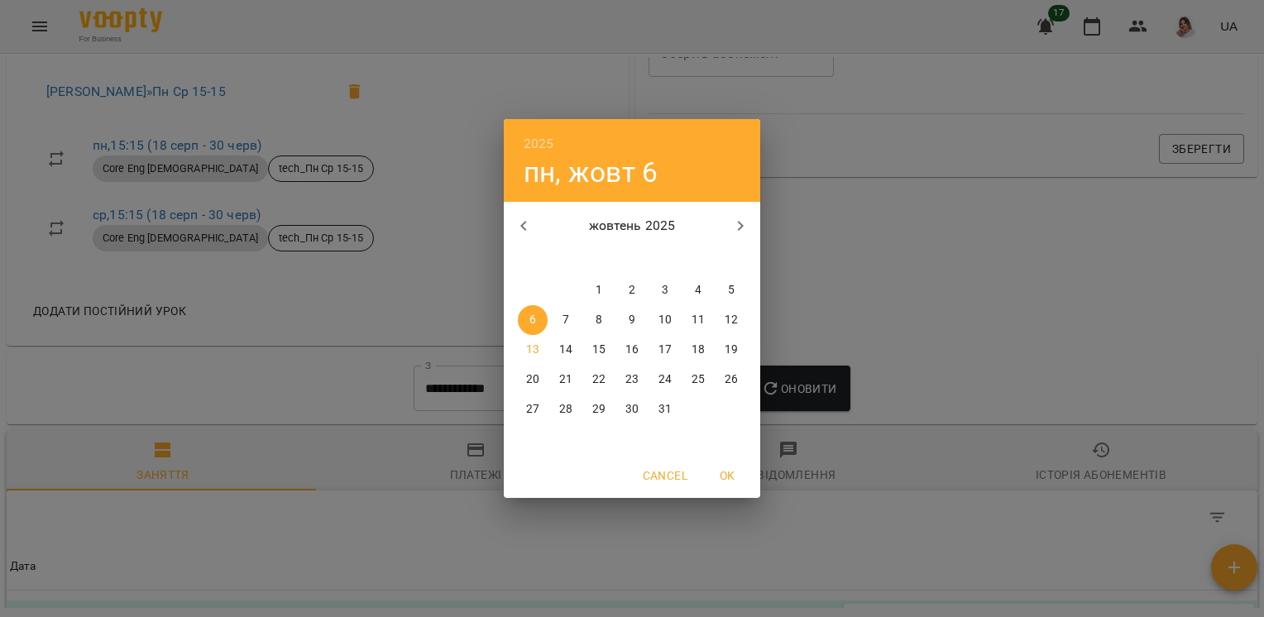
click at [597, 286] on p "1" at bounding box center [598, 290] width 7 height 17
type input "**********"
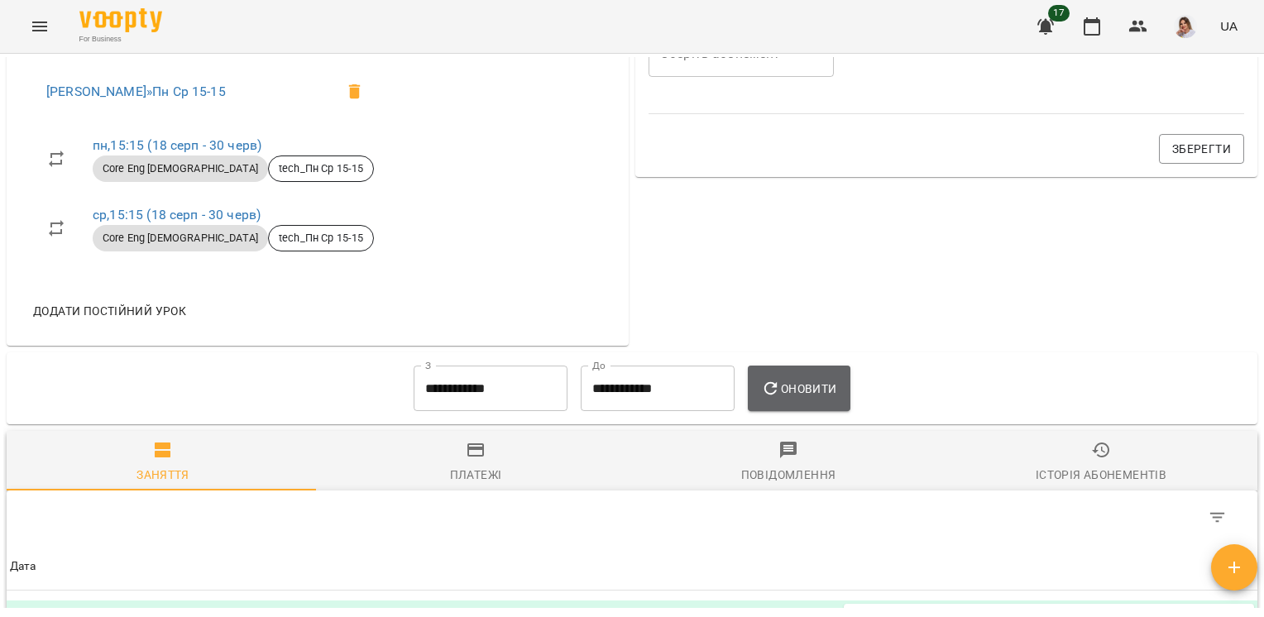
click at [781, 389] on icon "button" at bounding box center [771, 389] width 20 height 20
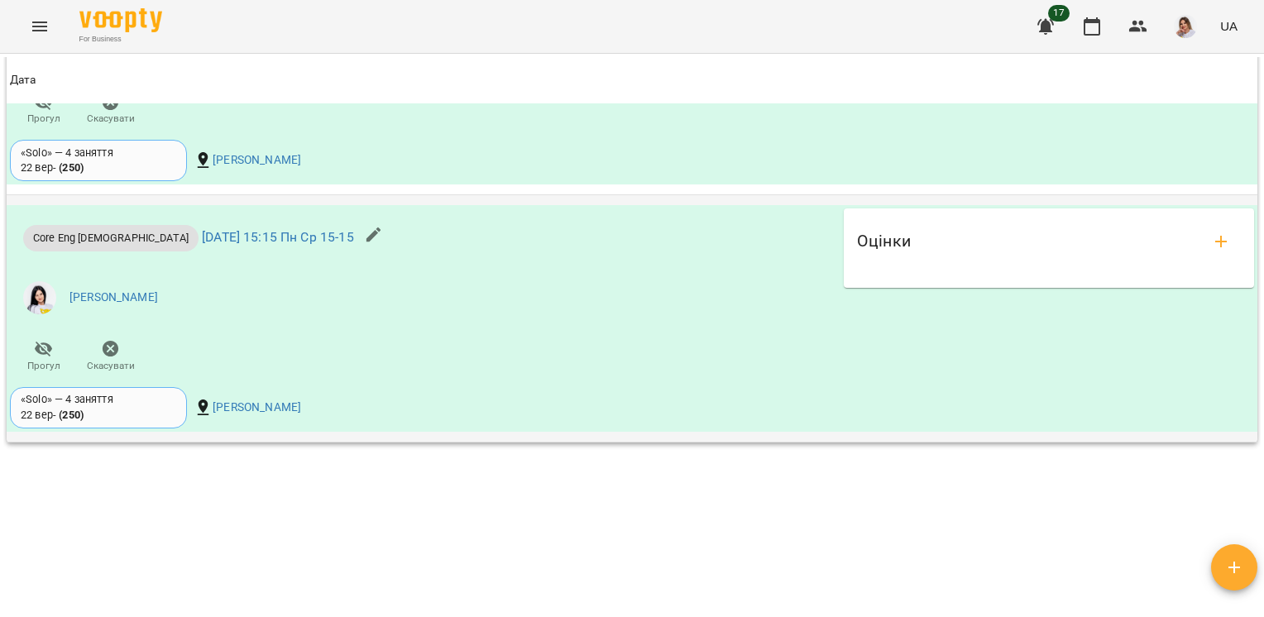
scroll to position [1796, 0]
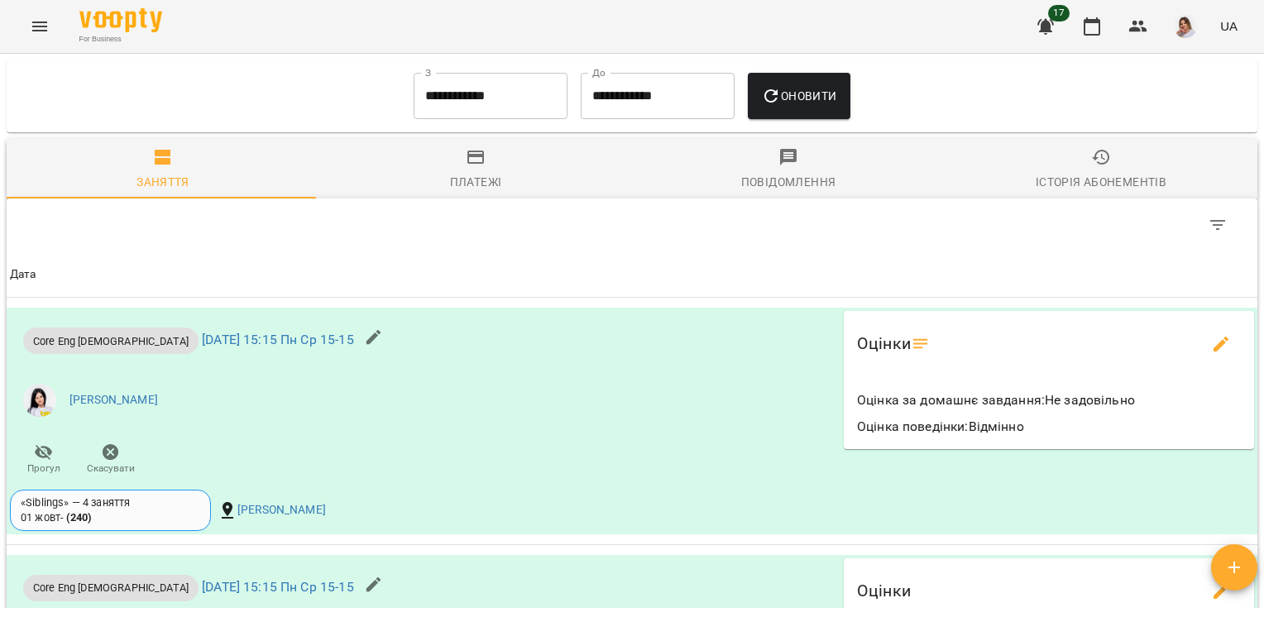
scroll to position [1272, 0]
click at [473, 120] on input "**********" at bounding box center [491, 97] width 154 height 46
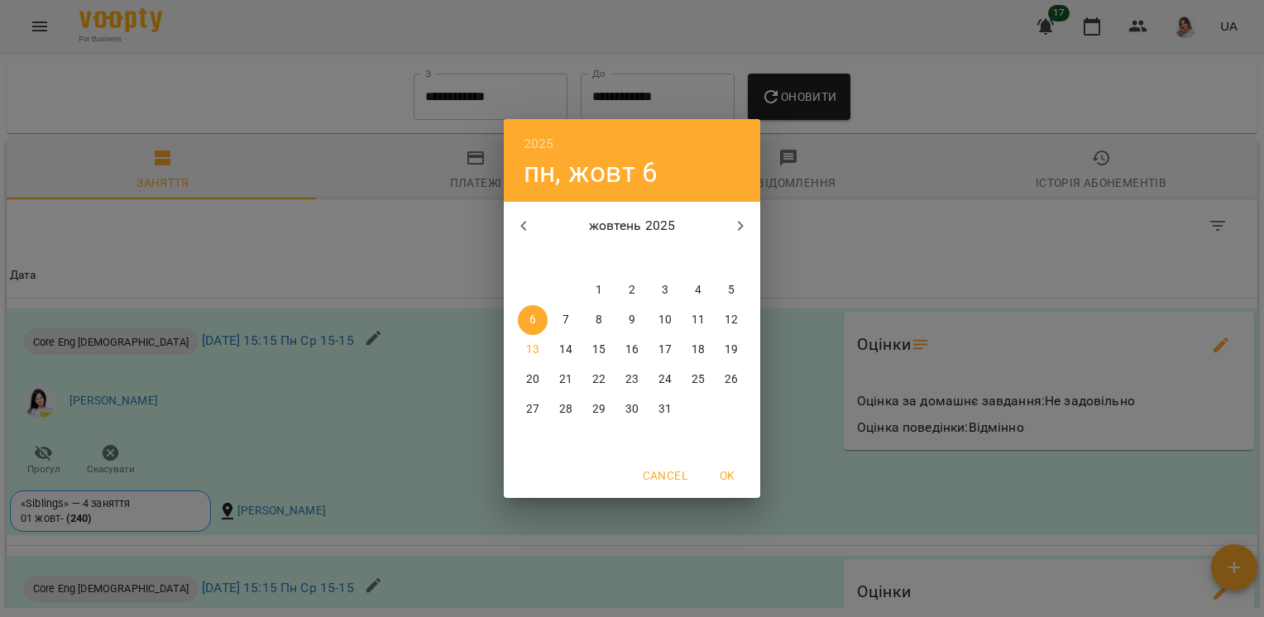
click at [599, 282] on p "1" at bounding box center [598, 290] width 7 height 17
type input "**********"
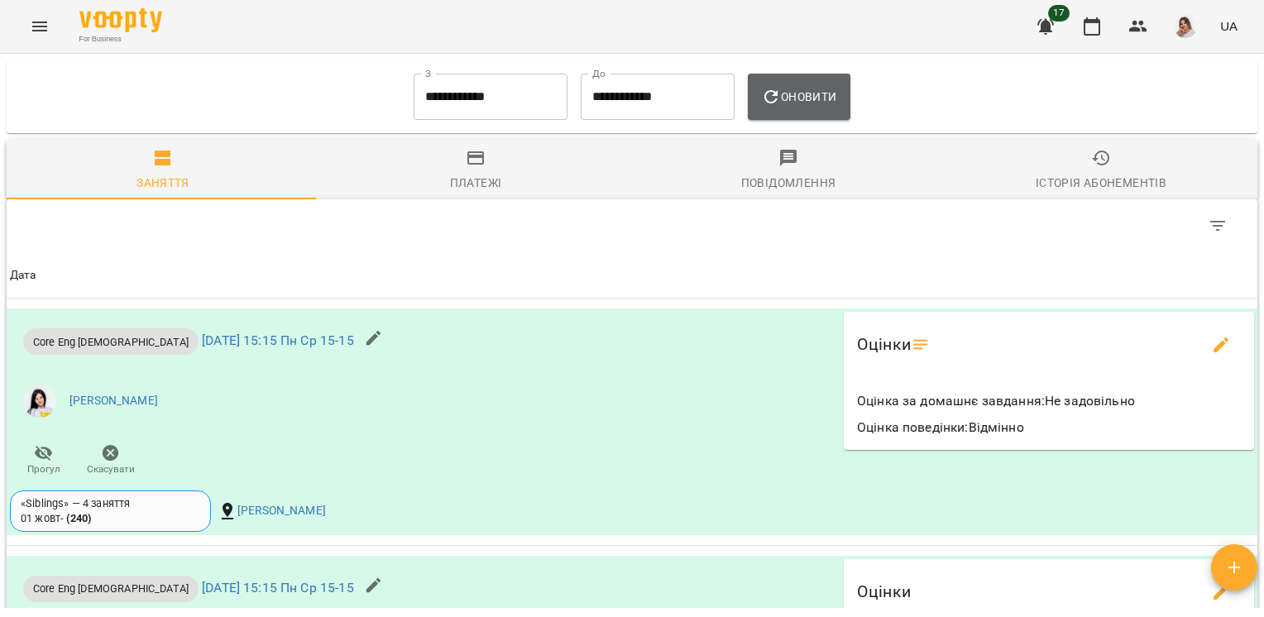
click at [796, 107] on span "Оновити" at bounding box center [798, 97] width 75 height 20
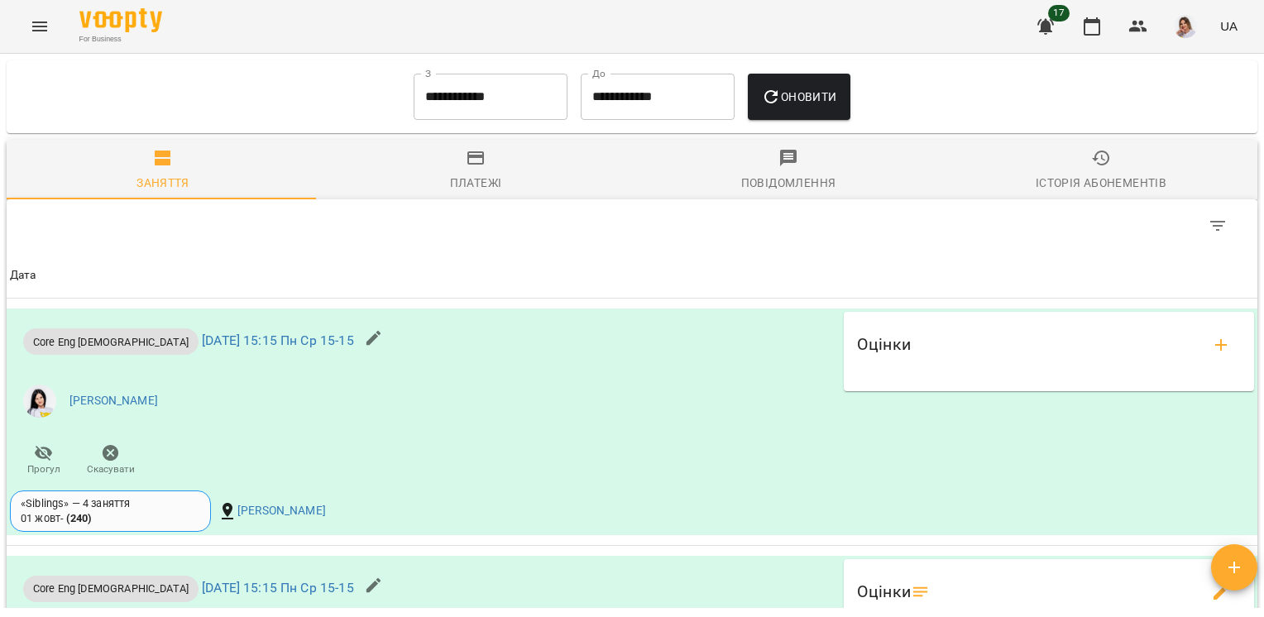
scroll to position [1924, 0]
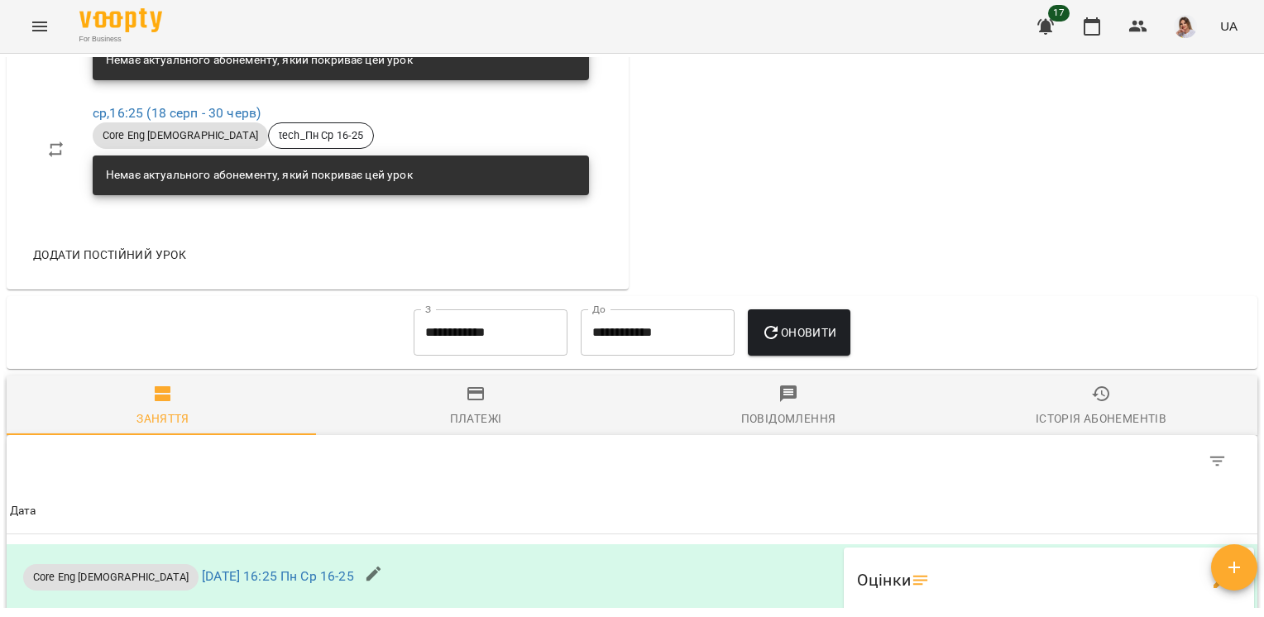
scroll to position [1006, 0]
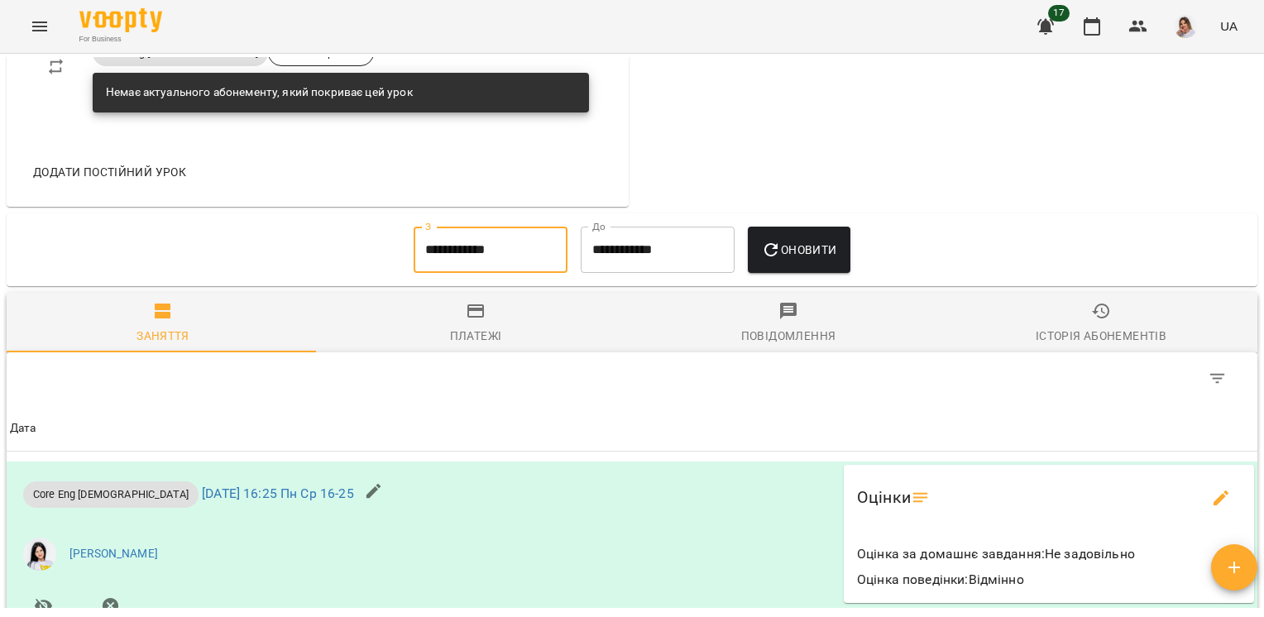
click at [482, 265] on input "**********" at bounding box center [491, 250] width 154 height 46
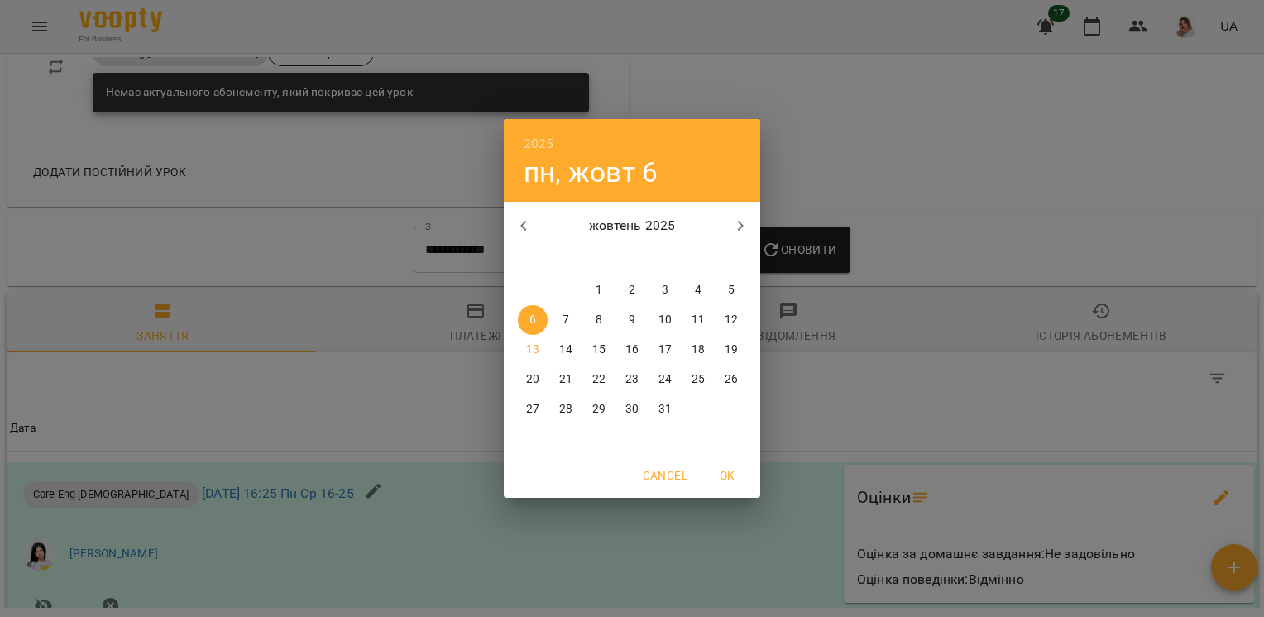
click at [591, 284] on span "1" at bounding box center [599, 290] width 30 height 17
type input "**********"
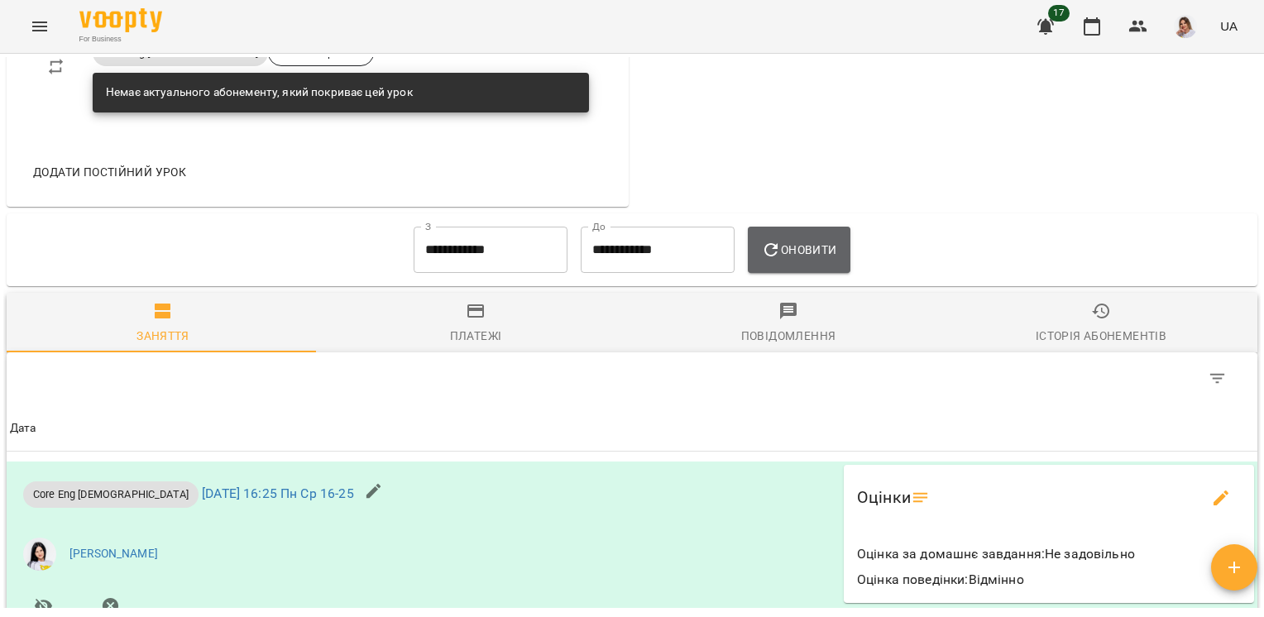
click at [840, 241] on button "Оновити" at bounding box center [799, 250] width 102 height 46
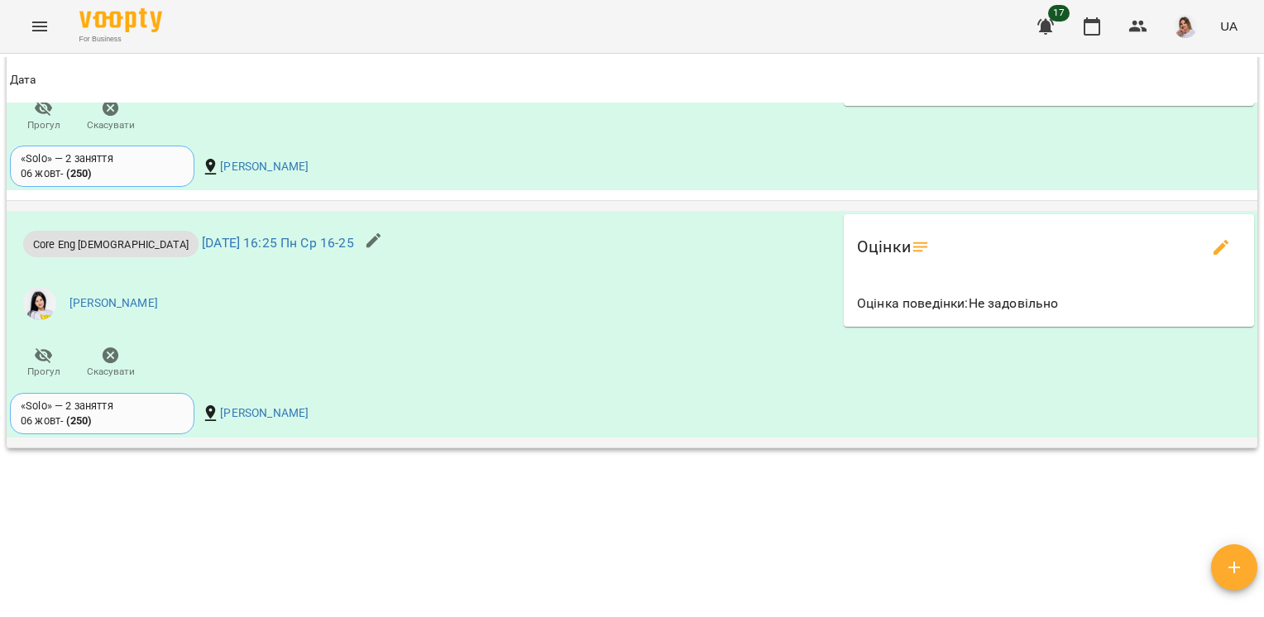
scroll to position [1796, 0]
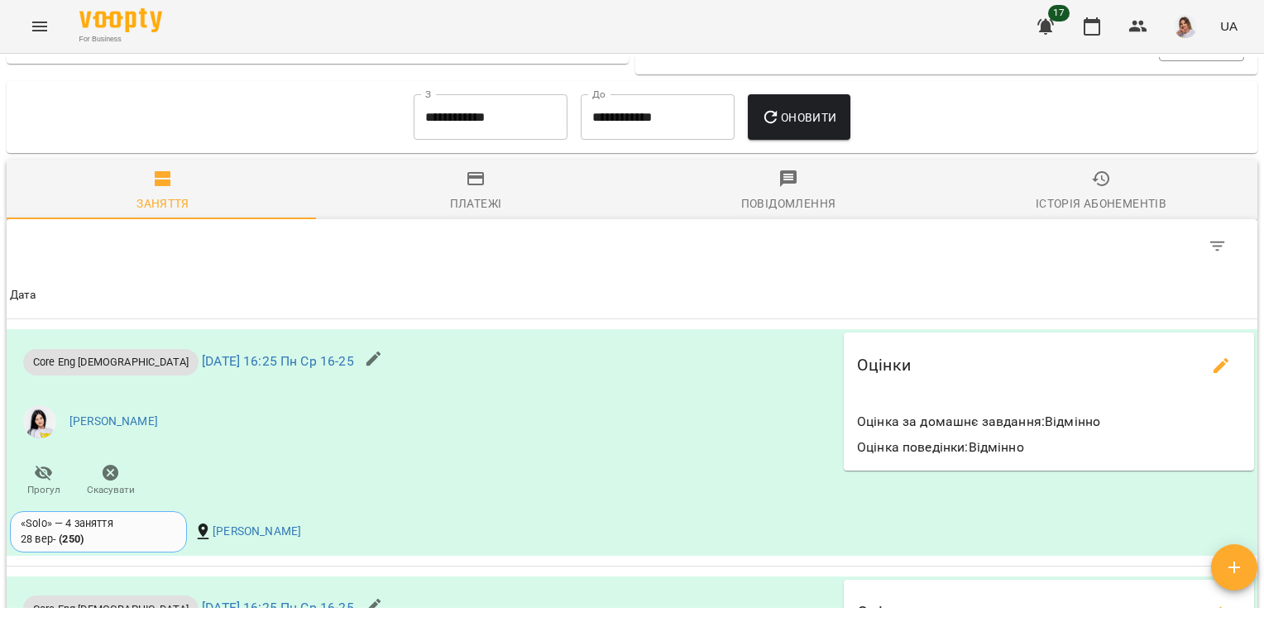
scroll to position [1147, 0]
click at [496, 141] on input "**********" at bounding box center [491, 118] width 154 height 46
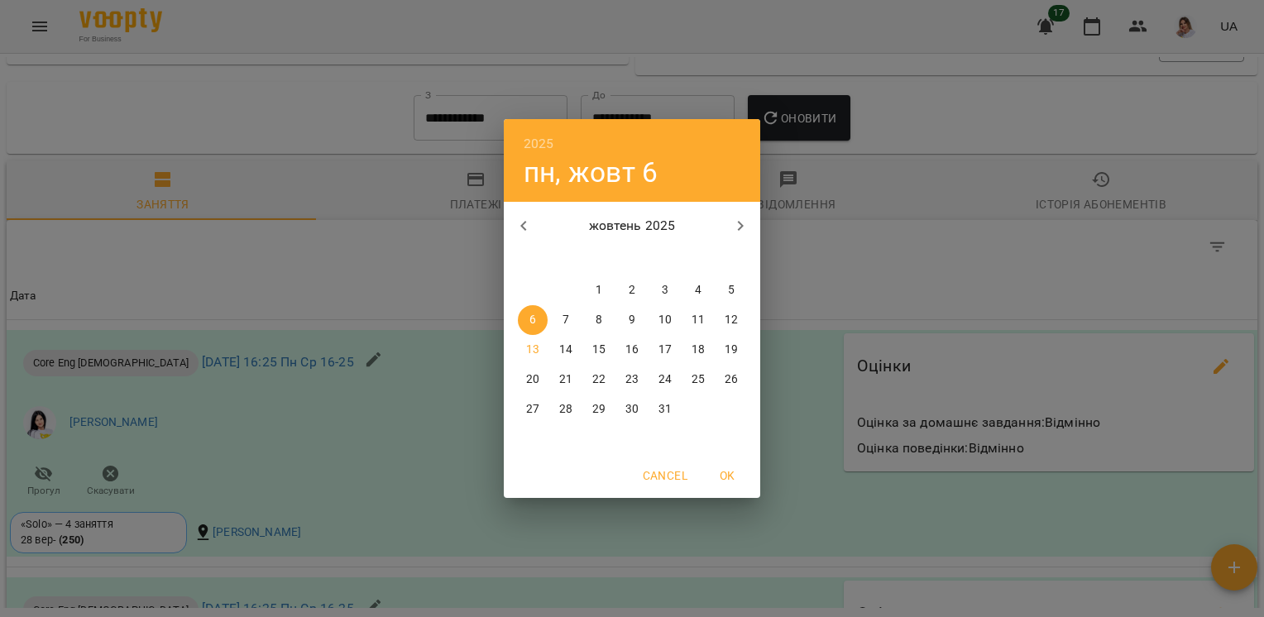
click at [608, 286] on span "1" at bounding box center [599, 290] width 30 height 17
type input "**********"
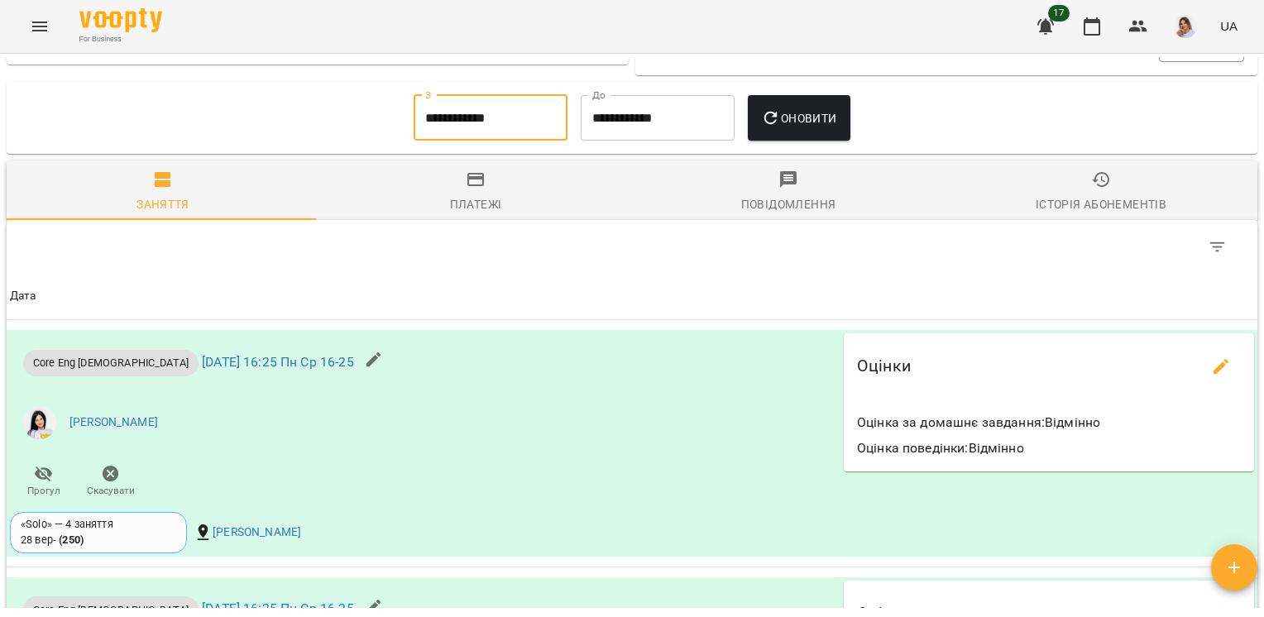
click at [788, 128] on span "Оновити" at bounding box center [798, 118] width 75 height 20
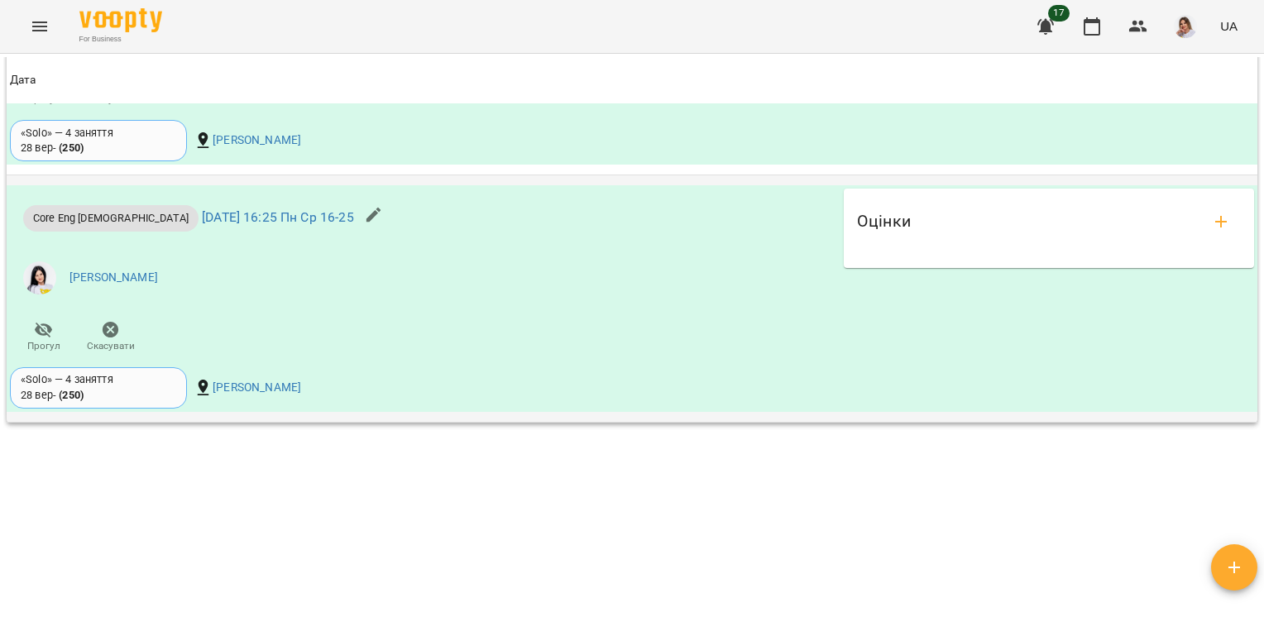
scroll to position [1805, 0]
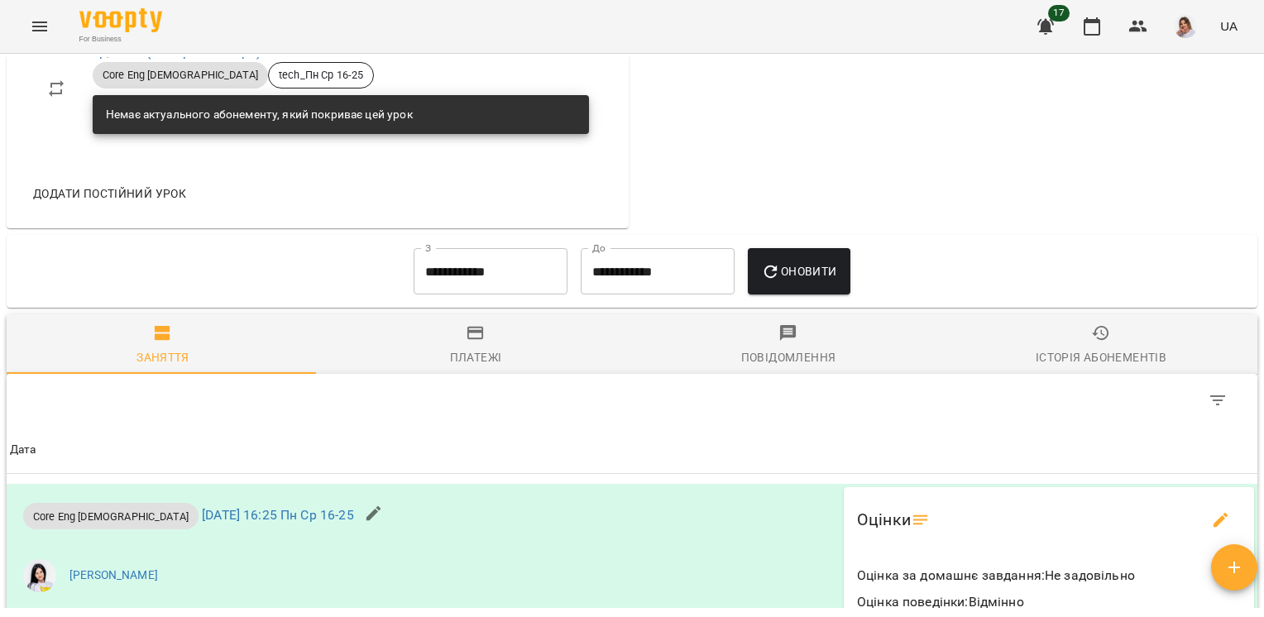
scroll to position [1074, 0]
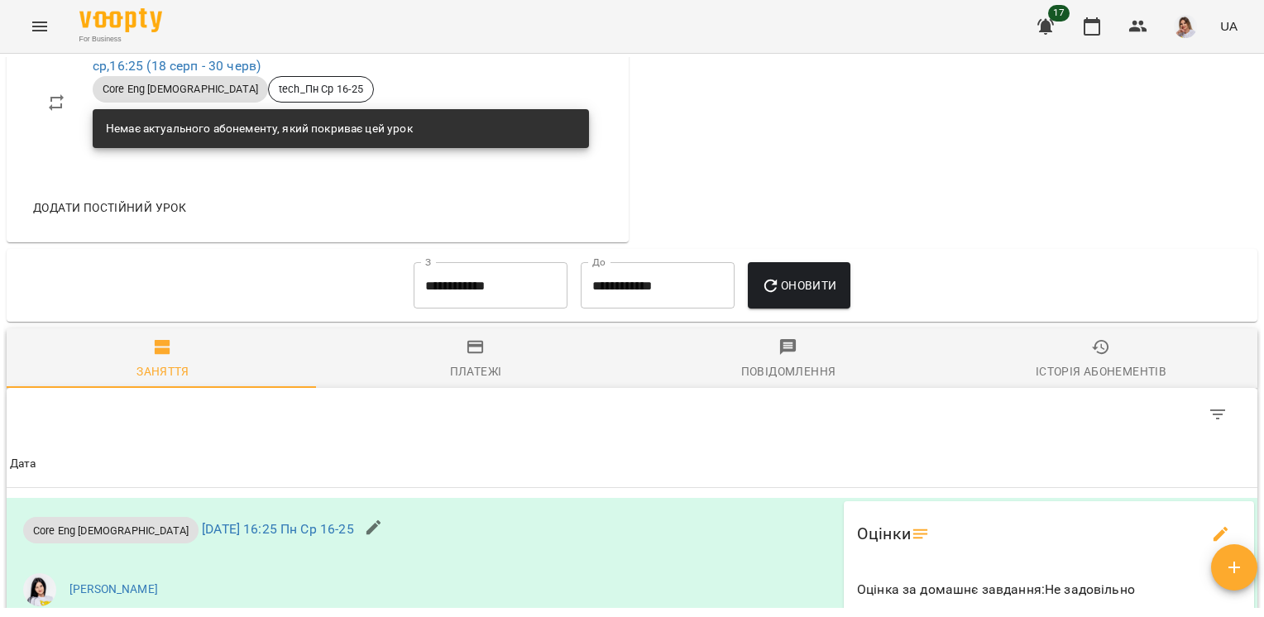
click at [496, 289] on input "**********" at bounding box center [491, 285] width 154 height 46
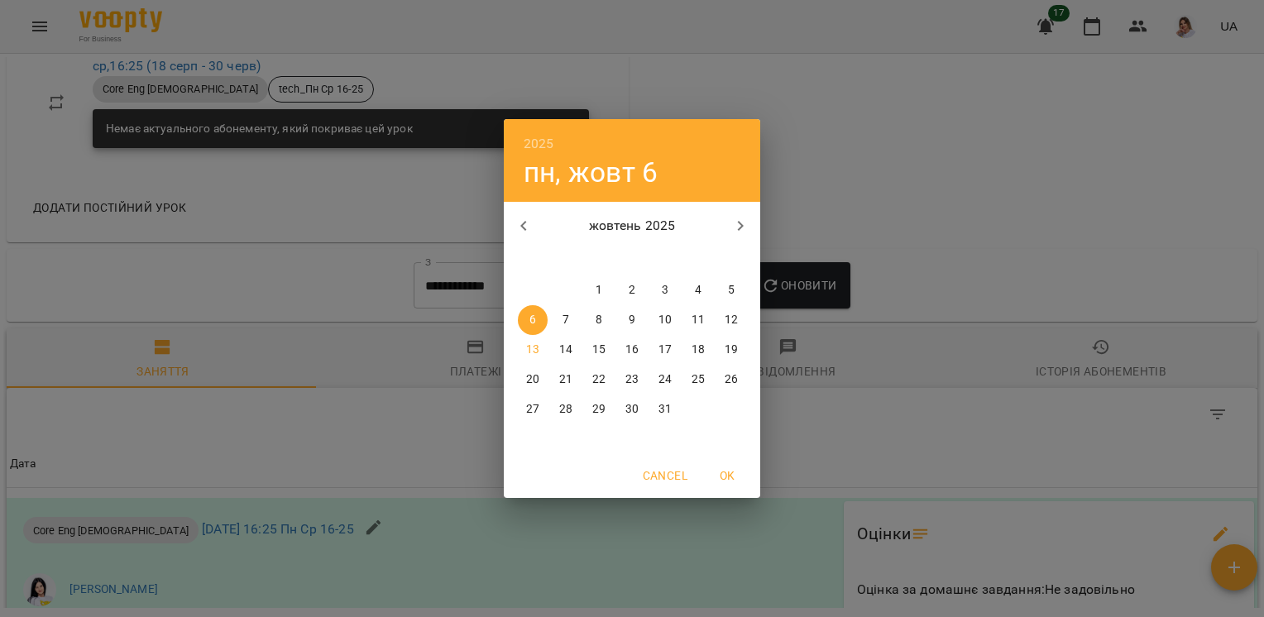
click at [599, 286] on p "1" at bounding box center [598, 290] width 7 height 17
type input "**********"
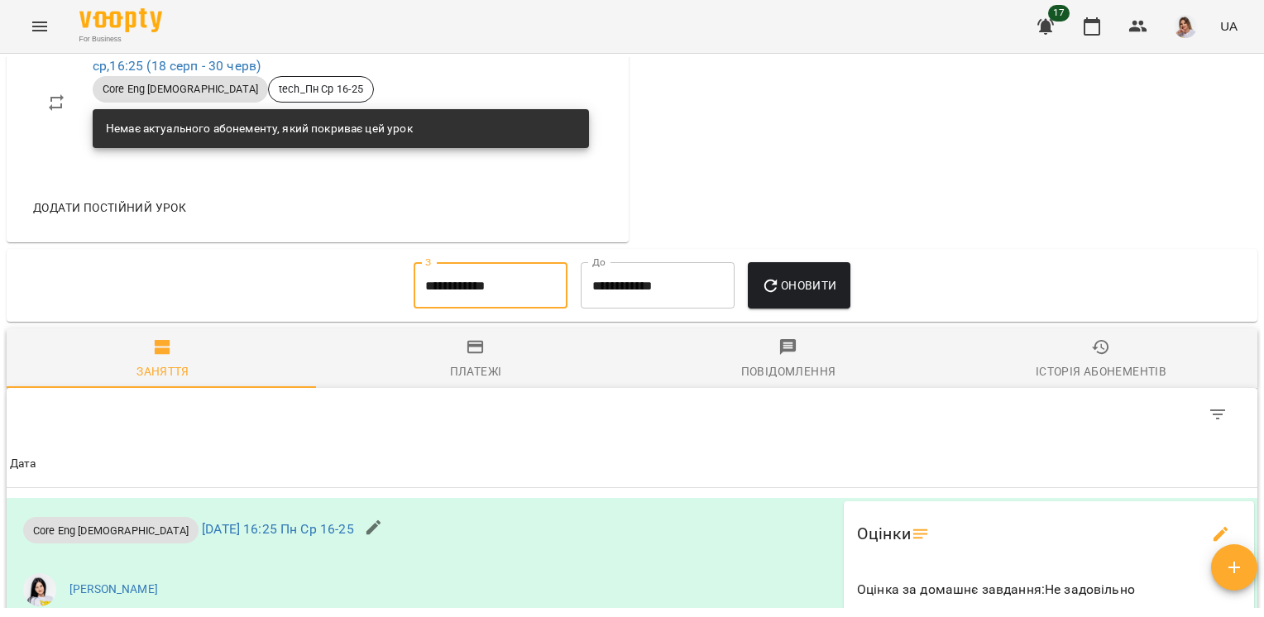
click at [807, 275] on span "Оновити" at bounding box center [798, 285] width 75 height 20
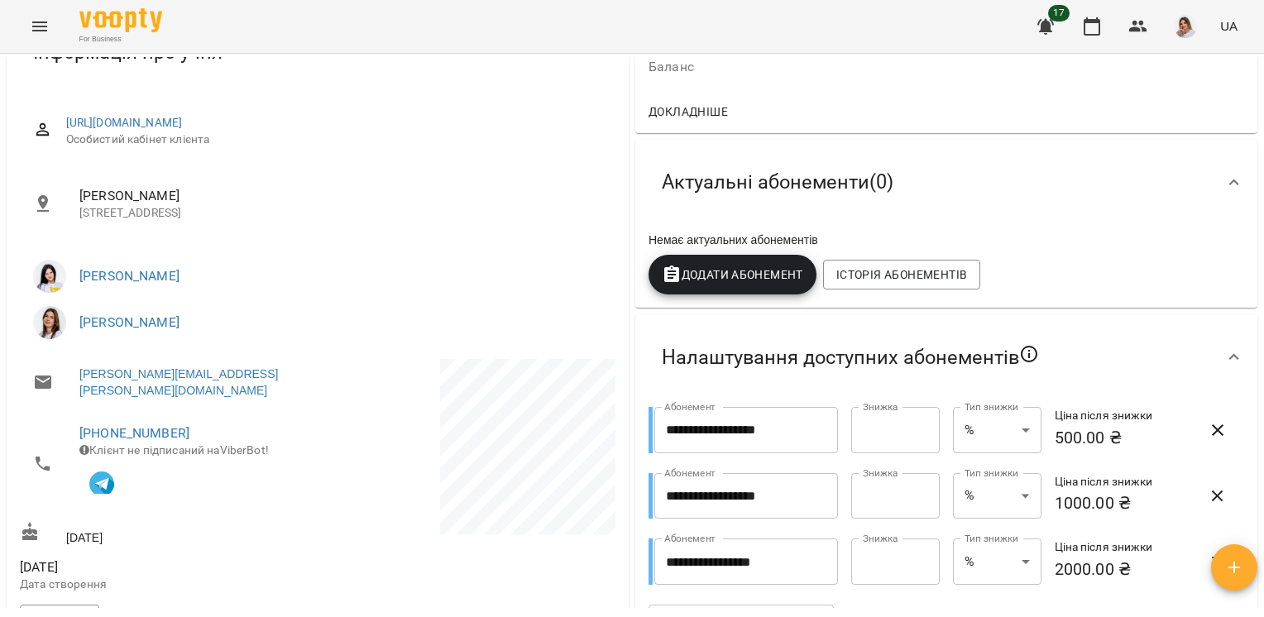
scroll to position [179, 0]
click at [763, 278] on span "Додати Абонемент" at bounding box center [732, 275] width 141 height 20
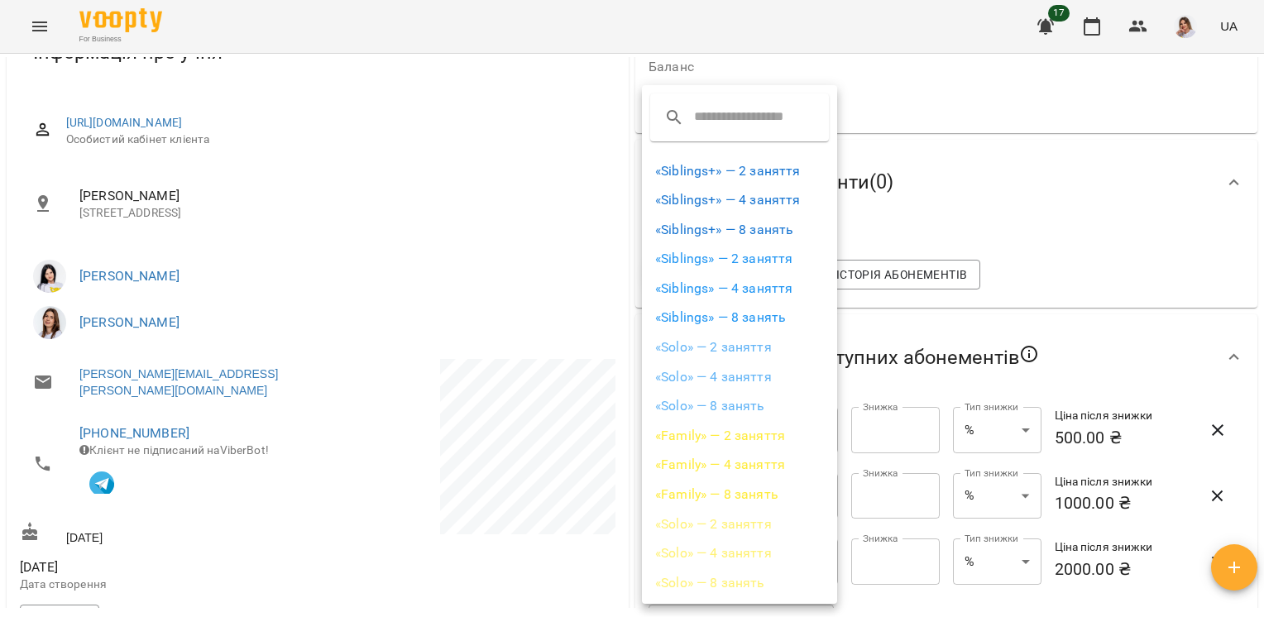
click at [734, 344] on li "«Solo» — 2 заняття" at bounding box center [739, 347] width 195 height 30
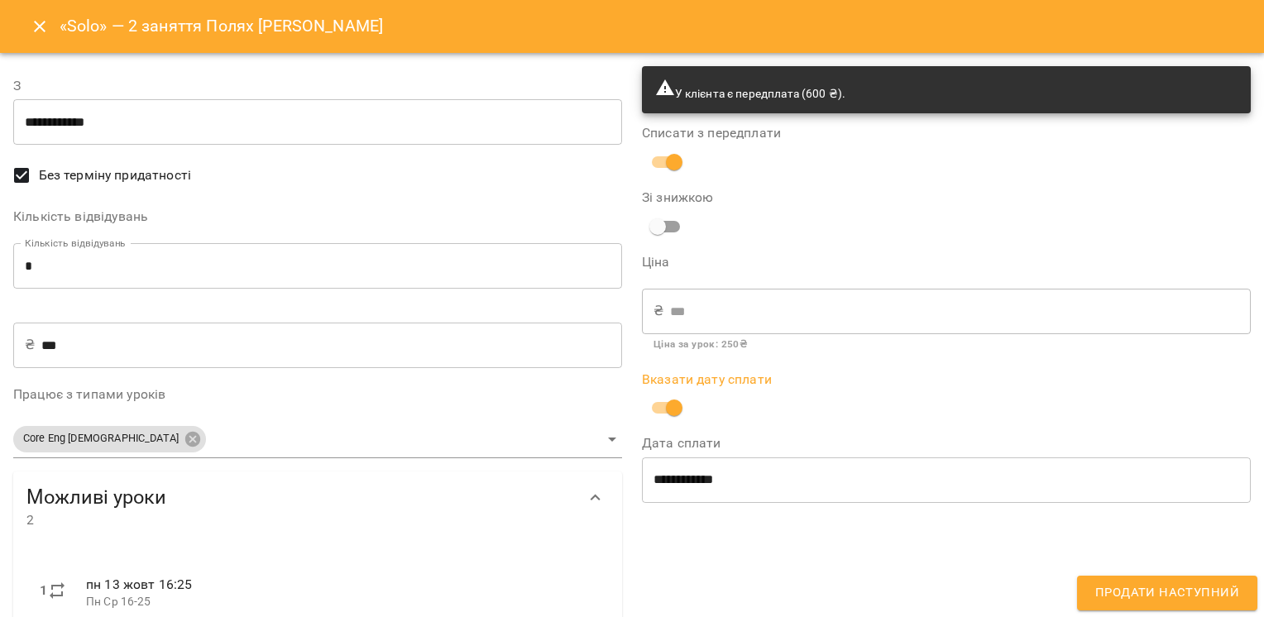
click at [1135, 587] on span "Продати наступний" at bounding box center [1167, 593] width 144 height 22
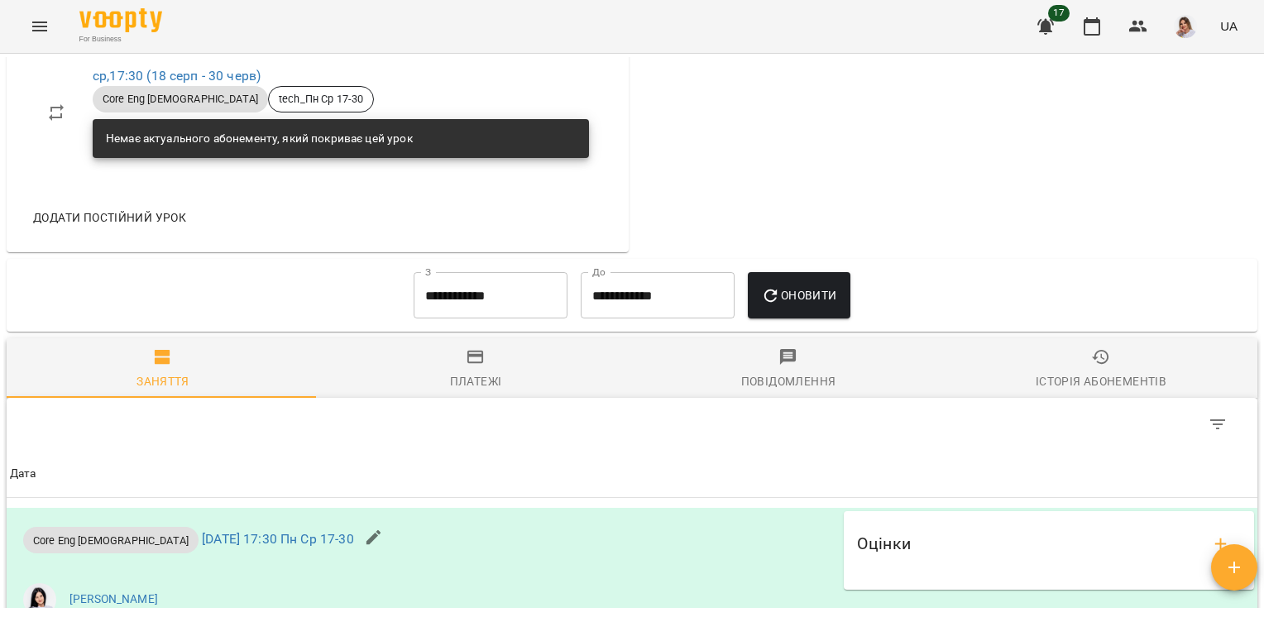
scroll to position [1168, 0]
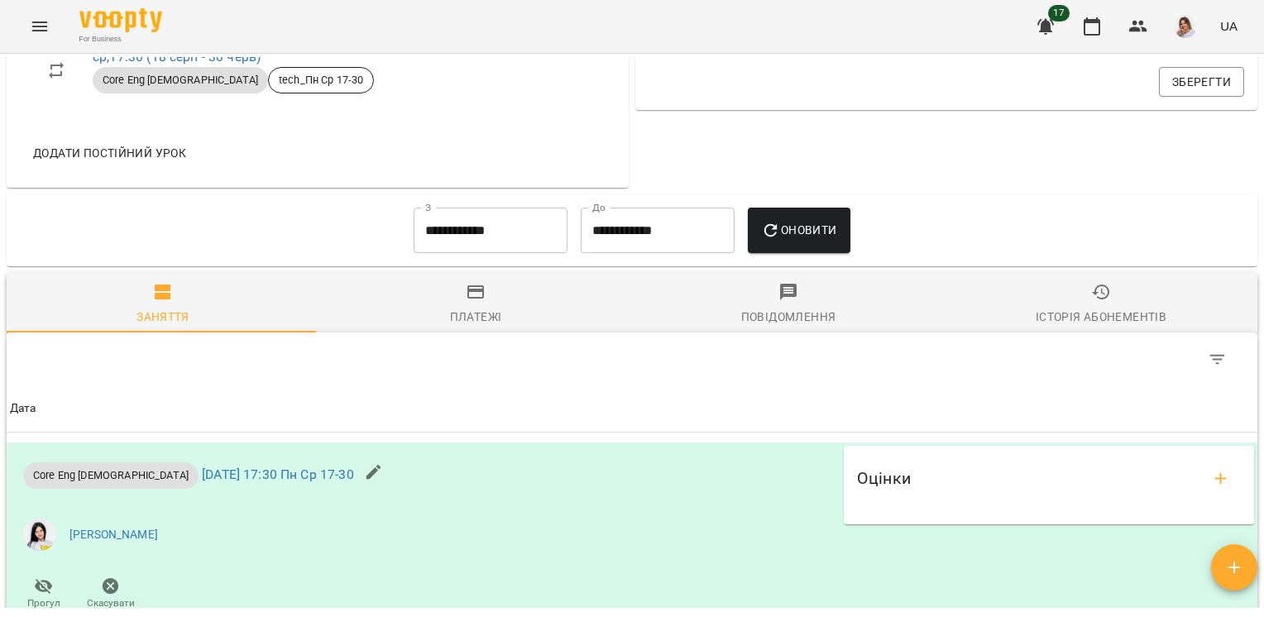
scroll to position [840, 0]
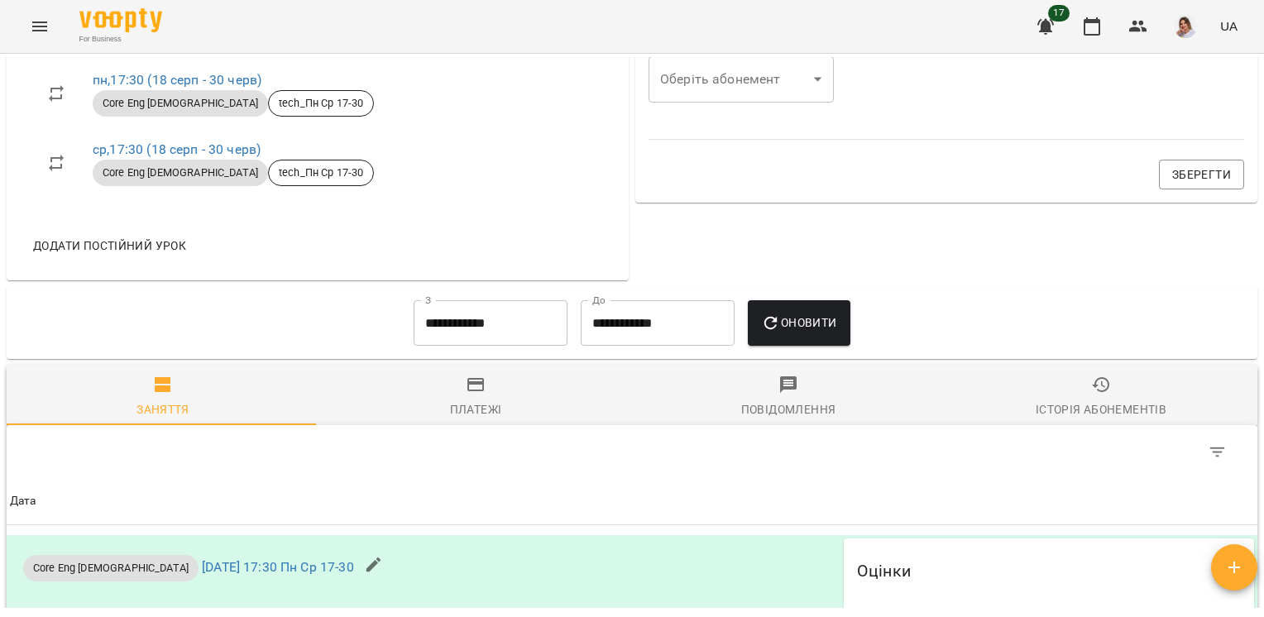
click at [459, 327] on input "**********" at bounding box center [491, 323] width 154 height 46
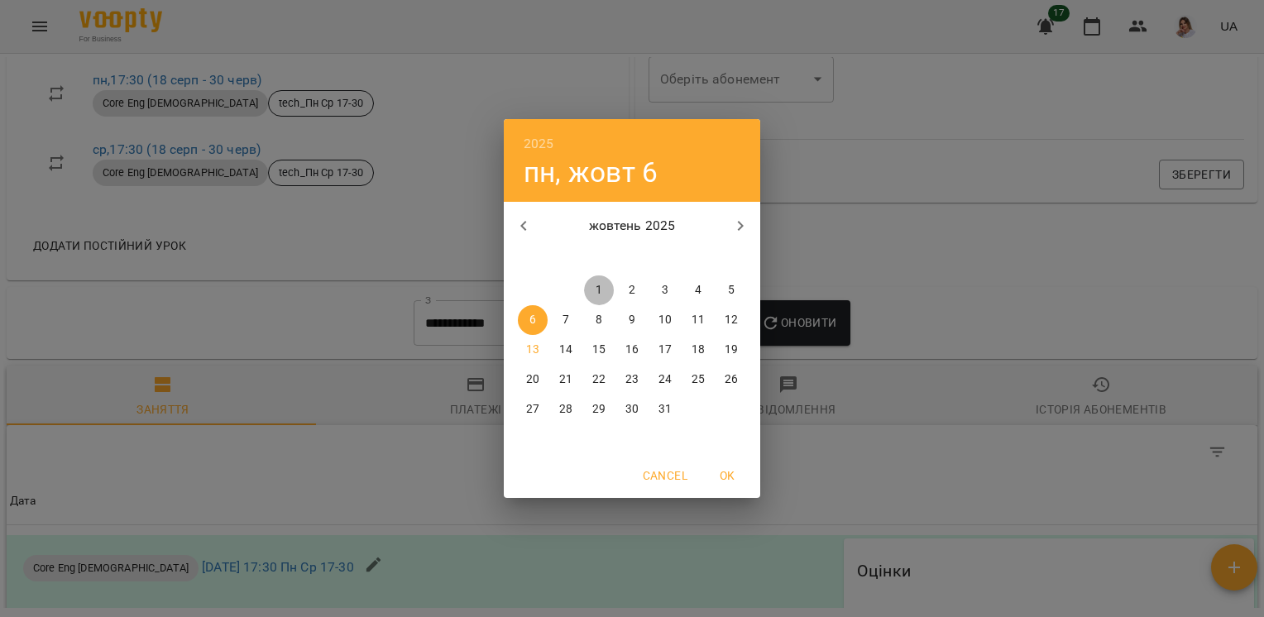
click at [602, 287] on span "1" at bounding box center [599, 290] width 30 height 17
type input "**********"
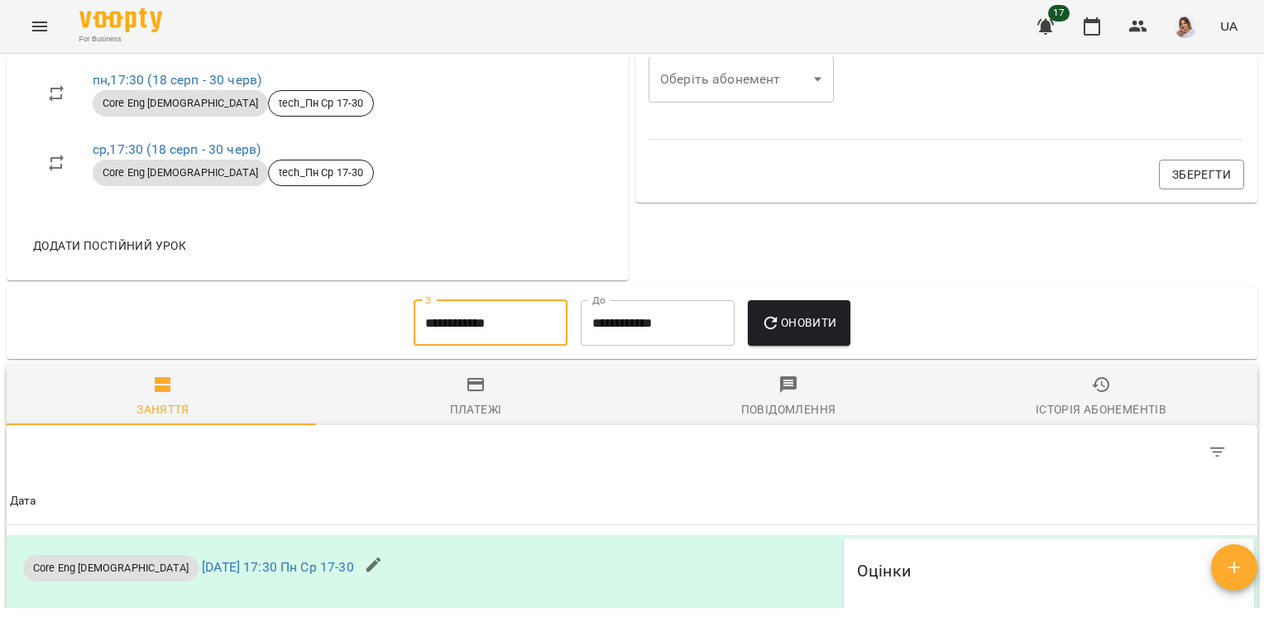
click at [813, 325] on span "Оновити" at bounding box center [798, 323] width 75 height 20
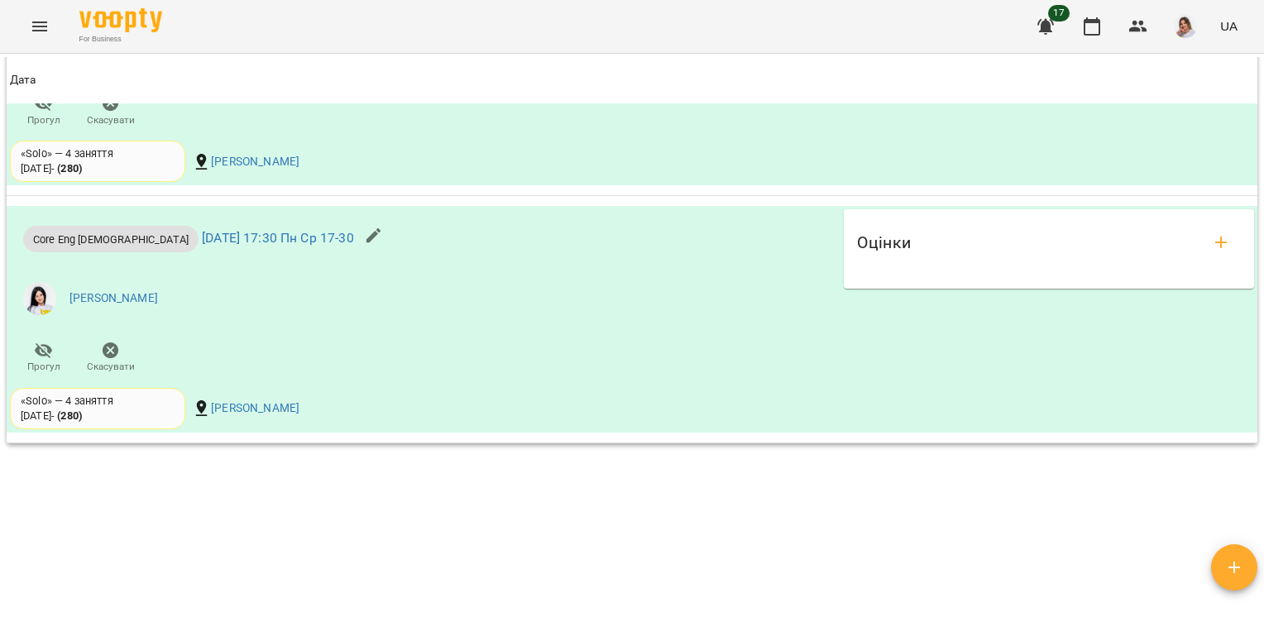
scroll to position [1416, 0]
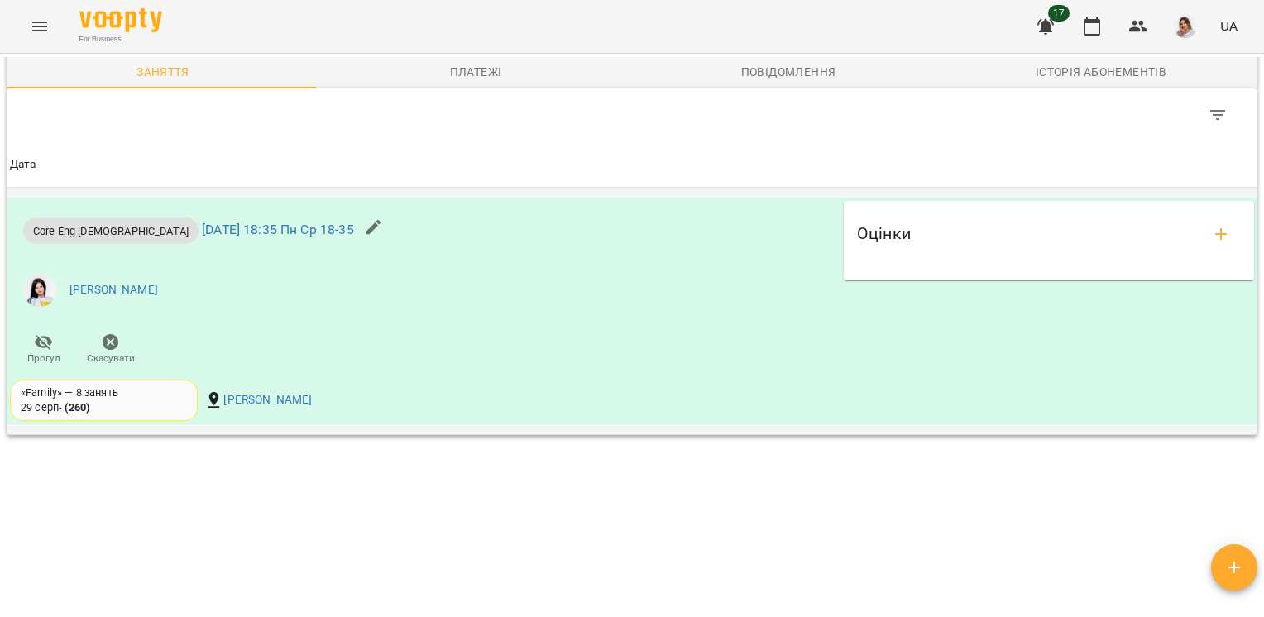
scroll to position [1417, 0]
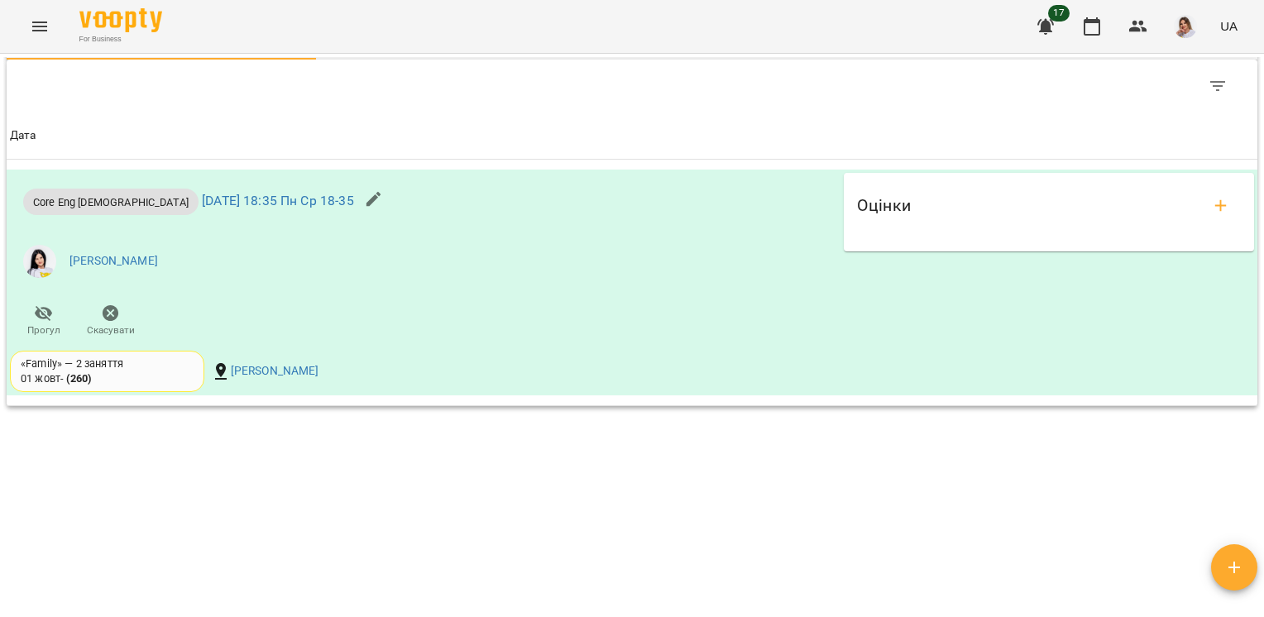
scroll to position [1522, 0]
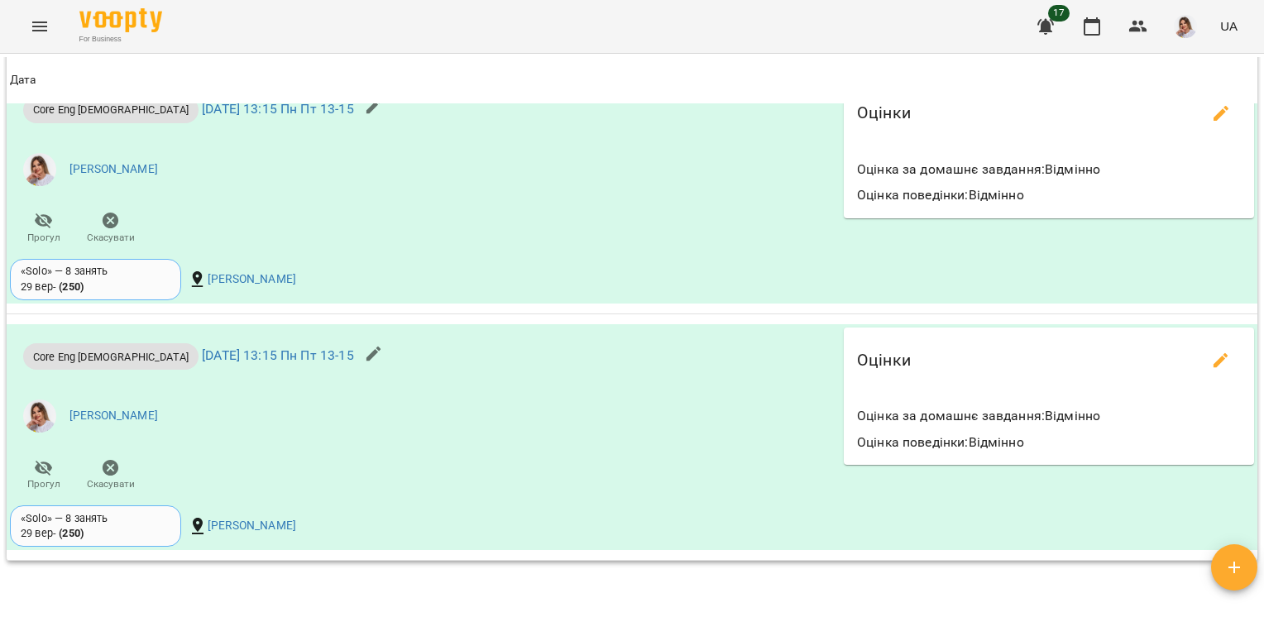
scroll to position [1446, 0]
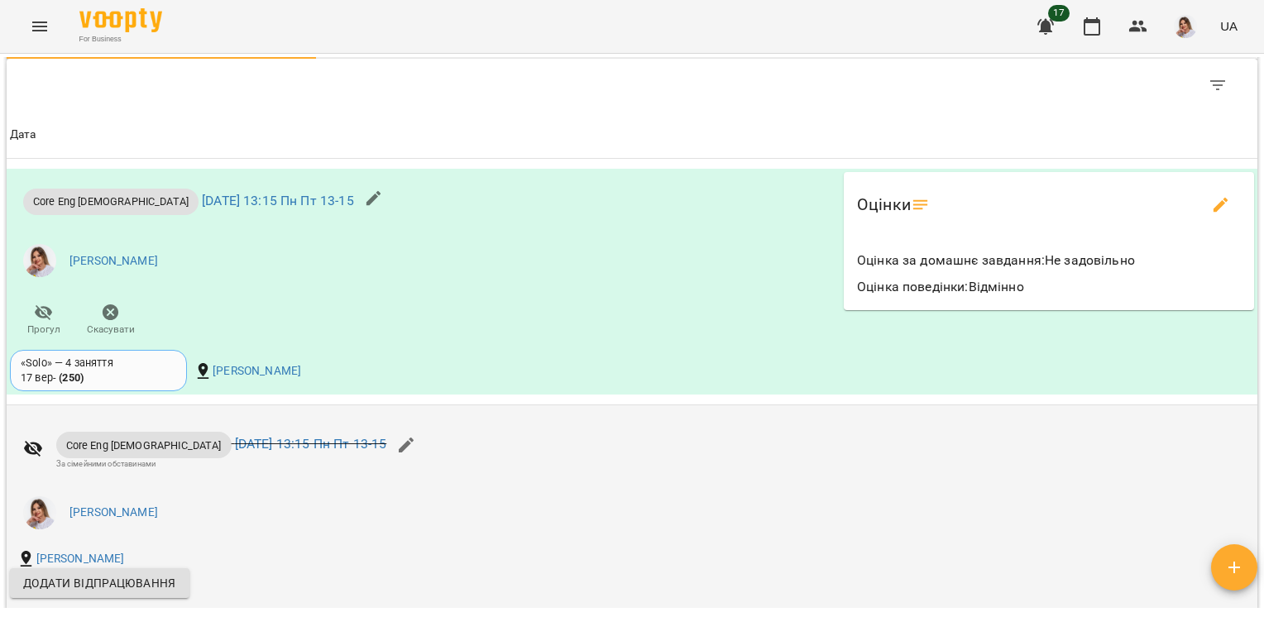
scroll to position [1392, 0]
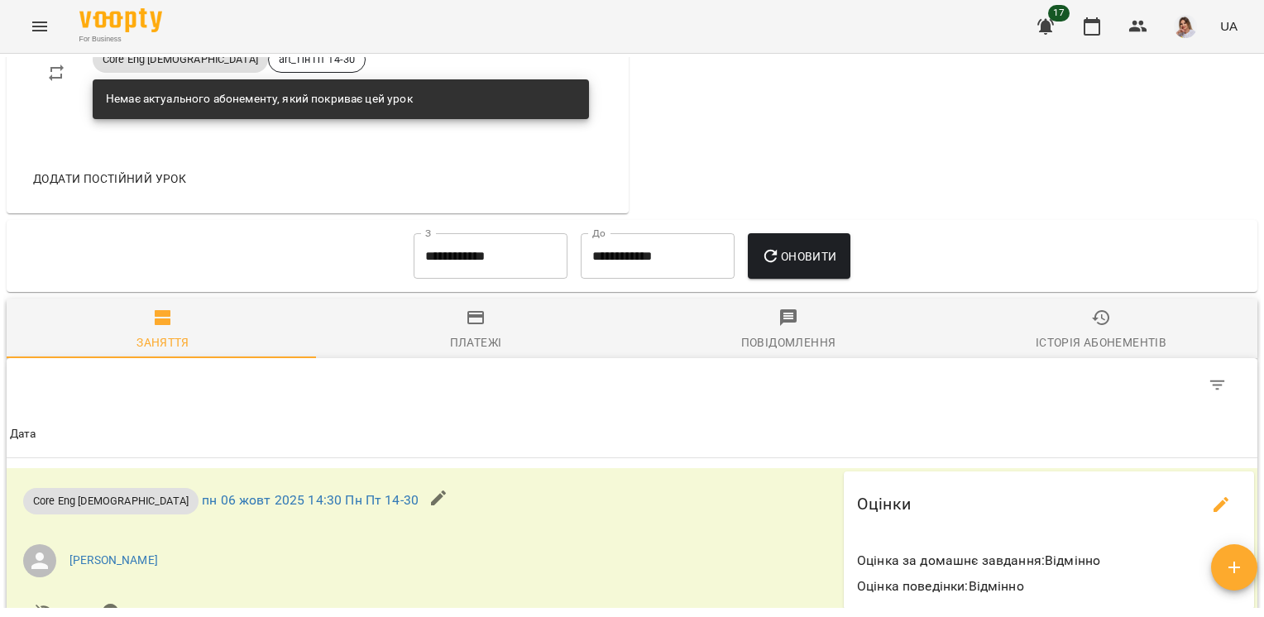
scroll to position [1032, 0]
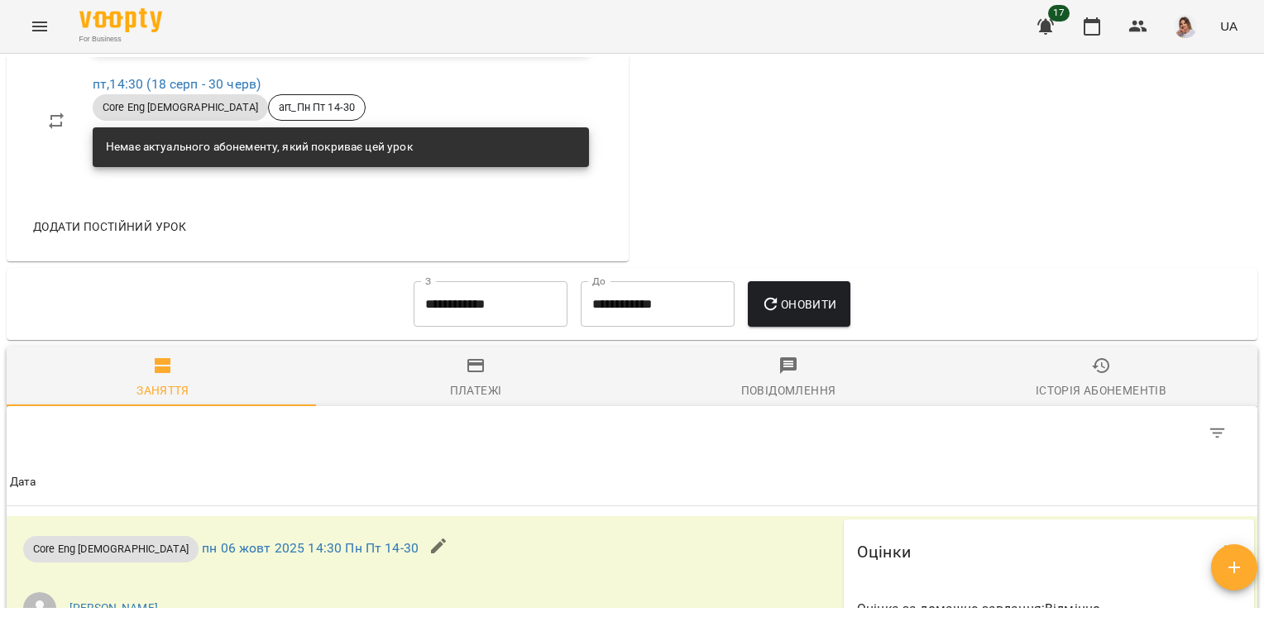
click at [536, 303] on input "**********" at bounding box center [491, 304] width 154 height 46
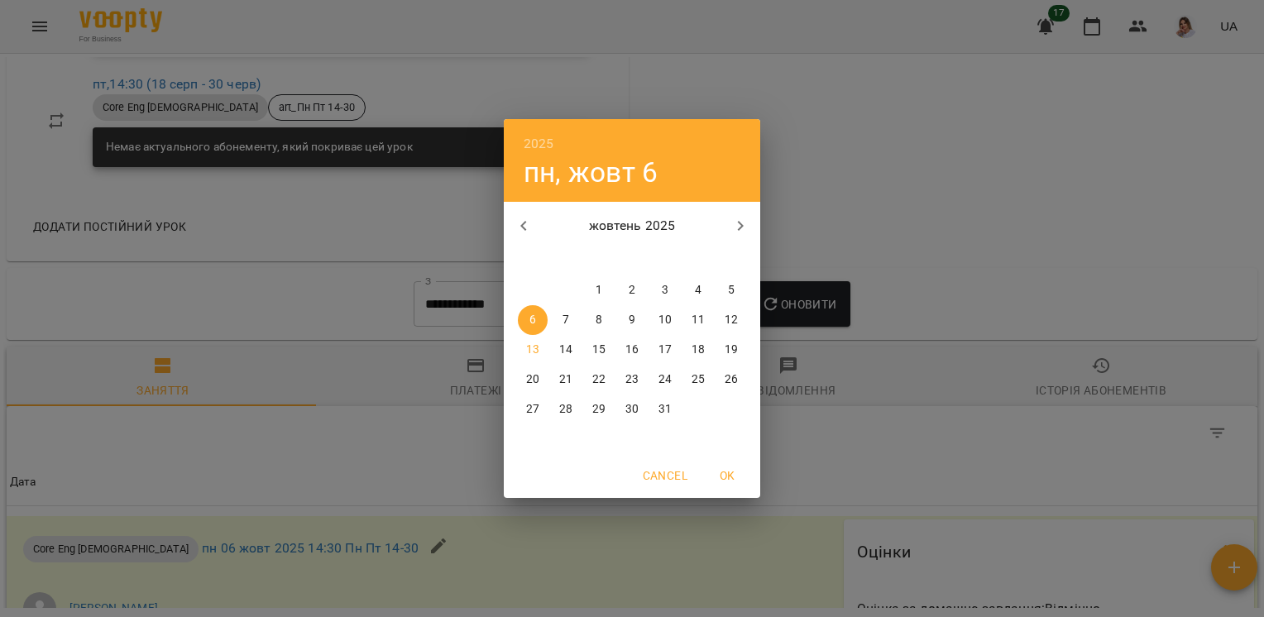
click at [513, 213] on button "button" at bounding box center [524, 226] width 40 height 40
click at [530, 290] on p "1" at bounding box center [532, 290] width 7 height 17
type input "**********"
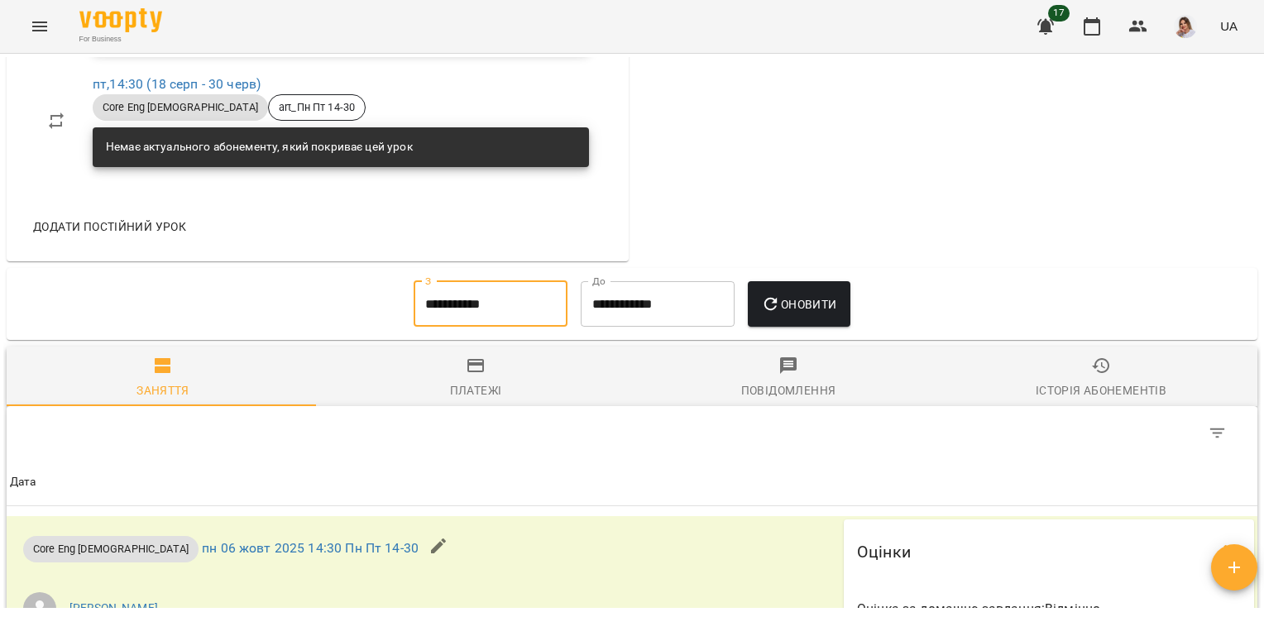
click at [796, 296] on button "Оновити" at bounding box center [799, 304] width 102 height 46
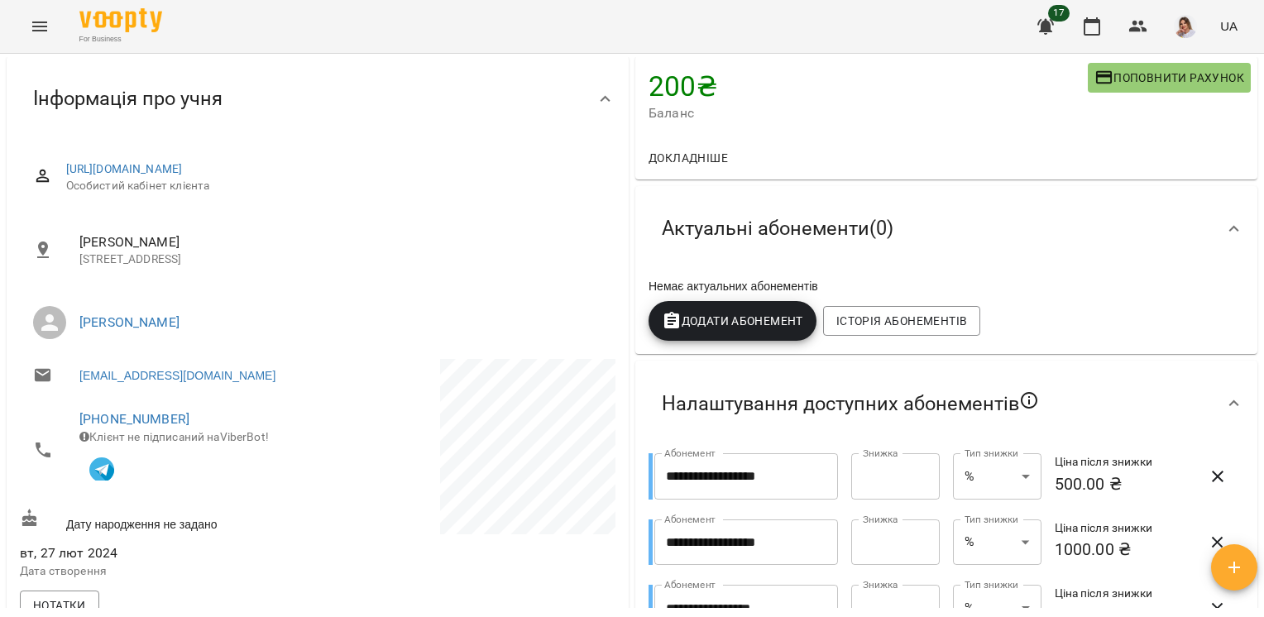
scroll to position [0, 0]
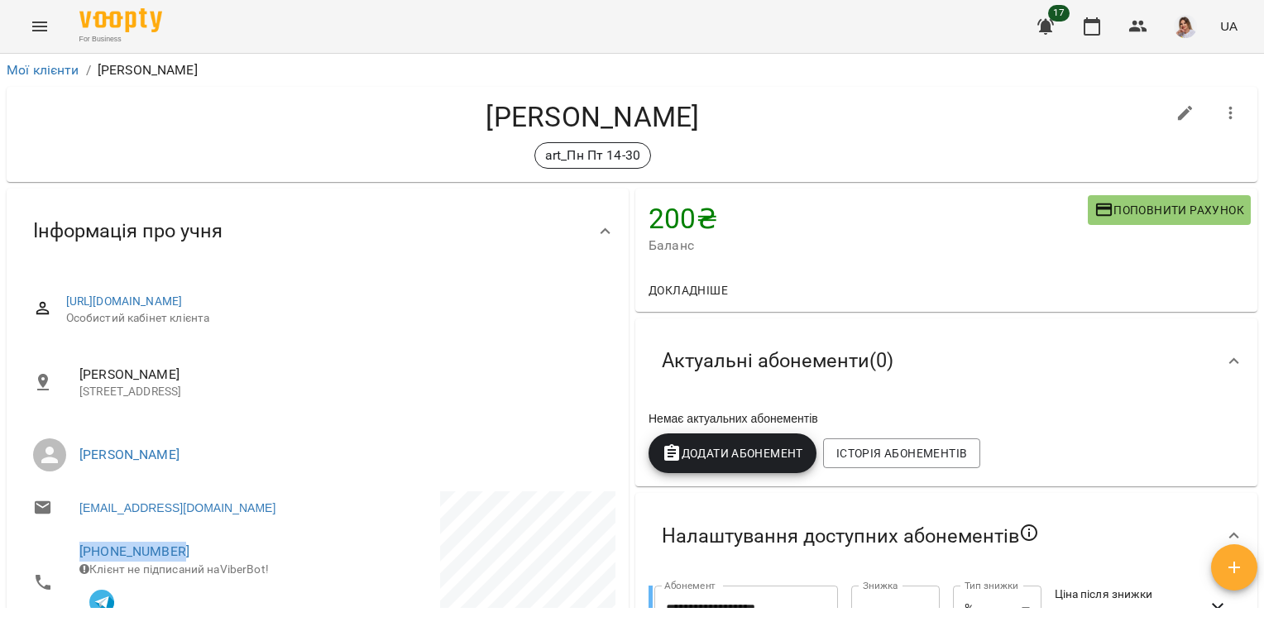
drag, startPoint x: 210, startPoint y: 547, endPoint x: 75, endPoint y: 544, distance: 134.8
click at [75, 544] on li "[PHONE_NUMBER] Клієнт не підписаний на ViberBot!" at bounding box center [167, 581] width 294 height 103
drag, startPoint x: 75, startPoint y: 544, endPoint x: 96, endPoint y: 551, distance: 21.7
copy link "+380950250245"
click at [629, 111] on h4 "Масляник Артем Дмитрович" at bounding box center [592, 117] width 1145 height 34
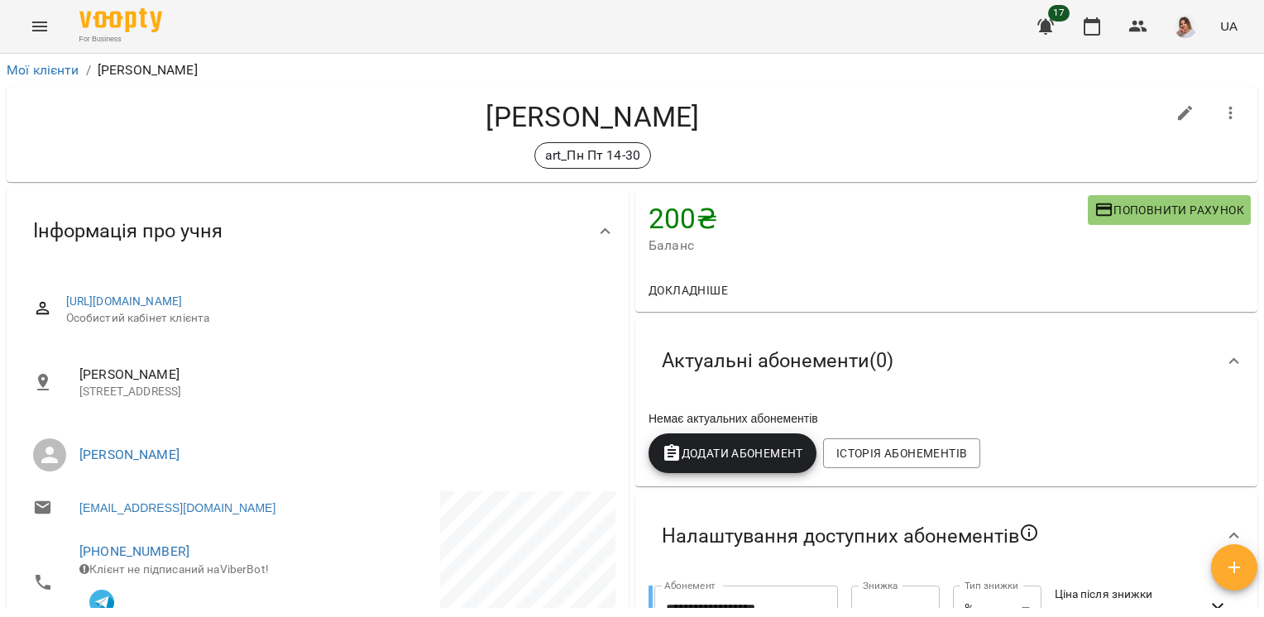
click at [629, 111] on h4 "Масляник Артем Дмитрович" at bounding box center [592, 117] width 1145 height 34
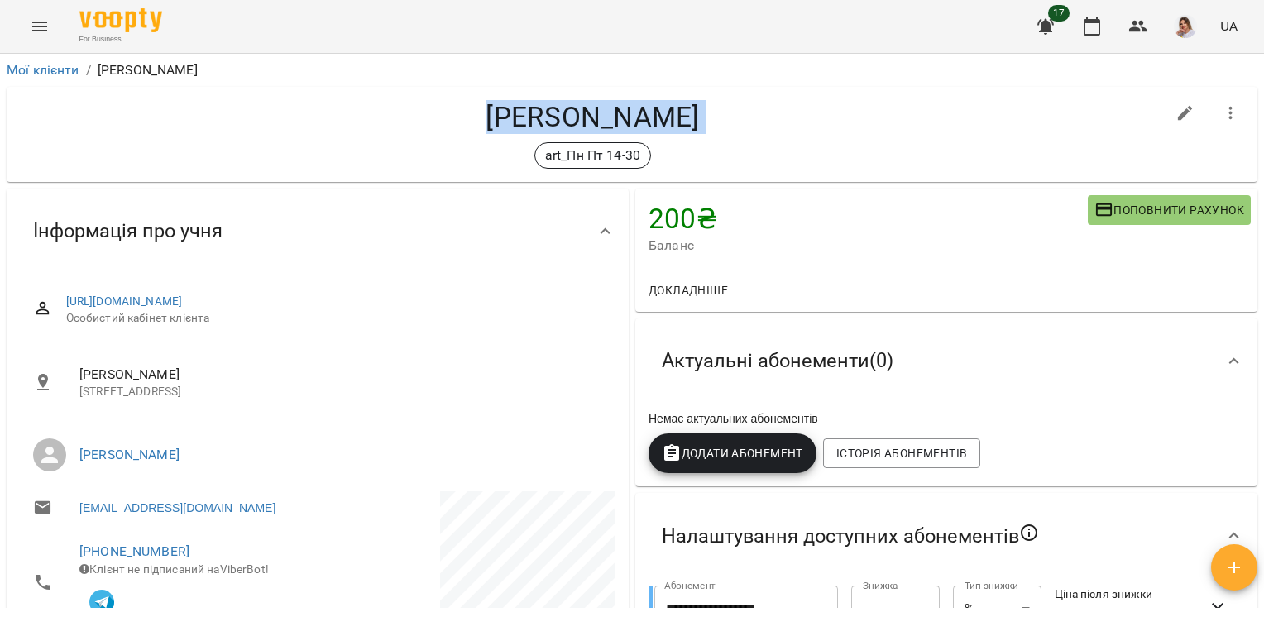
click at [629, 111] on h4 "Масляник Артем Дмитрович" at bounding box center [592, 117] width 1145 height 34
copy div "Масляник Артем Дмитрович art_Пн Пт 14-30"
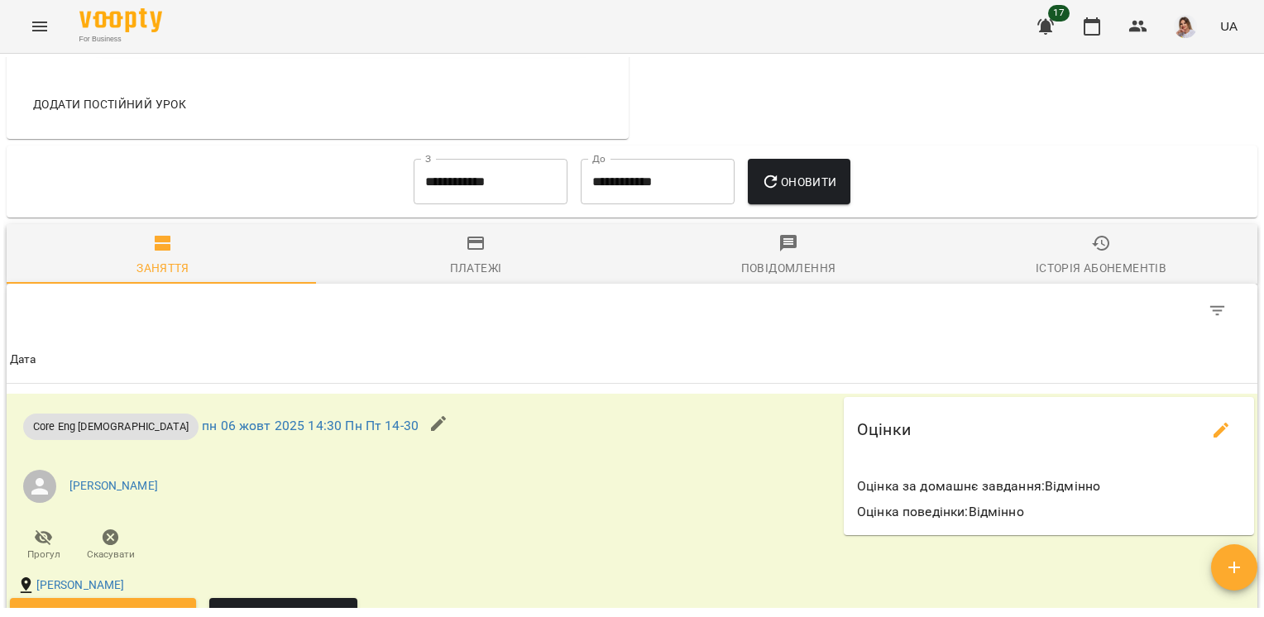
scroll to position [1126, 0]
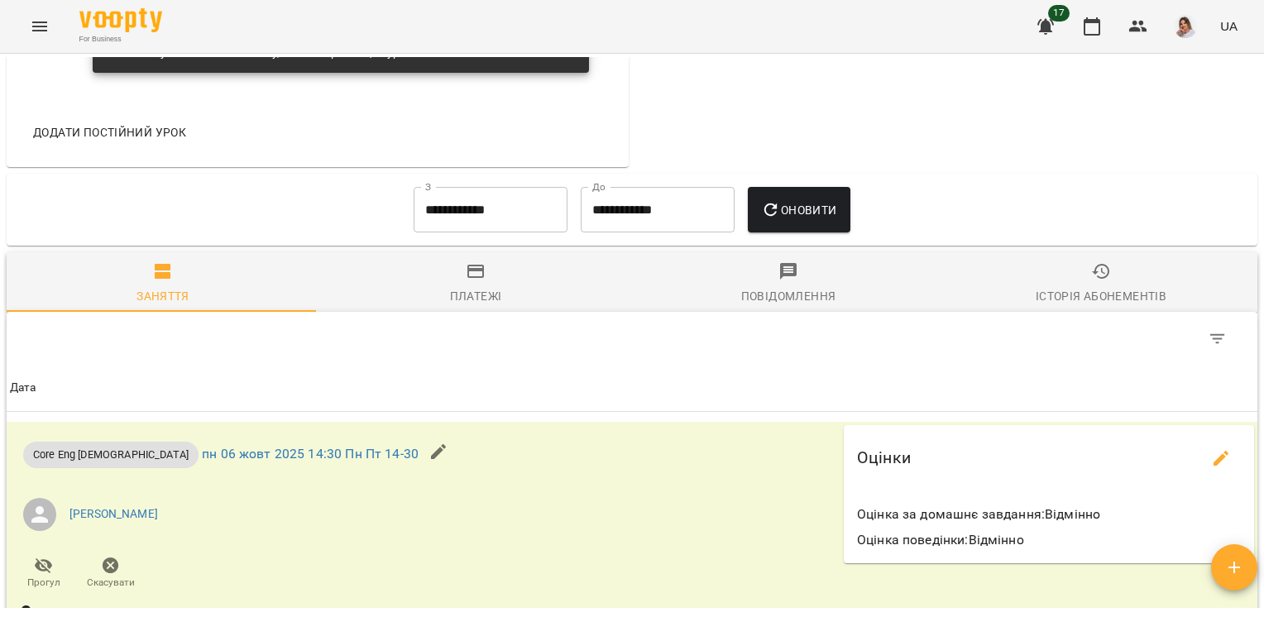
click at [506, 215] on input "**********" at bounding box center [491, 210] width 154 height 46
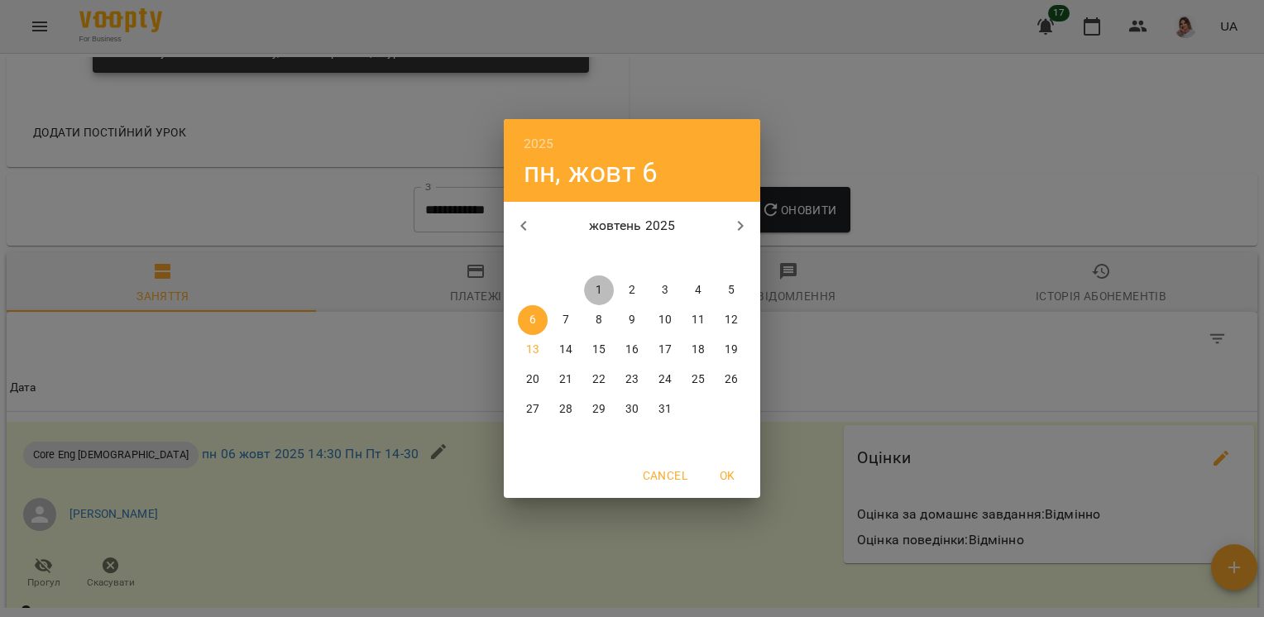
click at [604, 294] on span "1" at bounding box center [599, 290] width 30 height 17
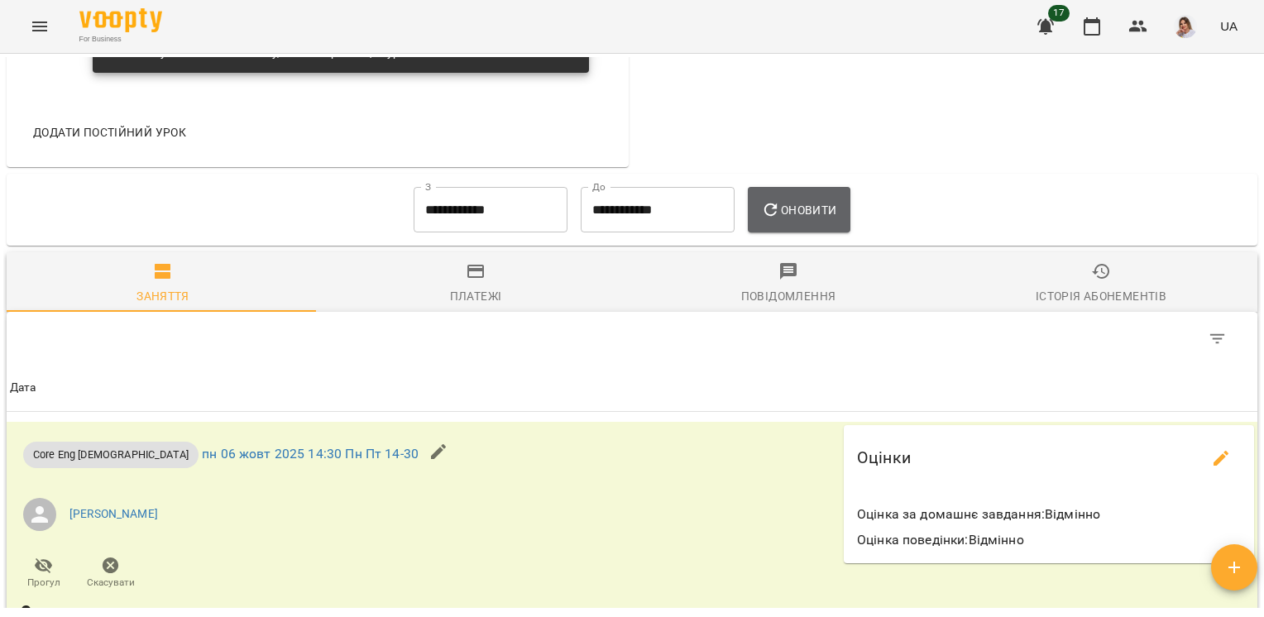
click at [761, 230] on button "Оновити" at bounding box center [799, 210] width 102 height 46
click at [430, 221] on input "**********" at bounding box center [491, 210] width 154 height 46
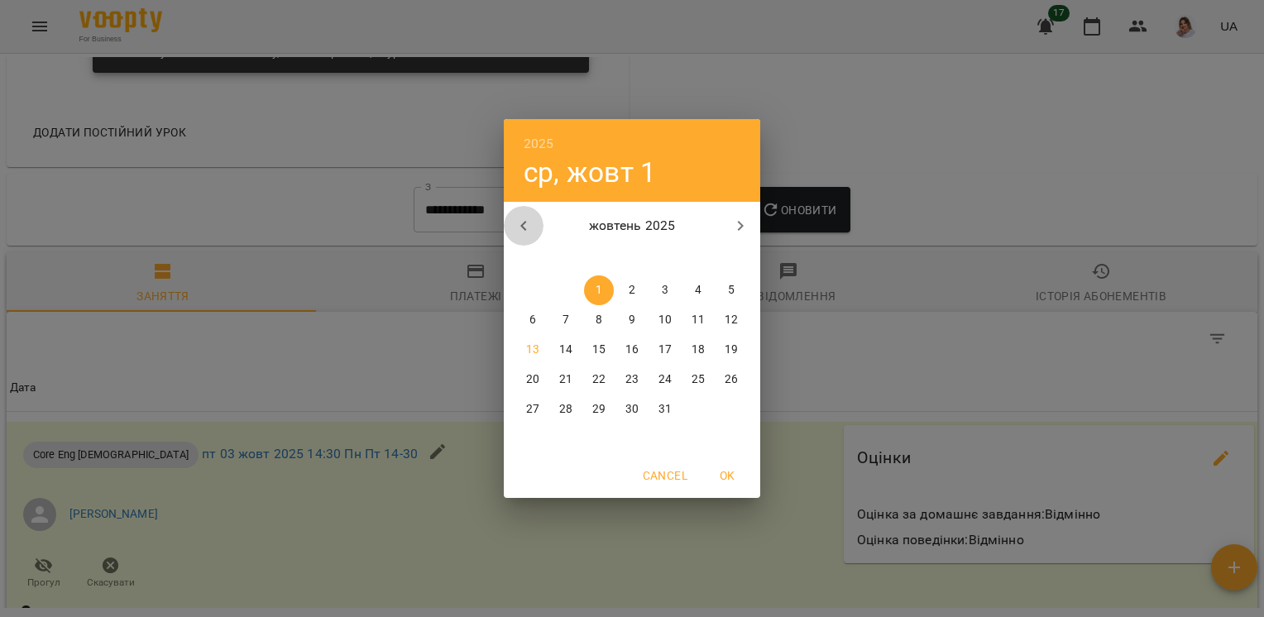
click at [528, 226] on icon "button" at bounding box center [524, 226] width 20 height 20
click at [526, 288] on span "1" at bounding box center [533, 290] width 30 height 17
type input "**********"
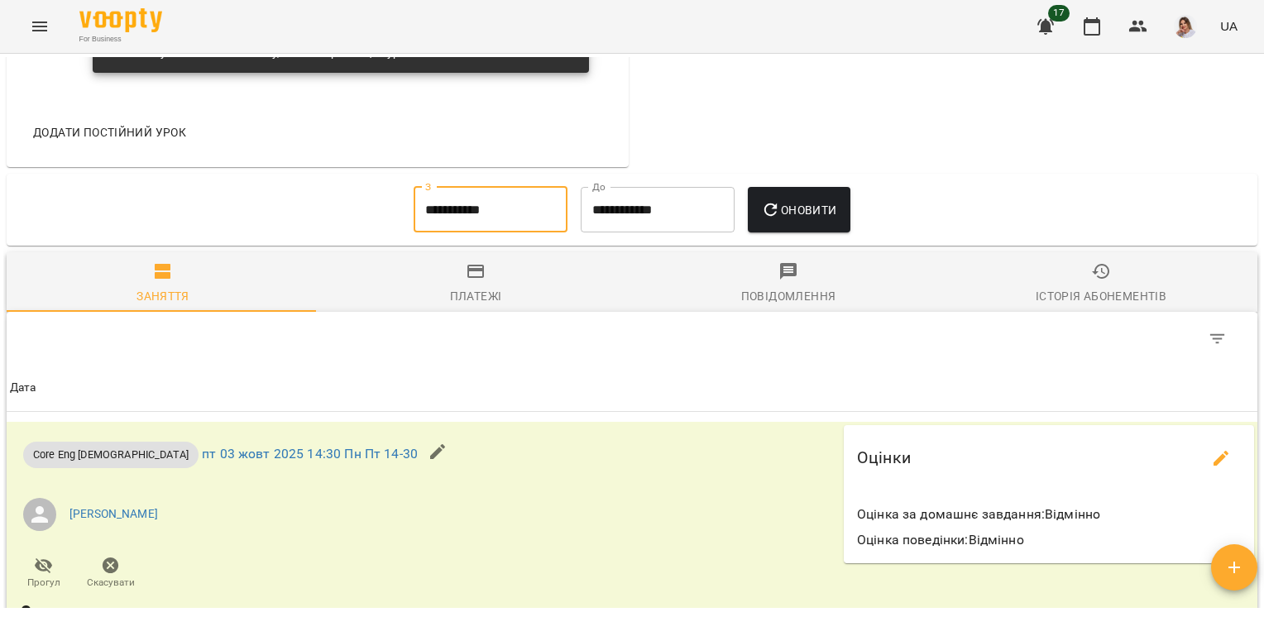
click at [791, 218] on span "Оновити" at bounding box center [798, 210] width 75 height 20
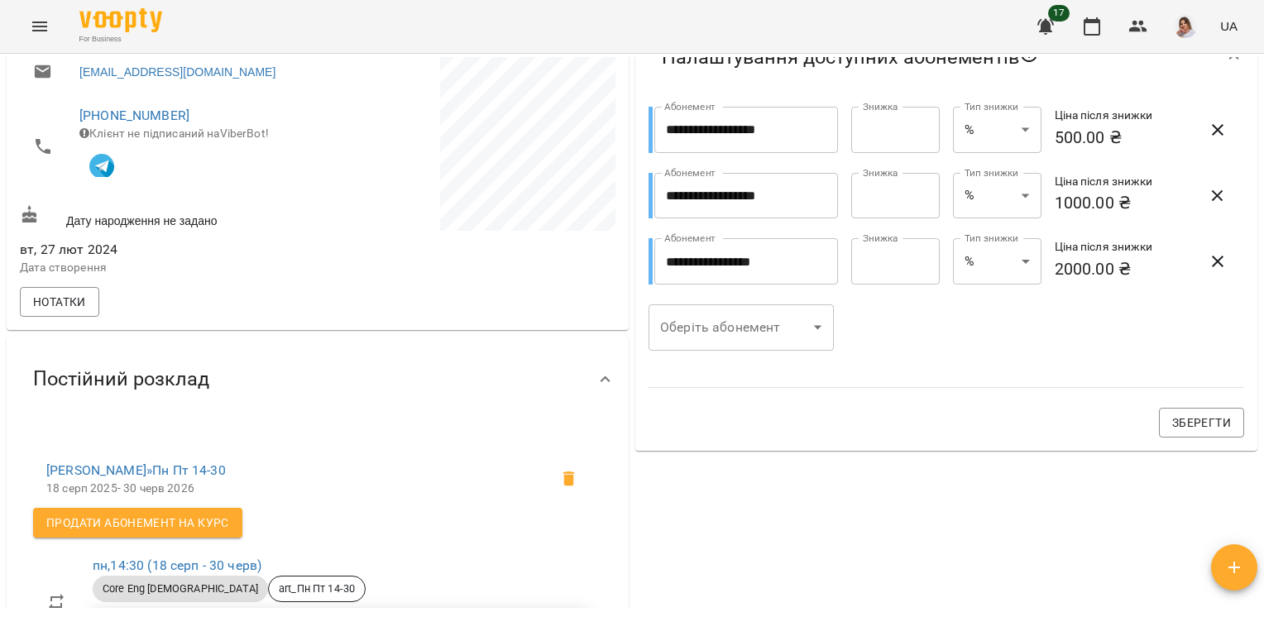
scroll to position [0, 0]
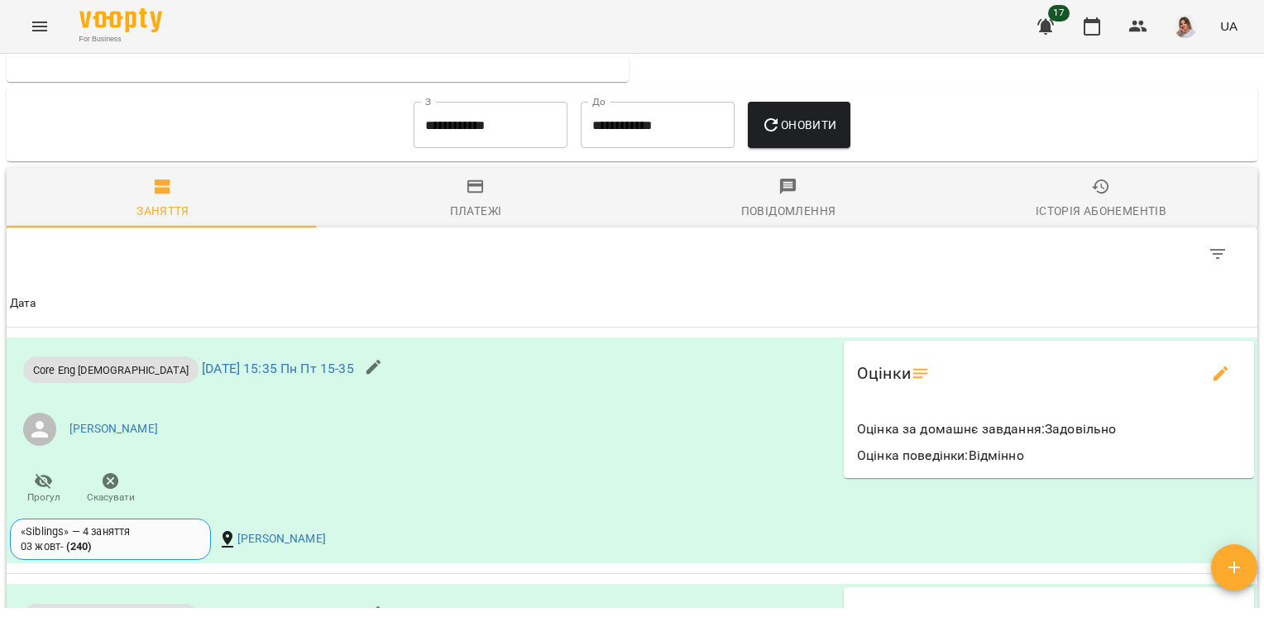
scroll to position [1614, 0]
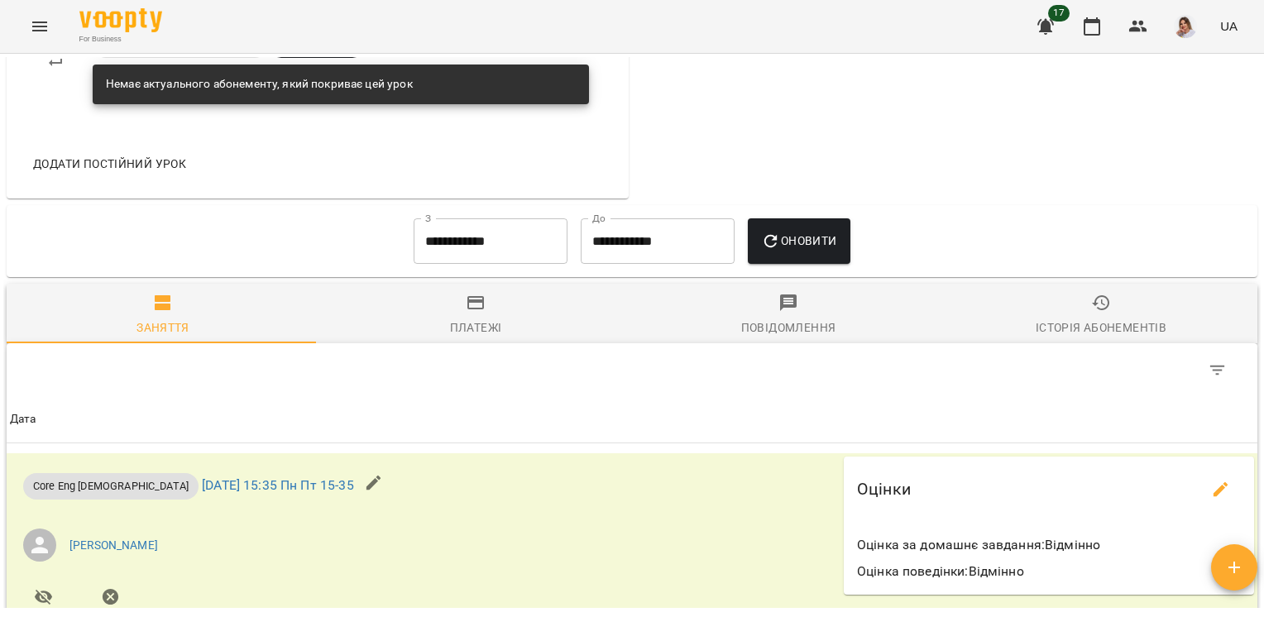
scroll to position [1171, 0]
click at [509, 277] on div "**********" at bounding box center [632, 240] width 1250 height 73
click at [501, 256] on input "**********" at bounding box center [491, 241] width 154 height 46
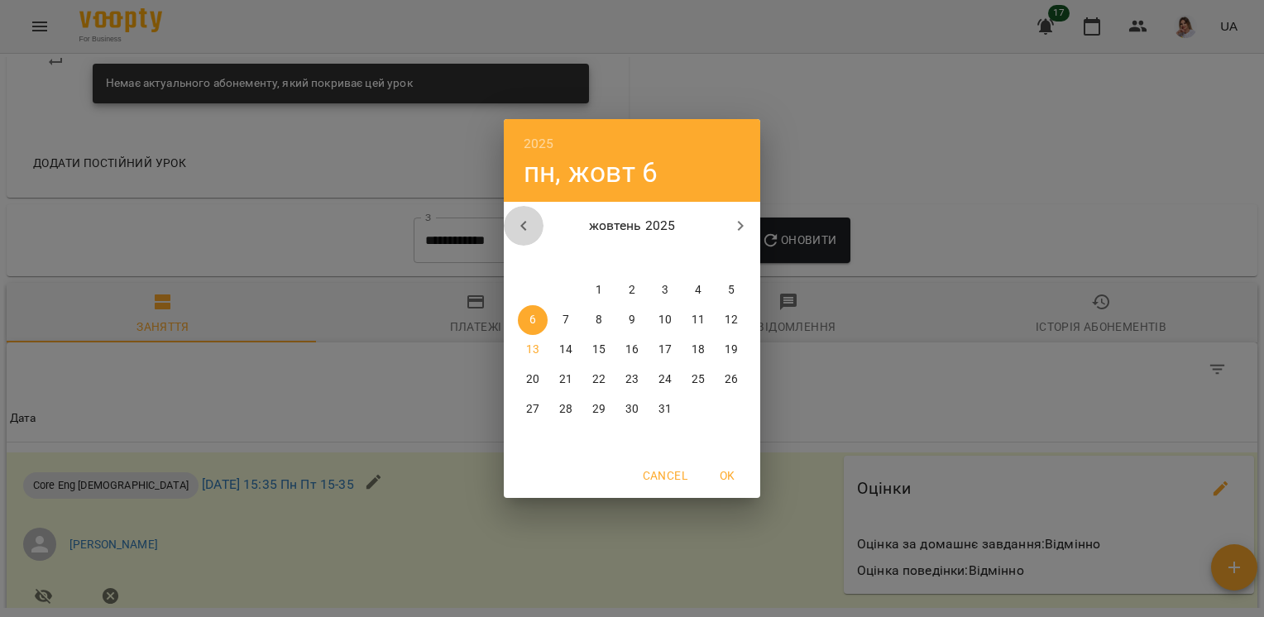
click at [530, 226] on icon "button" at bounding box center [524, 226] width 20 height 20
click at [529, 286] on p "1" at bounding box center [532, 290] width 7 height 17
type input "**********"
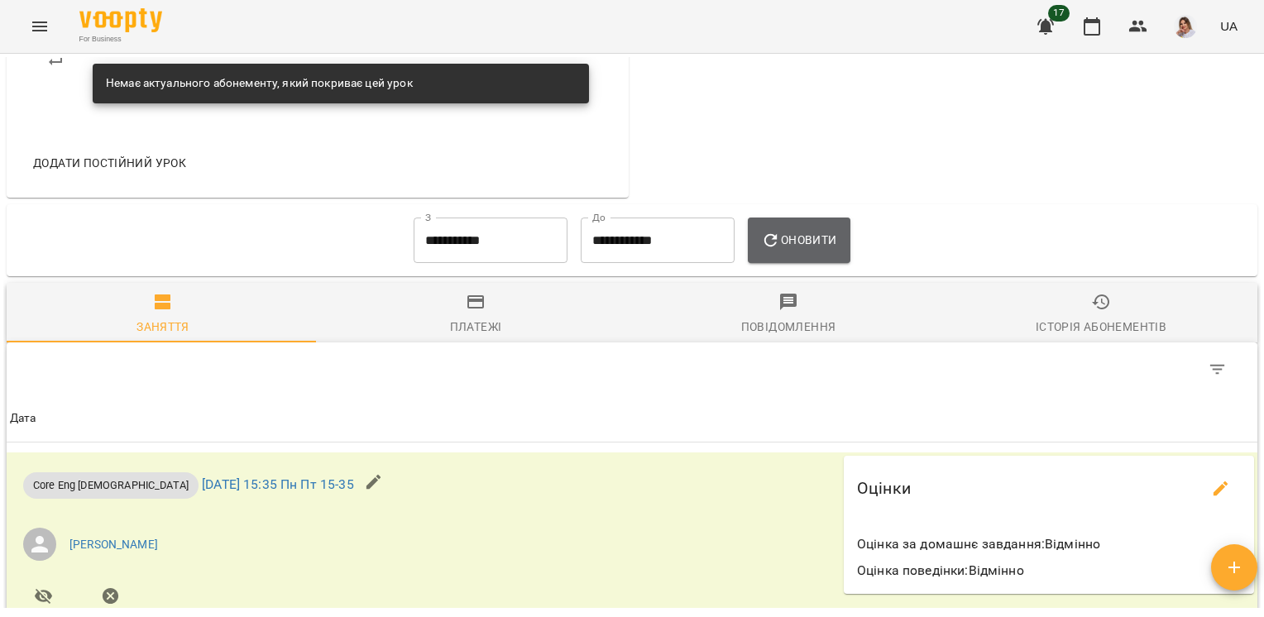
click at [827, 246] on span "Оновити" at bounding box center [798, 240] width 75 height 20
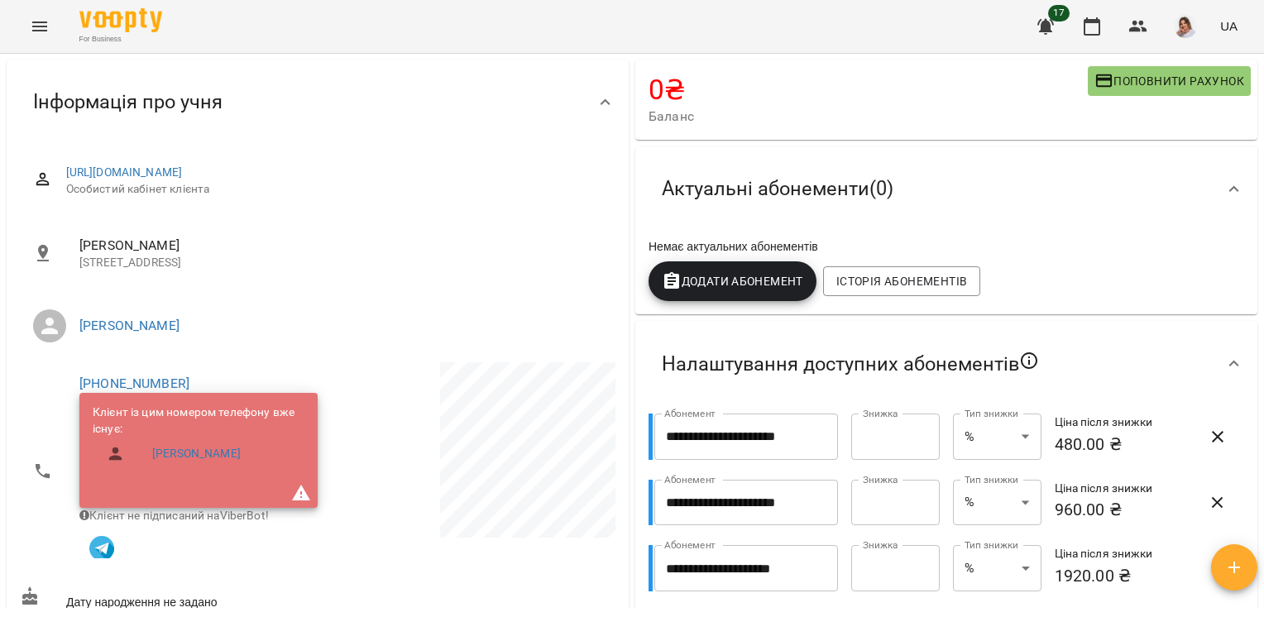
scroll to position [0, 0]
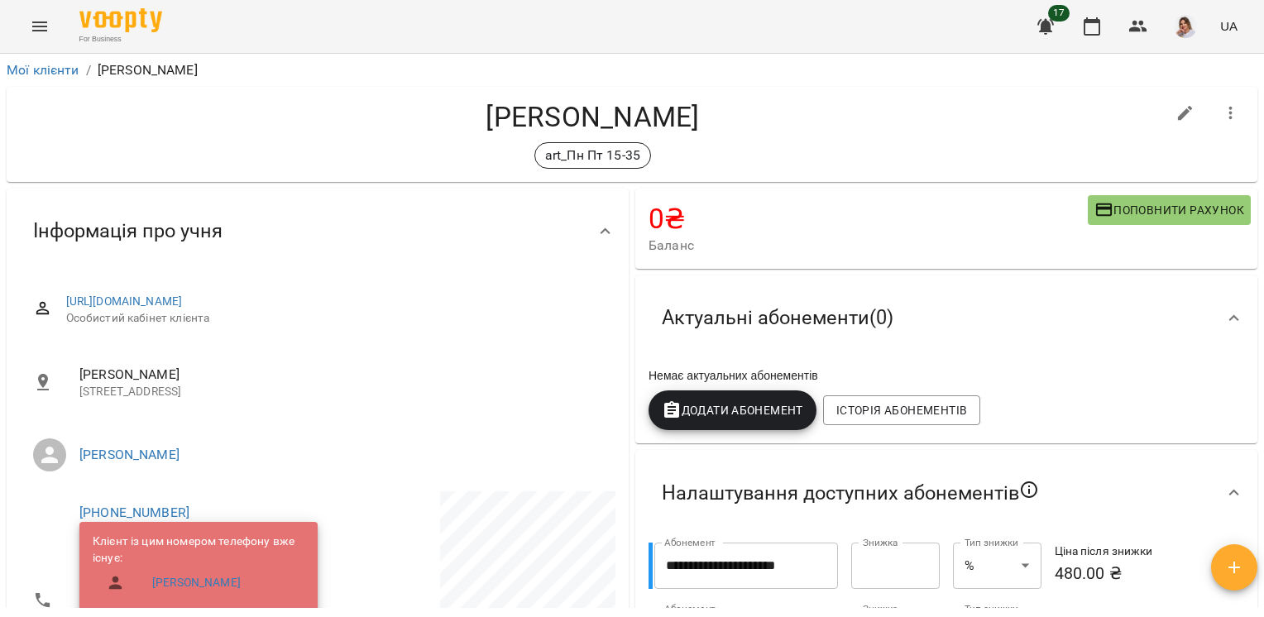
click at [188, 520] on div "+380952556714 Клієнт із цим номером телефону вже існує: Редчиць Іван Дмитрович …" at bounding box center [190, 600] width 222 height 195
drag, startPoint x: 188, startPoint y: 520, endPoint x: 183, endPoint y: 508, distance: 13.4
click at [183, 508] on span "+380952556714" at bounding box center [190, 513] width 222 height 20
click at [192, 511] on span "+380952556714" at bounding box center [190, 513] width 222 height 20
drag, startPoint x: 188, startPoint y: 510, endPoint x: 65, endPoint y: 509, distance: 123.2
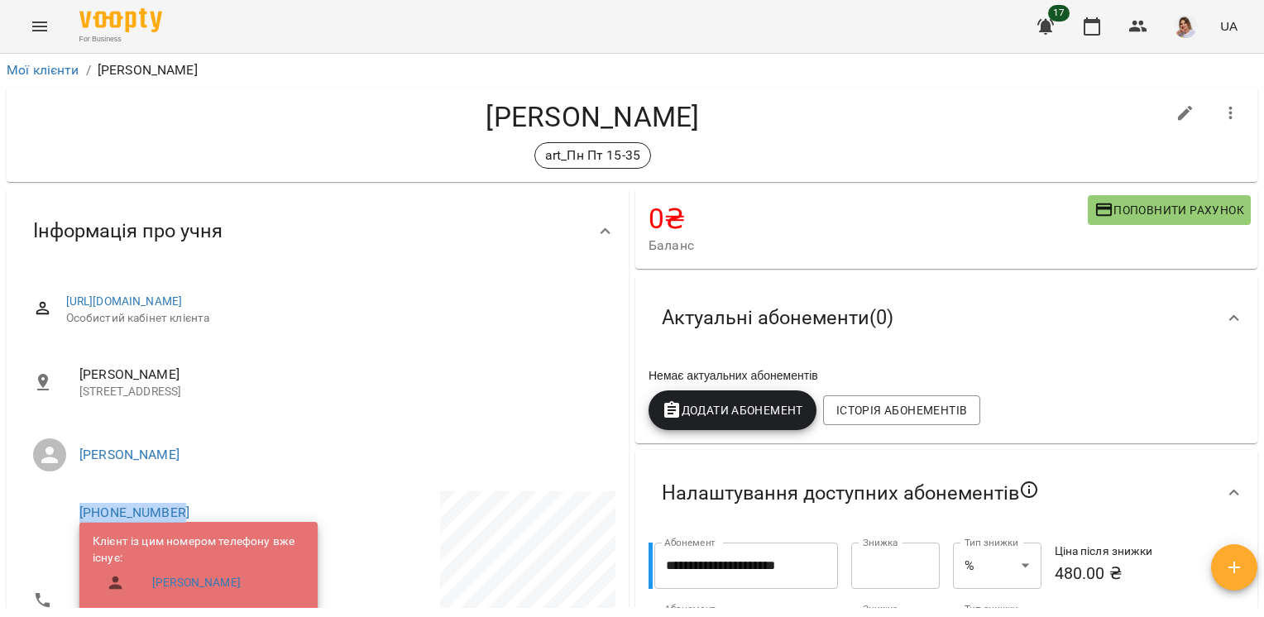
click at [65, 509] on li "+380952556714 Клієнт із цим номером телефону вже існує: Редчиць Іван Дмитрович …" at bounding box center [167, 600] width 294 height 218
copy link "+380952556714"
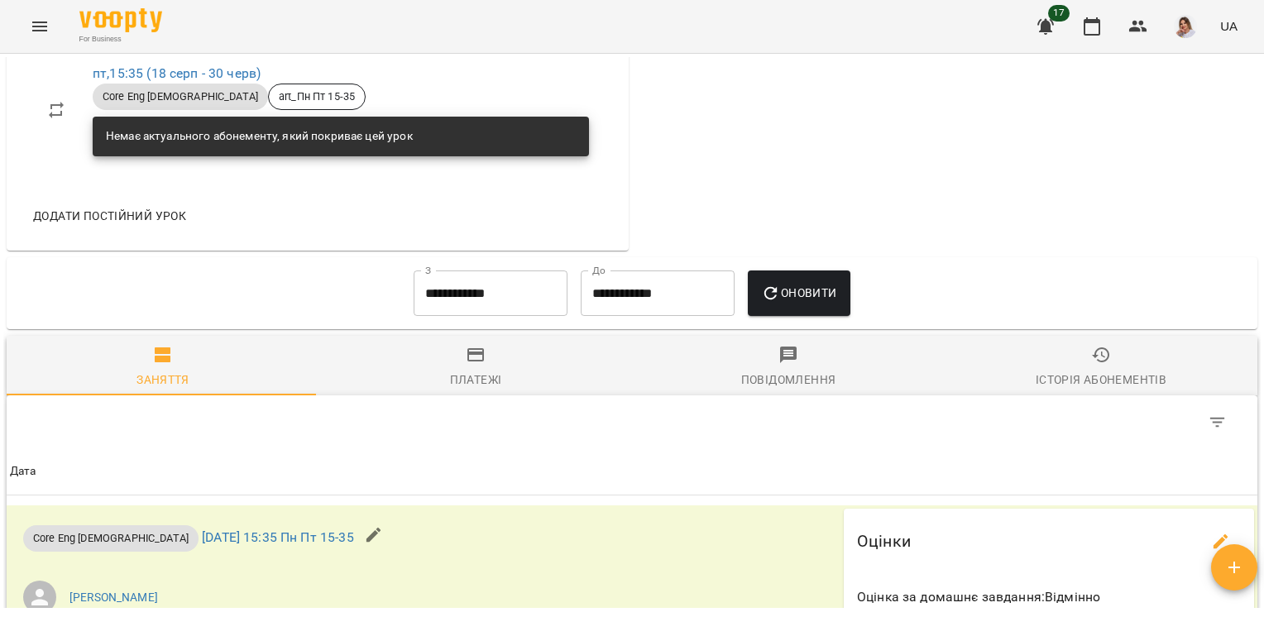
scroll to position [1174, 0]
click at [500, 289] on input "**********" at bounding box center [491, 293] width 154 height 46
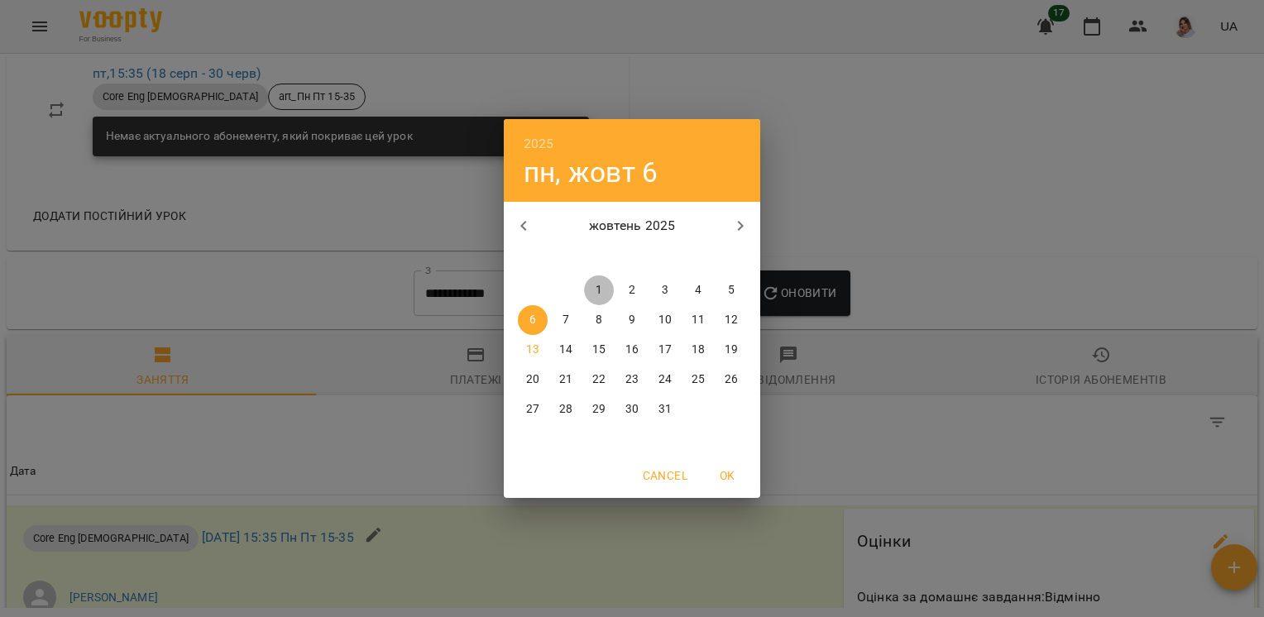
drag, startPoint x: 589, startPoint y: 293, endPoint x: 695, endPoint y: 283, distance: 106.3
click at [590, 294] on span "1" at bounding box center [599, 290] width 30 height 17
type input "**********"
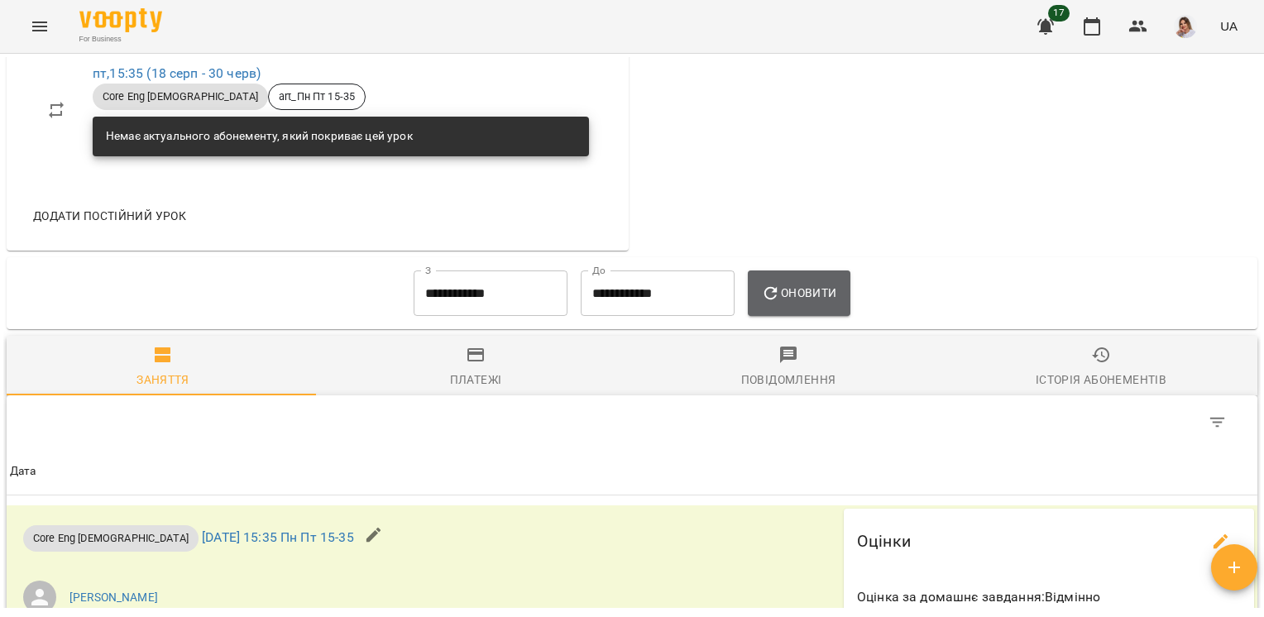
click at [758, 287] on button "Оновити" at bounding box center [799, 293] width 102 height 46
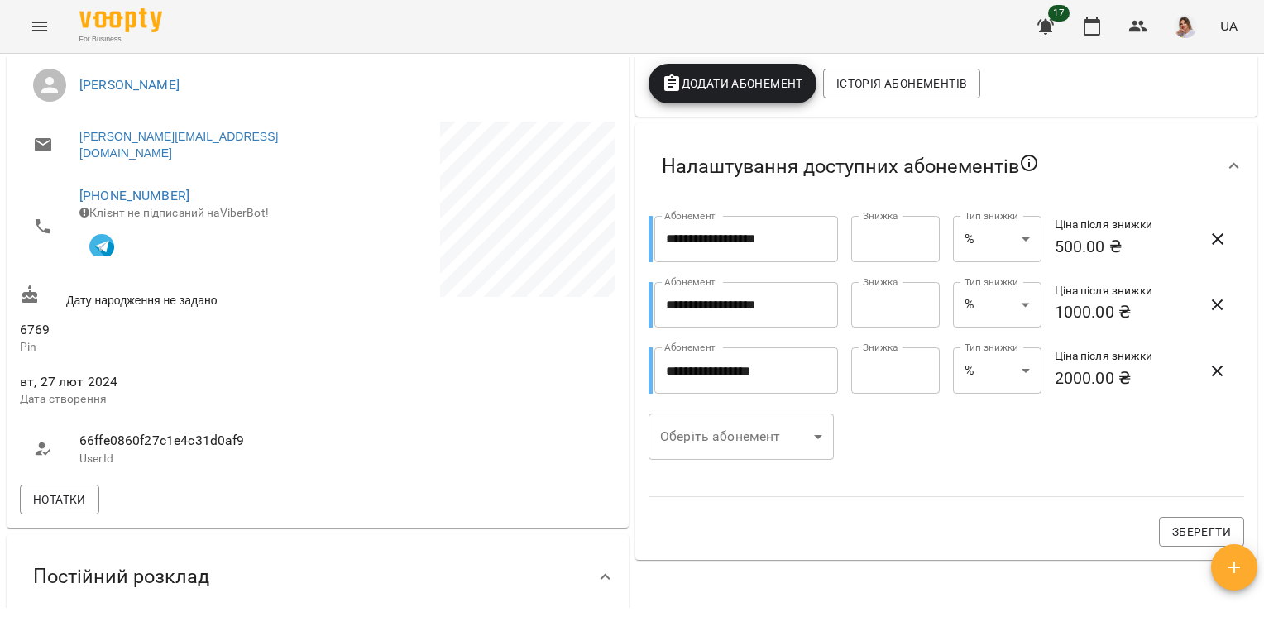
scroll to position [0, 0]
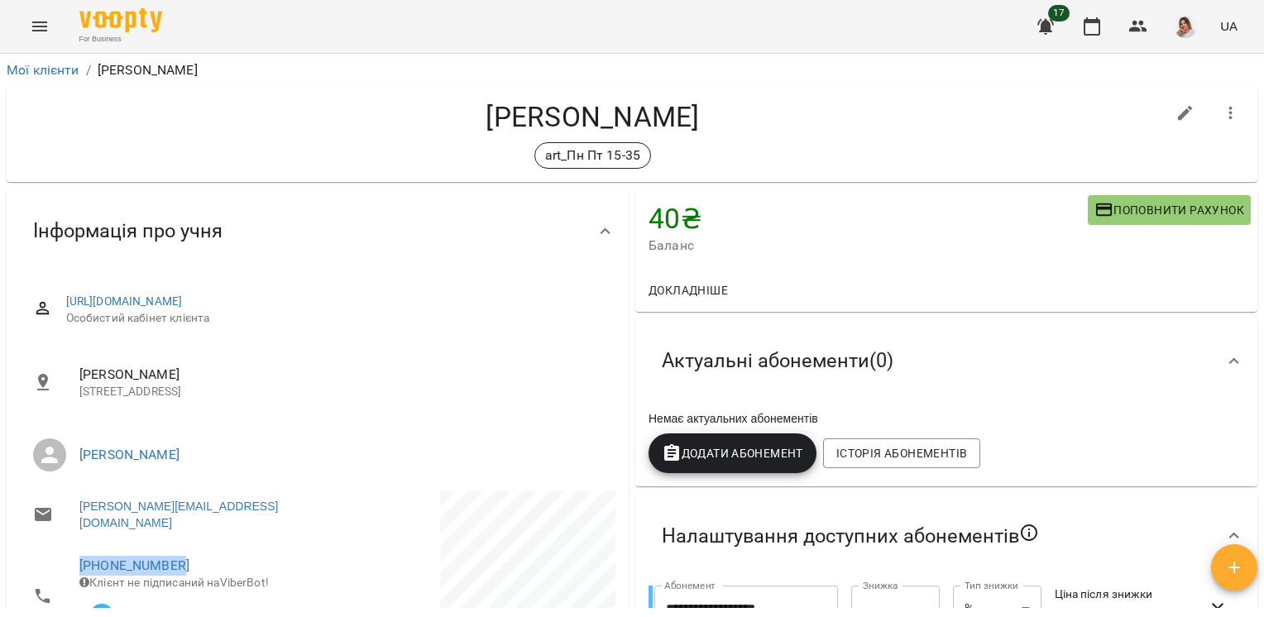
drag, startPoint x: 205, startPoint y: 552, endPoint x: 60, endPoint y: 554, distance: 144.7
click at [60, 554] on li "+380671786165 Клієнт не підписаний на ViberBot!" at bounding box center [167, 595] width 294 height 103
drag, startPoint x: 60, startPoint y: 554, endPoint x: 96, endPoint y: 557, distance: 35.7
copy link "+380671786165"
click at [619, 115] on h4 "Штефан Павло Олексійович" at bounding box center [592, 117] width 1145 height 34
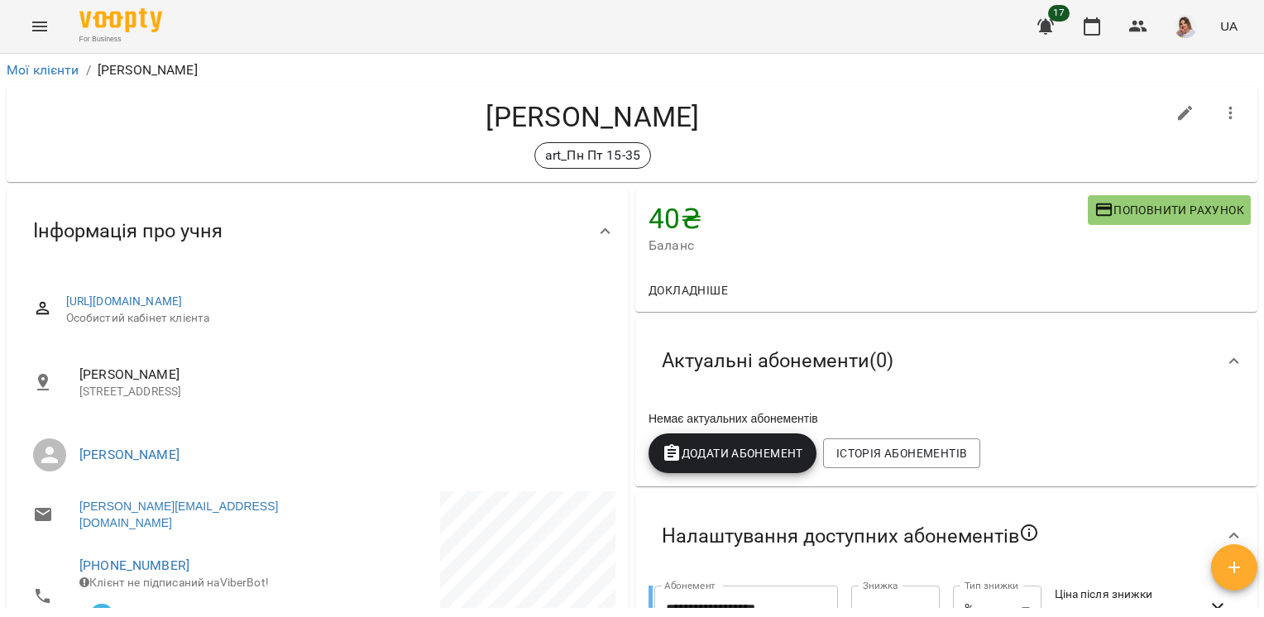
click at [619, 115] on h4 "Штефан Павло Олексійович" at bounding box center [592, 117] width 1145 height 34
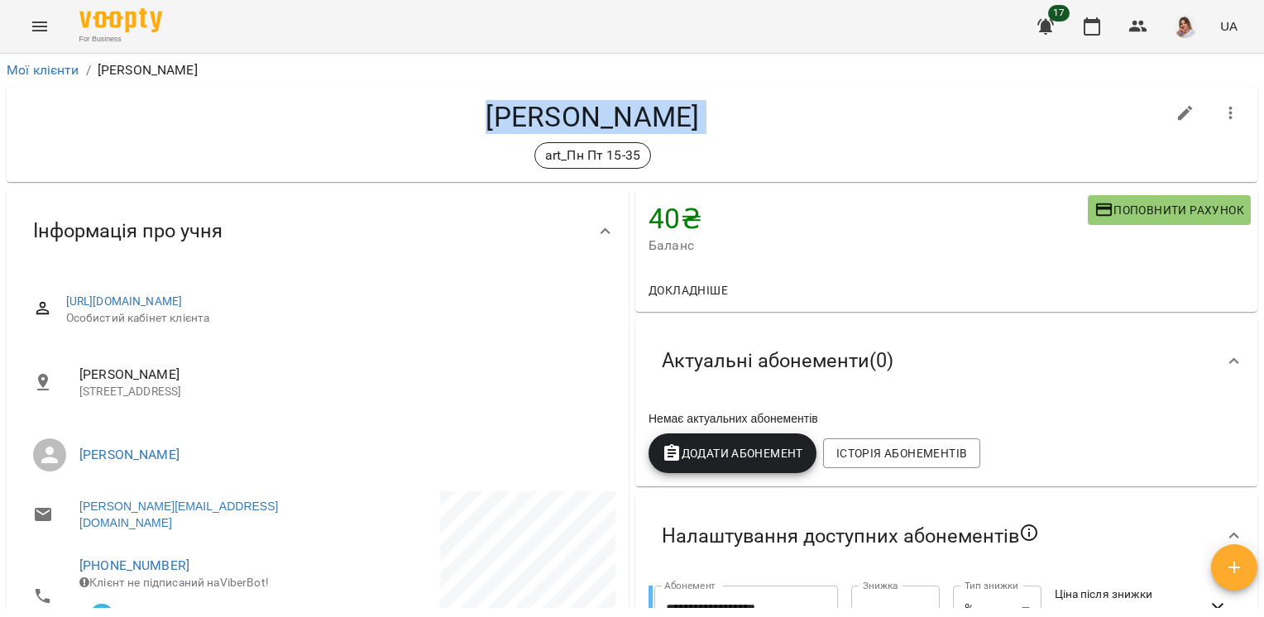
click at [619, 115] on h4 "Штефан Павло Олексійович" at bounding box center [592, 117] width 1145 height 34
copy div "Штефан Павло Олексійович art_Пн Пт 15-35"
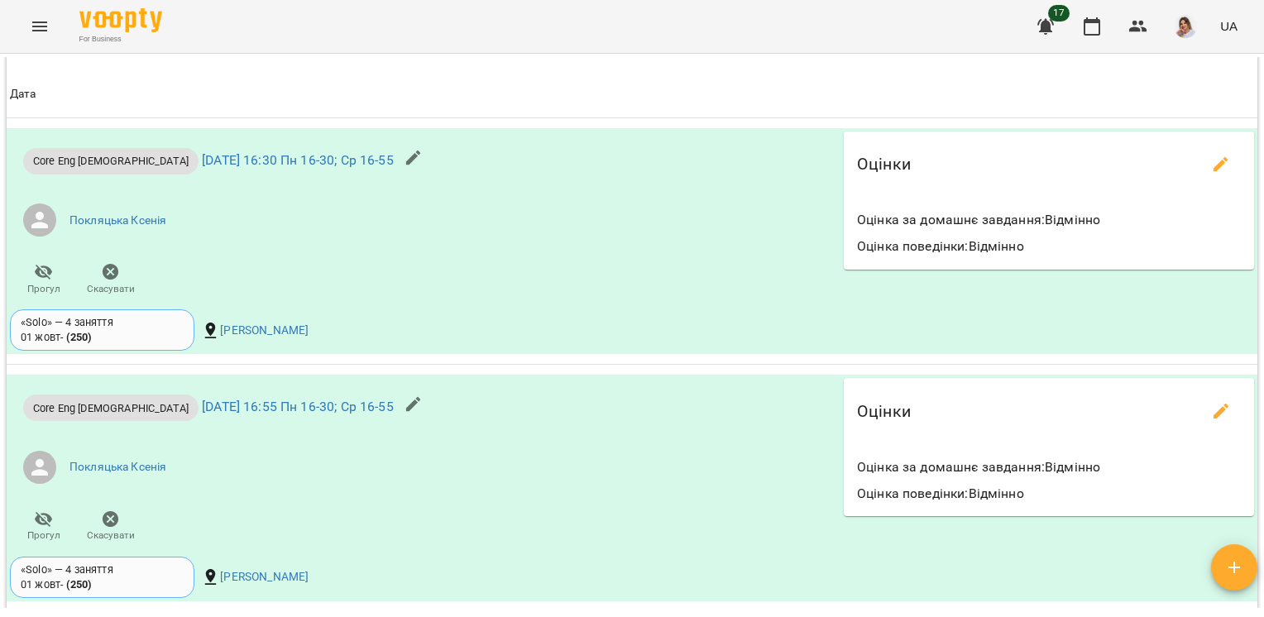
scroll to position [1457, 0]
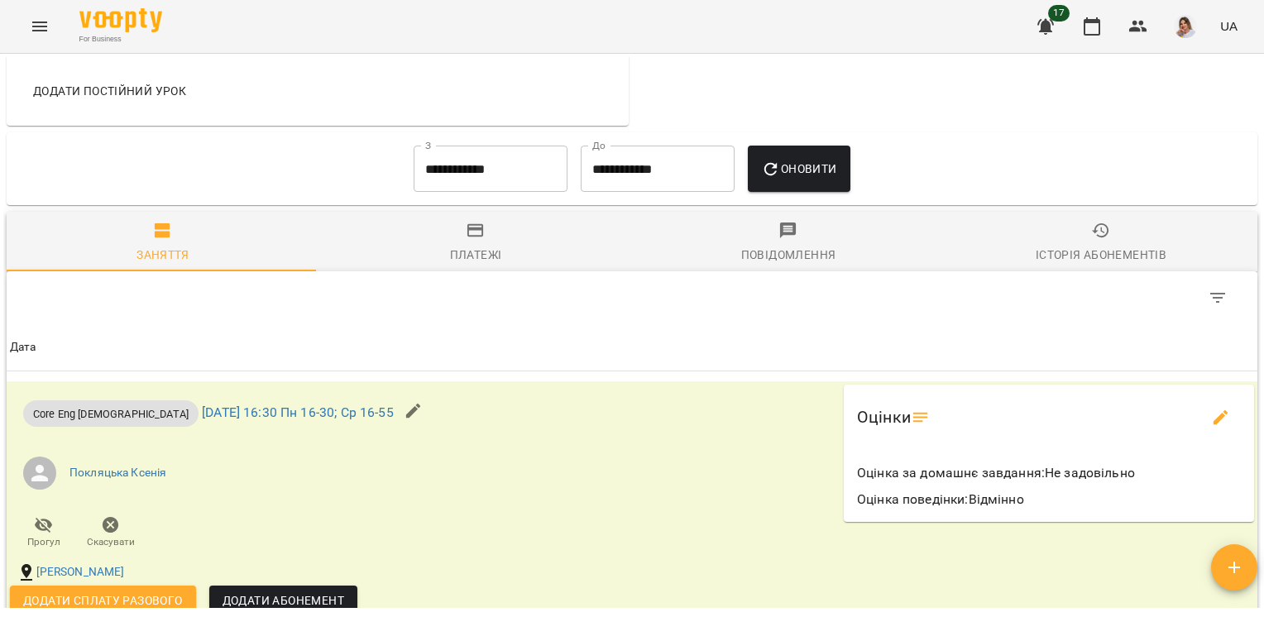
scroll to position [1092, 0]
click at [460, 198] on div "**********" at bounding box center [490, 169] width 167 height 60
click at [476, 185] on input "**********" at bounding box center [491, 169] width 154 height 46
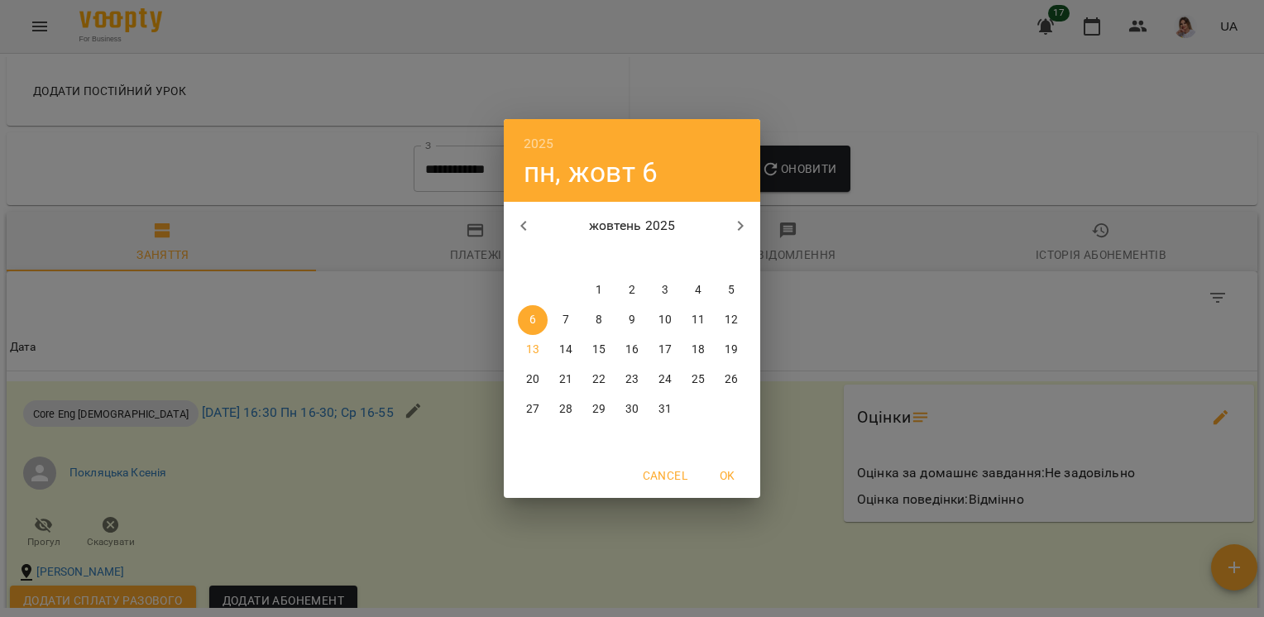
click at [604, 280] on button "1" at bounding box center [599, 290] width 30 height 30
type input "**********"
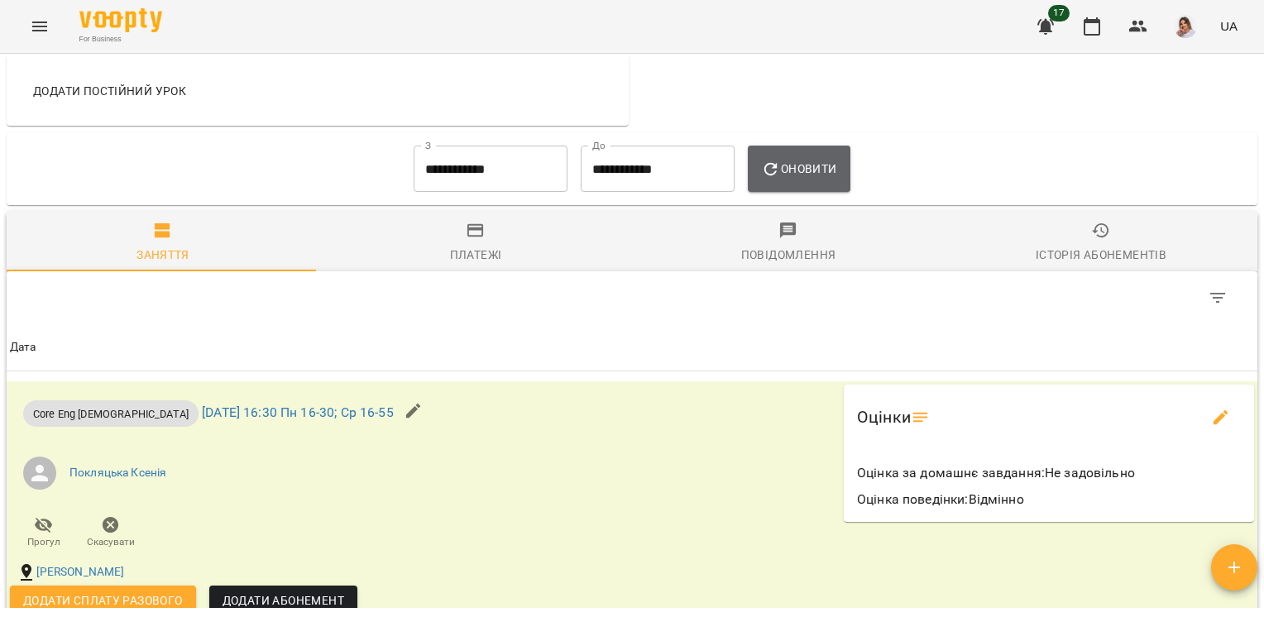
click at [787, 184] on button "Оновити" at bounding box center [799, 169] width 102 height 46
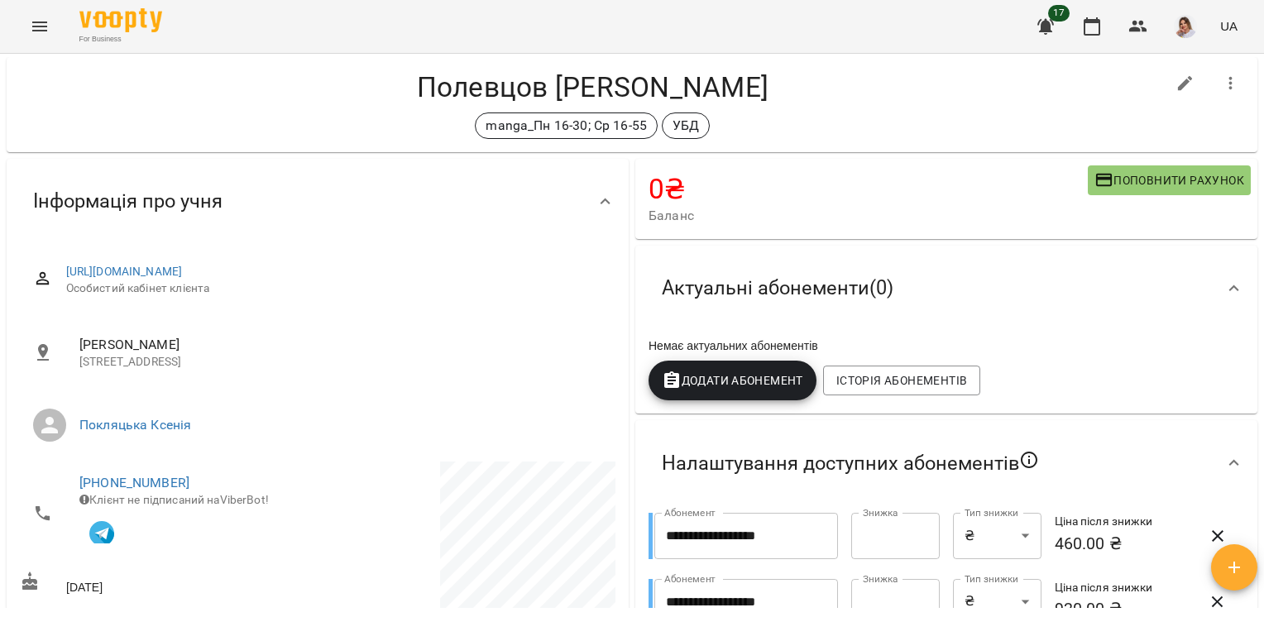
scroll to position [0, 0]
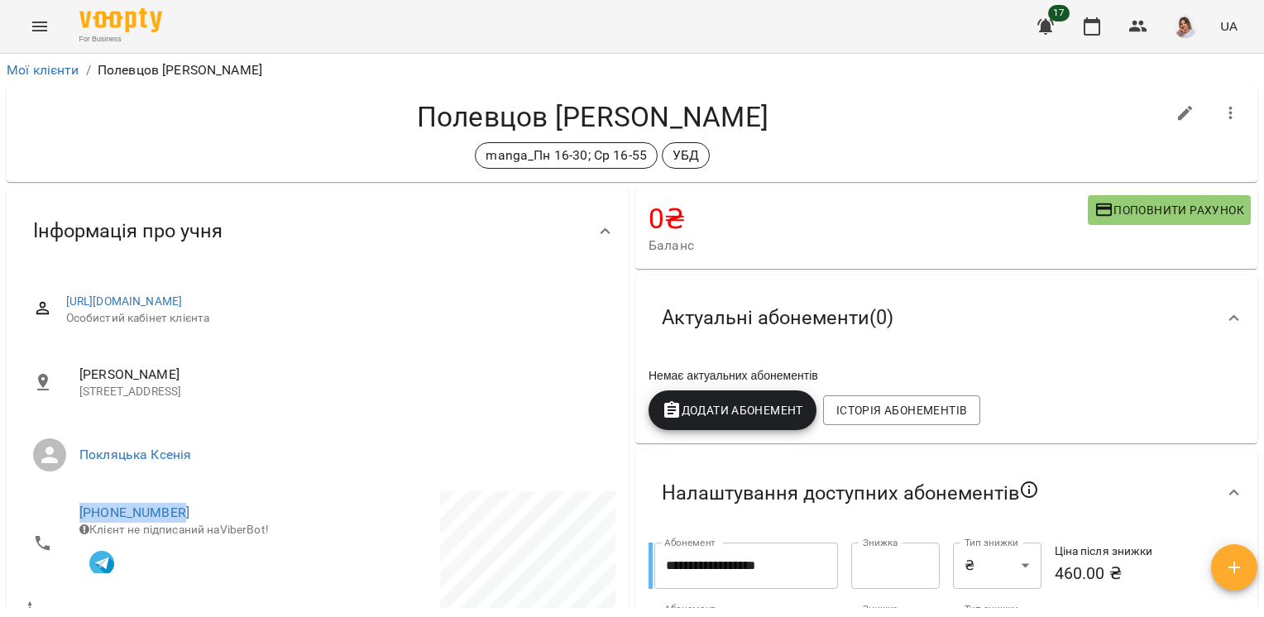
drag, startPoint x: 200, startPoint y: 508, endPoint x: 52, endPoint y: 506, distance: 148.0
click at [52, 506] on li "[PHONE_NUMBER] Клієнт не підписаний на ViberBot!" at bounding box center [167, 542] width 294 height 103
drag, startPoint x: 52, startPoint y: 506, endPoint x: 92, endPoint y: 505, distance: 39.7
copy link "[PHONE_NUMBER]"
click at [612, 121] on h4 "Полевцов [PERSON_NAME]" at bounding box center [592, 117] width 1145 height 34
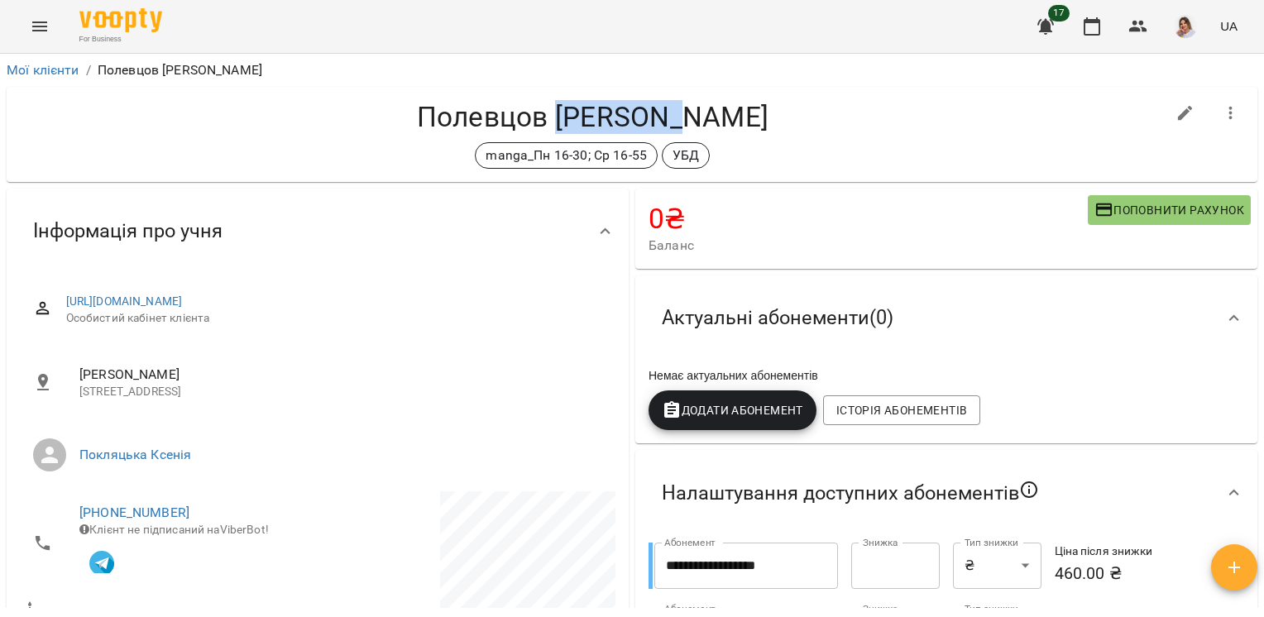
click at [612, 121] on h4 "Полевцов [PERSON_NAME]" at bounding box center [592, 117] width 1145 height 34
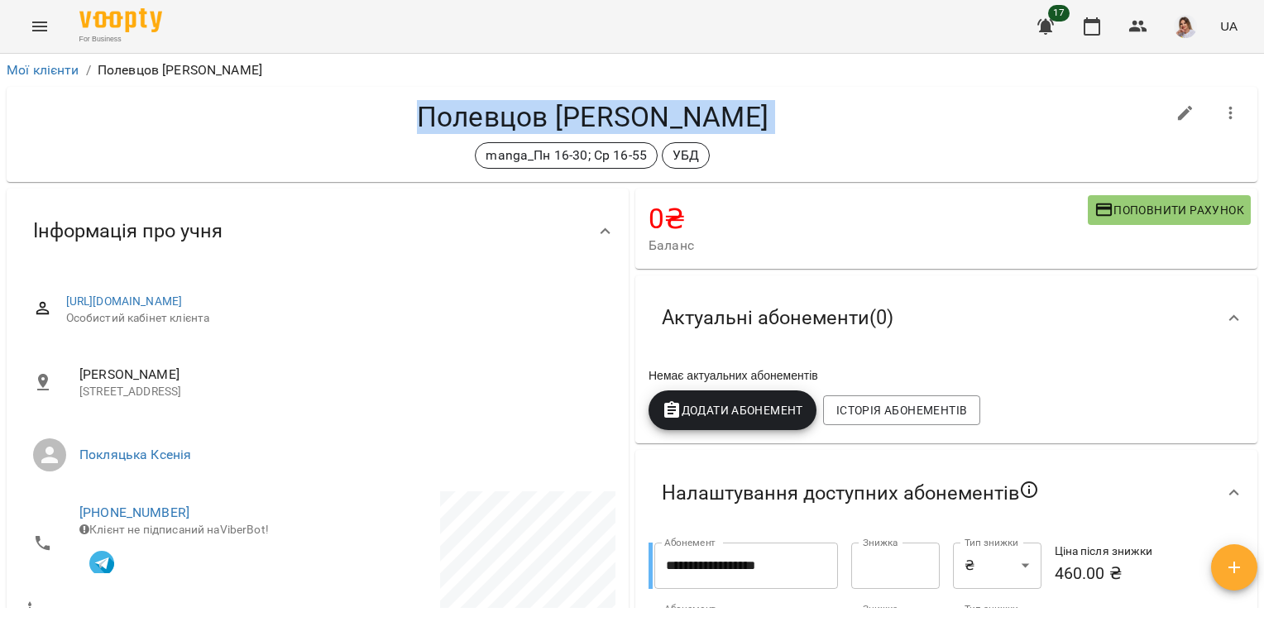
click at [612, 121] on h4 "Полевцов [PERSON_NAME]" at bounding box center [592, 117] width 1145 height 34
copy div "Полевцов [PERSON_NAME] 16-30; Ср 16-55 УБД"
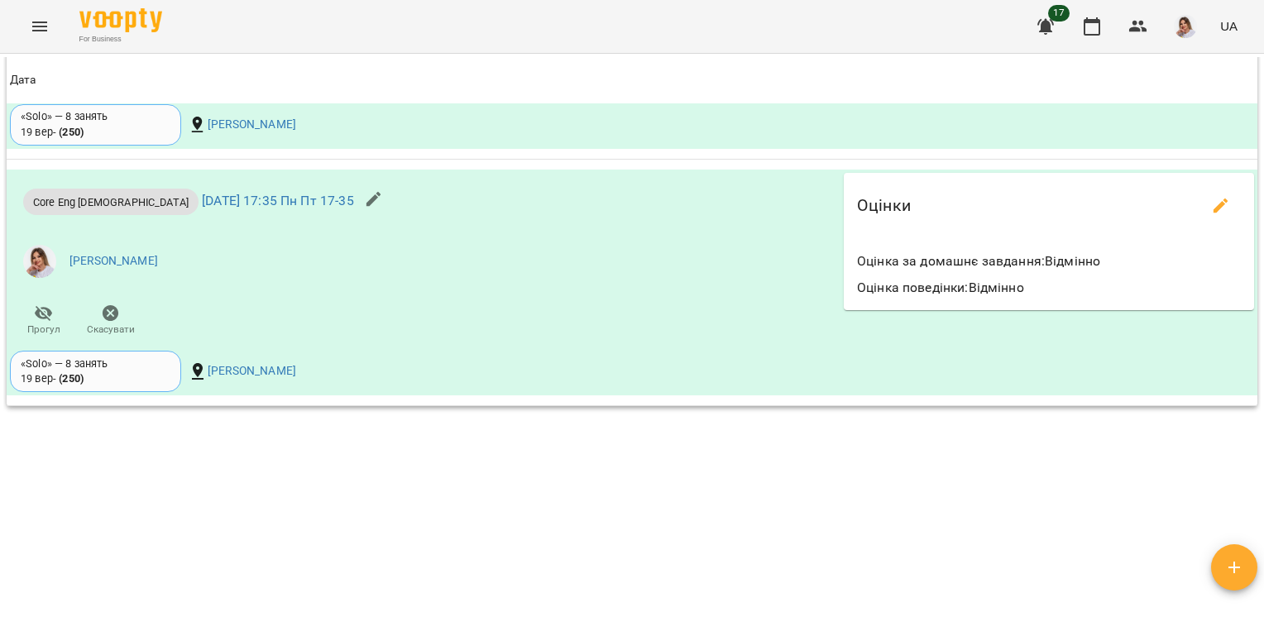
scroll to position [1503, 0]
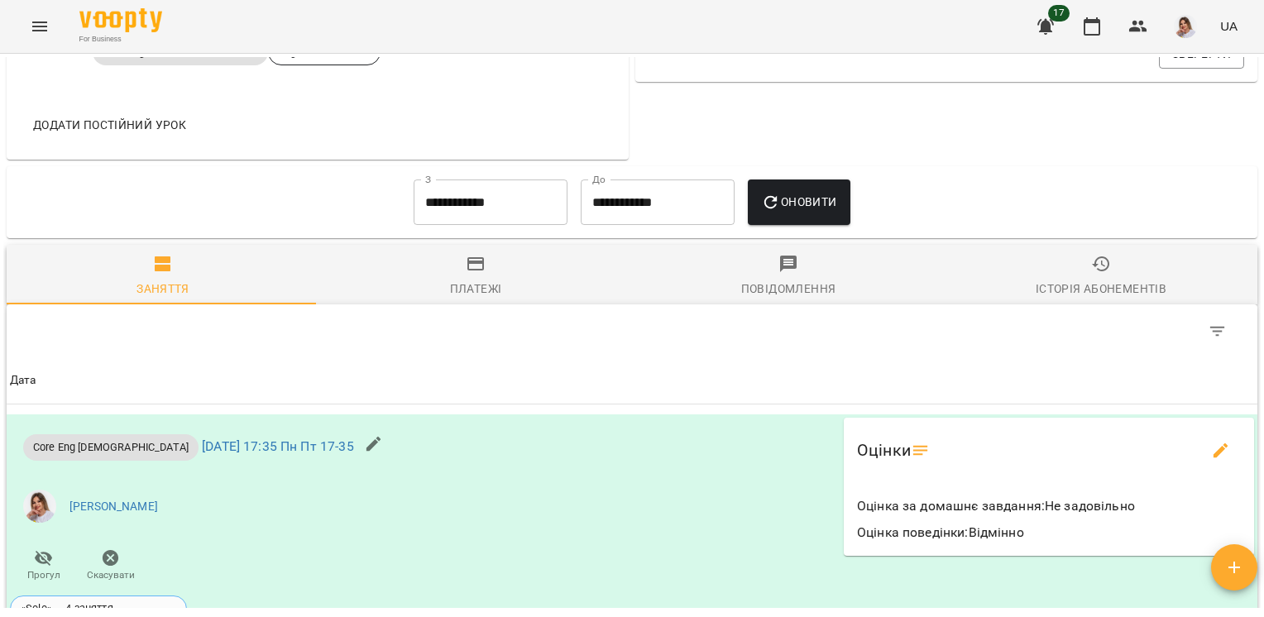
scroll to position [1417, 0]
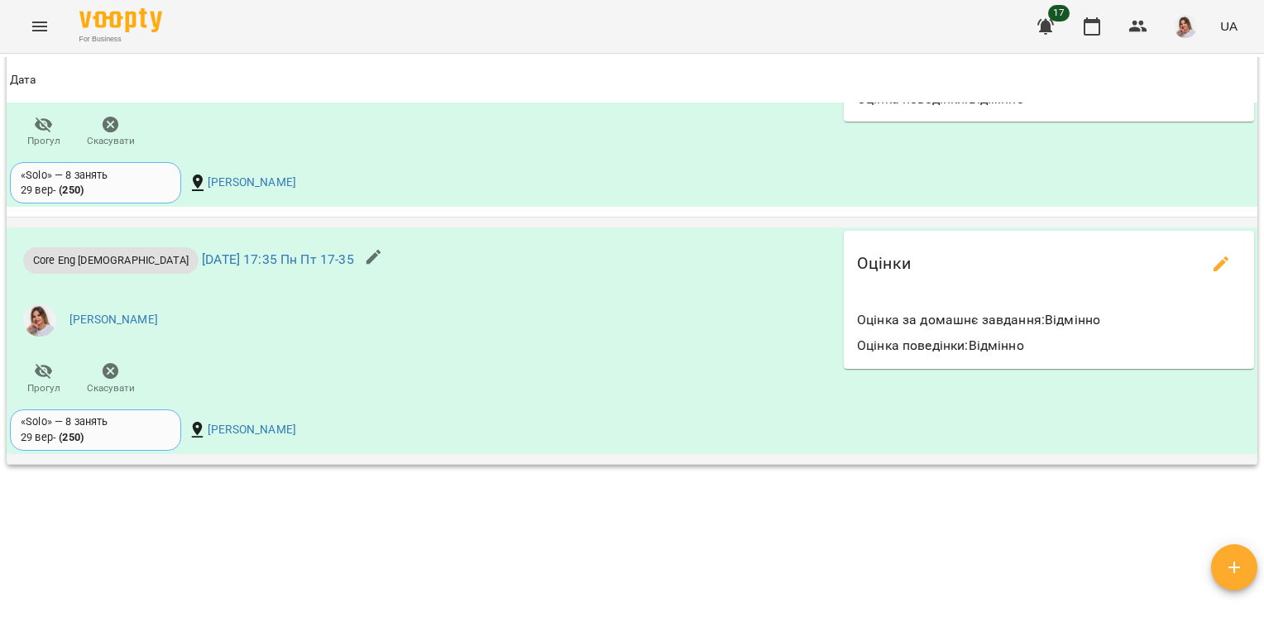
scroll to position [1621, 0]
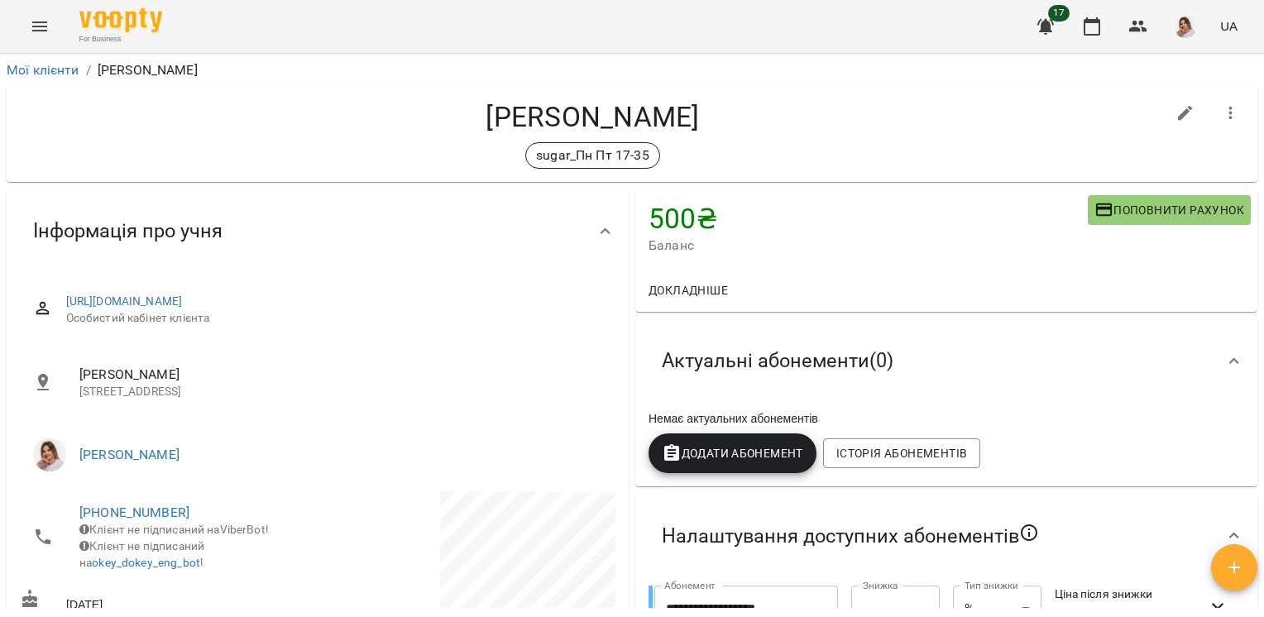
click at [753, 463] on span "Додати Абонемент" at bounding box center [732, 453] width 141 height 20
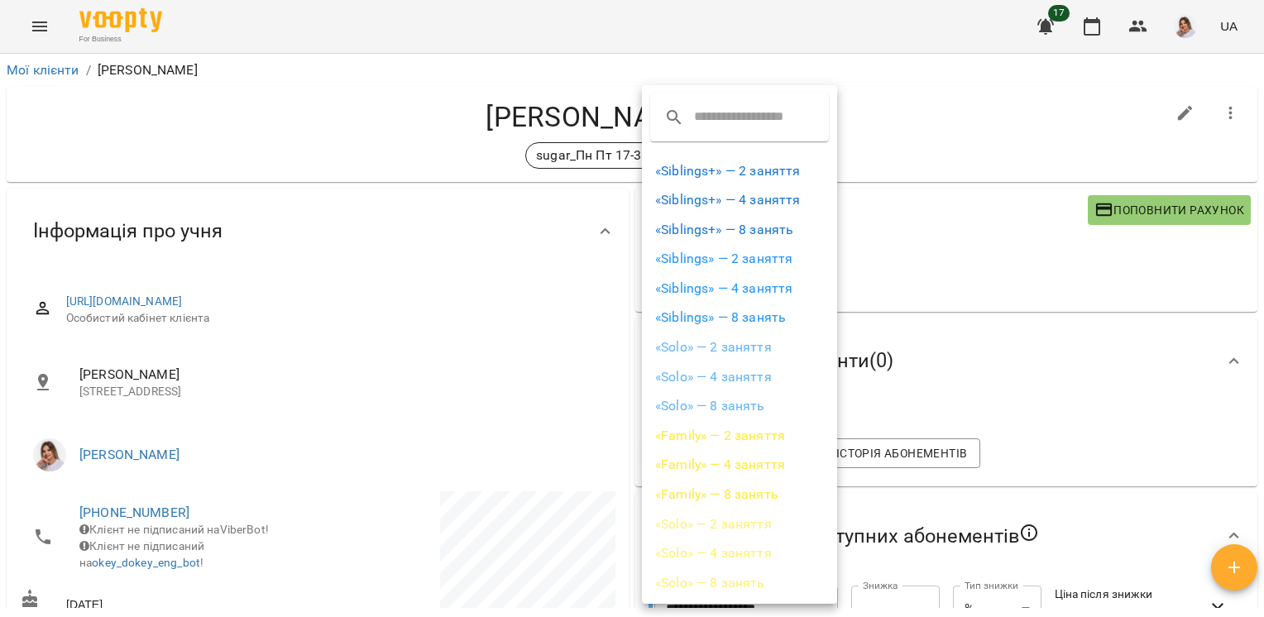
click at [748, 349] on li "«Solo» — 2 заняття" at bounding box center [739, 347] width 195 height 30
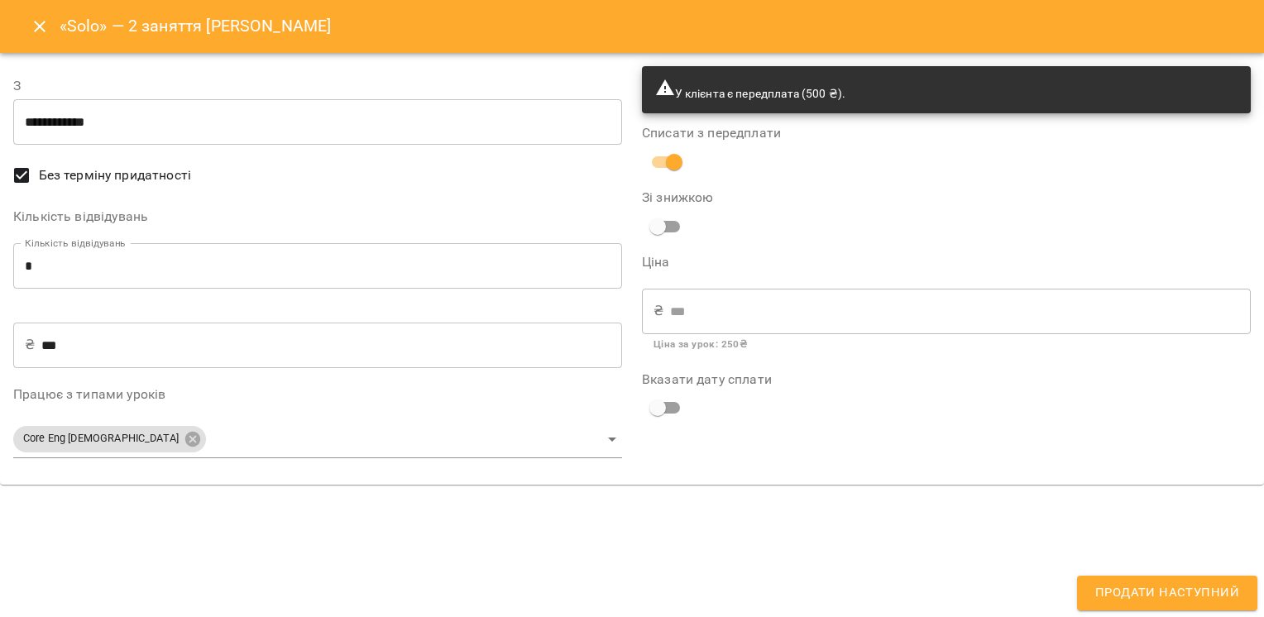
type input "**********"
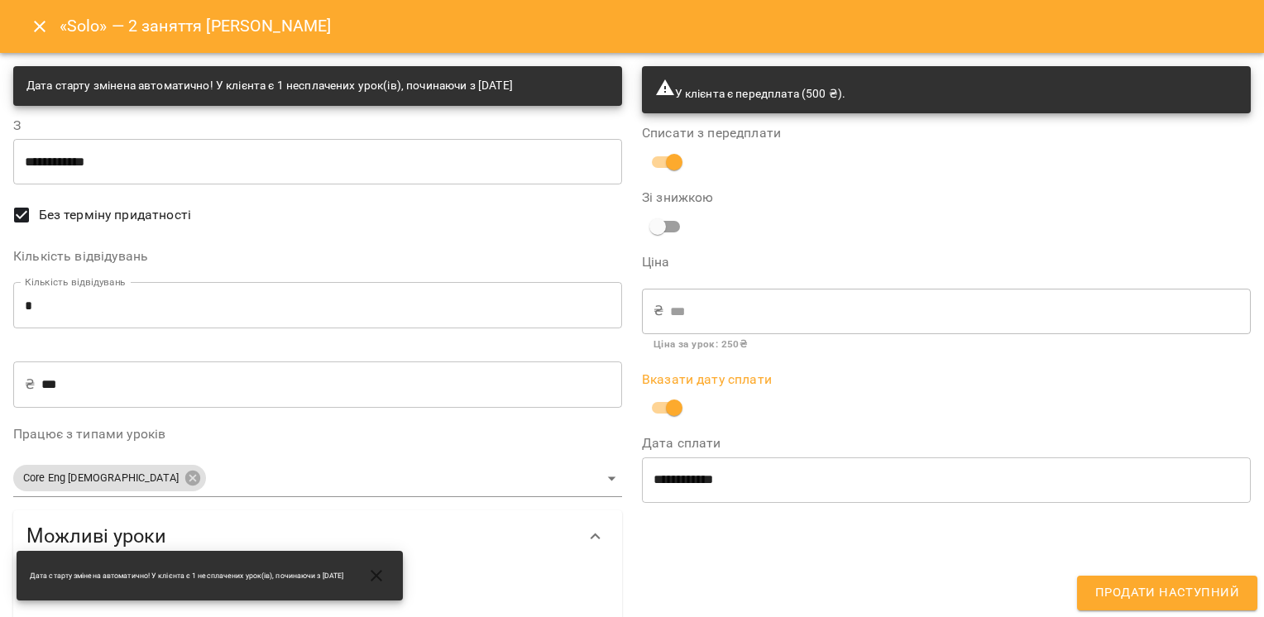
click at [1138, 576] on button "Продати наступний" at bounding box center [1167, 593] width 180 height 35
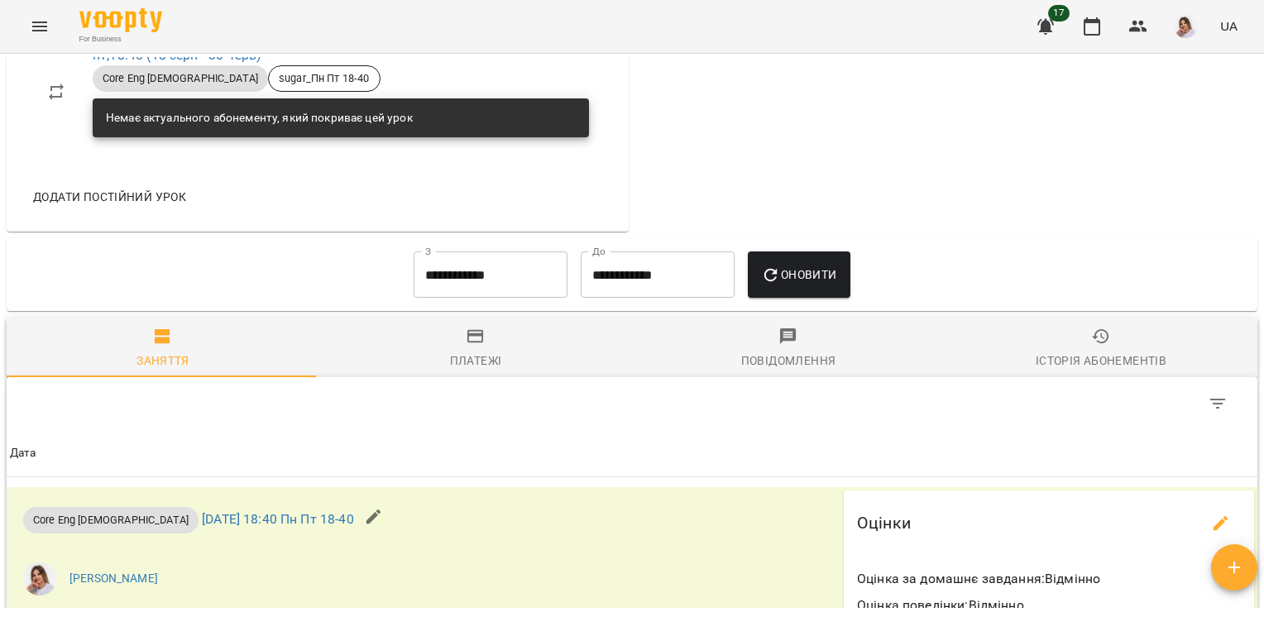
scroll to position [1143, 0]
click at [504, 284] on input "**********" at bounding box center [491, 274] width 154 height 46
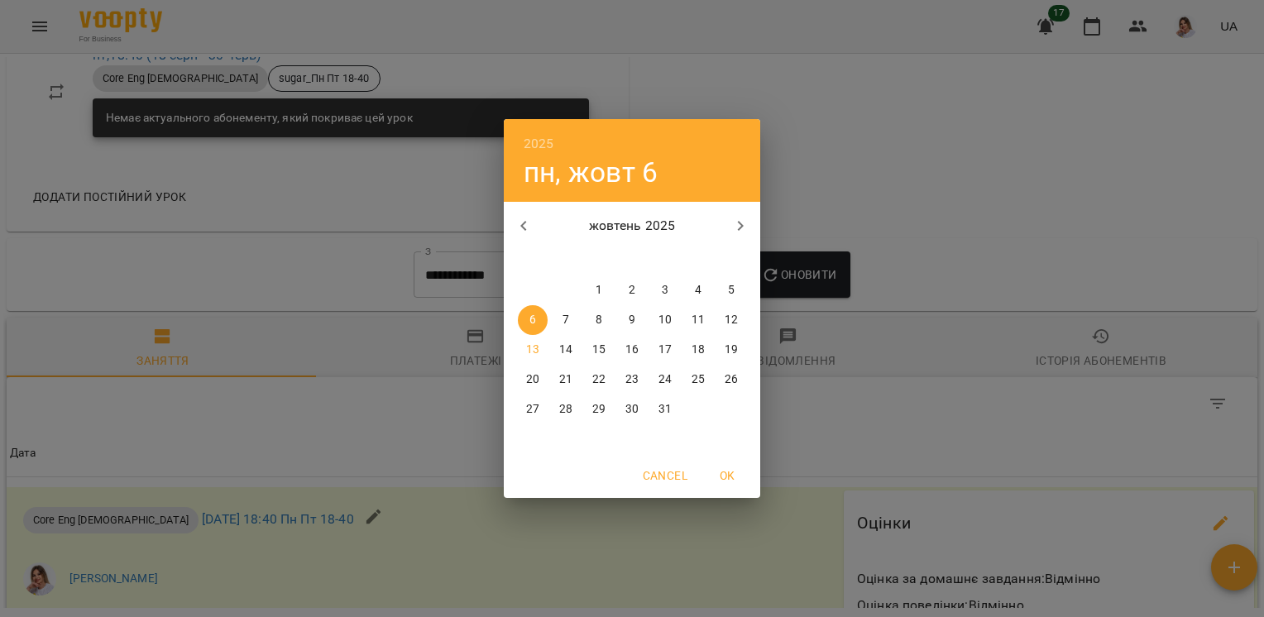
click at [586, 289] on span "1" at bounding box center [599, 290] width 30 height 17
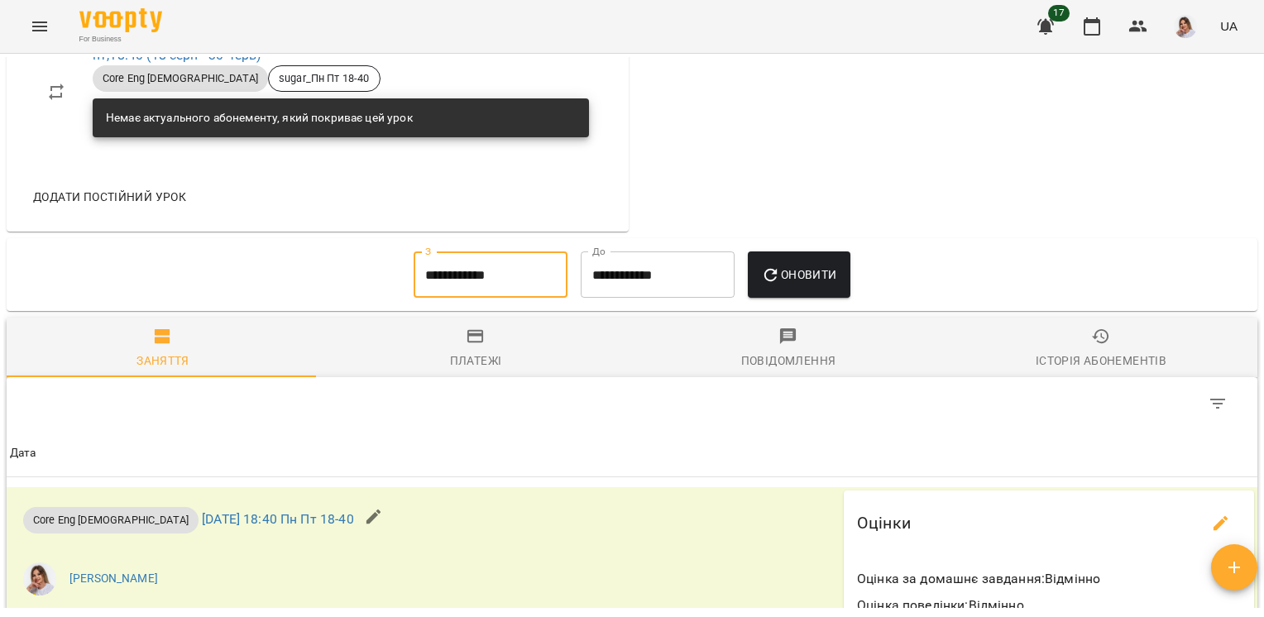
click at [800, 272] on span "Оновити" at bounding box center [798, 275] width 75 height 20
click at [471, 281] on input "**********" at bounding box center [491, 274] width 154 height 46
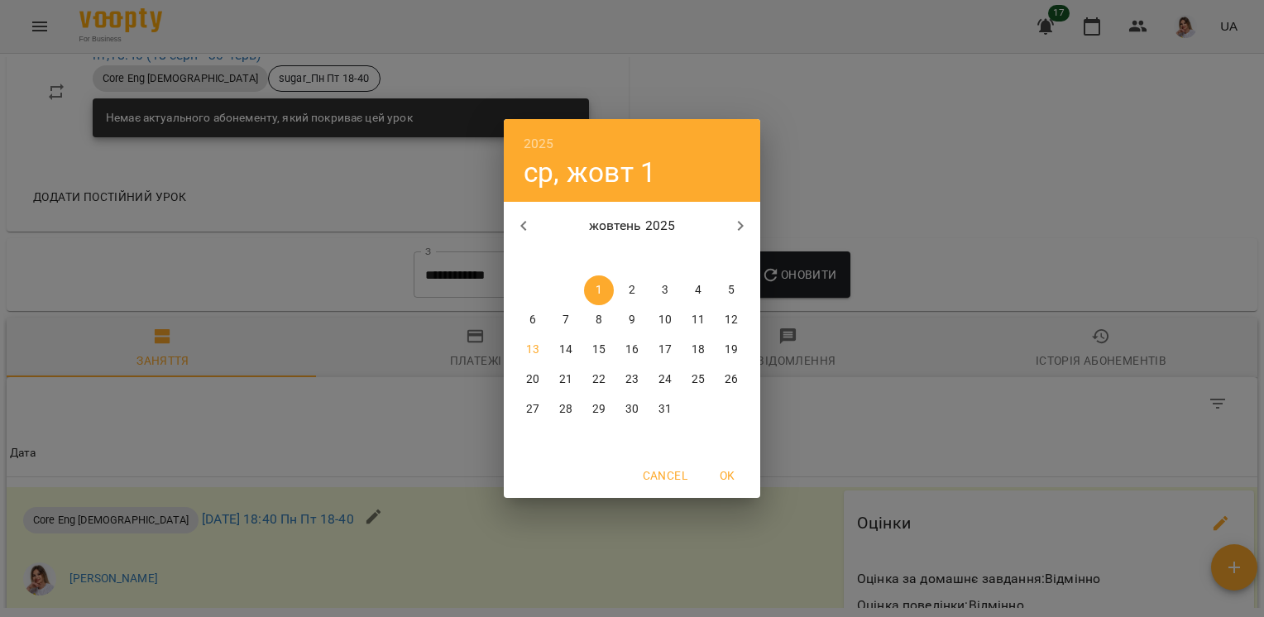
click at [520, 222] on icon "button" at bounding box center [524, 226] width 20 height 20
click at [531, 391] on button "22" at bounding box center [533, 380] width 30 height 30
type input "**********"
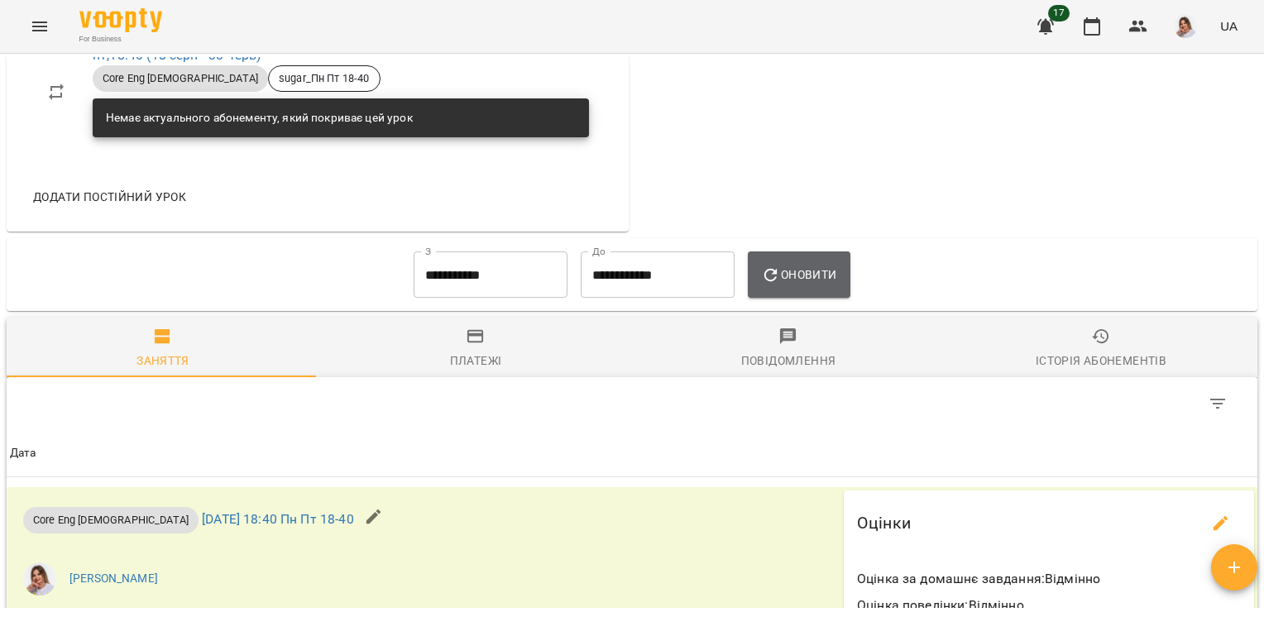
click at [791, 284] on span "Оновити" at bounding box center [798, 275] width 75 height 20
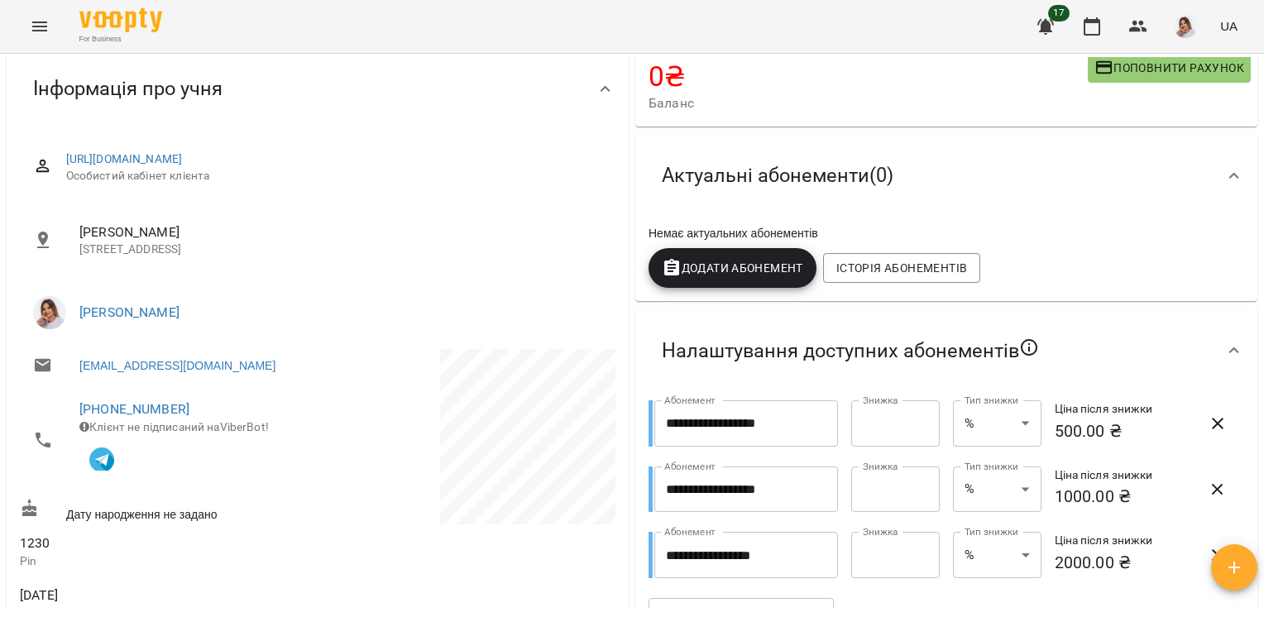
scroll to position [0, 0]
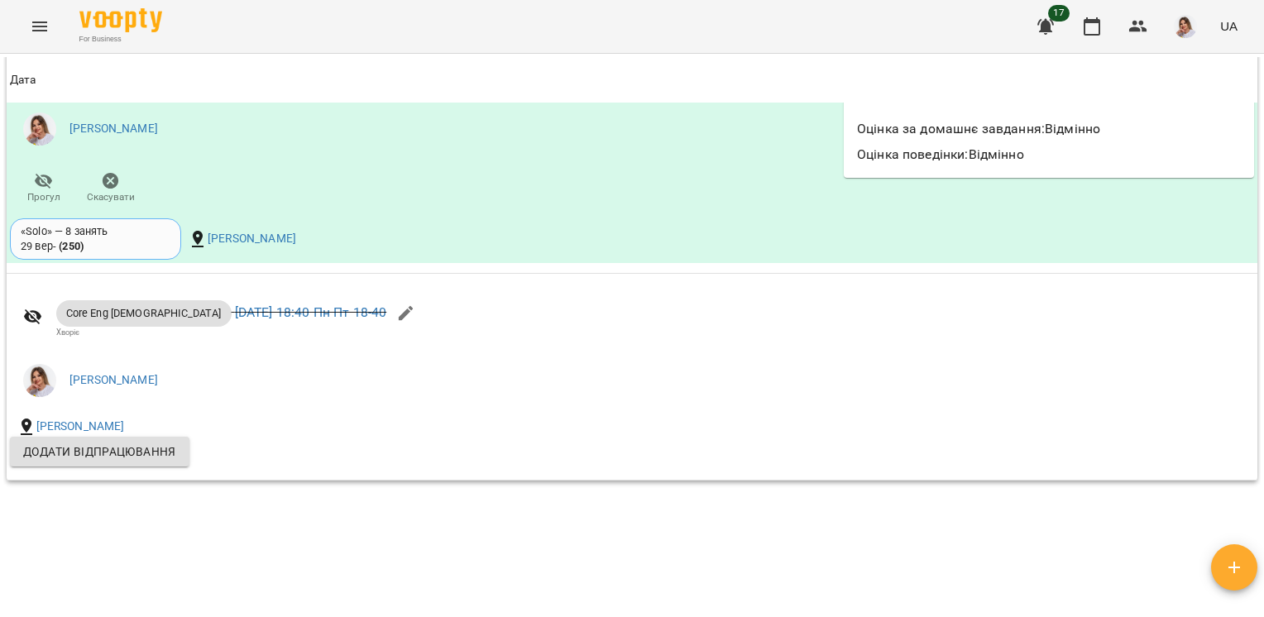
scroll to position [1456, 0]
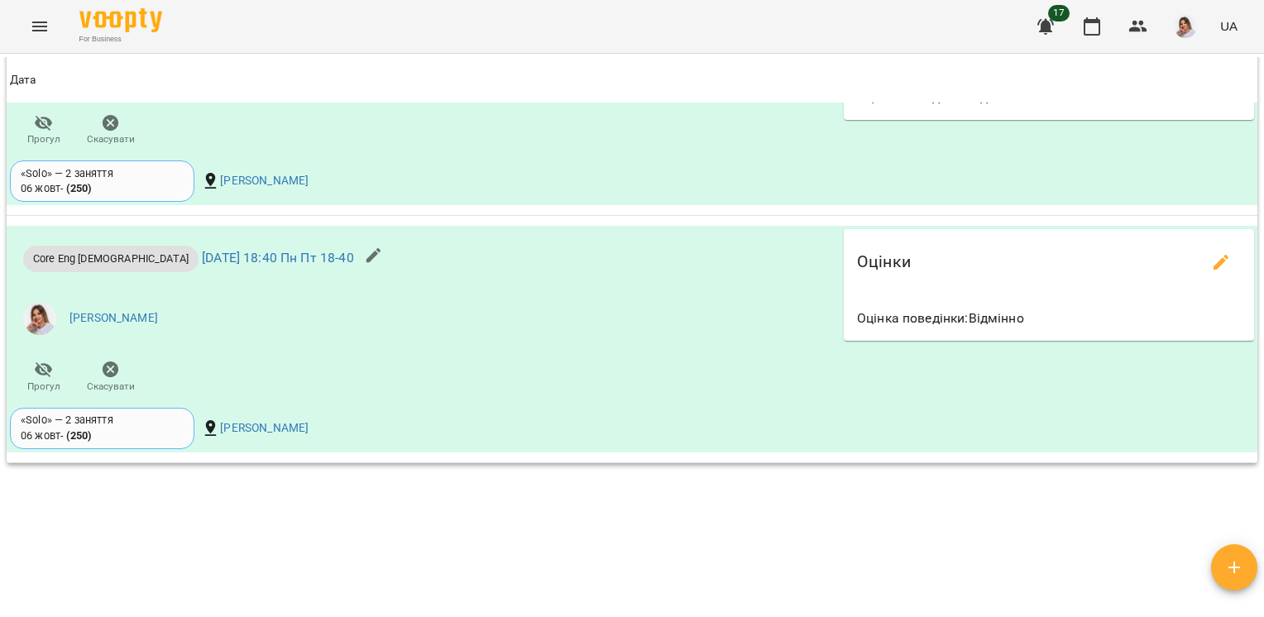
scroll to position [1464, 0]
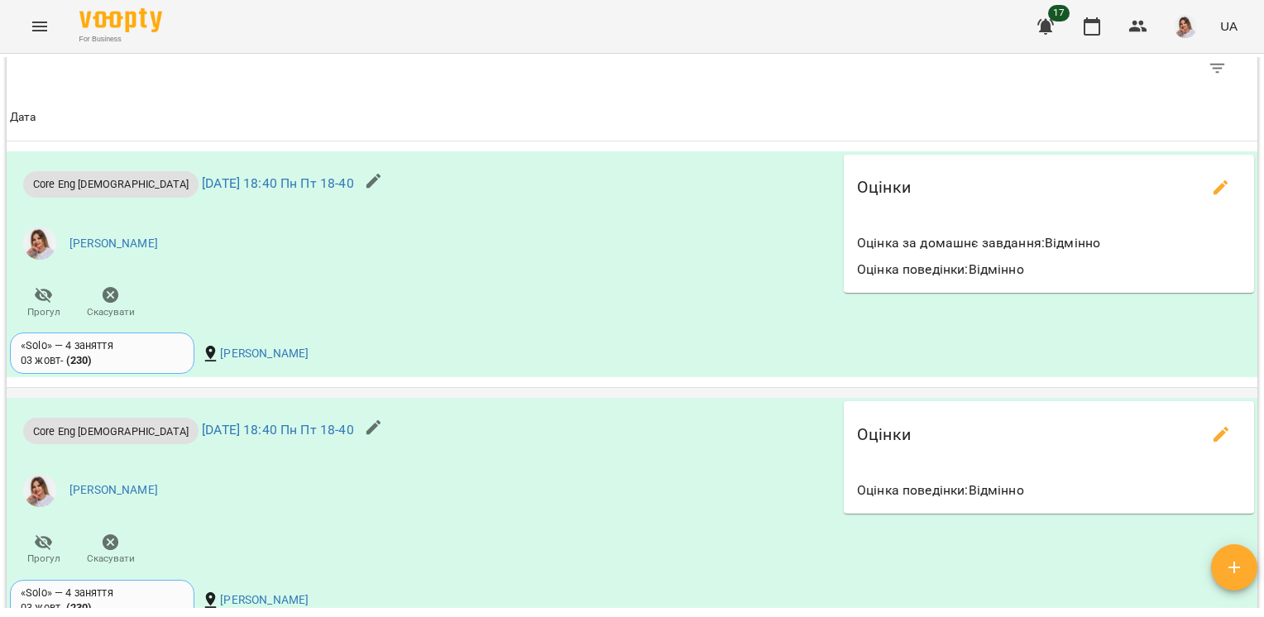
scroll to position [1452, 0]
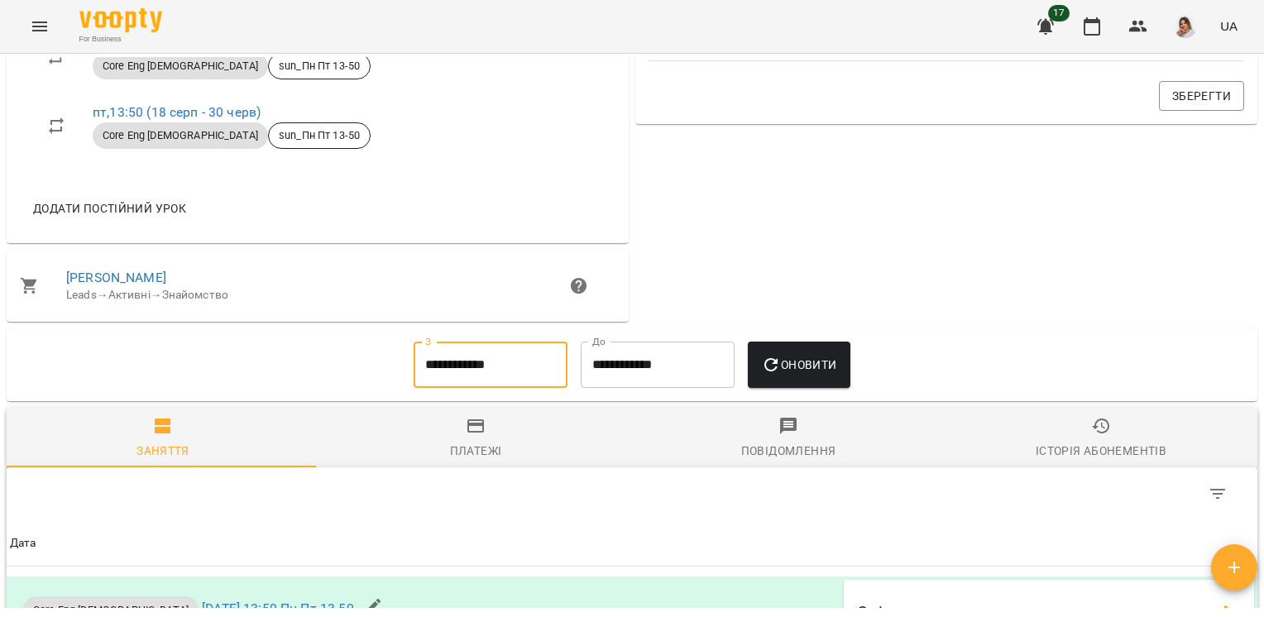
drag, startPoint x: 478, startPoint y: 355, endPoint x: 487, endPoint y: 385, distance: 31.9
click at [487, 385] on input "**********" at bounding box center [491, 365] width 154 height 46
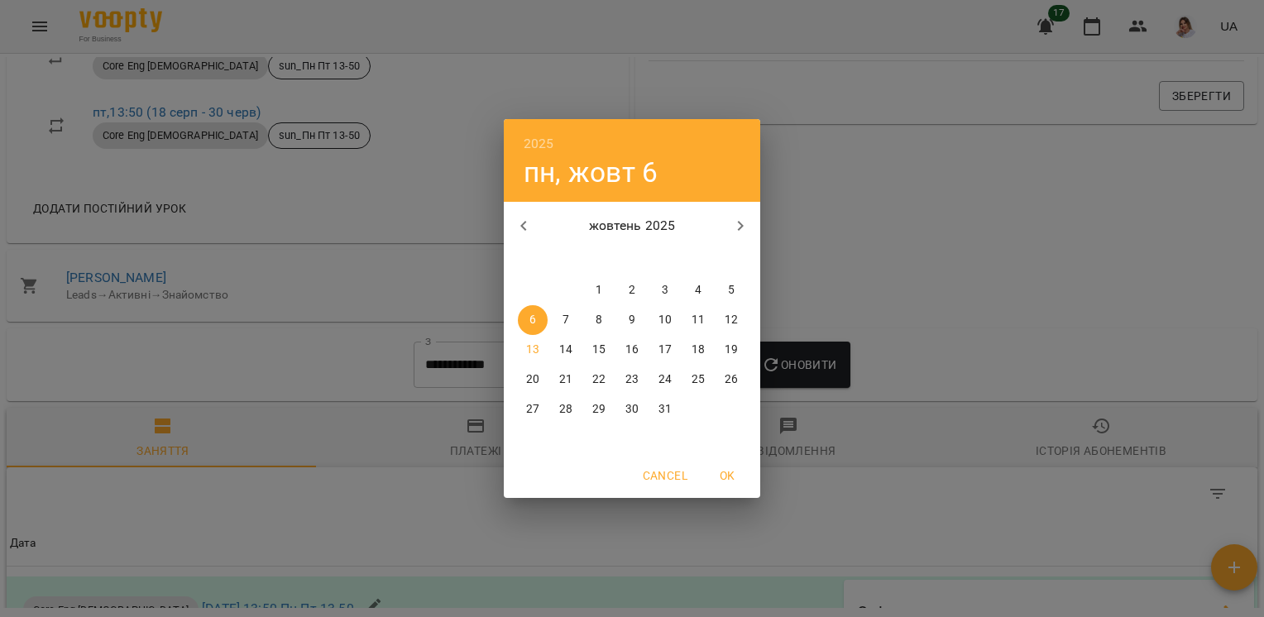
scroll to position [920, 0]
click at [604, 293] on span "1" at bounding box center [599, 290] width 30 height 17
type input "**********"
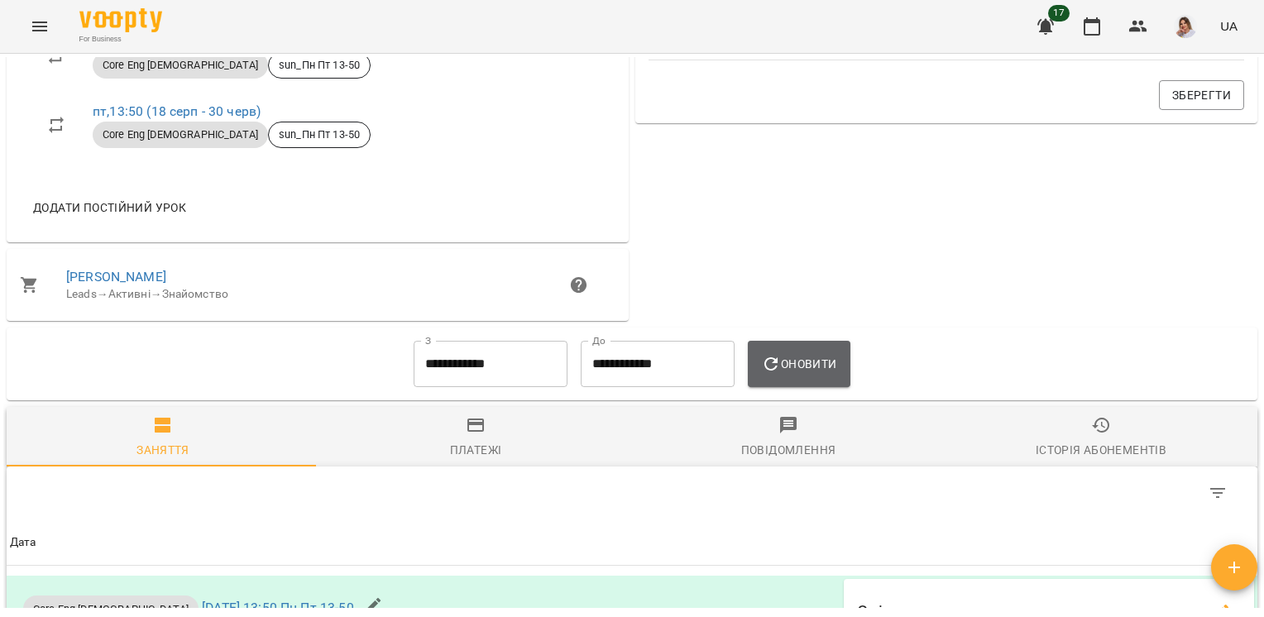
click at [781, 374] on icon "button" at bounding box center [771, 364] width 20 height 20
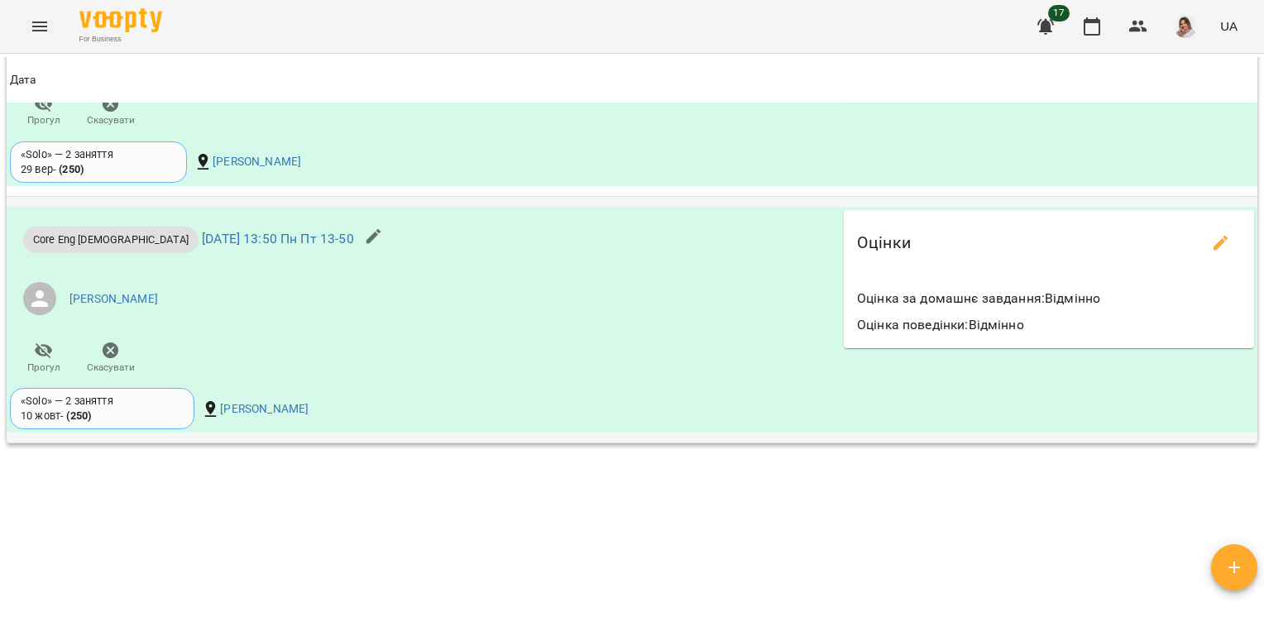
scroll to position [1785, 0]
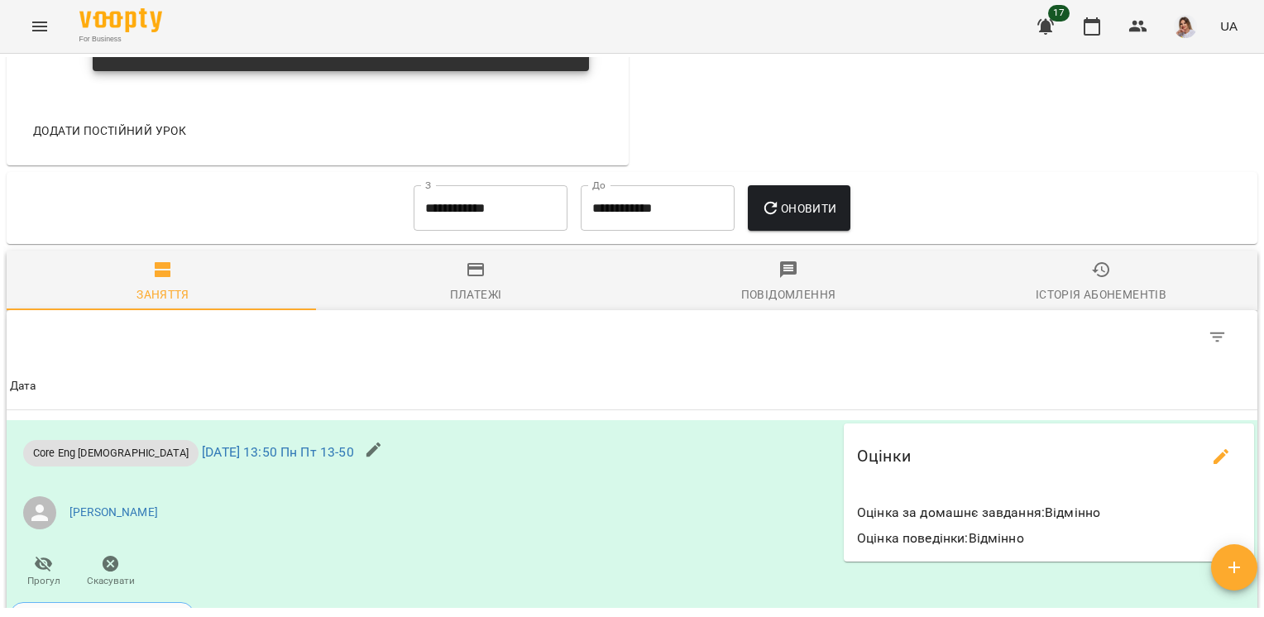
scroll to position [1083, 0]
click at [495, 232] on input "**********" at bounding box center [491, 208] width 154 height 46
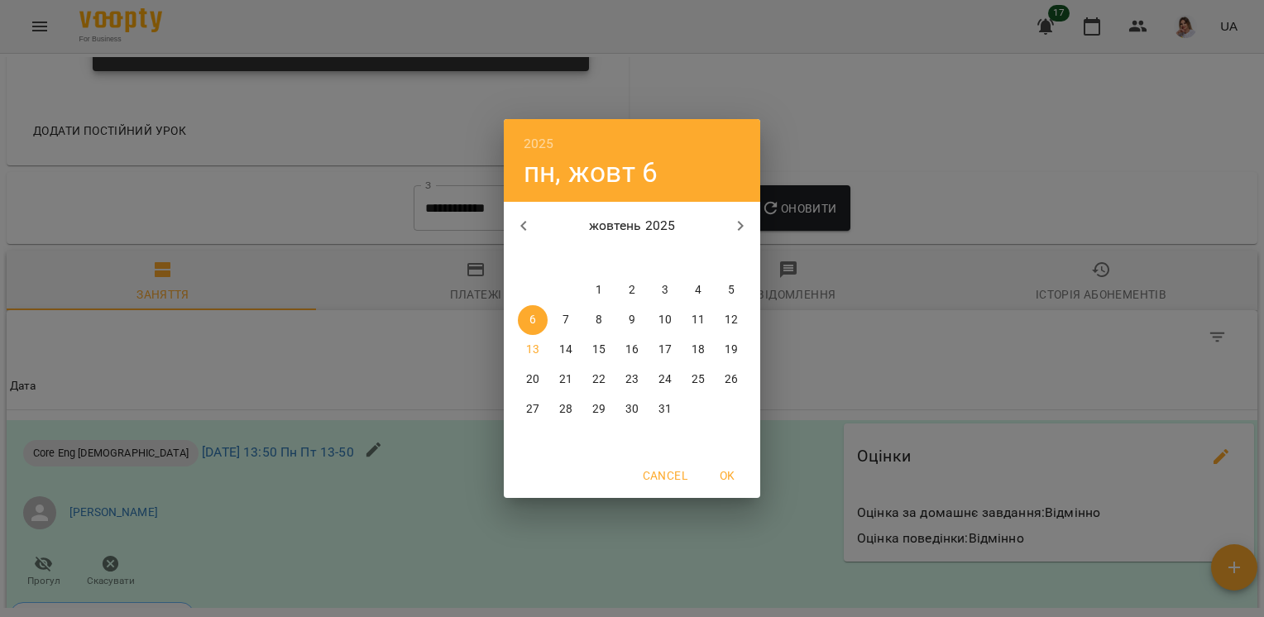
click at [593, 287] on span "1" at bounding box center [599, 290] width 30 height 17
type input "**********"
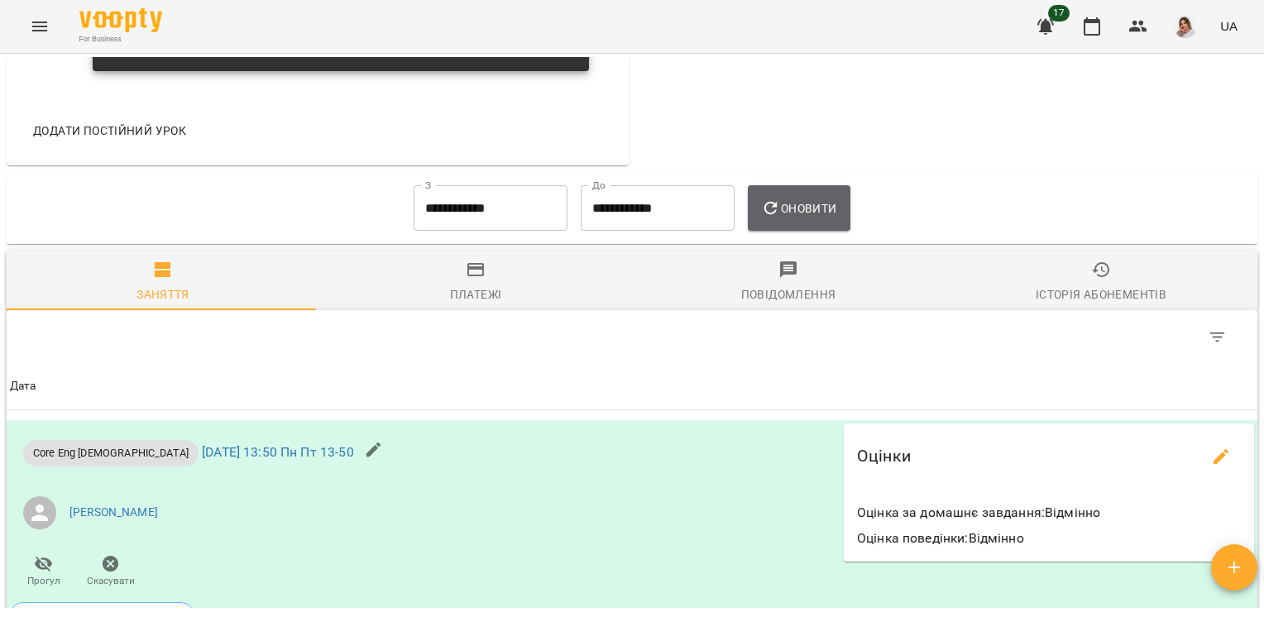
click at [815, 208] on span "Оновити" at bounding box center [798, 208] width 75 height 20
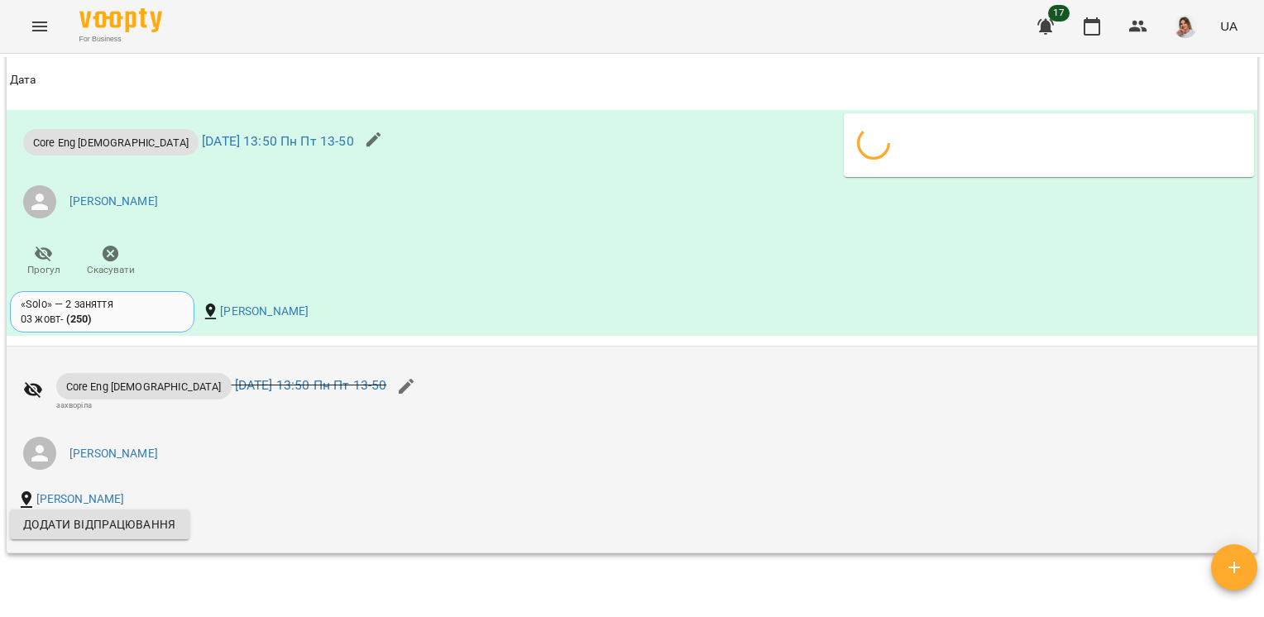
scroll to position [1792, 0]
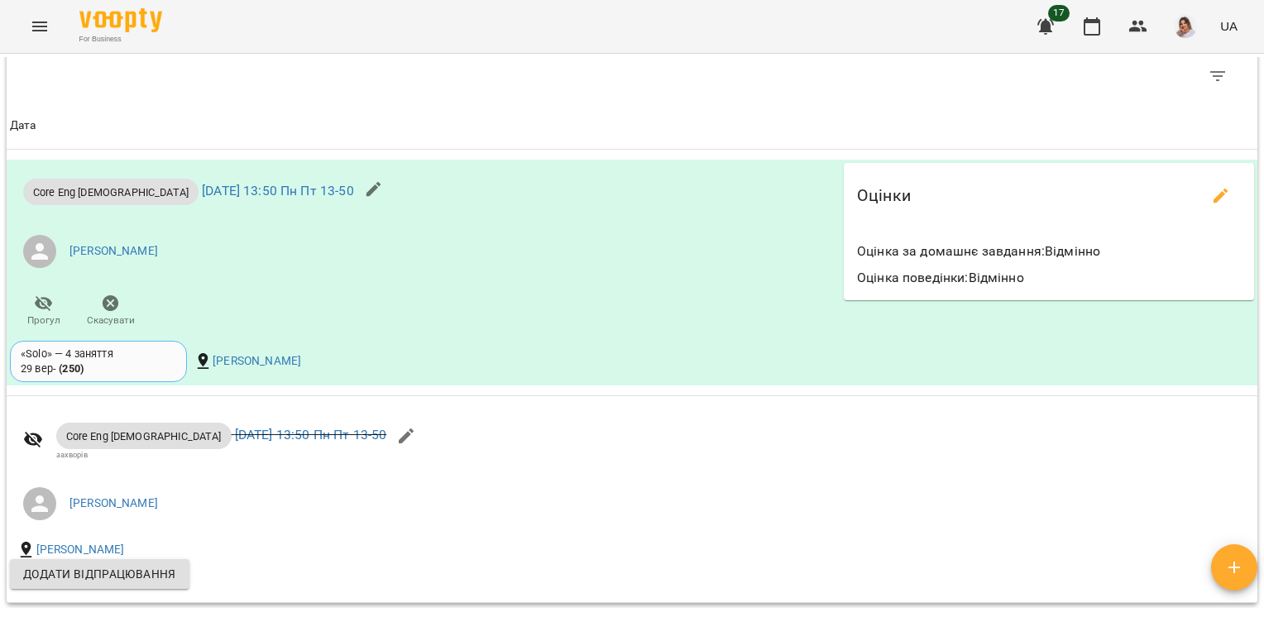
scroll to position [1453, 0]
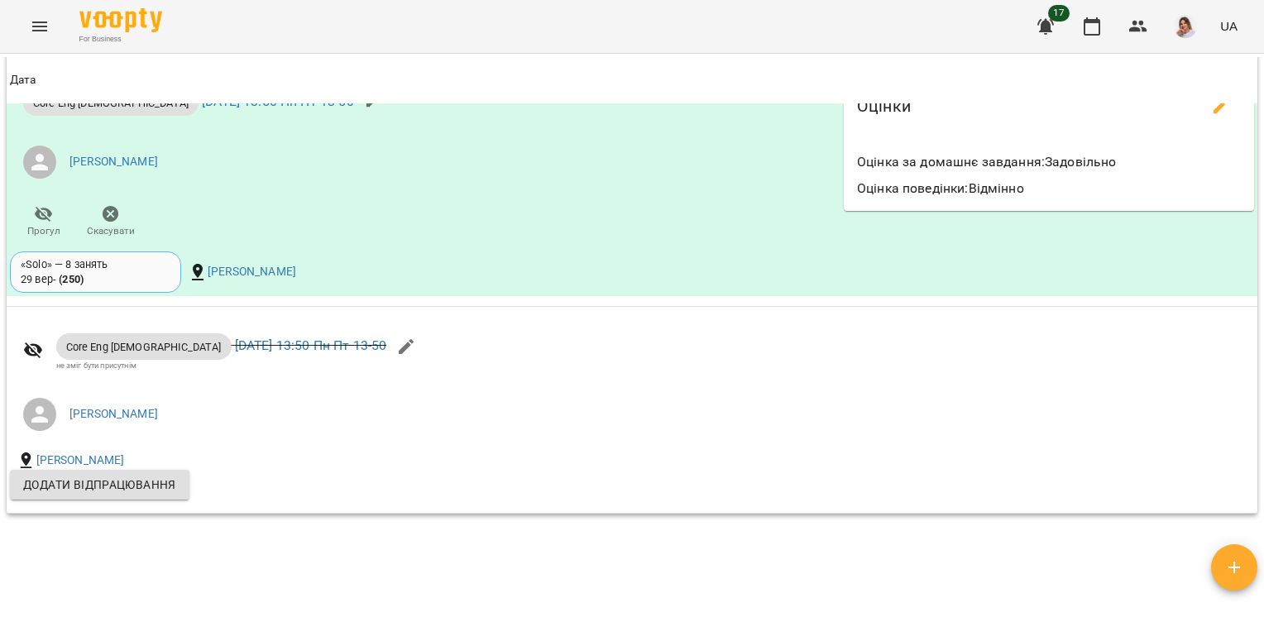
scroll to position [1396, 0]
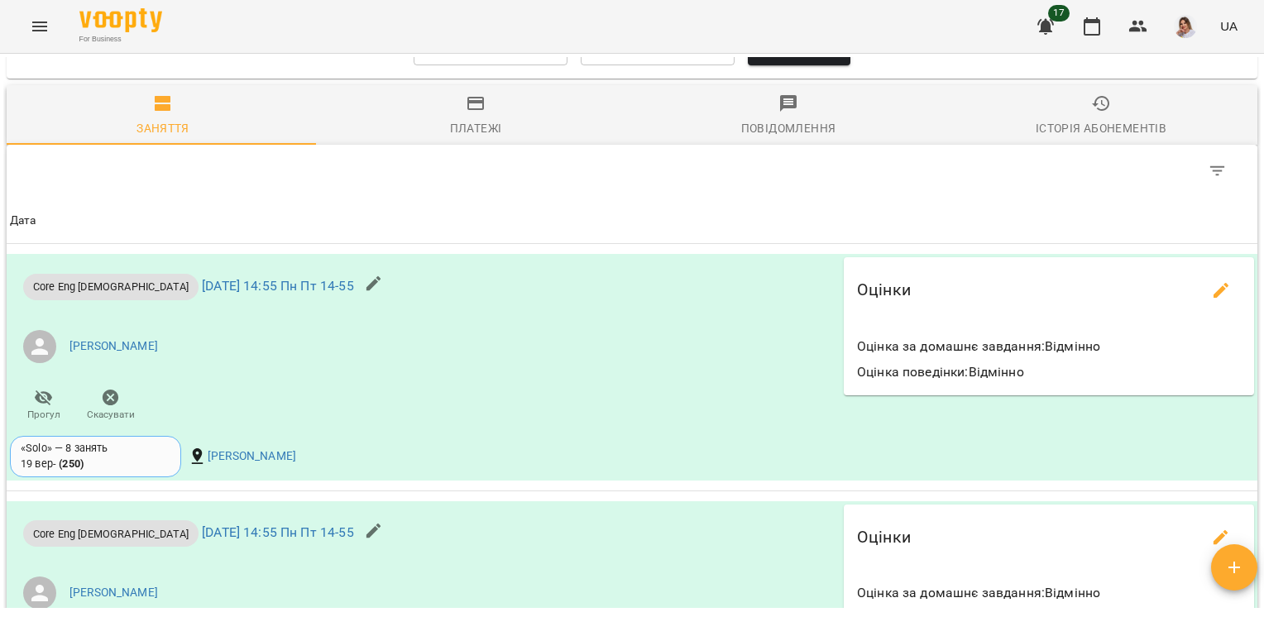
scroll to position [1154, 0]
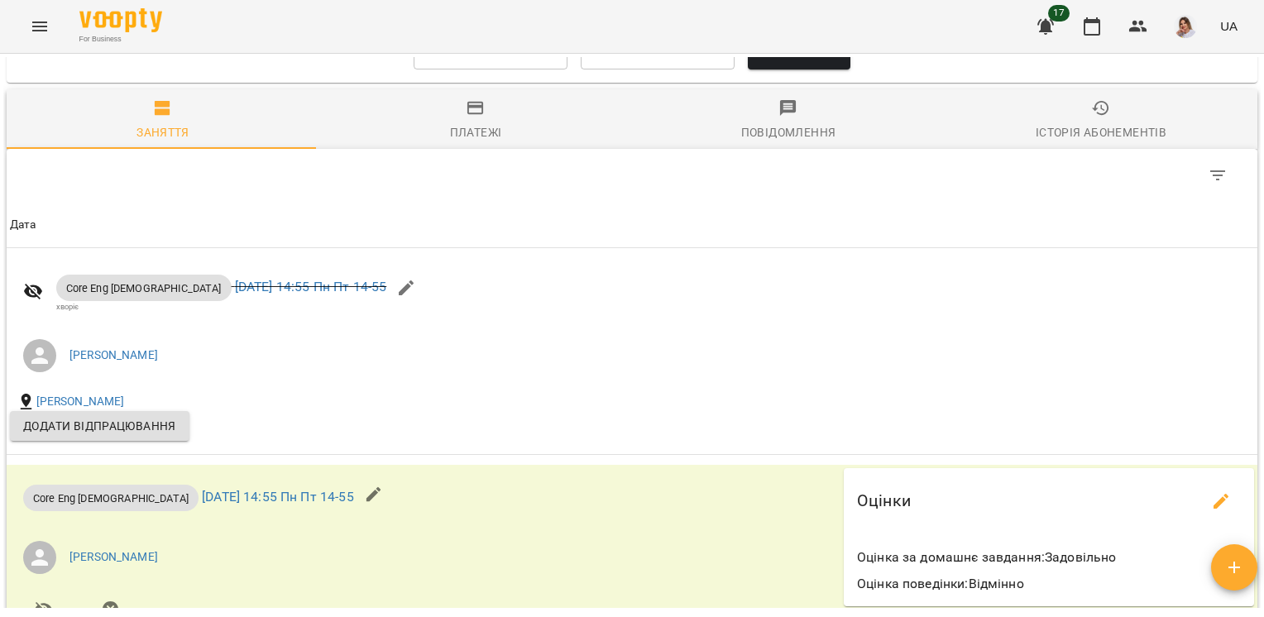
scroll to position [1231, 0]
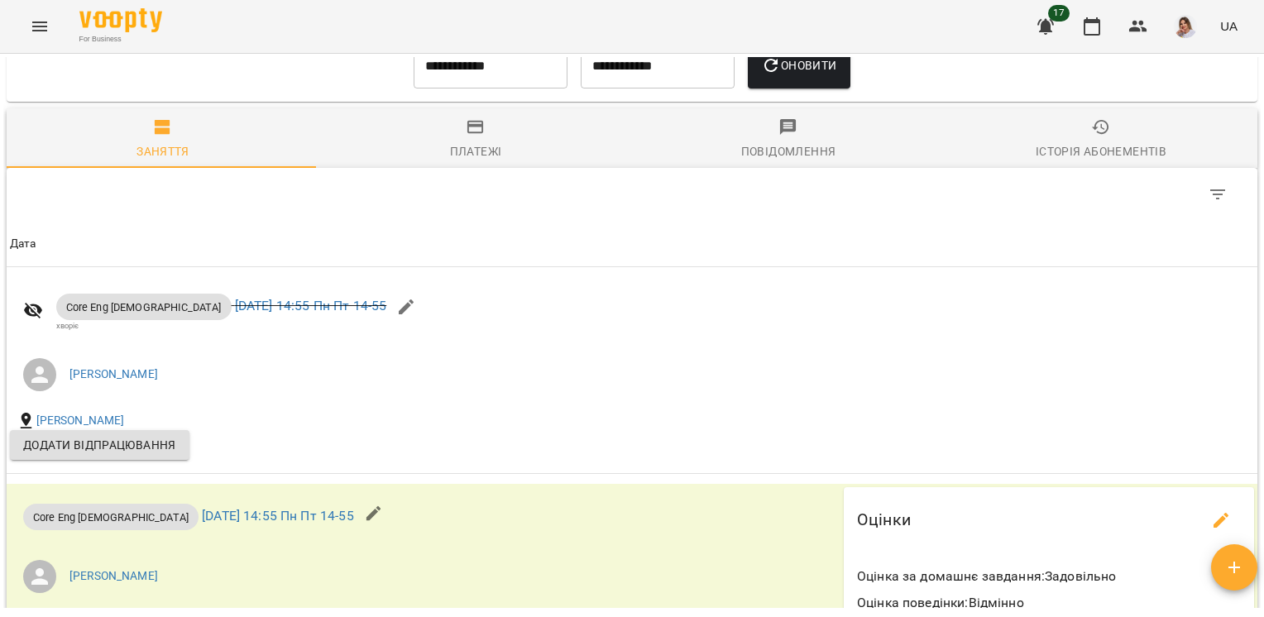
click at [493, 84] on input "**********" at bounding box center [491, 65] width 154 height 46
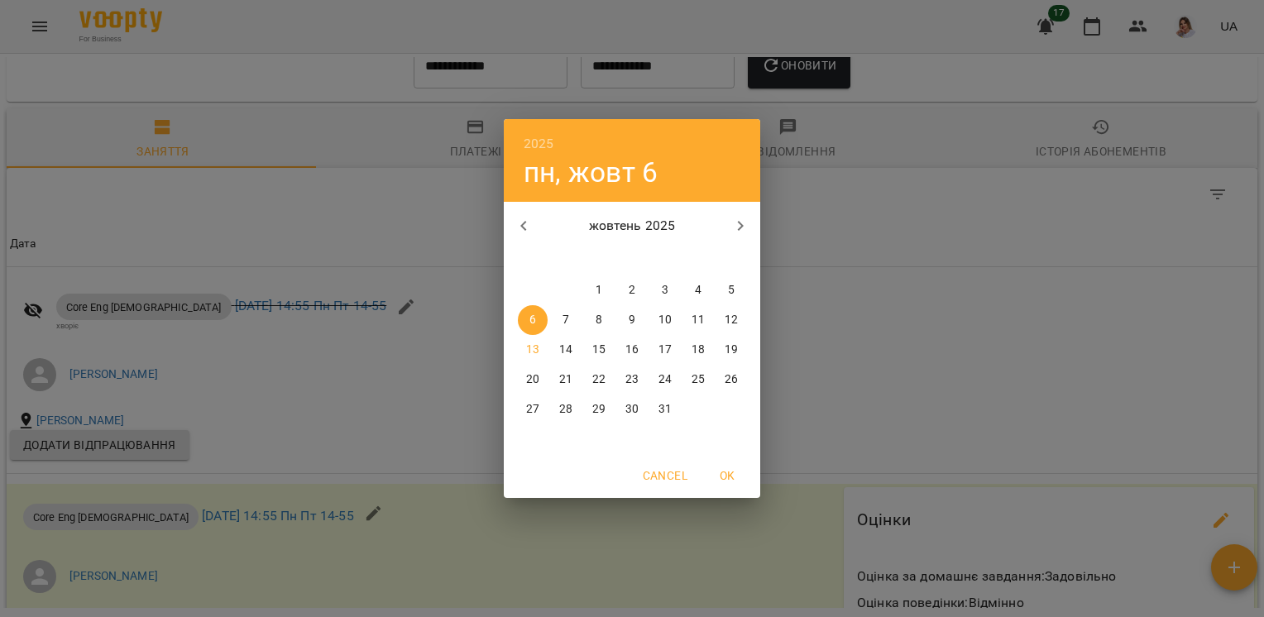
drag, startPoint x: 524, startPoint y: 228, endPoint x: 530, endPoint y: 237, distance: 10.8
click at [524, 229] on icon "button" at bounding box center [523, 226] width 6 height 10
click at [538, 351] on p "15" at bounding box center [532, 350] width 13 height 17
type input "**********"
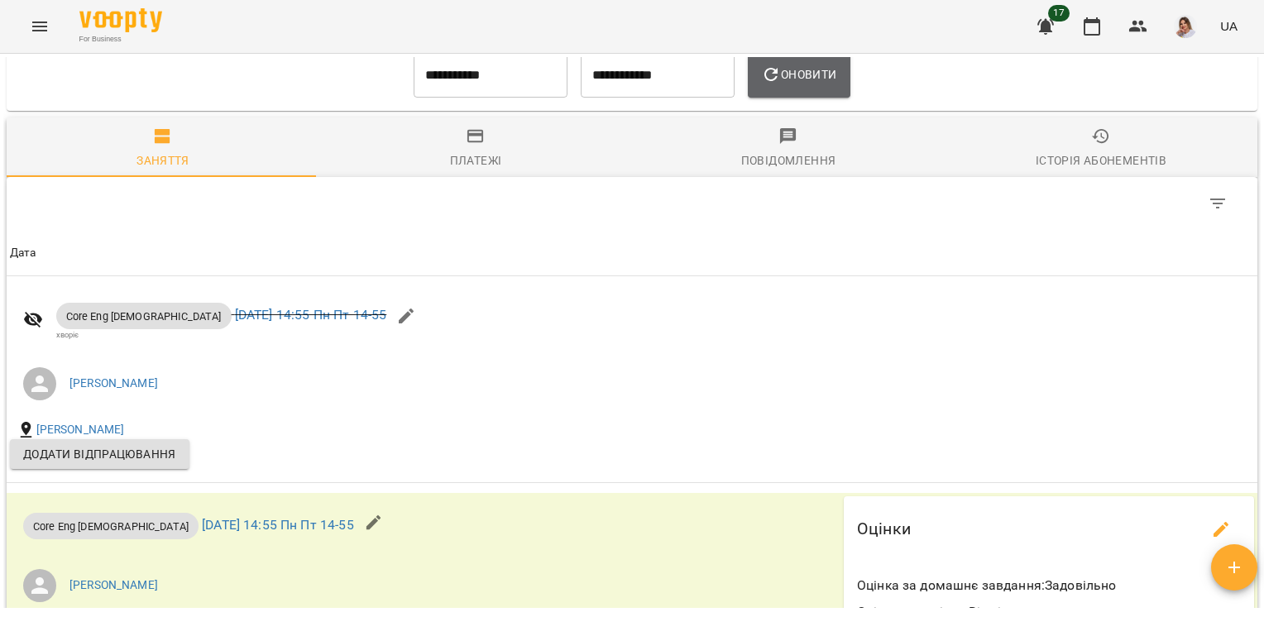
click at [815, 84] on span "Оновити" at bounding box center [798, 75] width 75 height 20
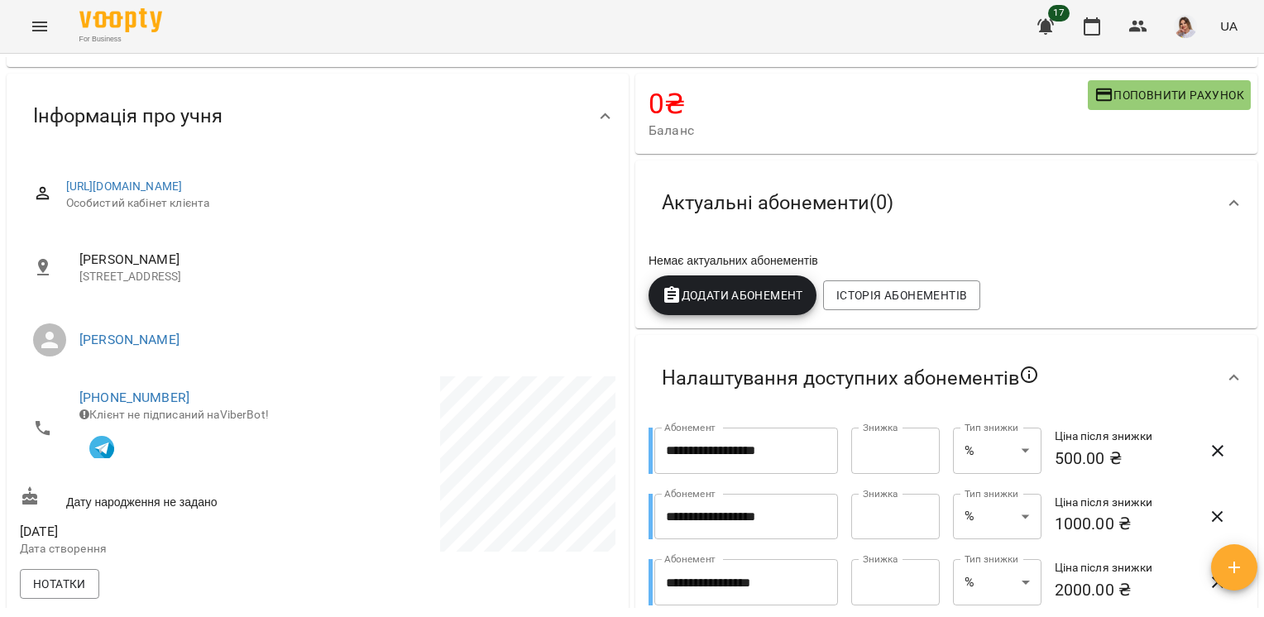
scroll to position [0, 0]
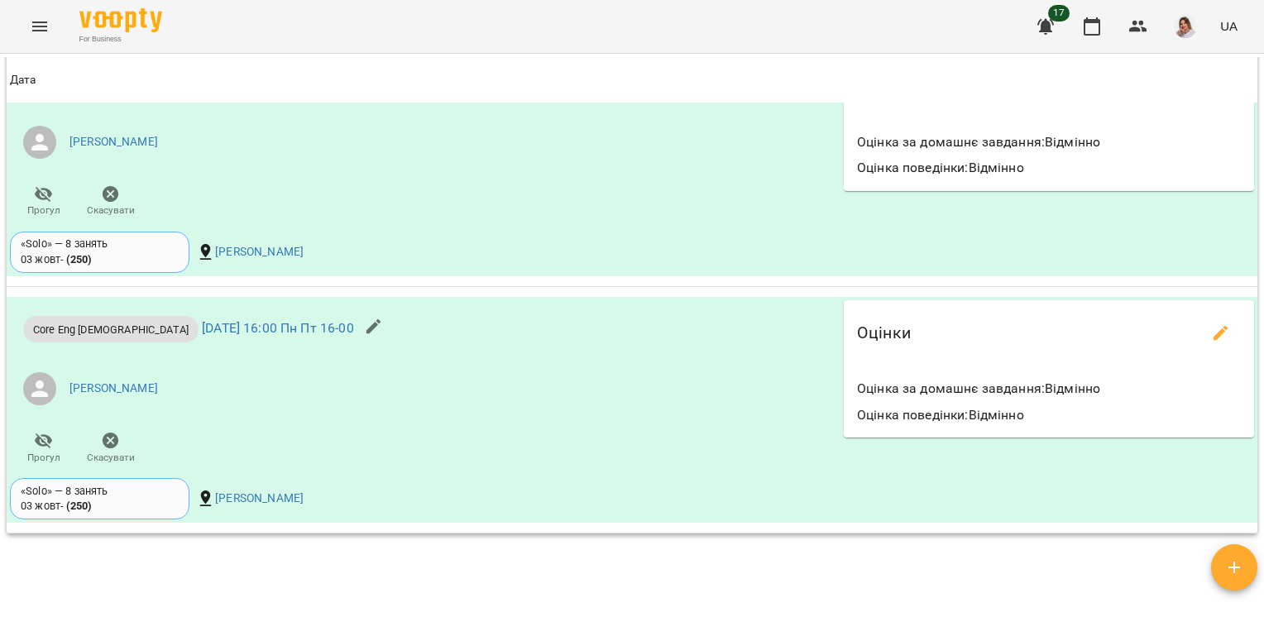
scroll to position [1547, 0]
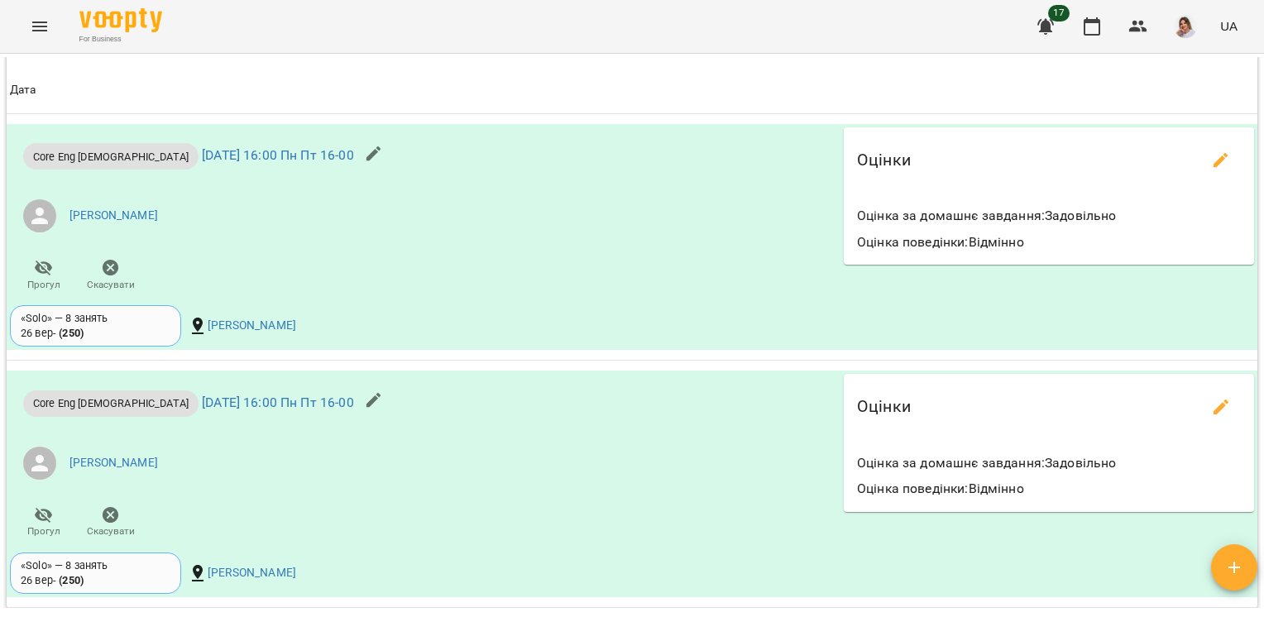
scroll to position [1539, 0]
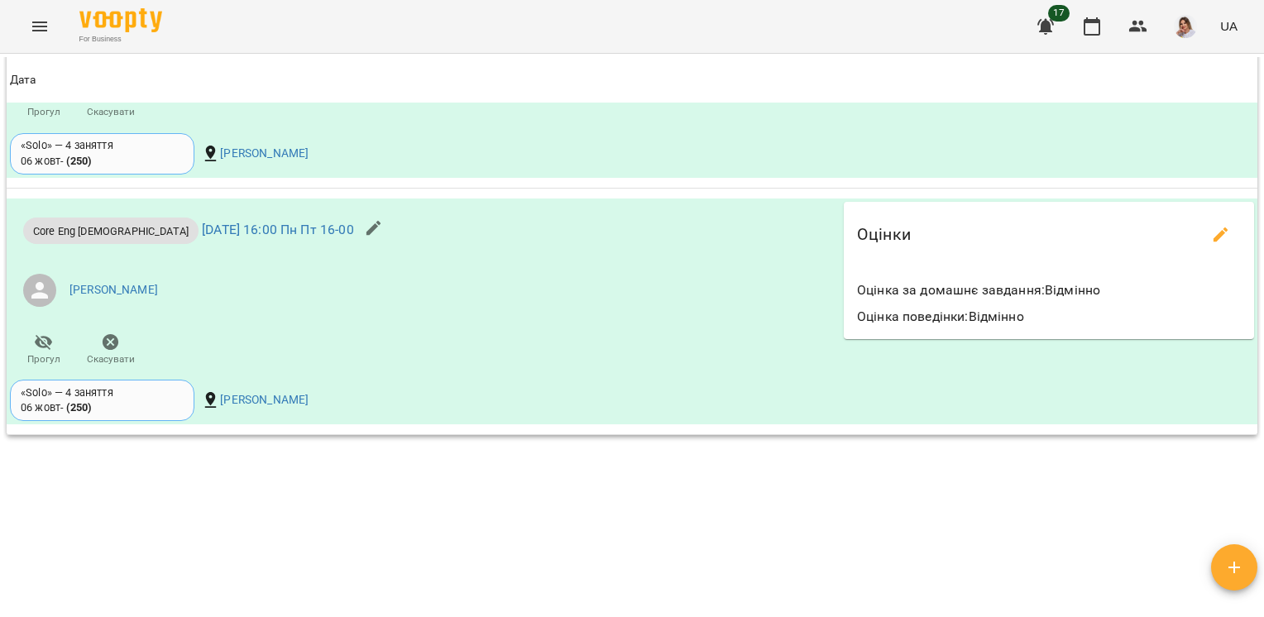
scroll to position [1494, 0]
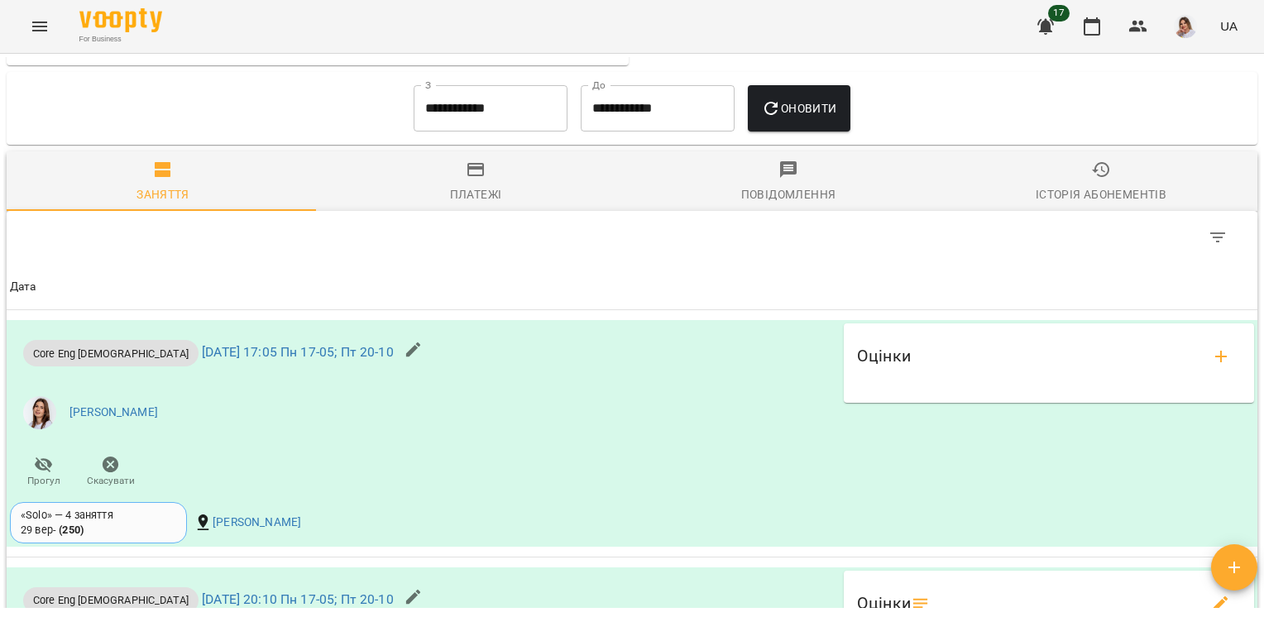
scroll to position [1149, 0]
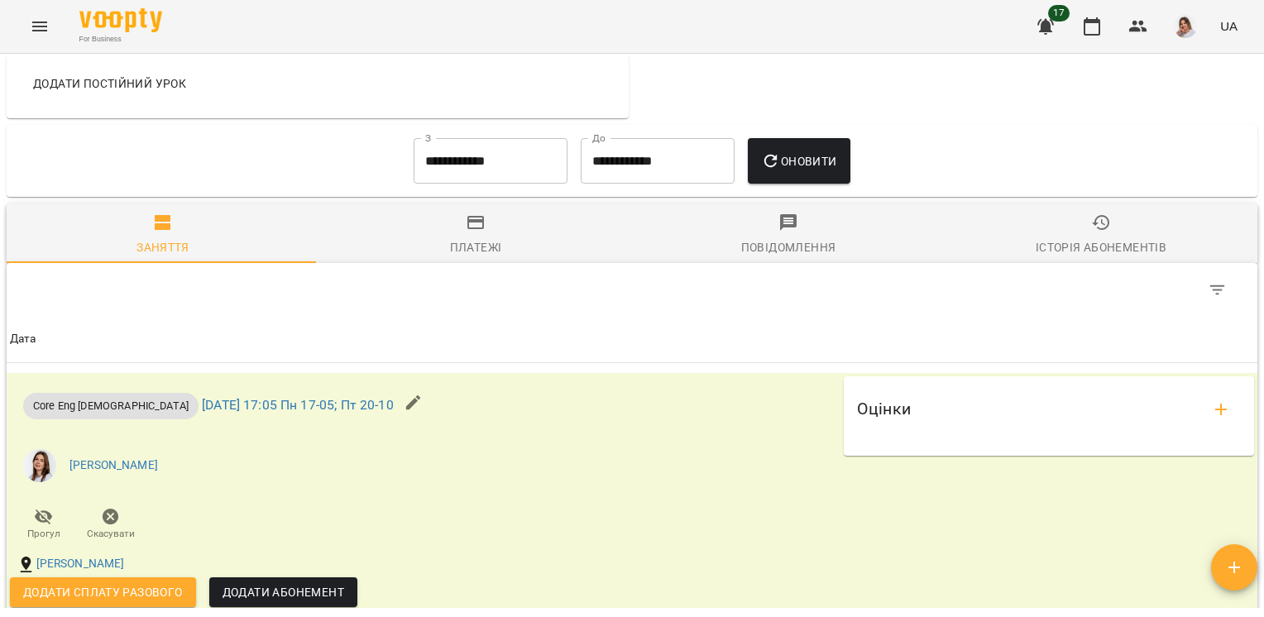
scroll to position [1129, 0]
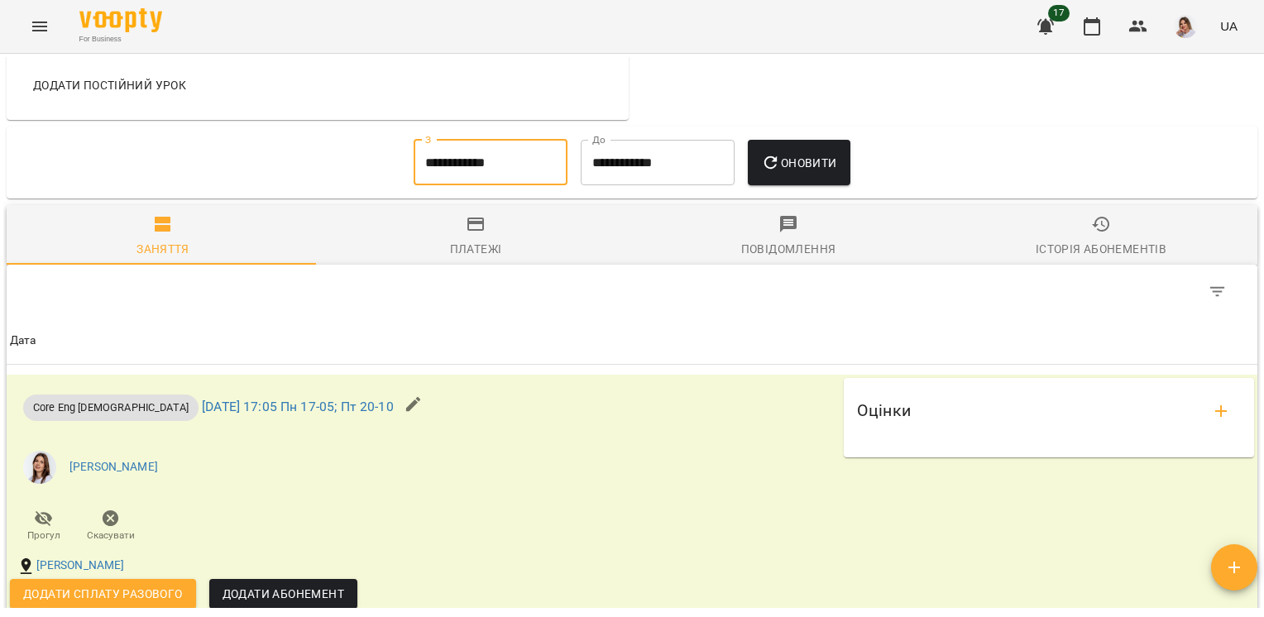
click at [500, 163] on input "**********" at bounding box center [491, 163] width 154 height 46
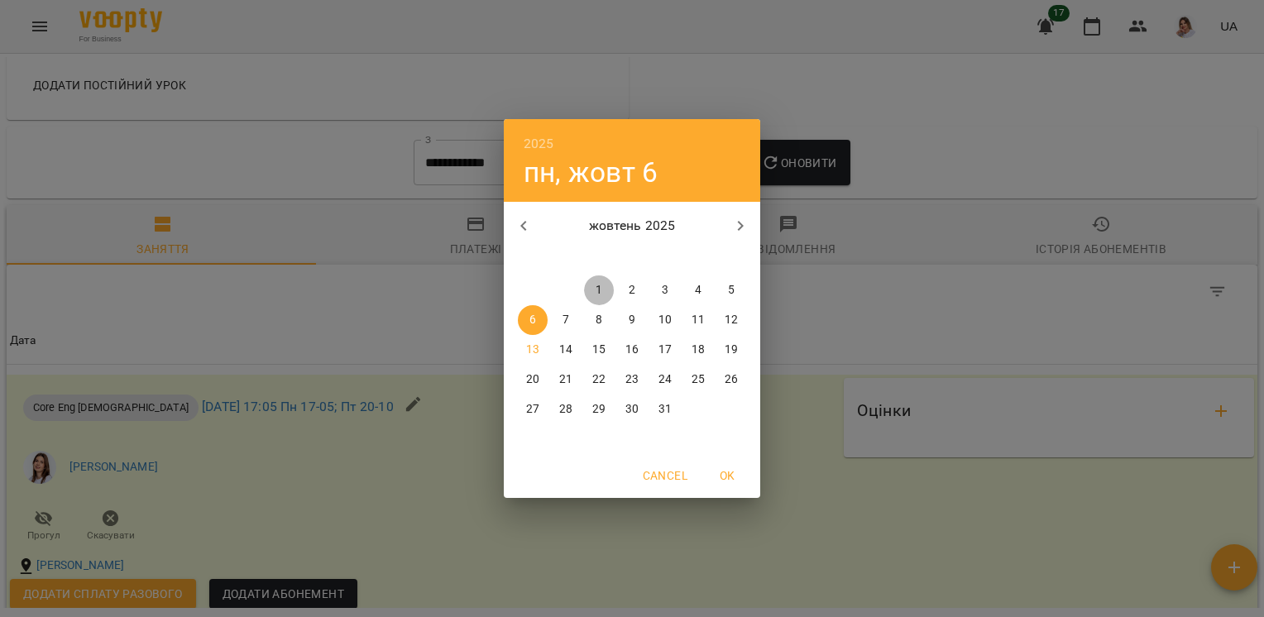
click at [595, 293] on span "1" at bounding box center [599, 290] width 30 height 17
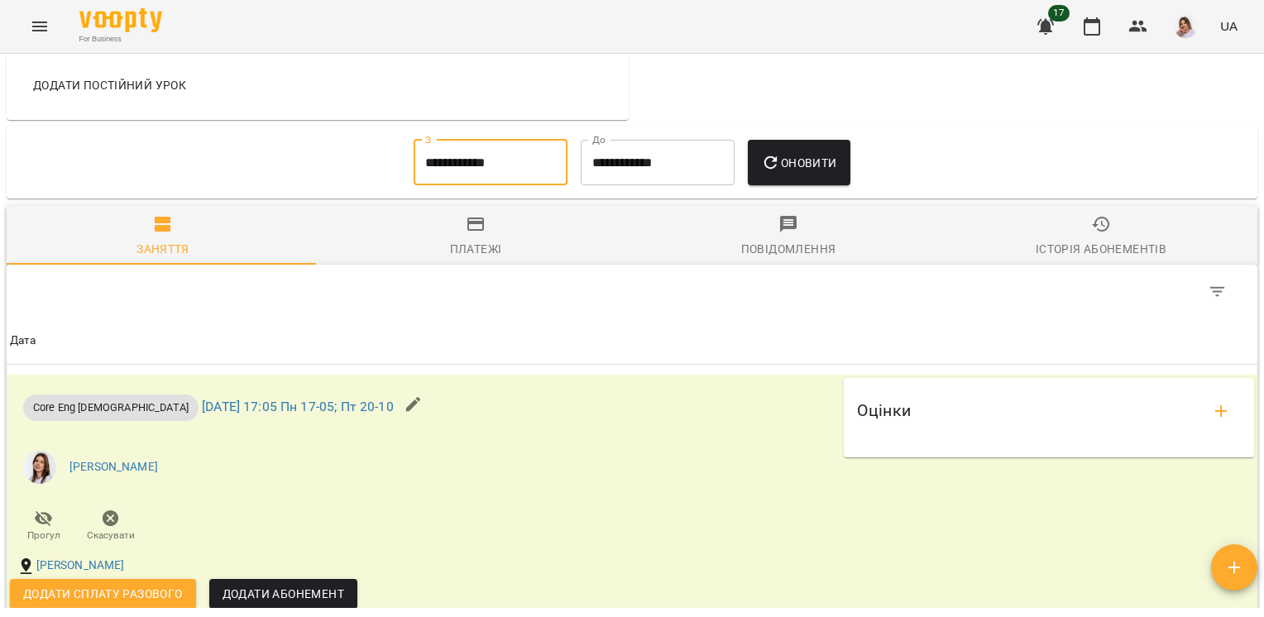
click at [771, 182] on button "Оновити" at bounding box center [799, 163] width 102 height 46
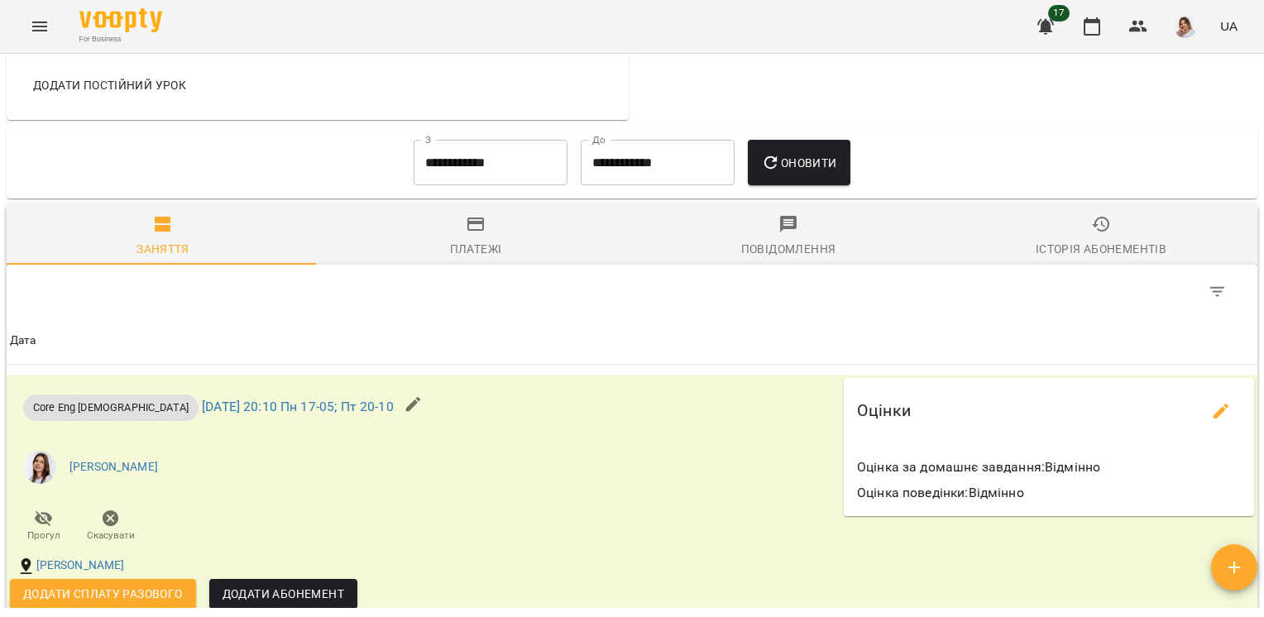
click at [504, 174] on input "**********" at bounding box center [491, 163] width 154 height 46
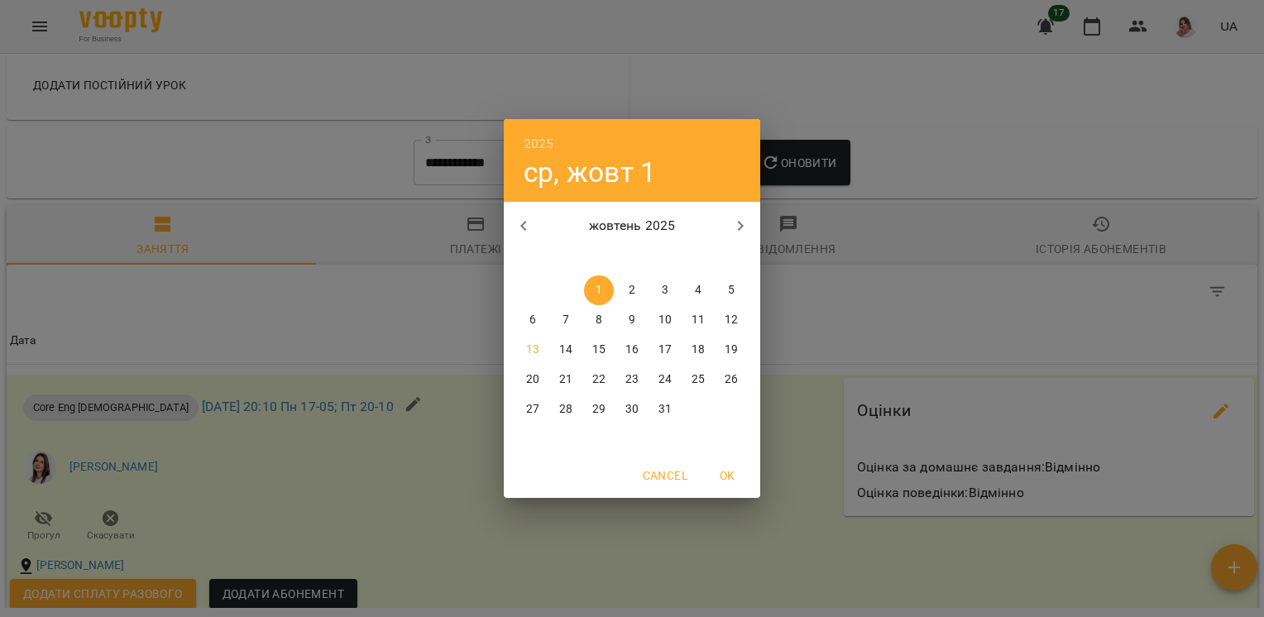
click at [531, 219] on icon "button" at bounding box center [524, 226] width 20 height 20
click at [538, 359] on button "15" at bounding box center [533, 350] width 30 height 30
type input "**********"
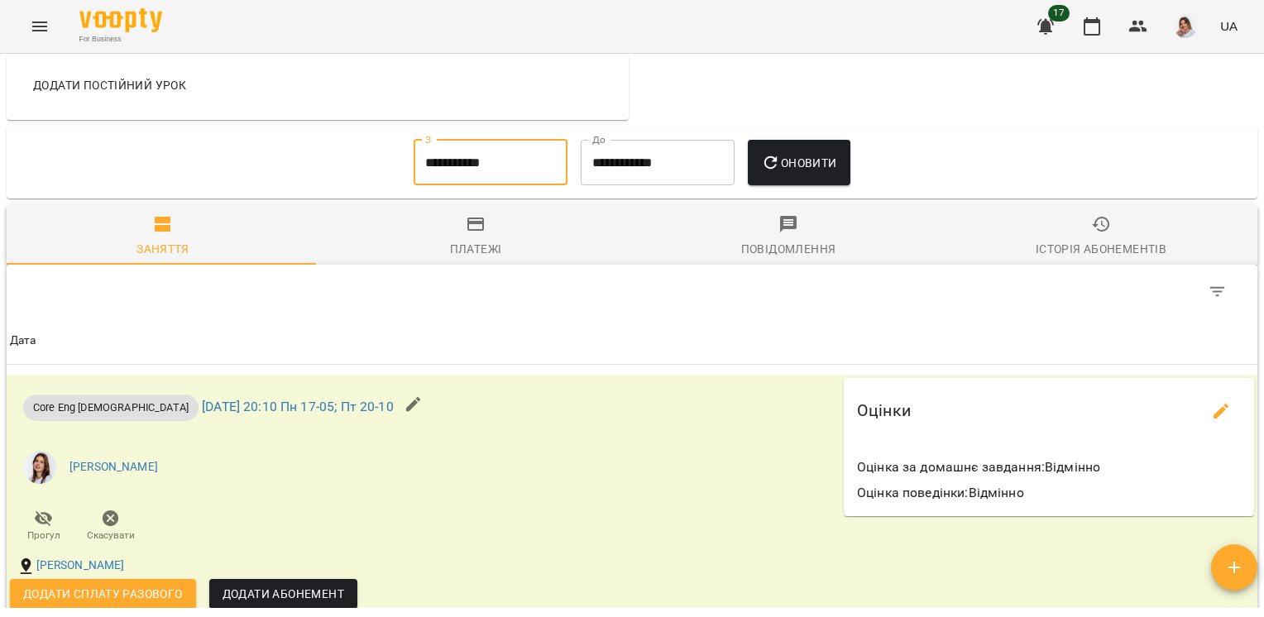
click at [794, 184] on button "Оновити" at bounding box center [799, 163] width 102 height 46
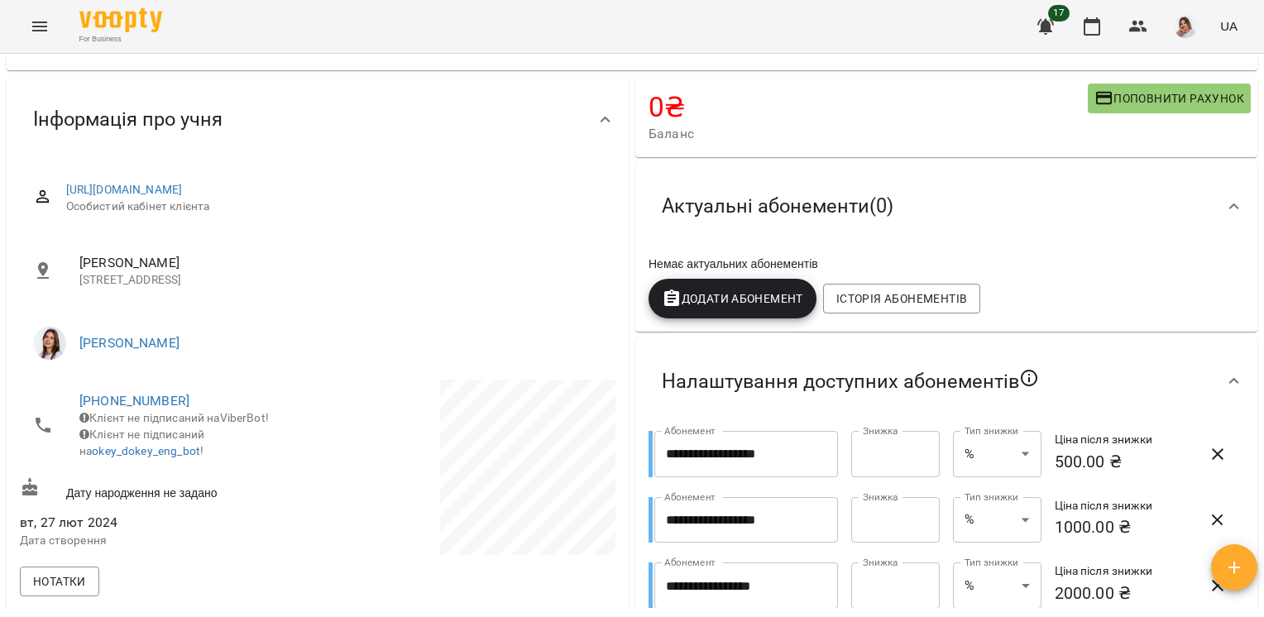
scroll to position [155, 0]
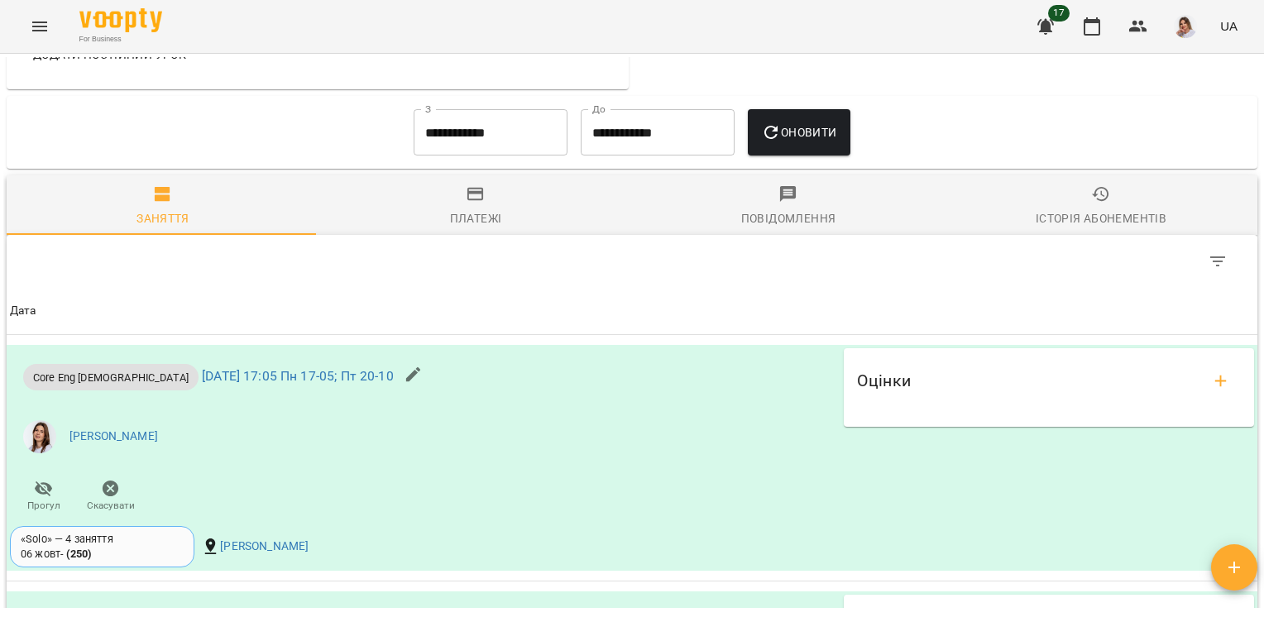
scroll to position [1494, 0]
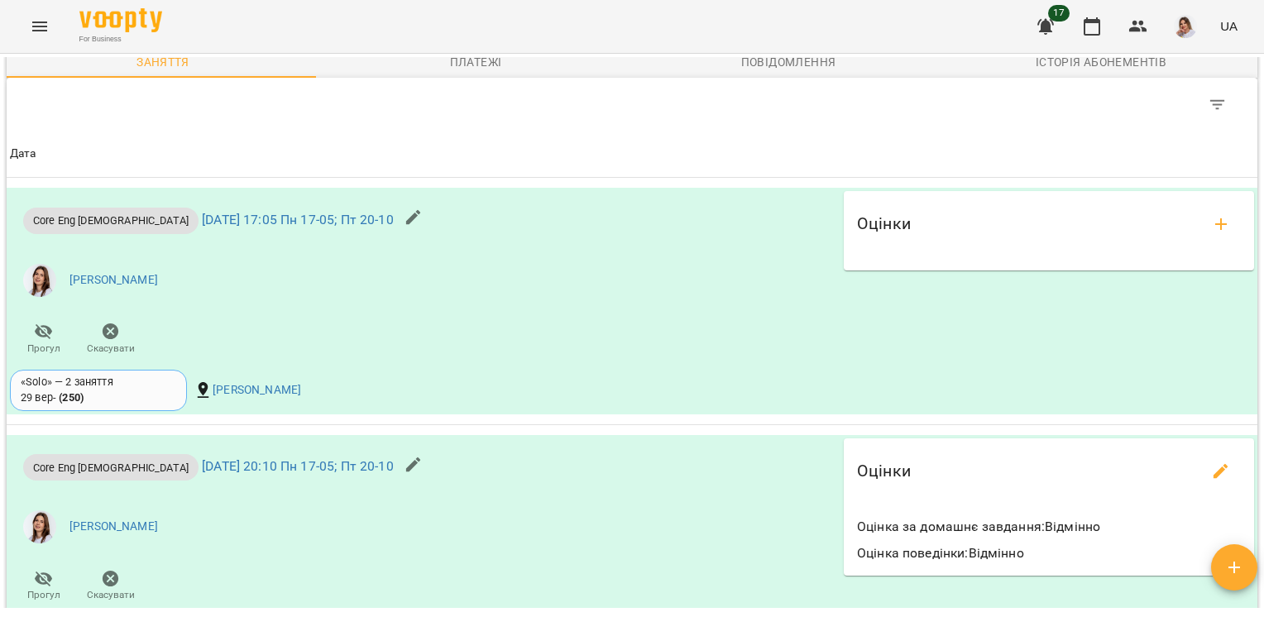
scroll to position [1532, 0]
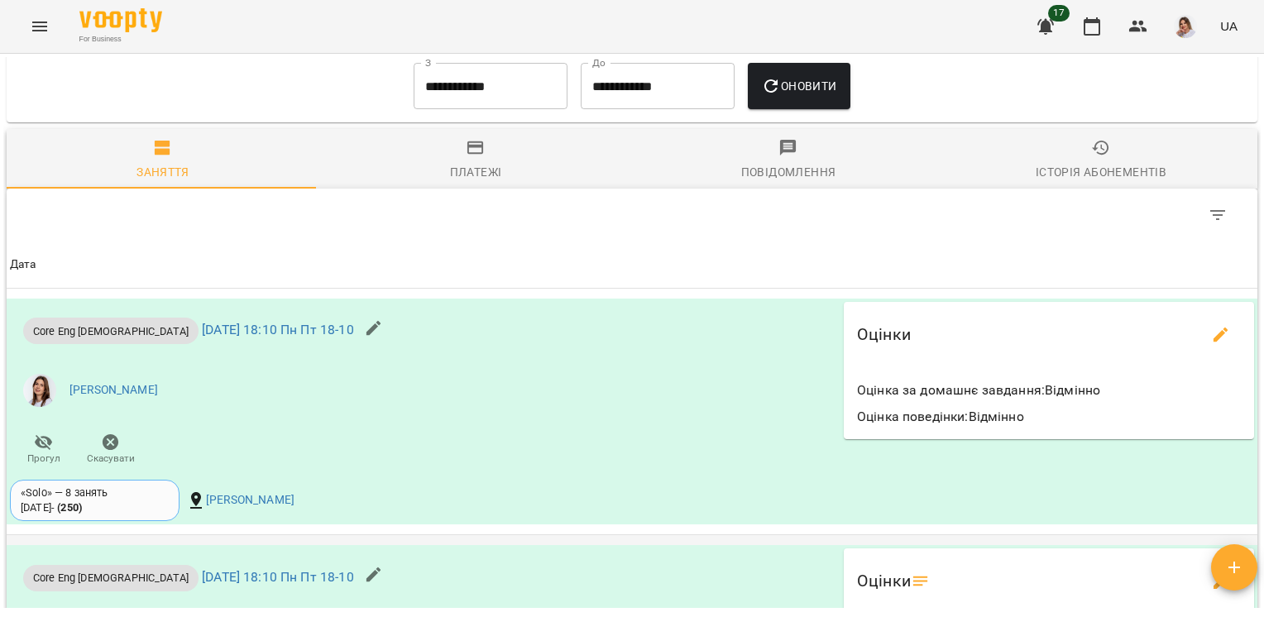
scroll to position [1614, 0]
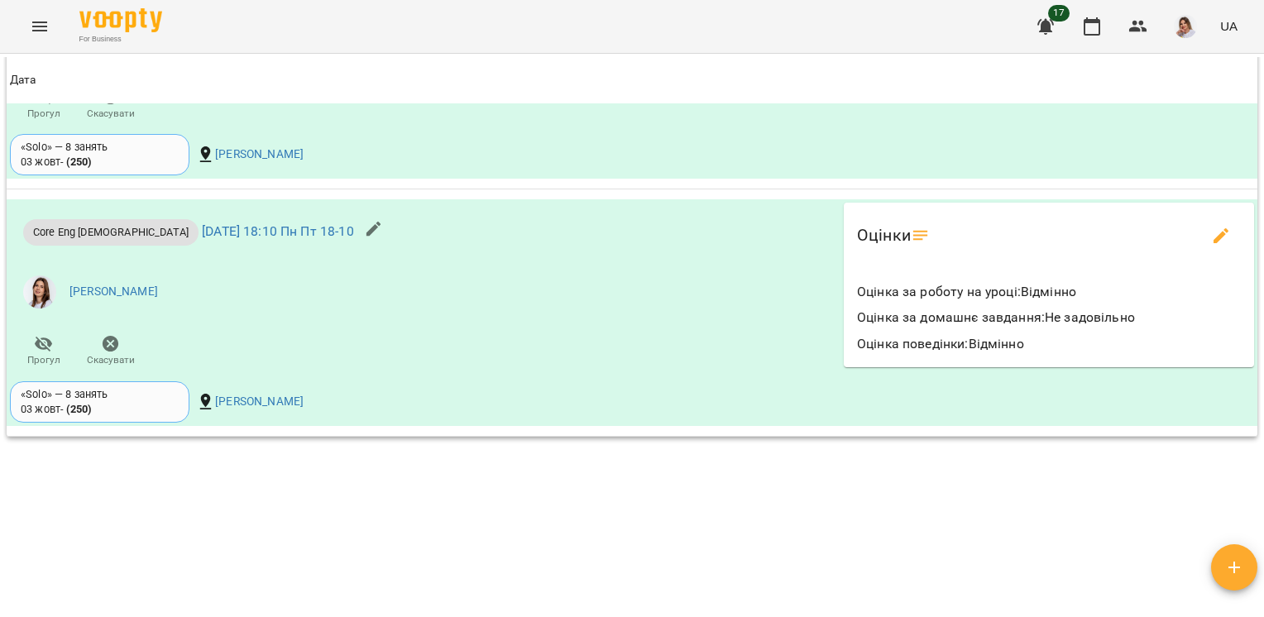
scroll to position [1494, 0]
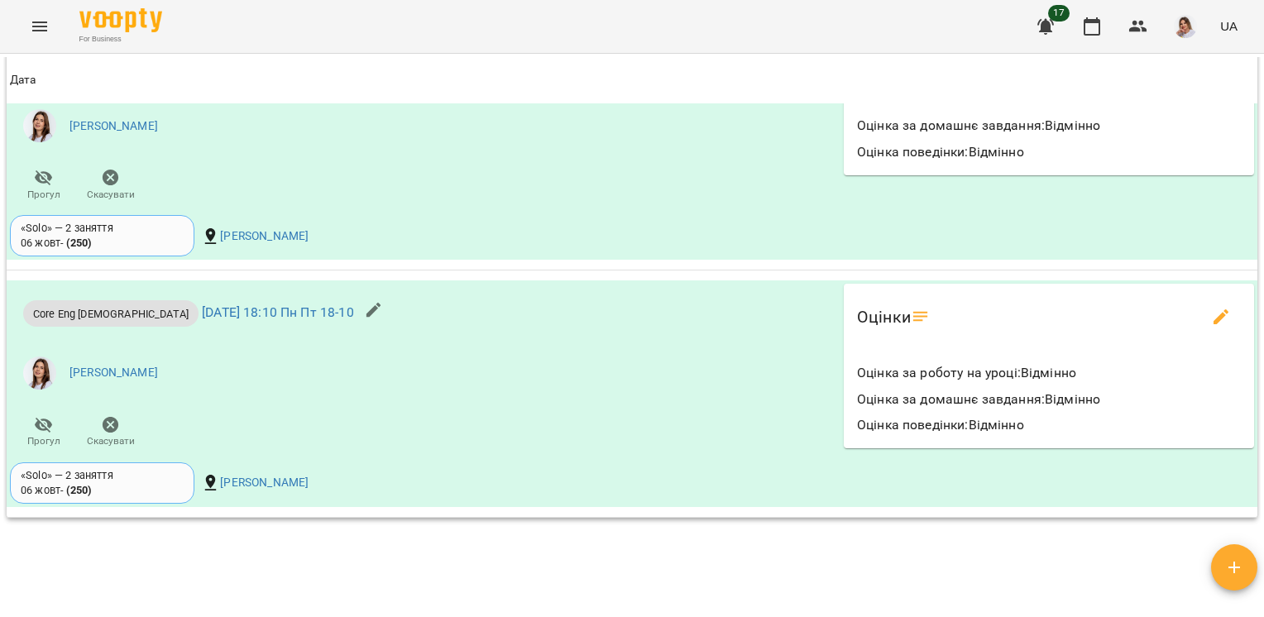
scroll to position [1651, 0]
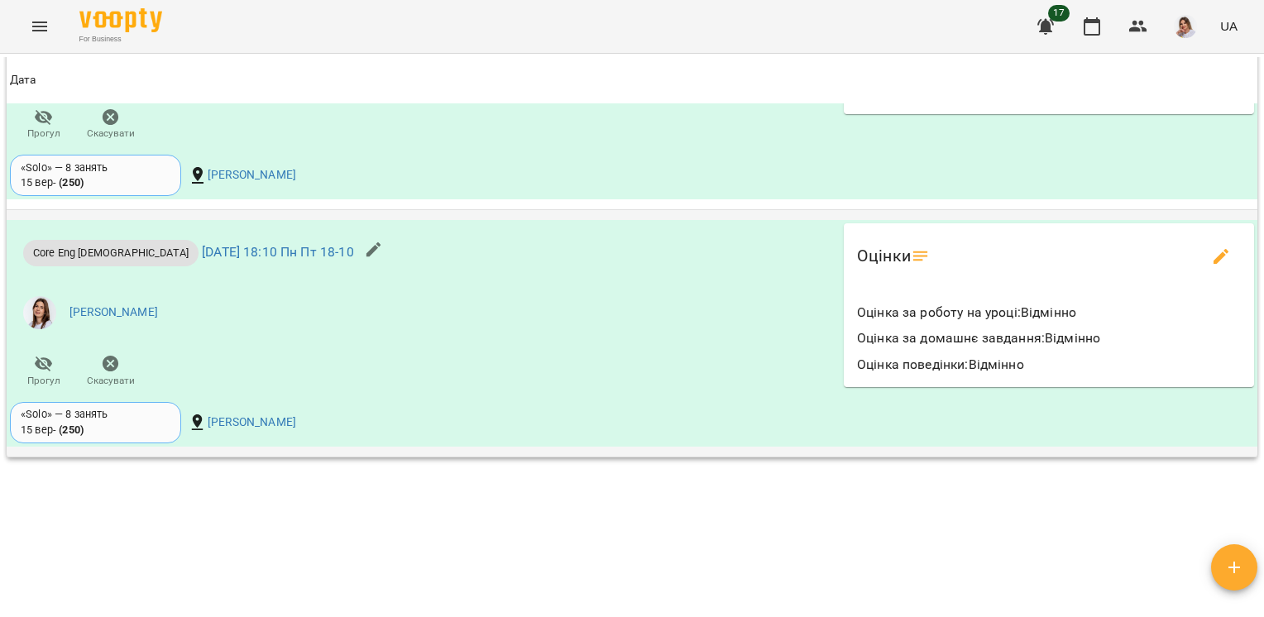
scroll to position [1628, 0]
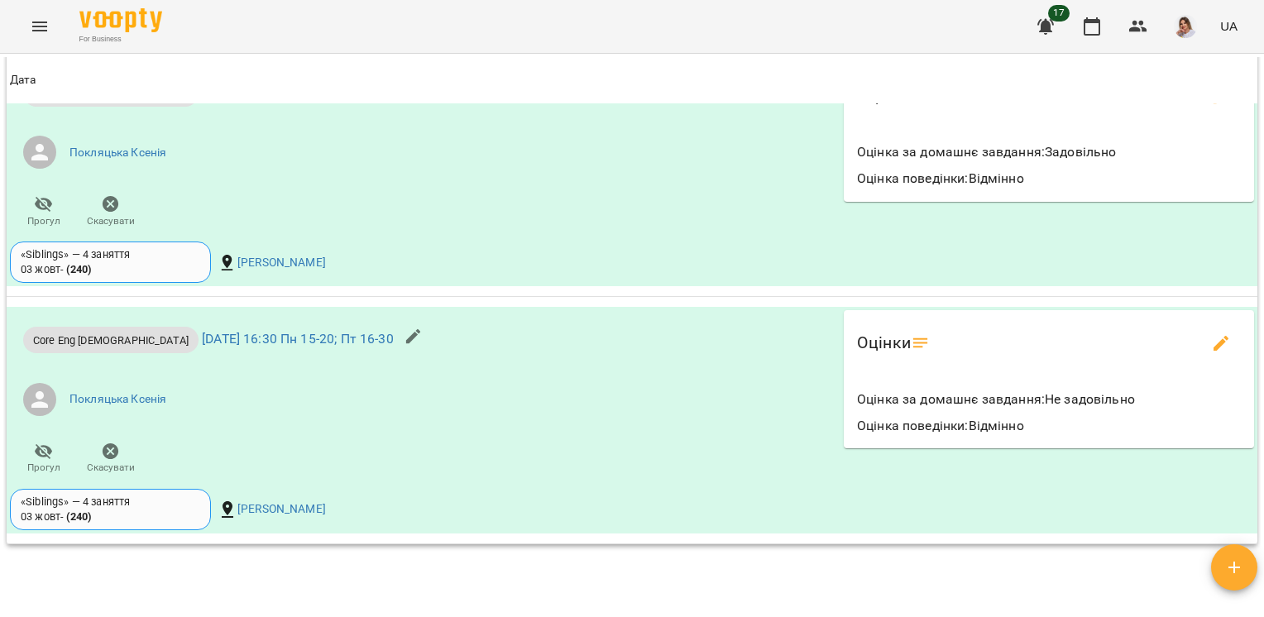
scroll to position [1578, 0]
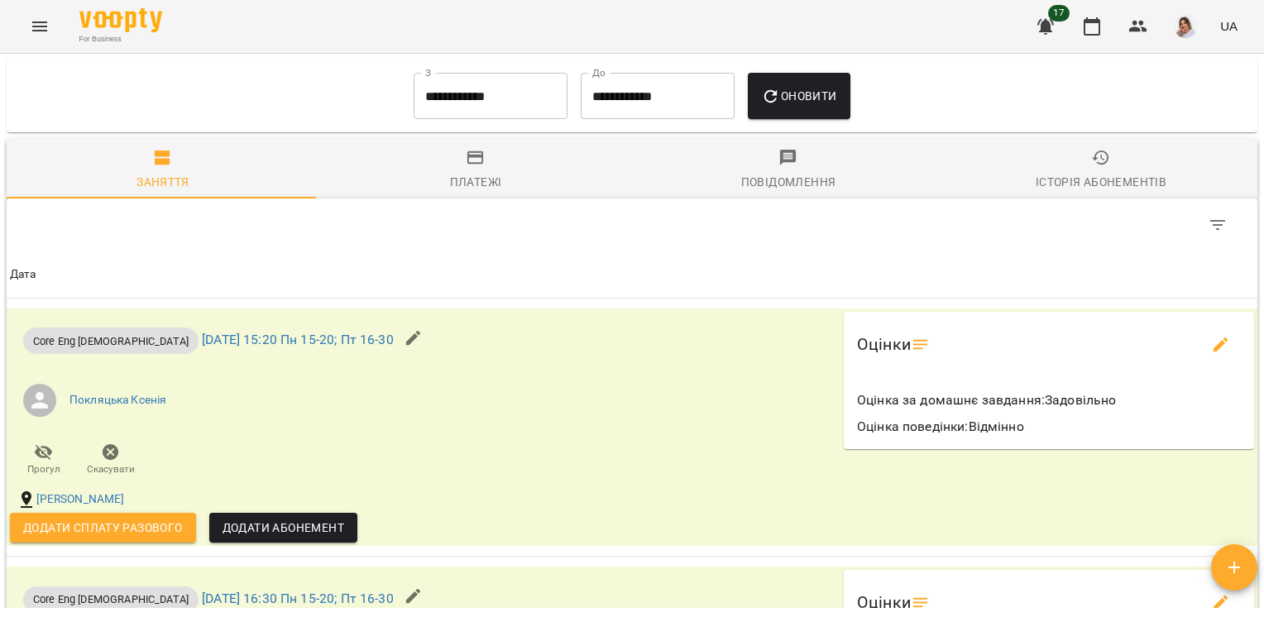
scroll to position [1164, 0]
click at [511, 114] on input "**********" at bounding box center [491, 96] width 154 height 46
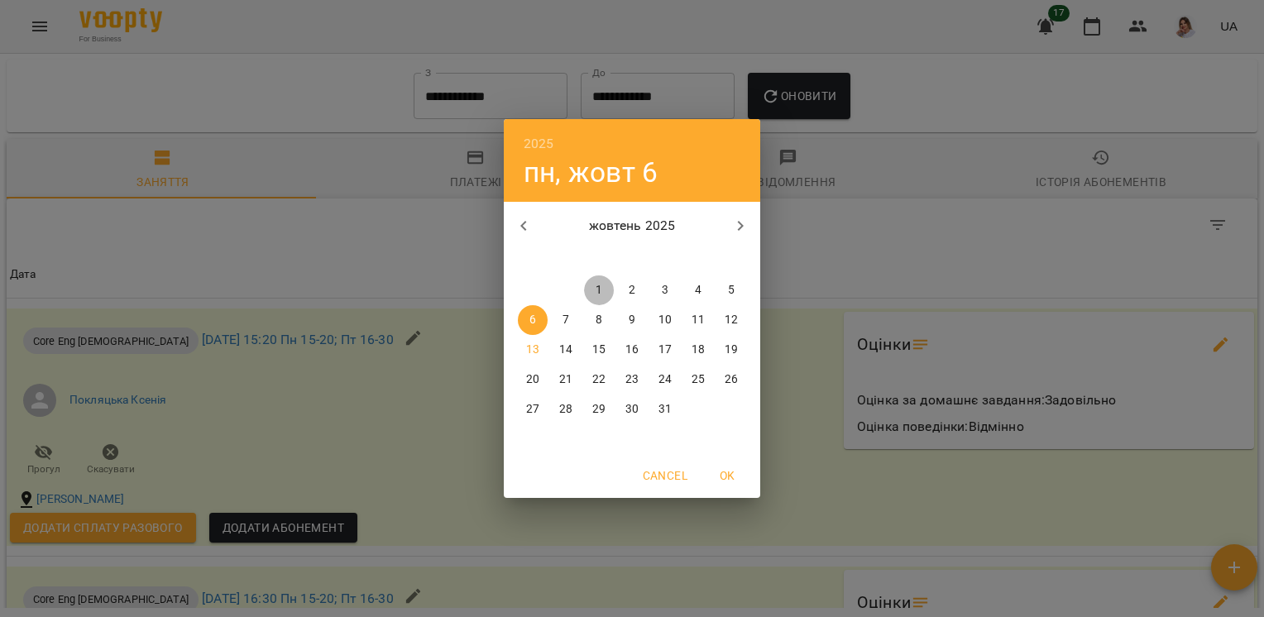
click at [592, 299] on button "1" at bounding box center [599, 290] width 30 height 30
type input "**********"
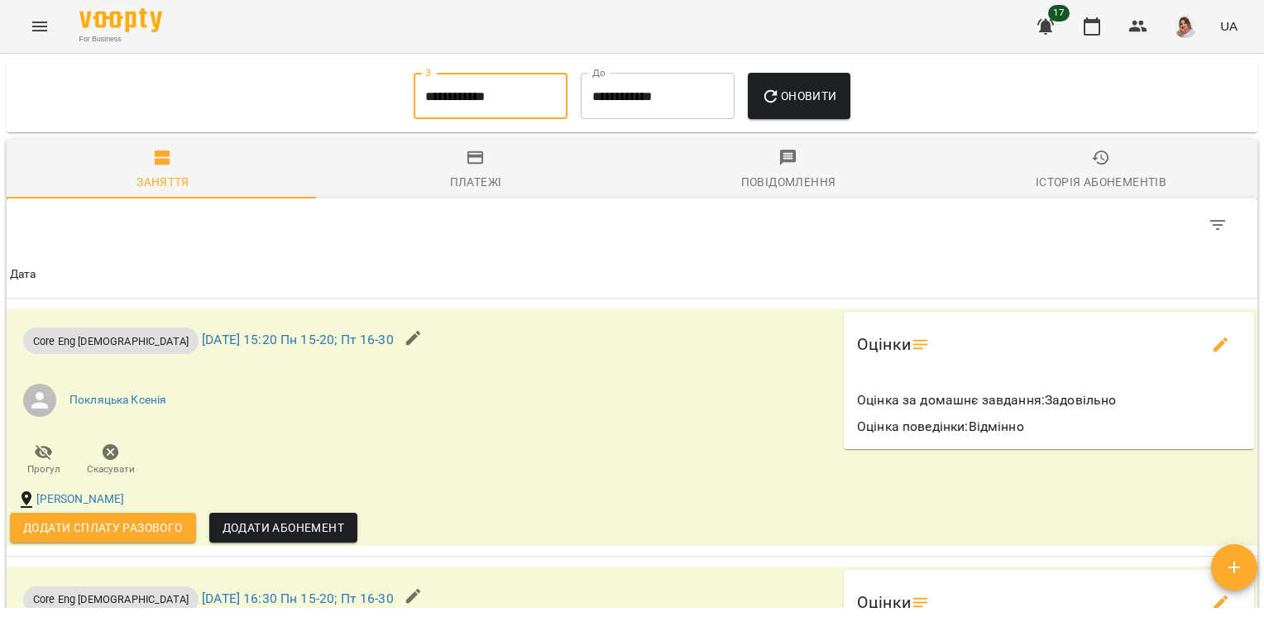
click at [788, 106] on span "Оновити" at bounding box center [798, 96] width 75 height 20
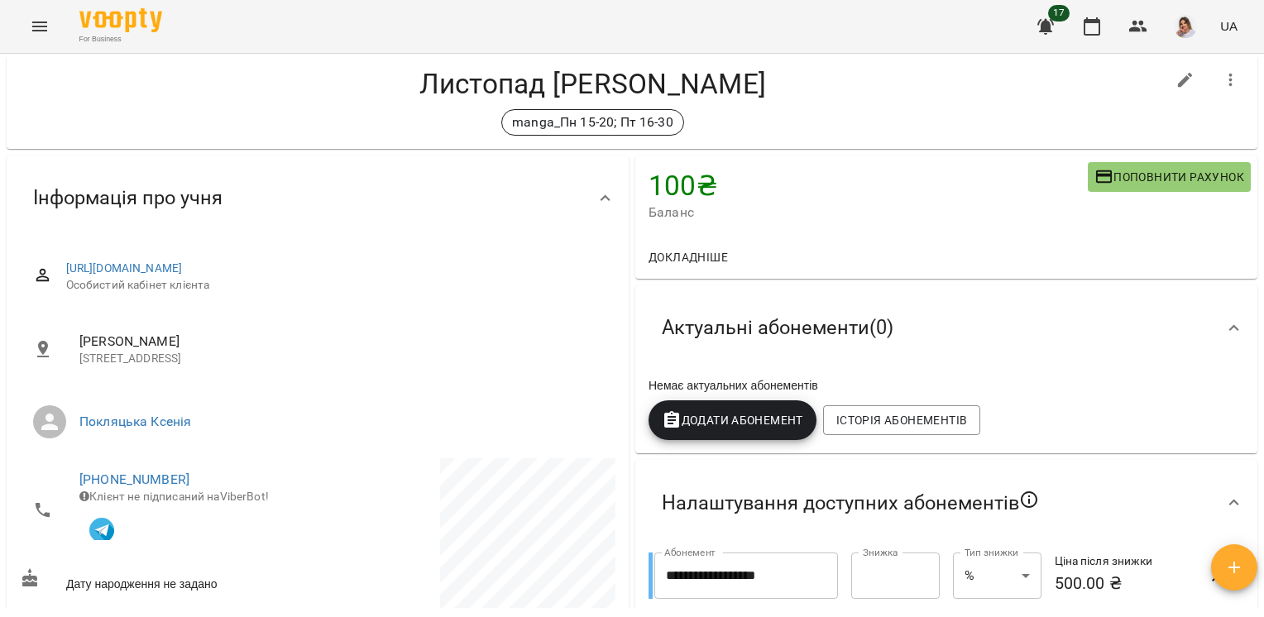
scroll to position [0, 0]
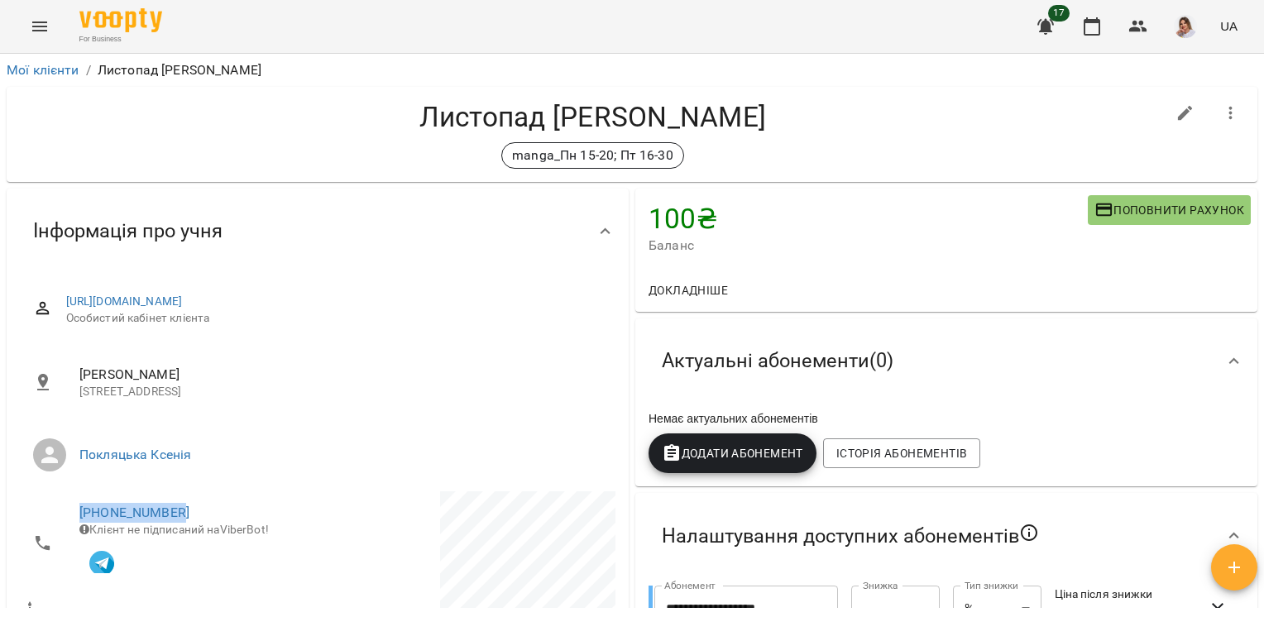
drag, startPoint x: 193, startPoint y: 512, endPoint x: 69, endPoint y: 515, distance: 123.3
click at [69, 515] on li "+380676091114 Клієнт не підписаний на ViberBot!" at bounding box center [167, 542] width 294 height 103
drag, startPoint x: 69, startPoint y: 515, endPoint x: 100, endPoint y: 518, distance: 30.7
copy link "+380676091114"
click at [516, 103] on h4 "Листопад Микита Владиславович" at bounding box center [592, 117] width 1145 height 34
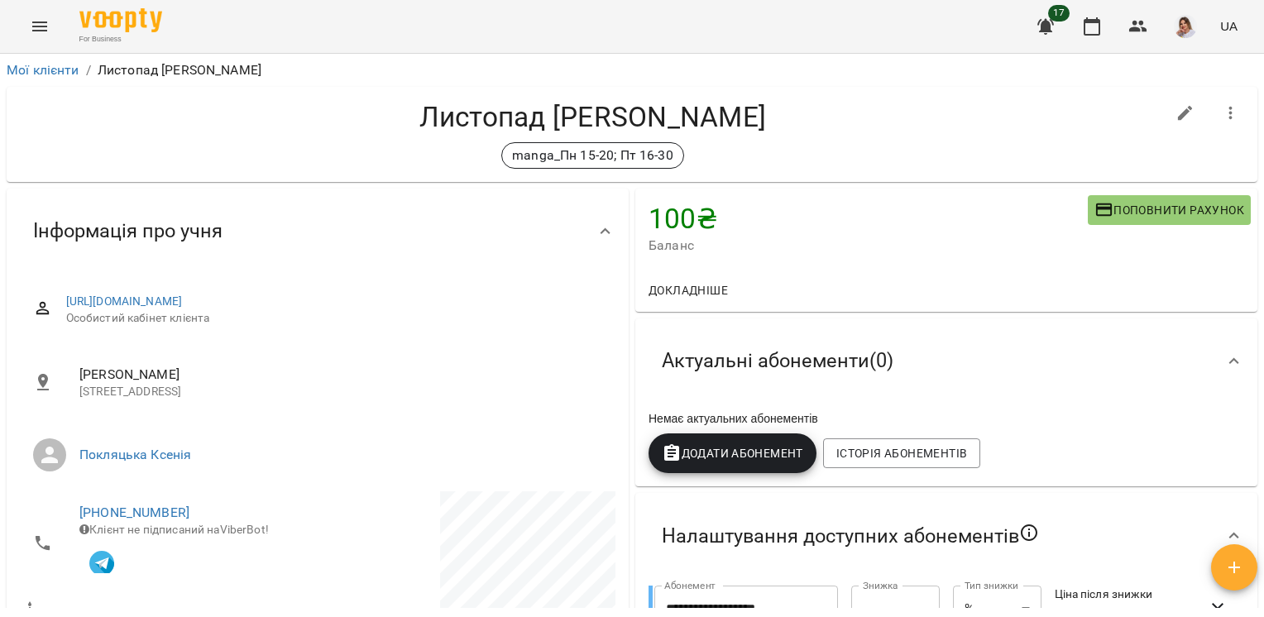
click at [515, 116] on h4 "Листопад Микита Владиславович" at bounding box center [592, 117] width 1145 height 34
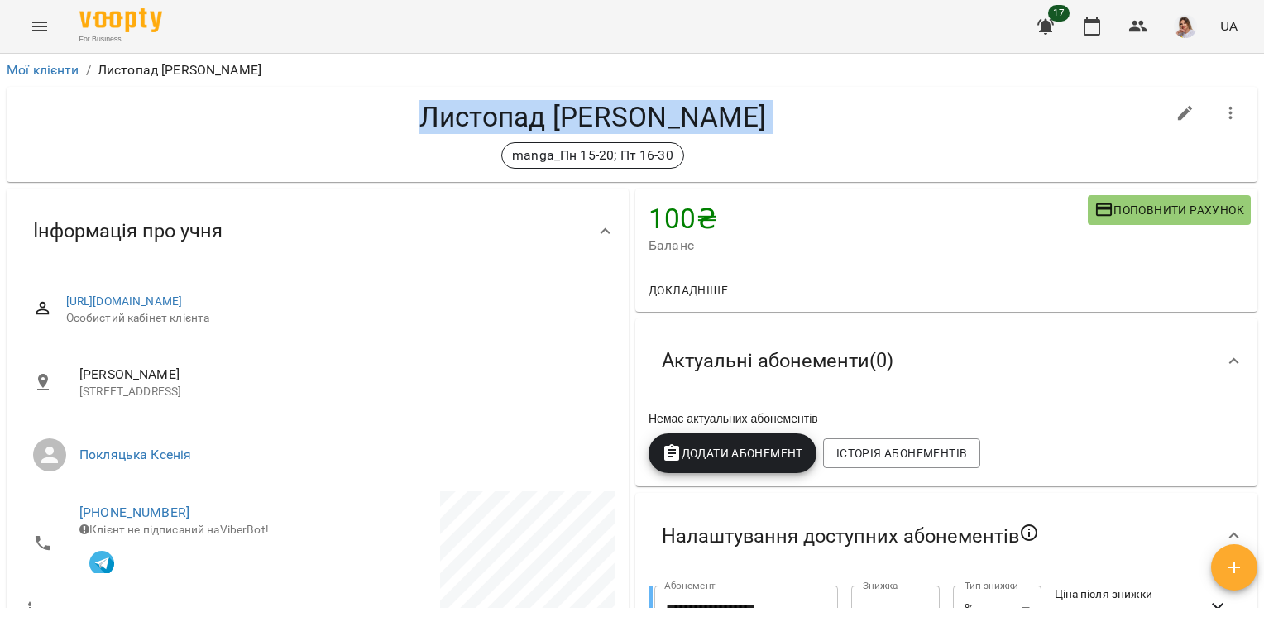
click at [515, 116] on h4 "Листопад Микита Владиславович" at bounding box center [592, 117] width 1145 height 34
copy div "Листопад Микита Владиславович manga_Пн 15-20; Пт 16-30"
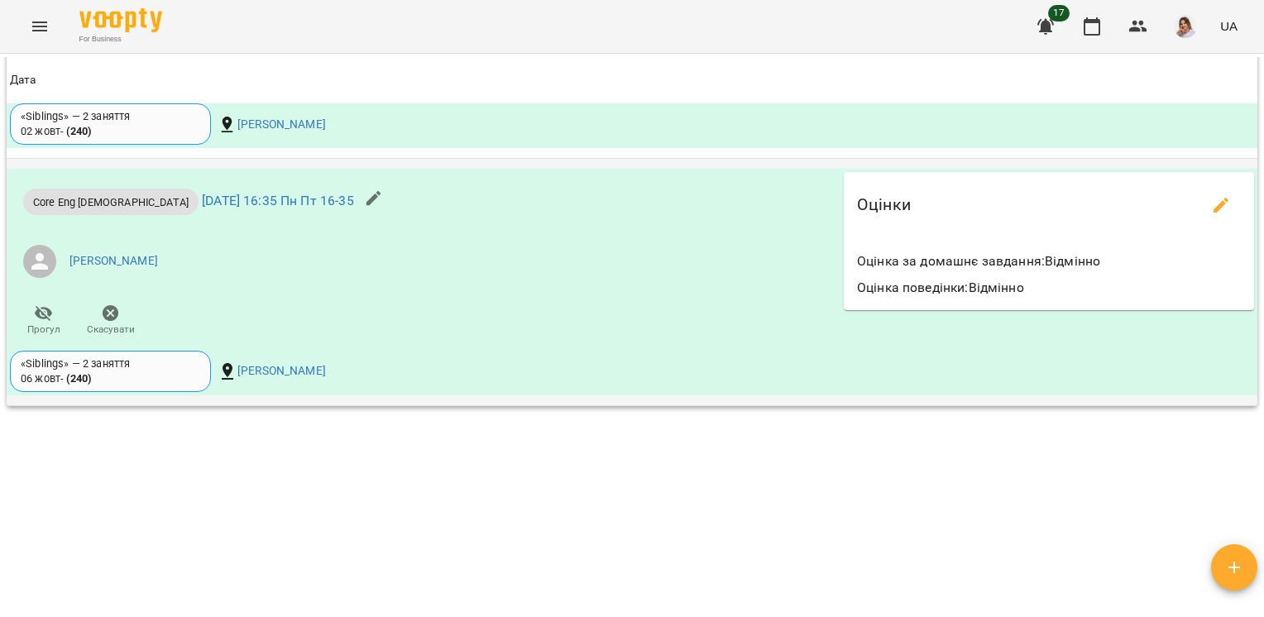
scroll to position [1621, 0]
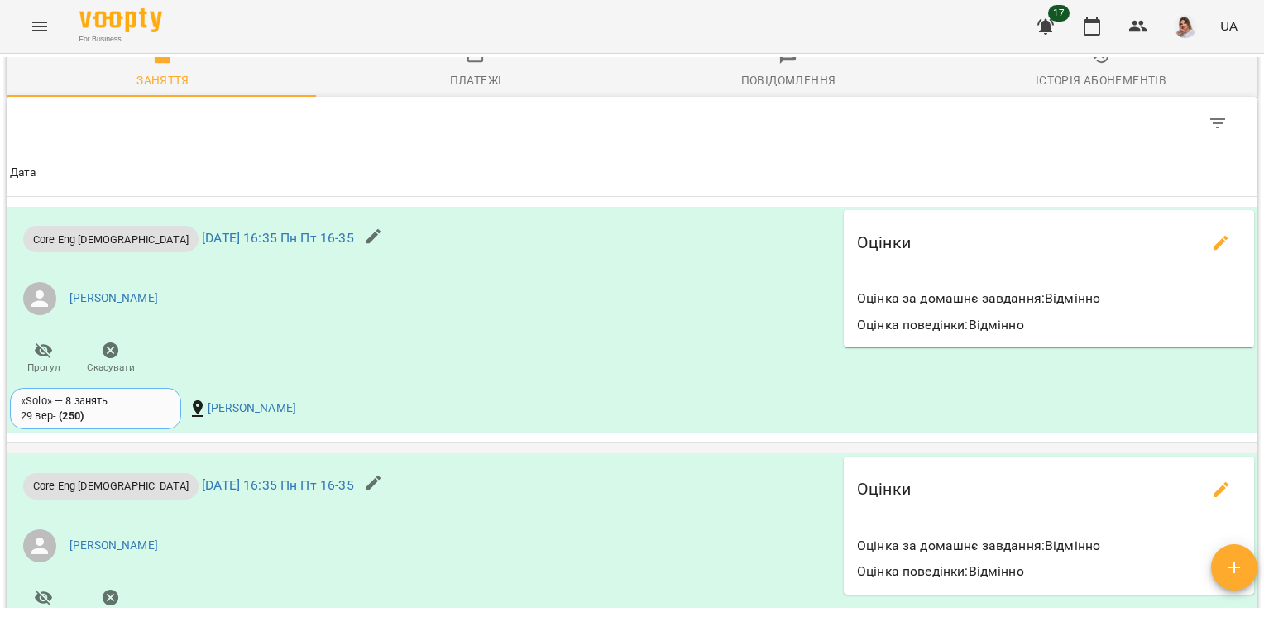
scroll to position [1539, 0]
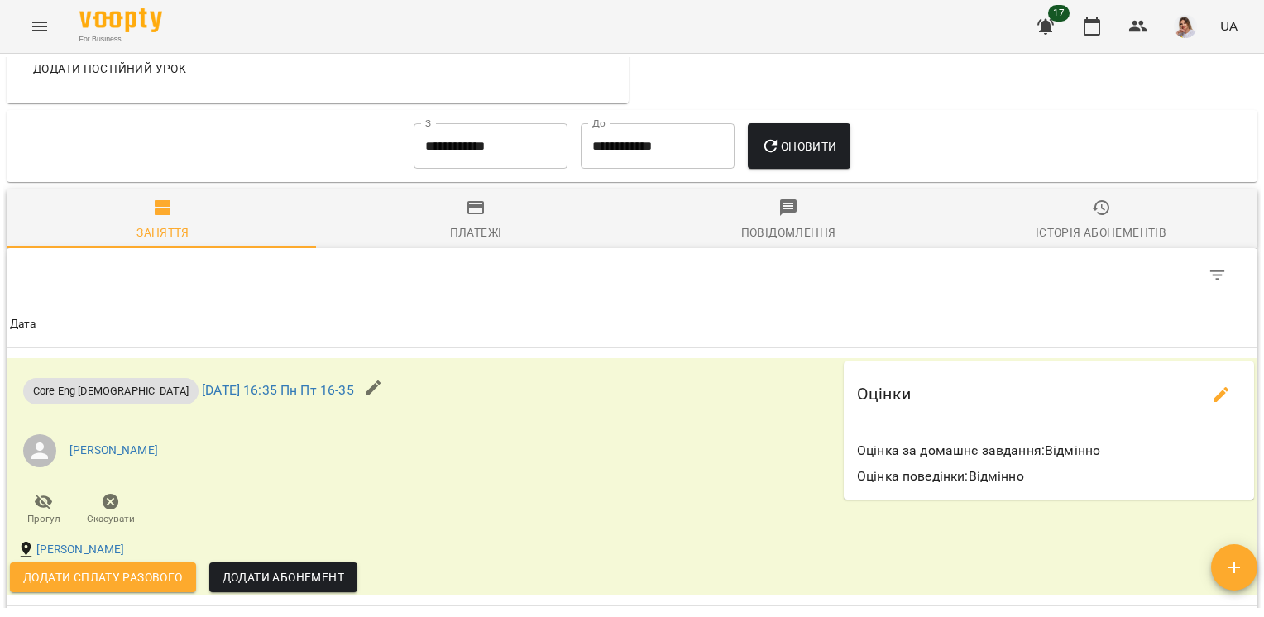
scroll to position [1186, 0]
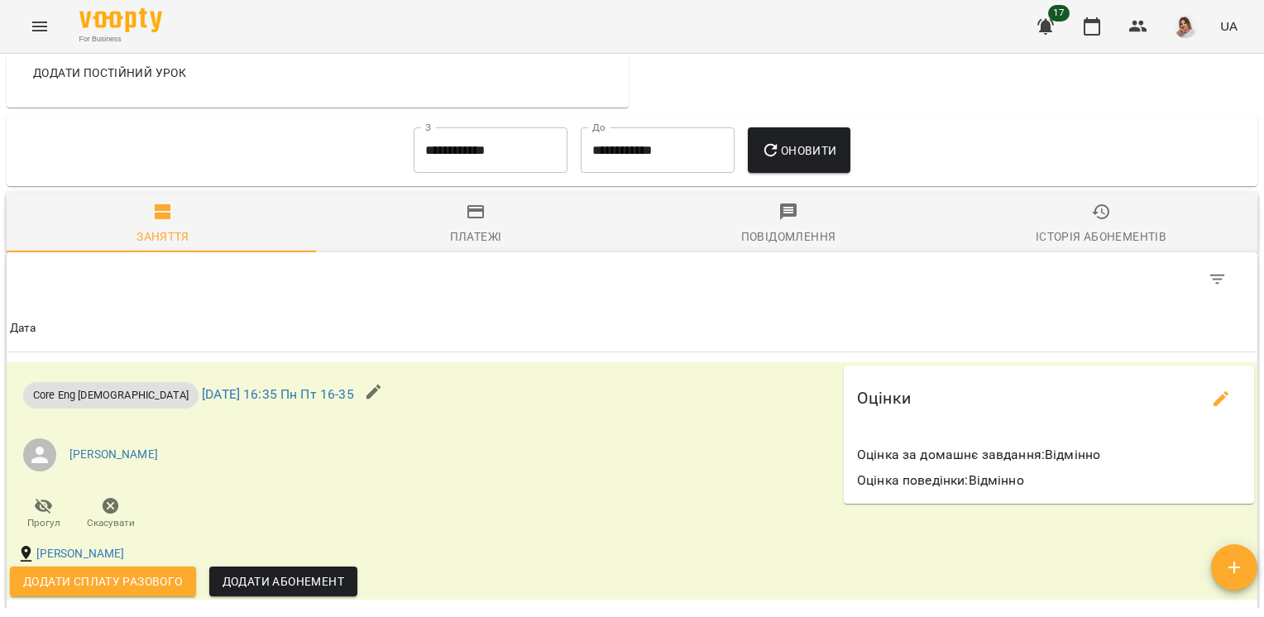
click at [499, 160] on input "**********" at bounding box center [491, 150] width 154 height 46
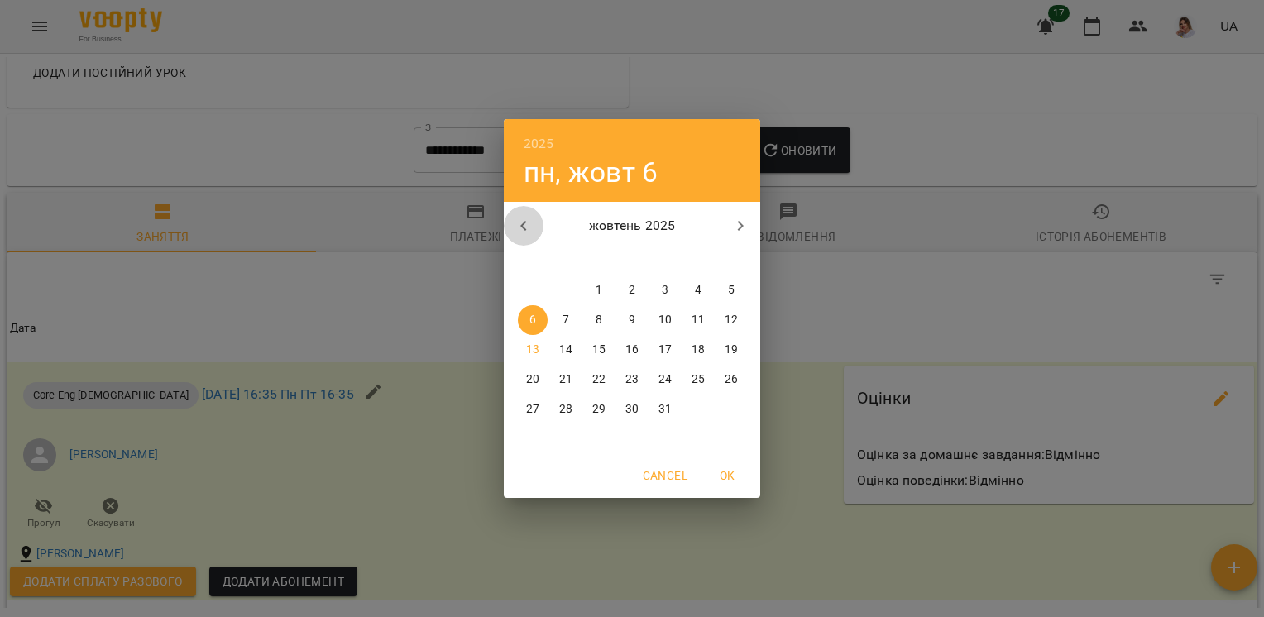
drag, startPoint x: 523, startPoint y: 226, endPoint x: 537, endPoint y: 265, distance: 41.1
click at [523, 227] on icon "button" at bounding box center [524, 226] width 20 height 20
drag, startPoint x: 526, startPoint y: 352, endPoint x: 575, endPoint y: 316, distance: 60.9
click at [527, 352] on p "15" at bounding box center [532, 350] width 13 height 17
type input "**********"
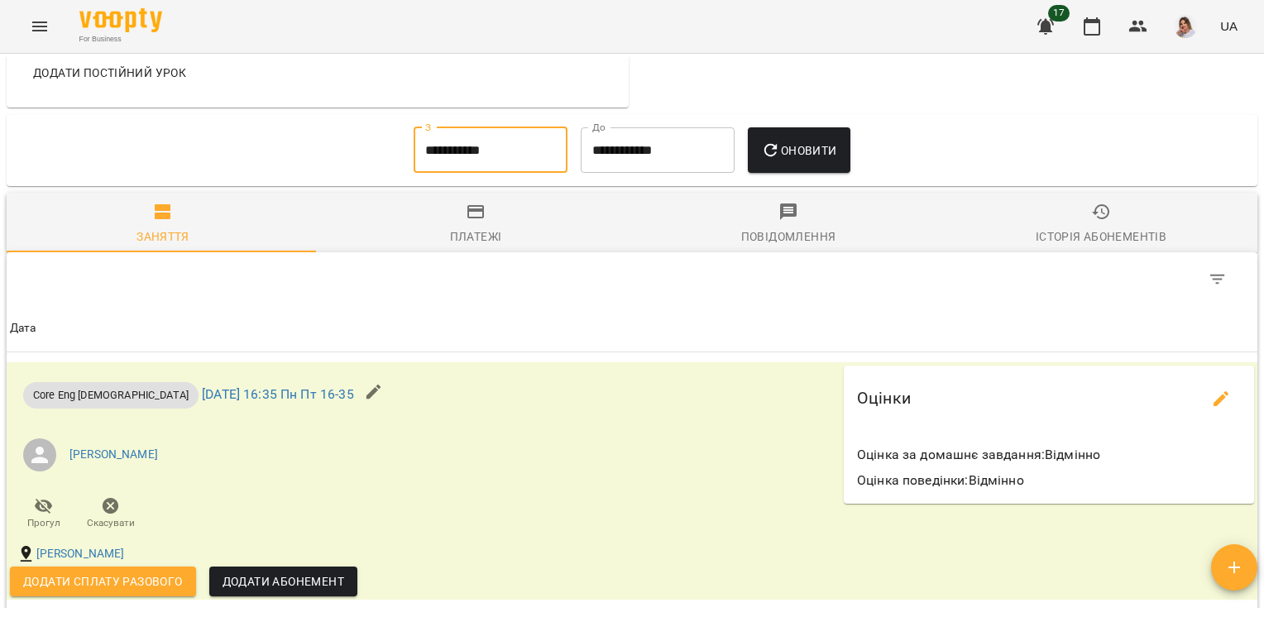
click at [790, 144] on button "Оновити" at bounding box center [799, 150] width 102 height 46
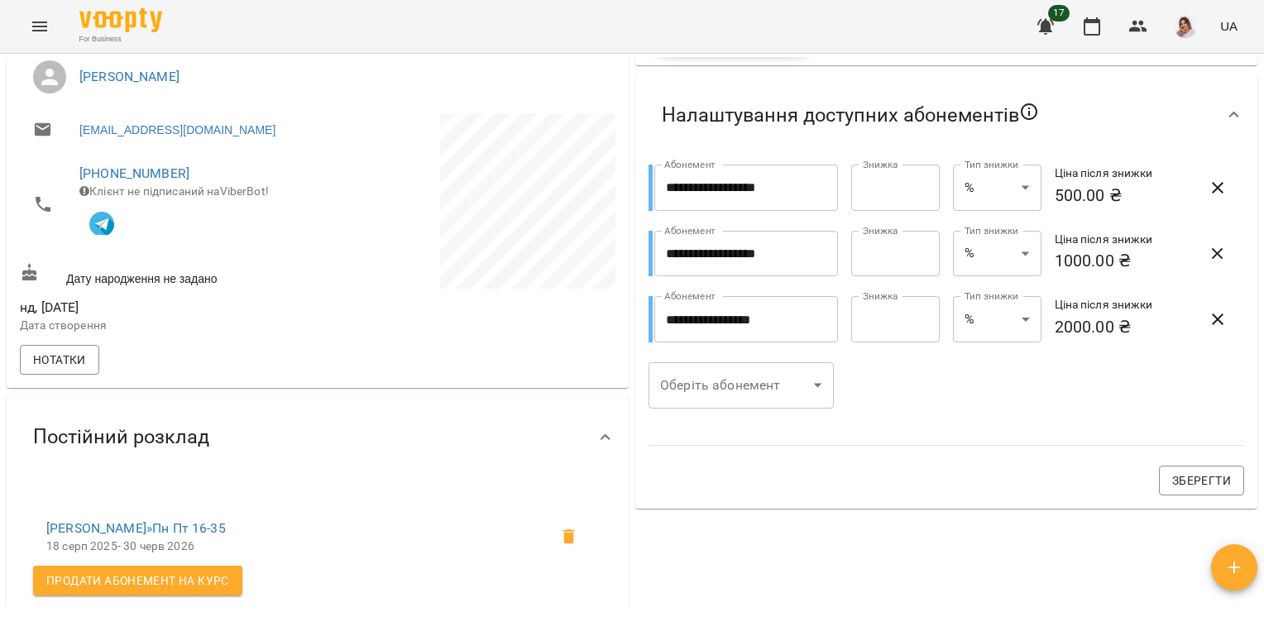
scroll to position [0, 0]
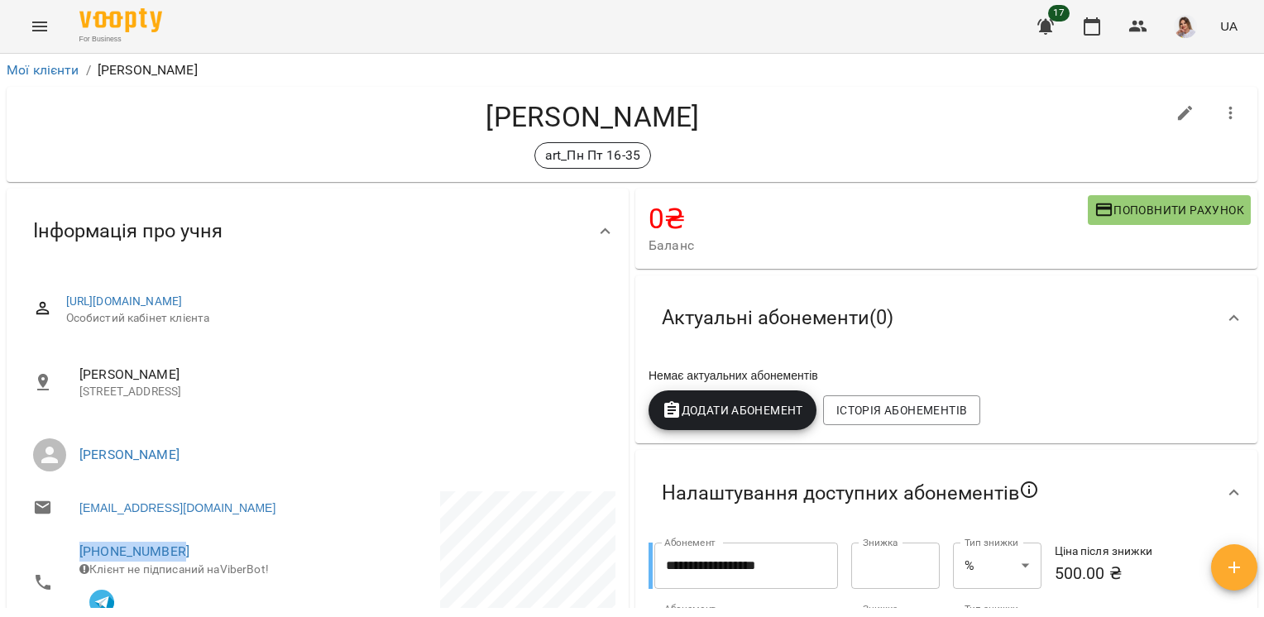
drag, startPoint x: 199, startPoint y: 558, endPoint x: 66, endPoint y: 547, distance: 133.7
click at [66, 547] on li "+380988676818 Клієнт не підписаний на ViberBot!" at bounding box center [167, 581] width 294 height 103
drag, startPoint x: 66, startPoint y: 547, endPoint x: 99, endPoint y: 552, distance: 33.5
copy link "+380988676818"
click at [517, 111] on h4 "Перепелиця Христина" at bounding box center [592, 117] width 1145 height 34
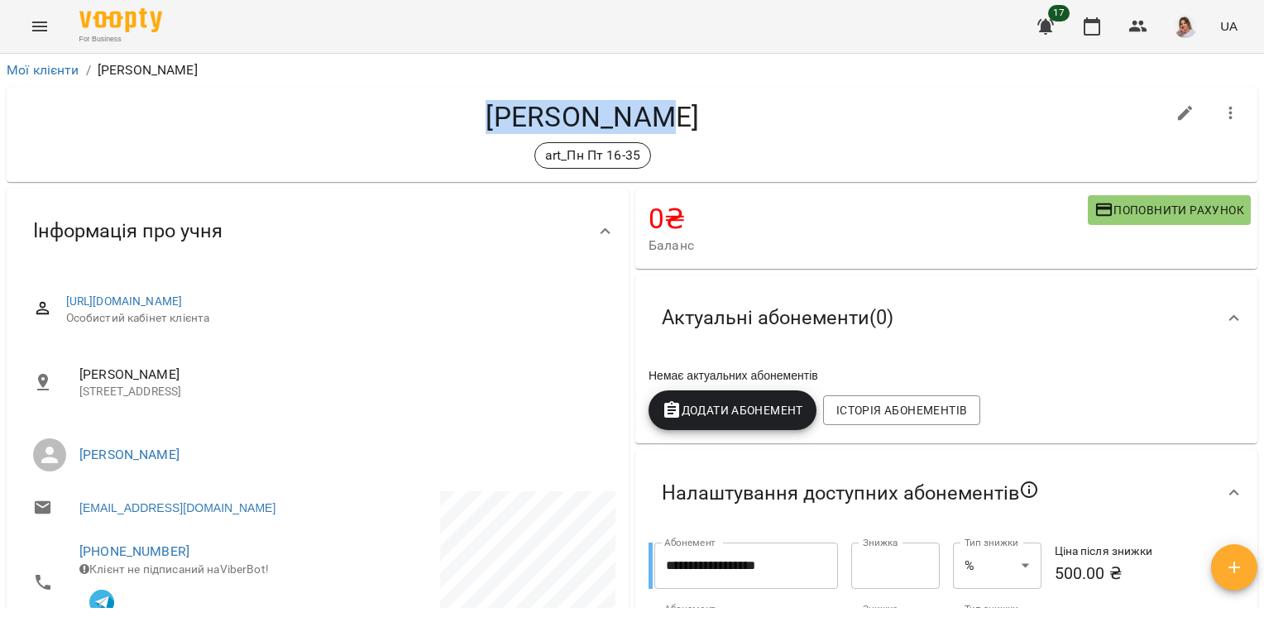
click at [517, 111] on h4 "Перепелиця Христина" at bounding box center [592, 117] width 1145 height 34
copy div "Перепелиця Христина art_Пн Пт 16-35"
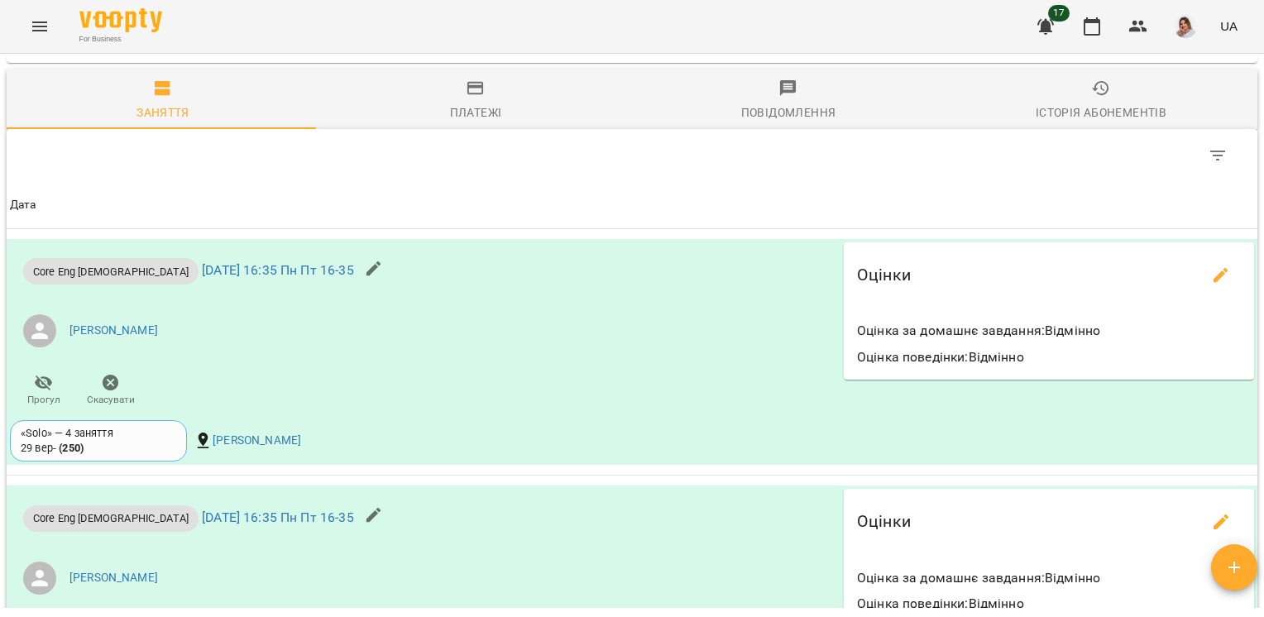
scroll to position [1539, 0]
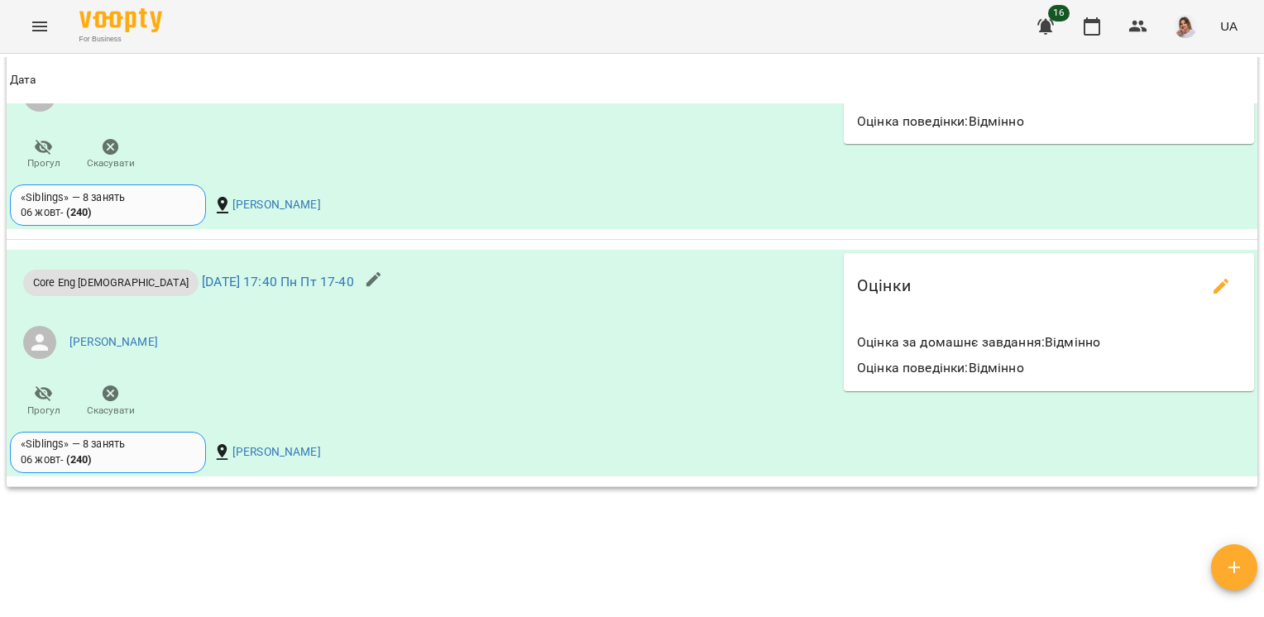
scroll to position [1561, 0]
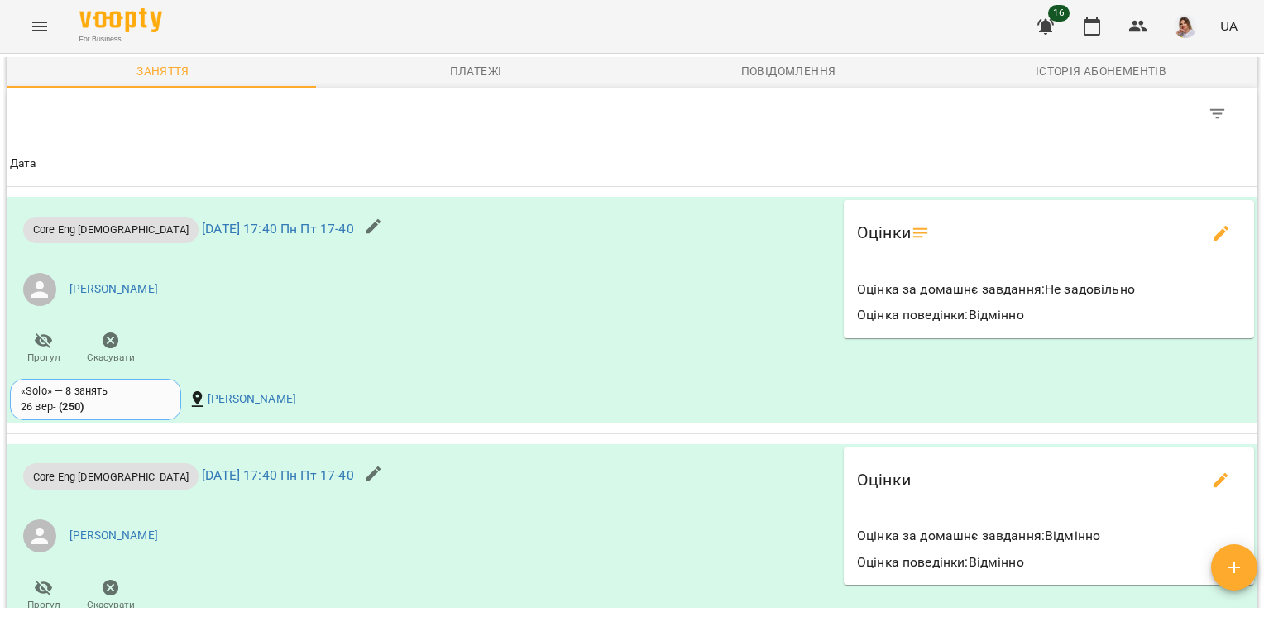
scroll to position [1499, 0]
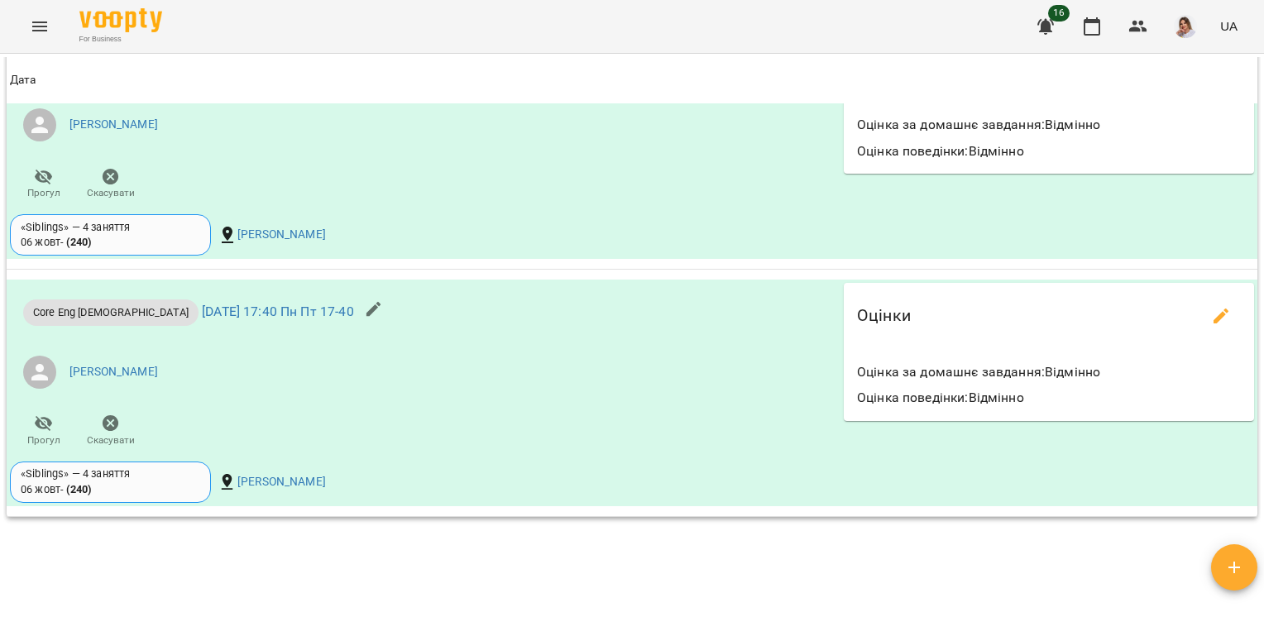
scroll to position [1508, 0]
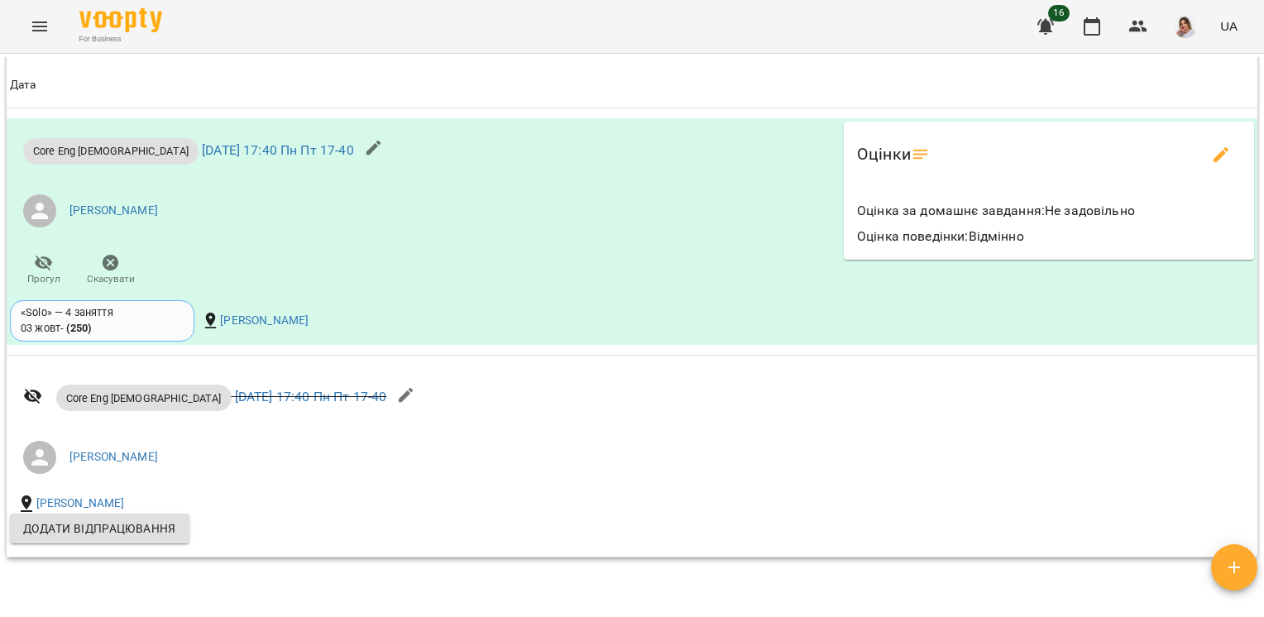
scroll to position [1604, 0]
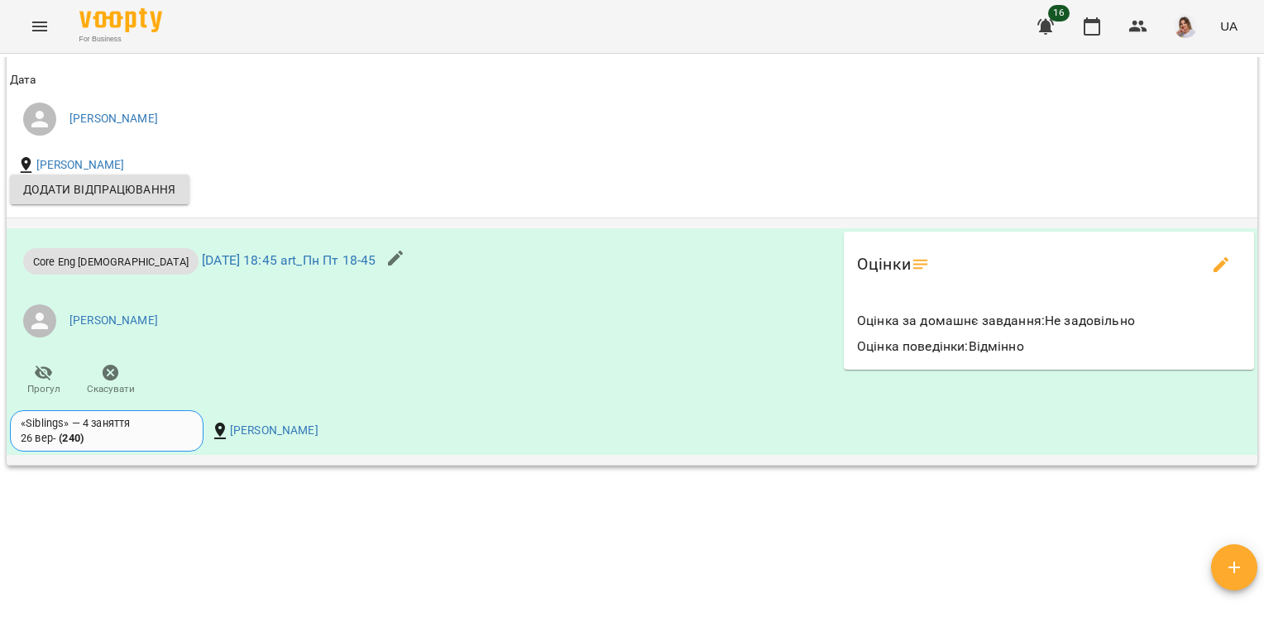
scroll to position [1595, 0]
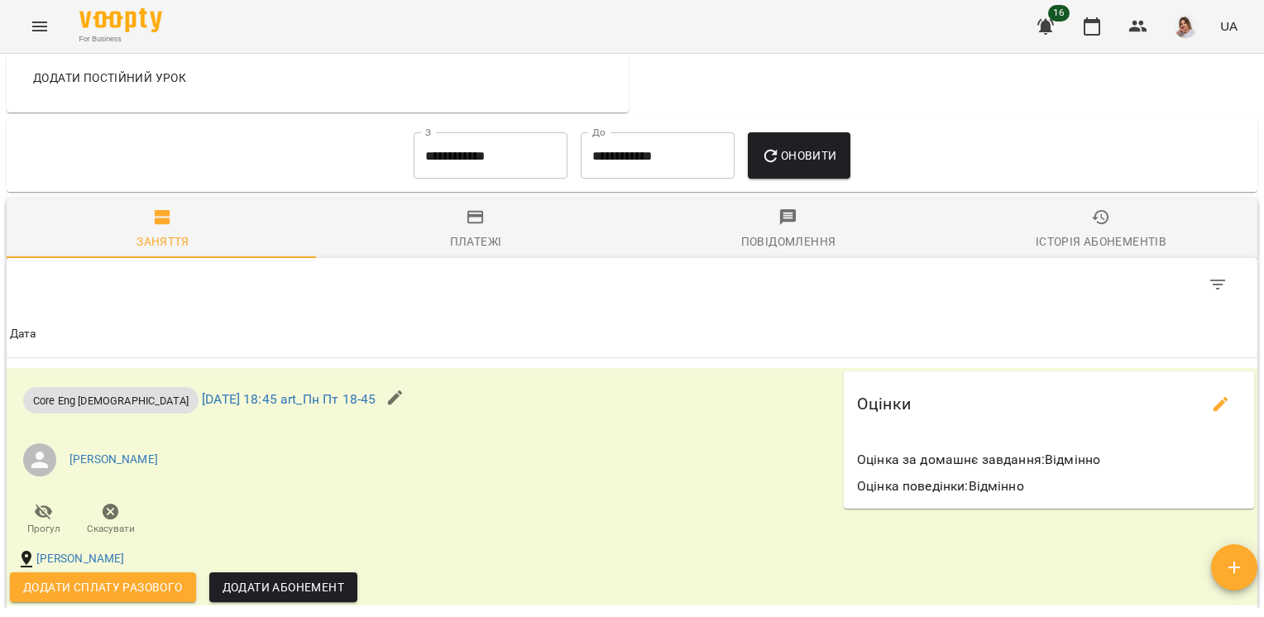
scroll to position [1111, 0]
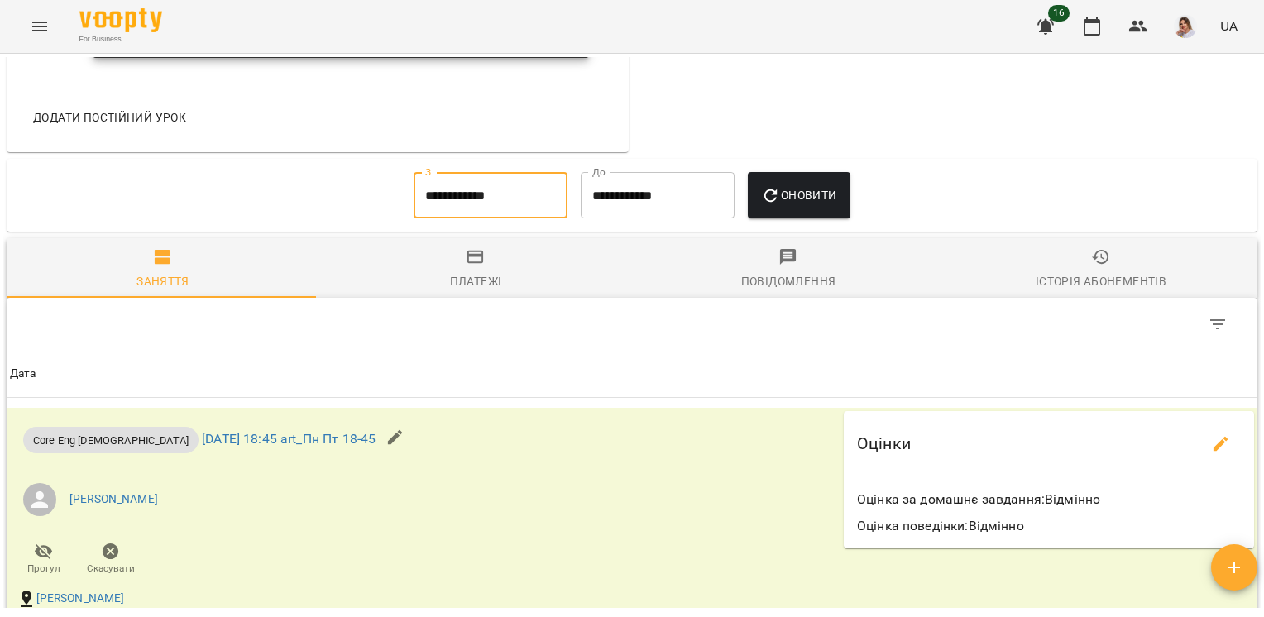
click at [481, 213] on input "**********" at bounding box center [491, 195] width 154 height 46
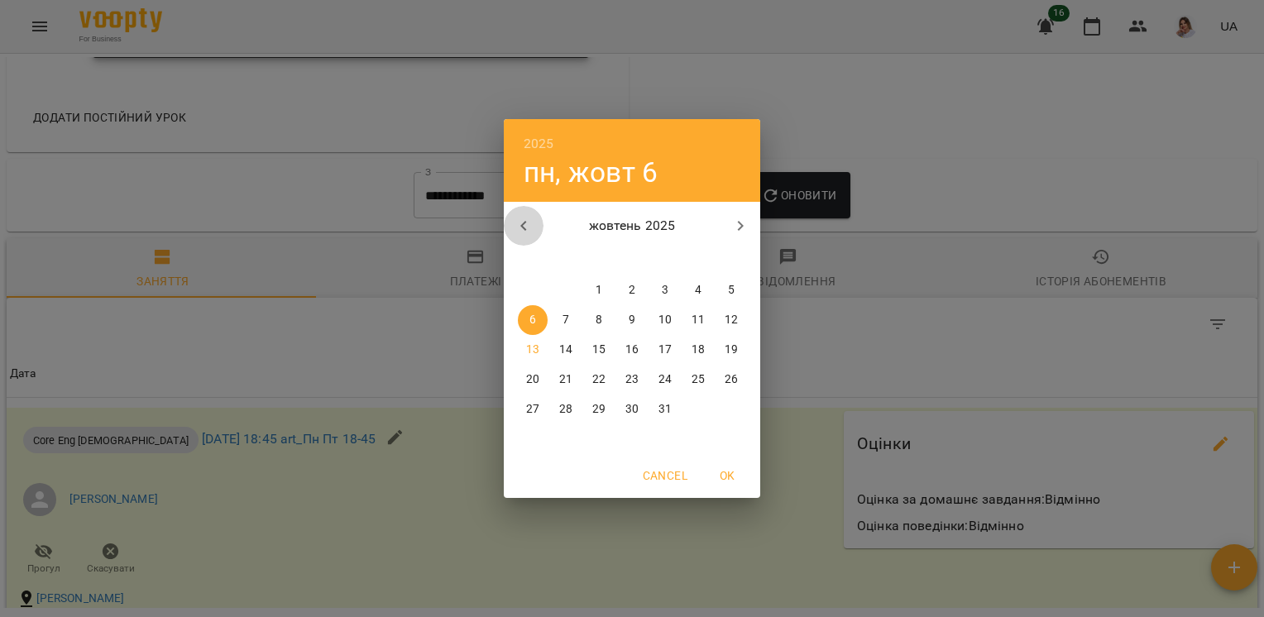
click at [518, 228] on icon "button" at bounding box center [524, 226] width 20 height 20
click at [519, 385] on span "22" at bounding box center [533, 379] width 30 height 17
type input "**********"
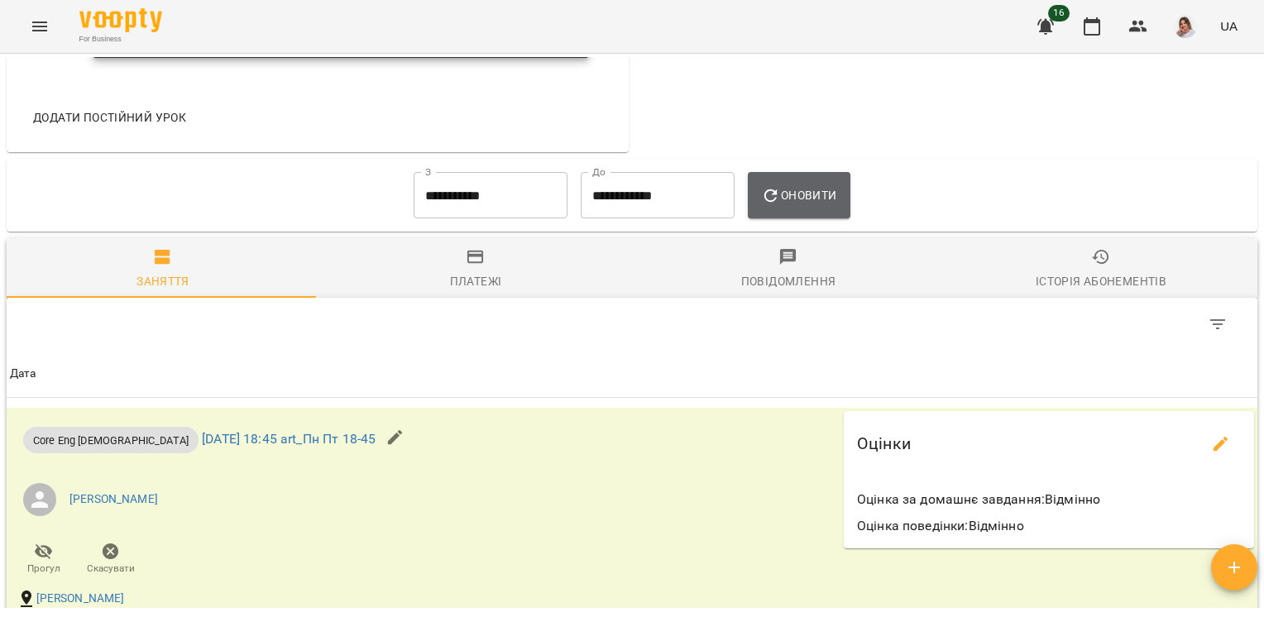
click at [772, 192] on icon "button" at bounding box center [771, 196] width 20 height 20
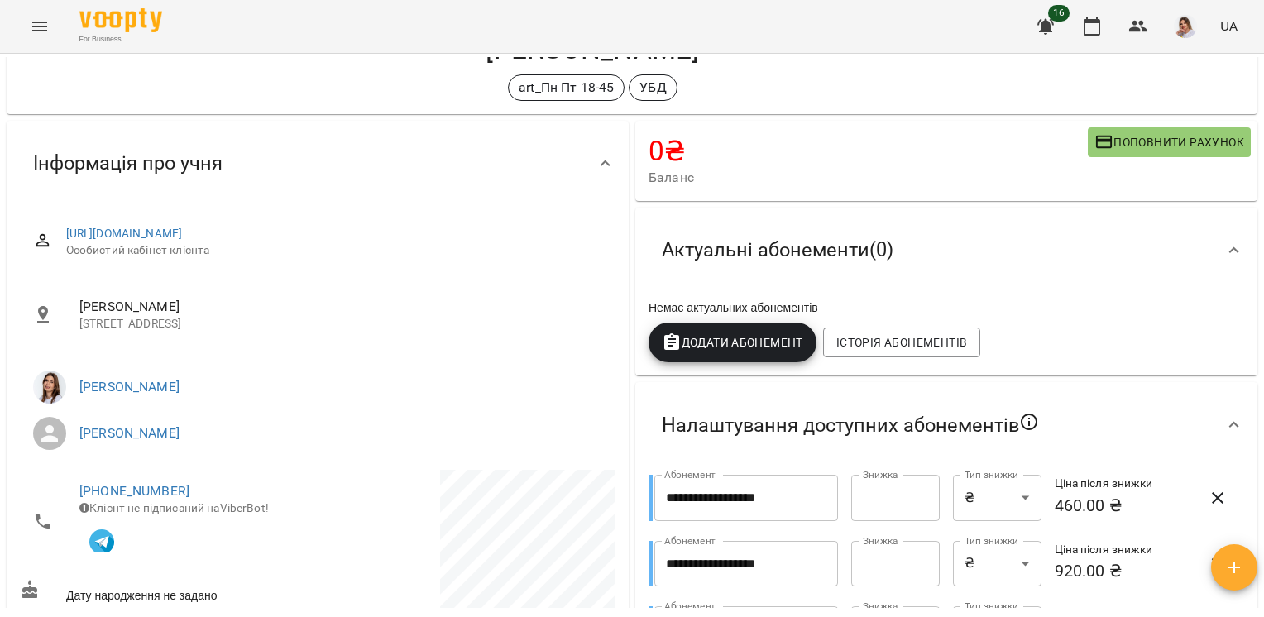
scroll to position [0, 0]
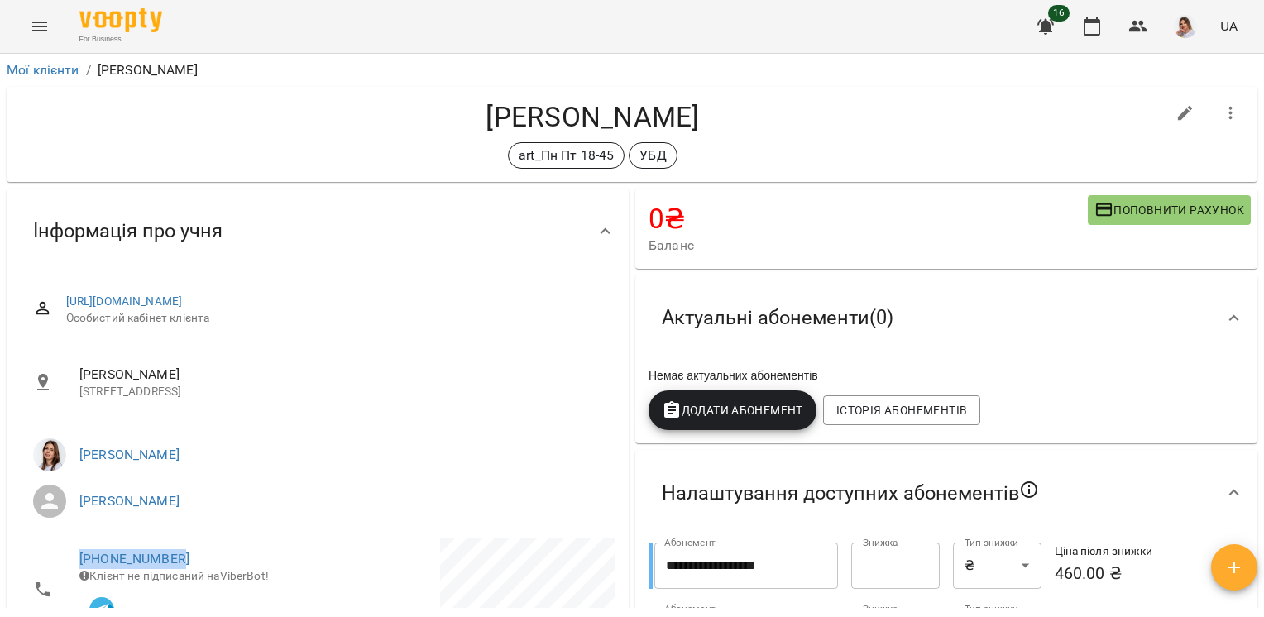
drag, startPoint x: 193, startPoint y: 559, endPoint x: 64, endPoint y: 558, distance: 129.0
click at [64, 558] on li "+380676335138 Клієнт не підписаний на ViberBot!" at bounding box center [167, 589] width 294 height 103
drag, startPoint x: 64, startPoint y: 558, endPoint x: 85, endPoint y: 557, distance: 21.5
copy link "+380676335138"
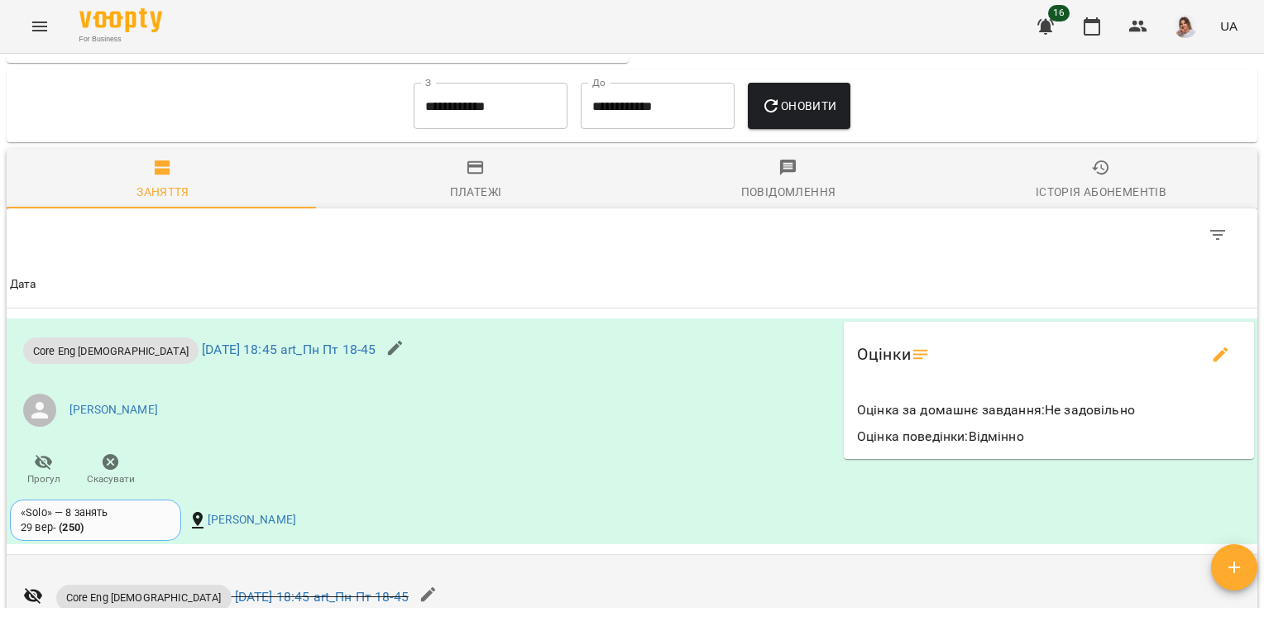
scroll to position [1471, 0]
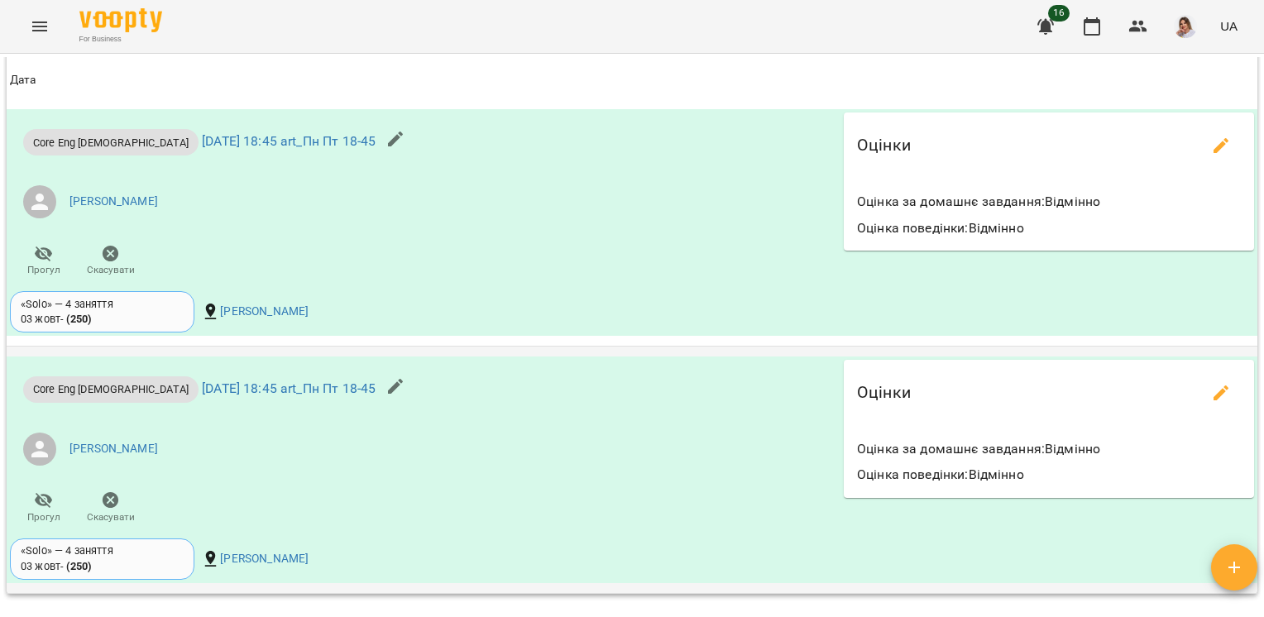
scroll to position [1323, 0]
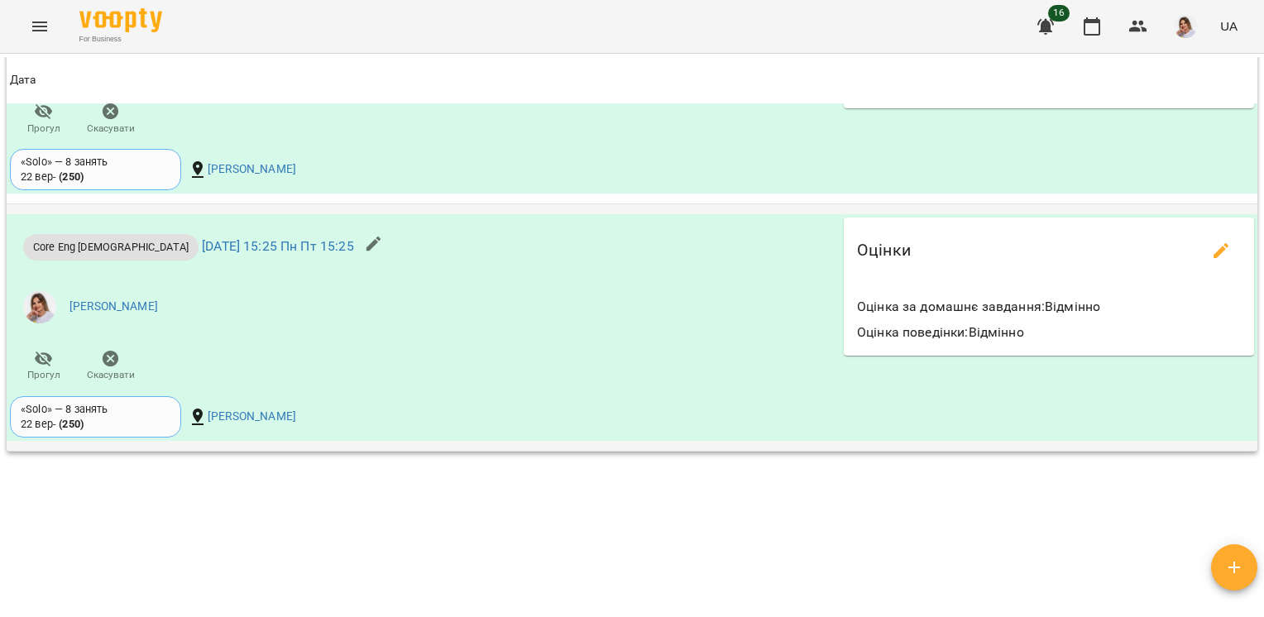
scroll to position [1494, 0]
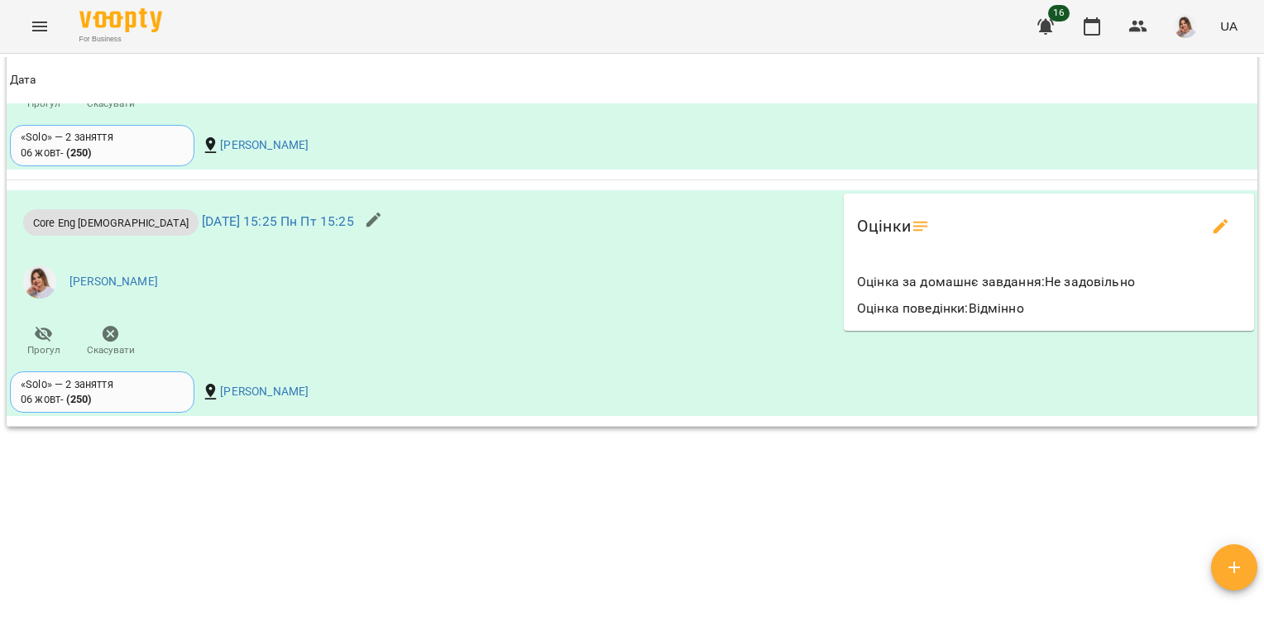
scroll to position [1532, 0]
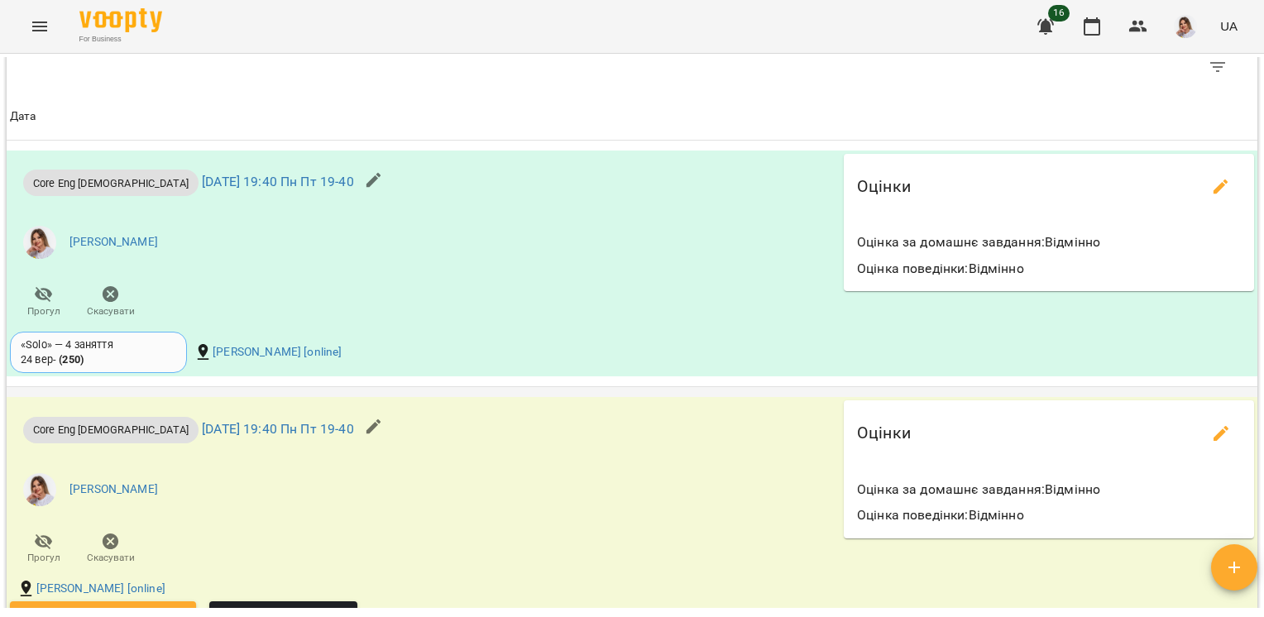
scroll to position [1590, 0]
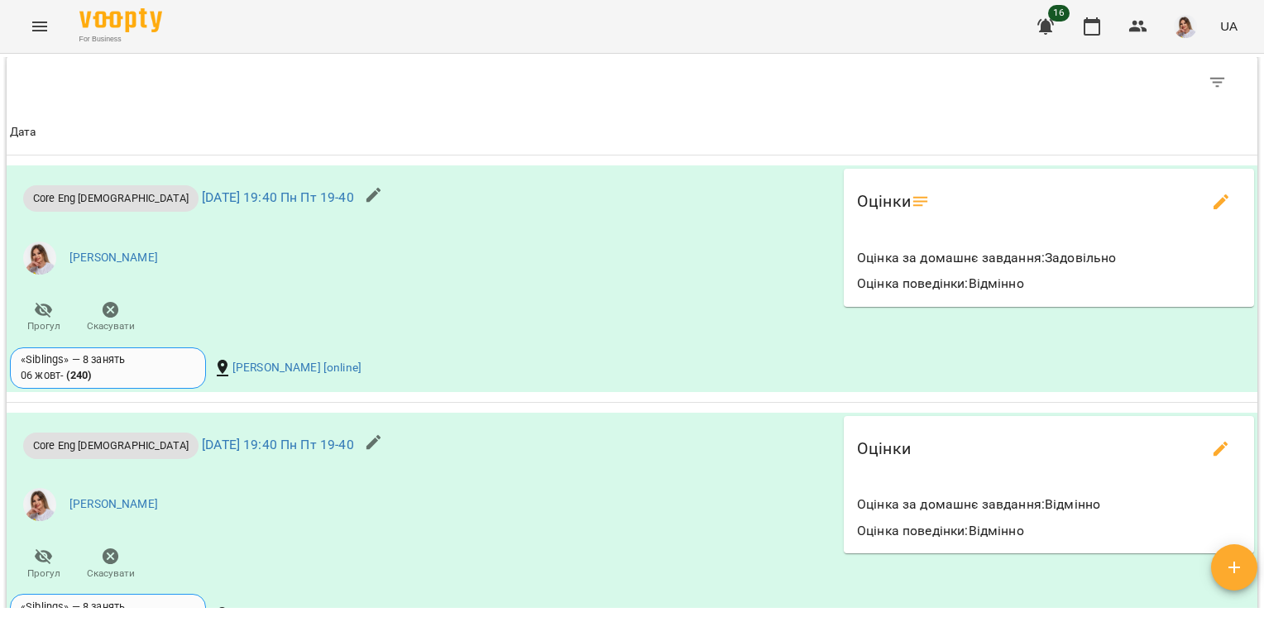
scroll to position [1319, 0]
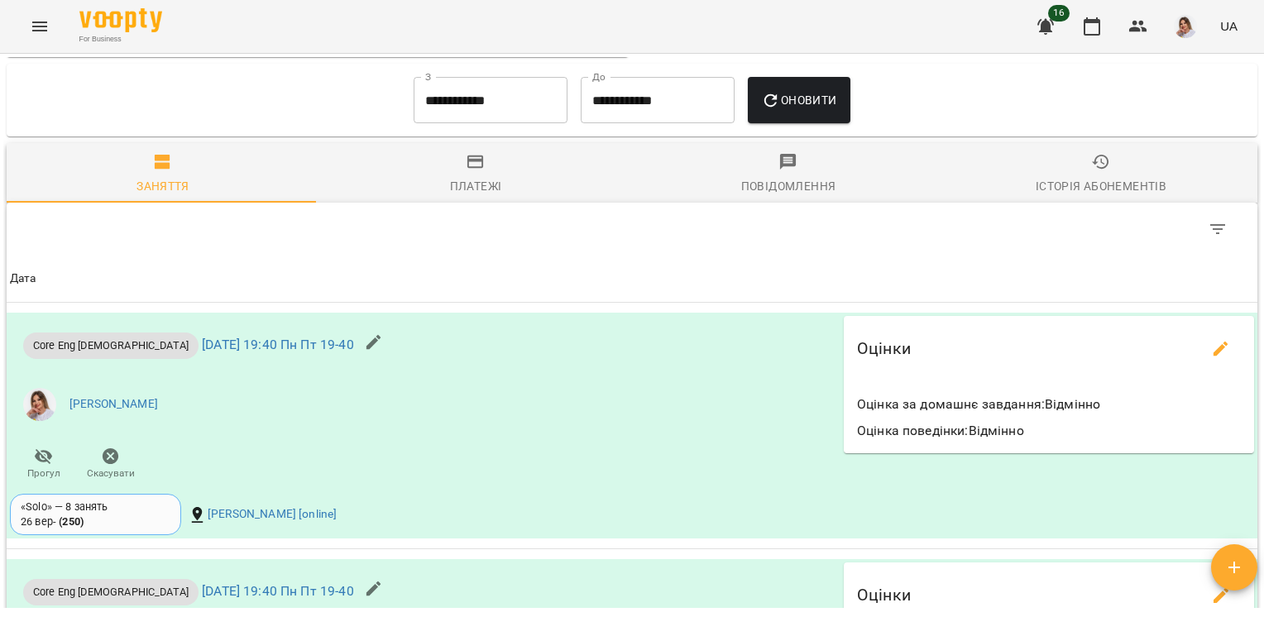
scroll to position [1447, 0]
